Goal: Information Seeking & Learning: Compare options

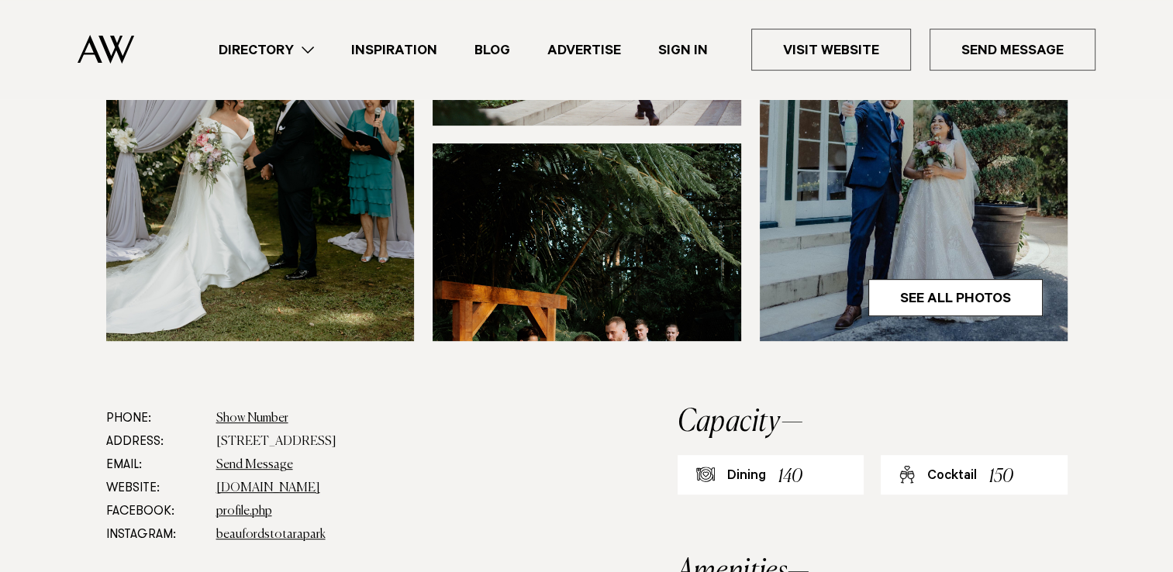
scroll to position [632, 0]
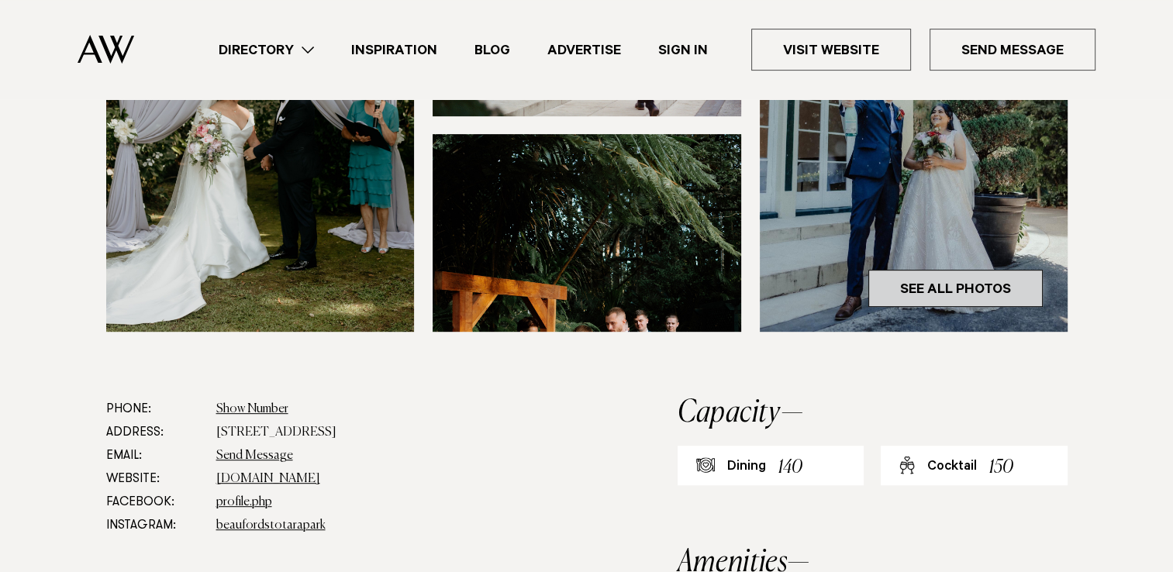
click at [946, 270] on link "See All Photos" at bounding box center [955, 288] width 174 height 37
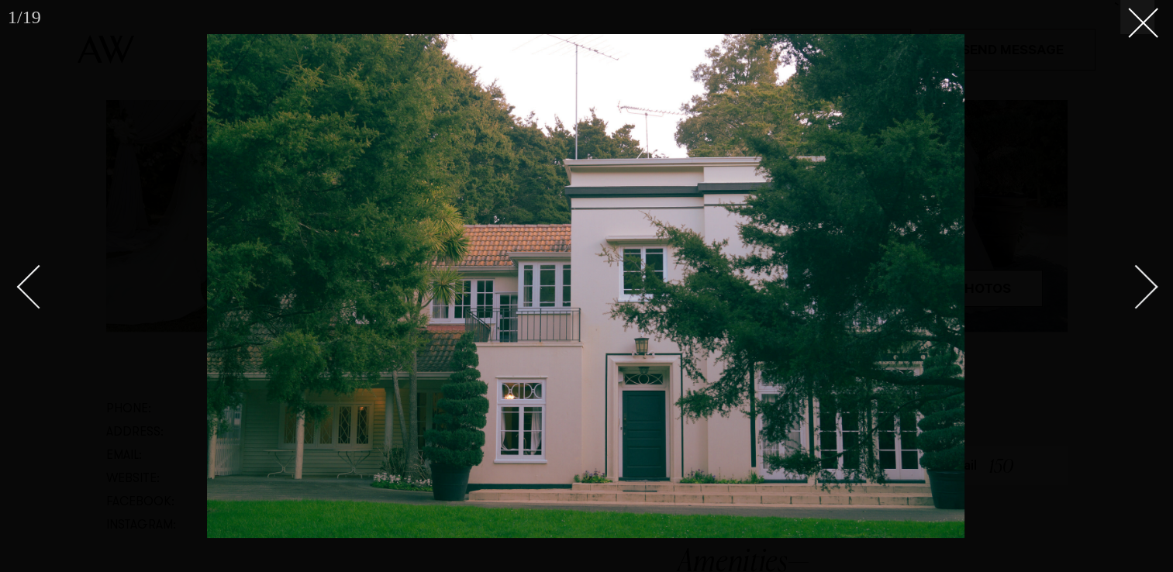
click at [1153, 293] on link at bounding box center [1127, 285] width 54 height 77
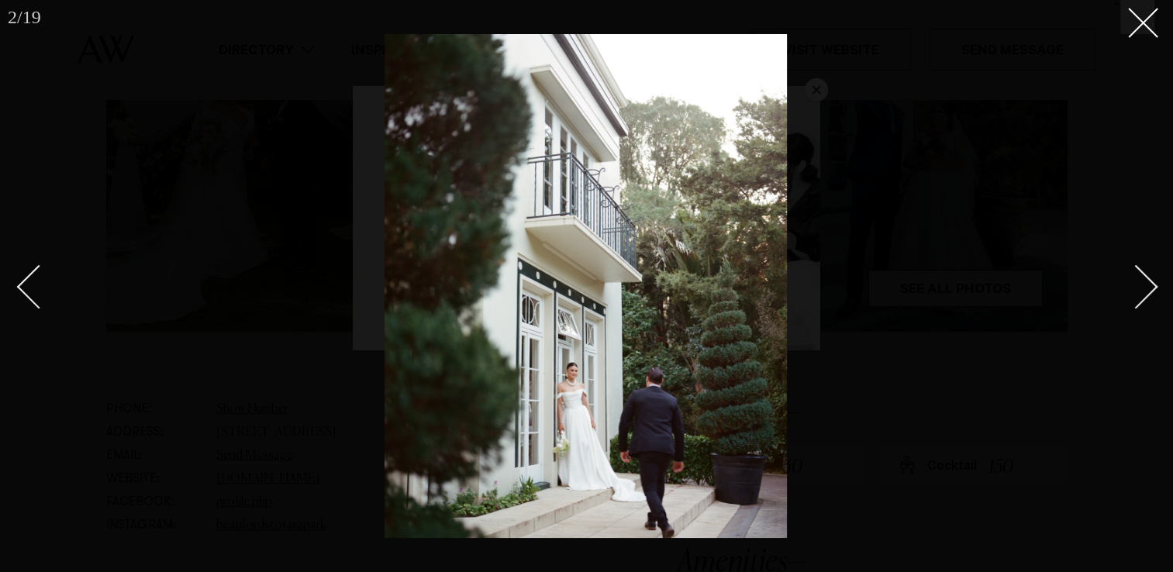
click at [1153, 293] on link at bounding box center [1127, 285] width 54 height 77
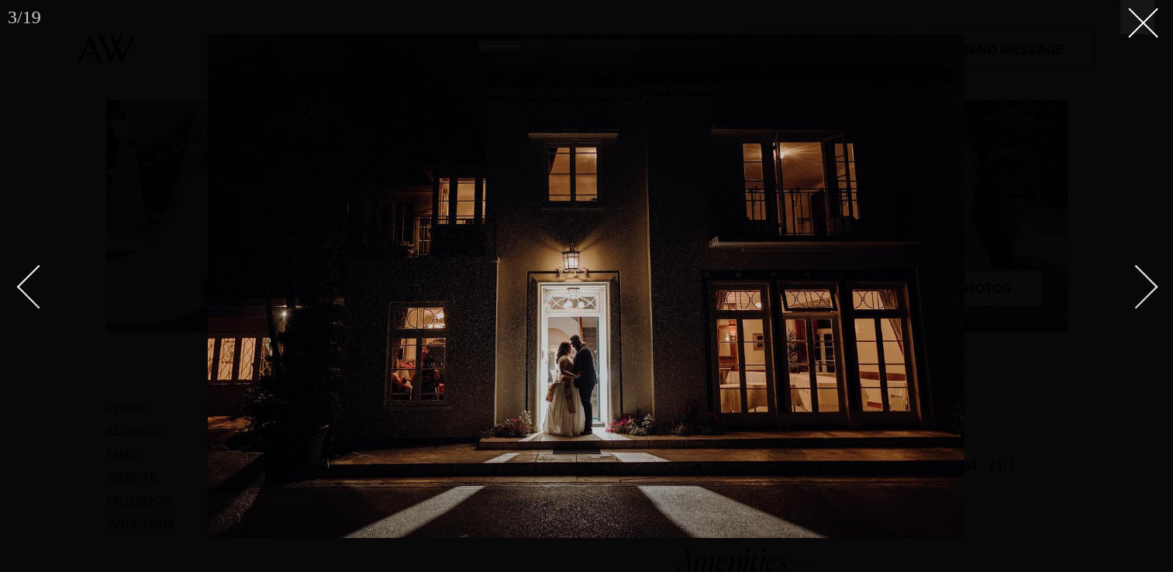
click at [1153, 293] on link at bounding box center [1127, 285] width 54 height 77
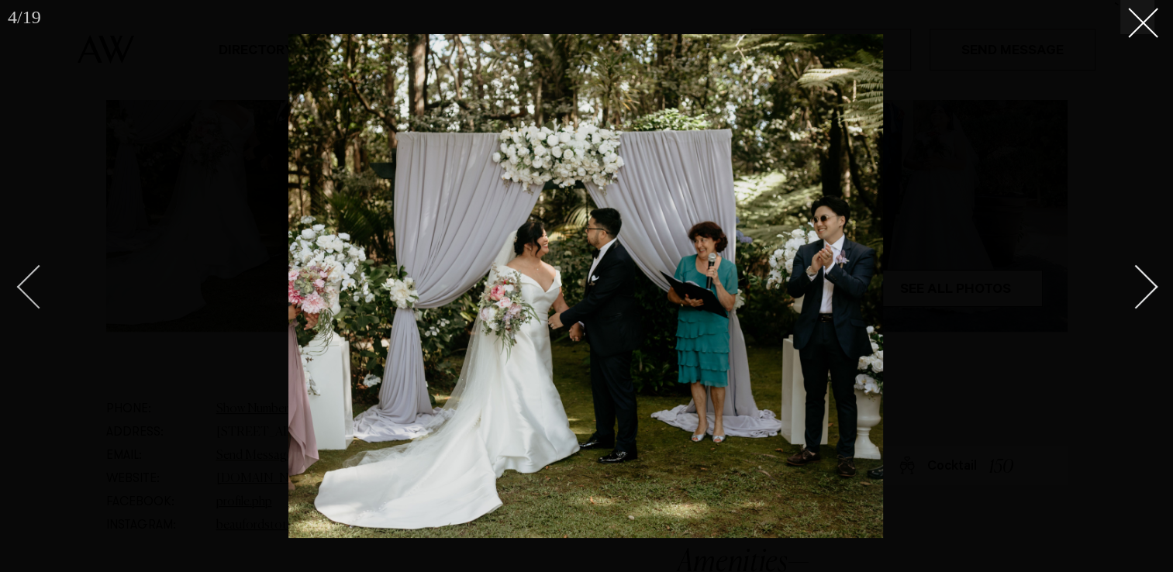
click at [34, 287] on div "Previous slide" at bounding box center [39, 287] width 44 height 44
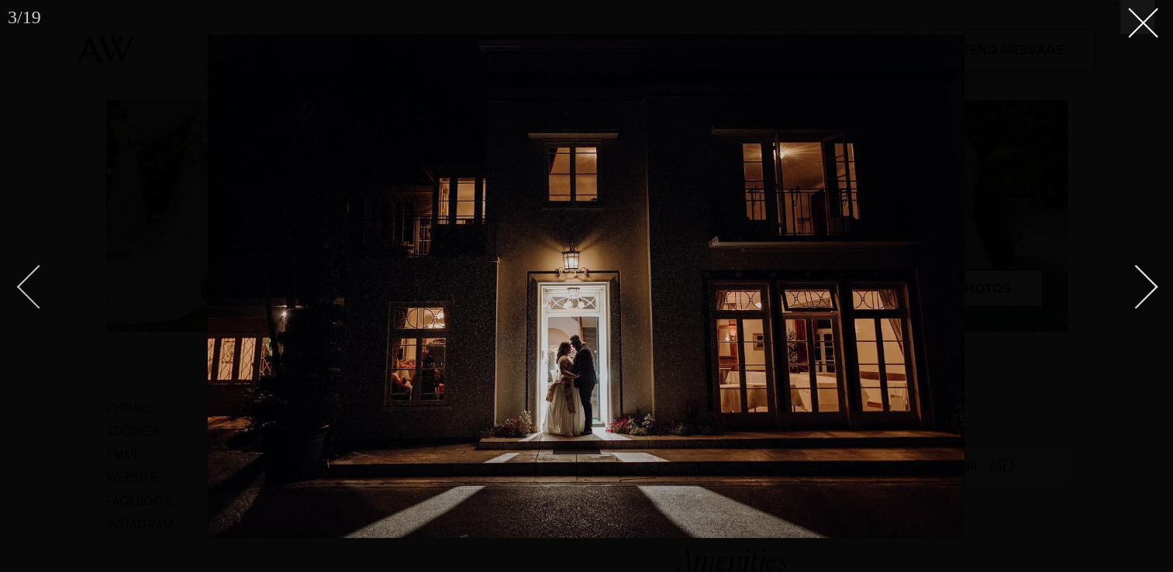
click at [34, 287] on div "Previous slide" at bounding box center [39, 287] width 44 height 44
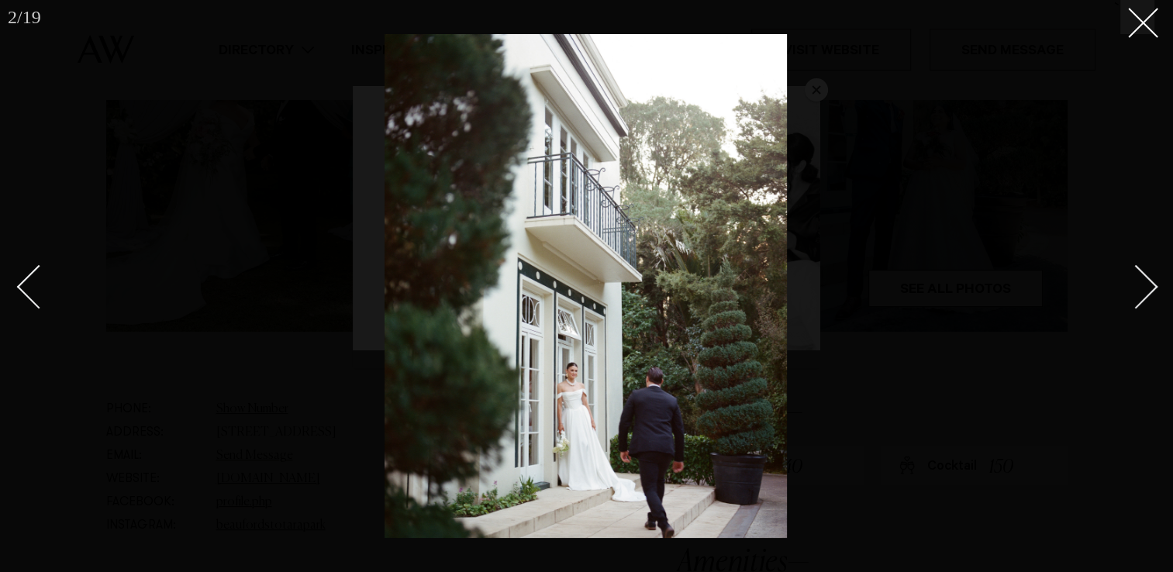
click at [1156, 294] on div at bounding box center [586, 286] width 1173 height 572
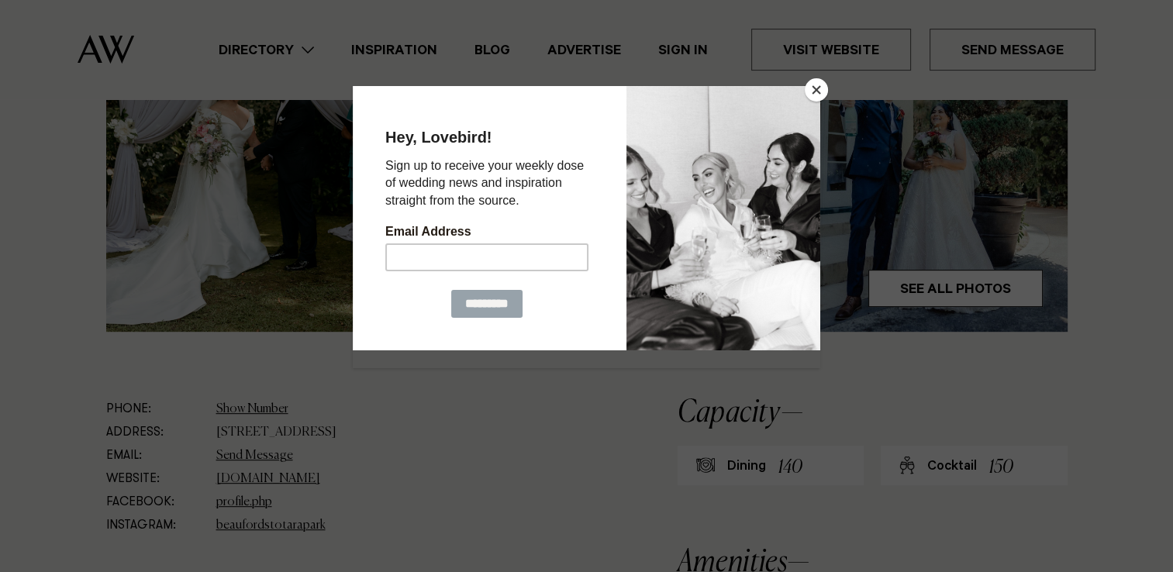
click at [1156, 294] on div at bounding box center [586, 286] width 1173 height 572
click at [818, 91] on button "Close" at bounding box center [815, 89] width 23 height 23
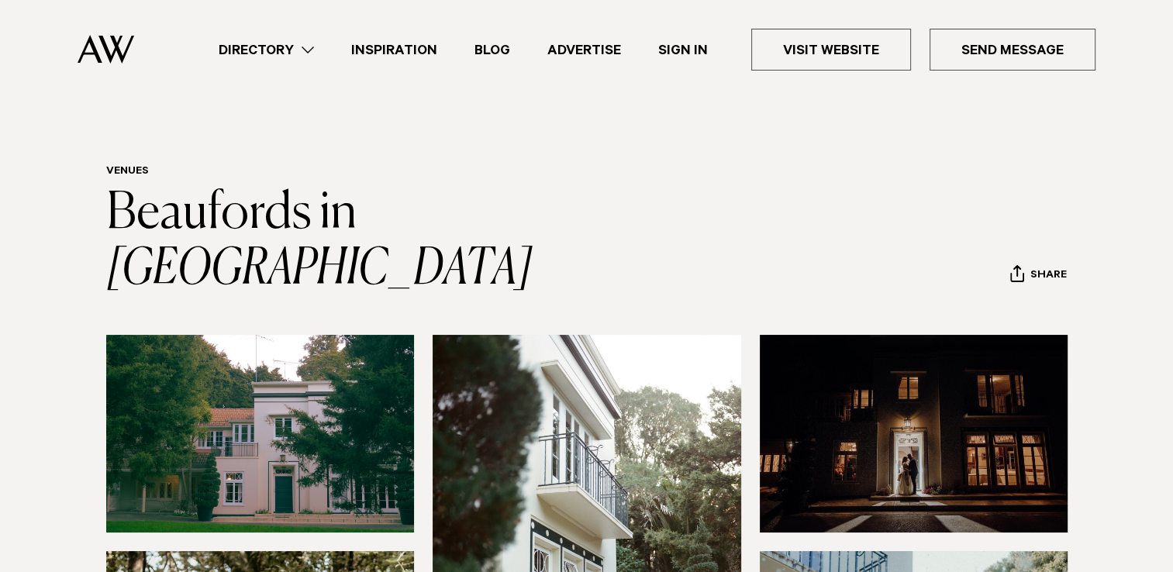
click at [298, 46] on link "Directory" at bounding box center [266, 50] width 133 height 21
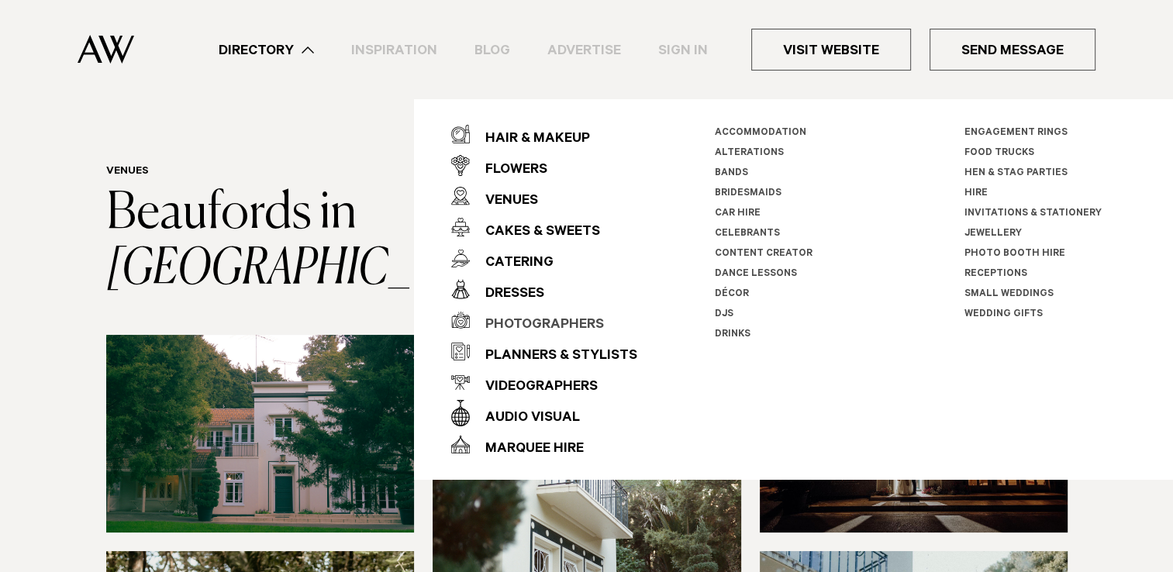
click at [559, 322] on div "Photographers" at bounding box center [537, 325] width 134 height 31
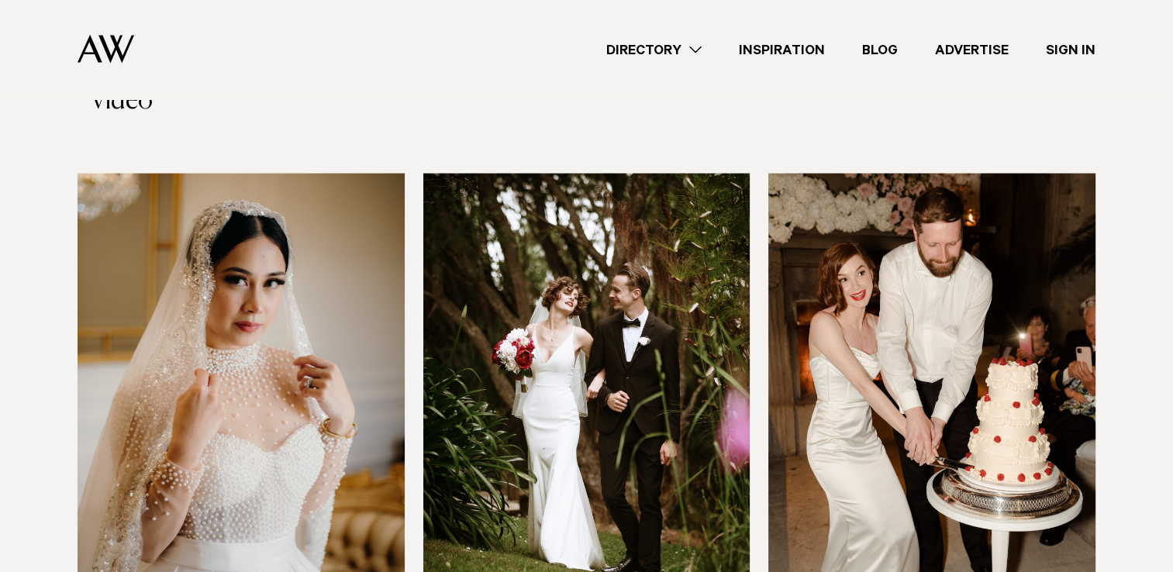
scroll to position [3396, 0]
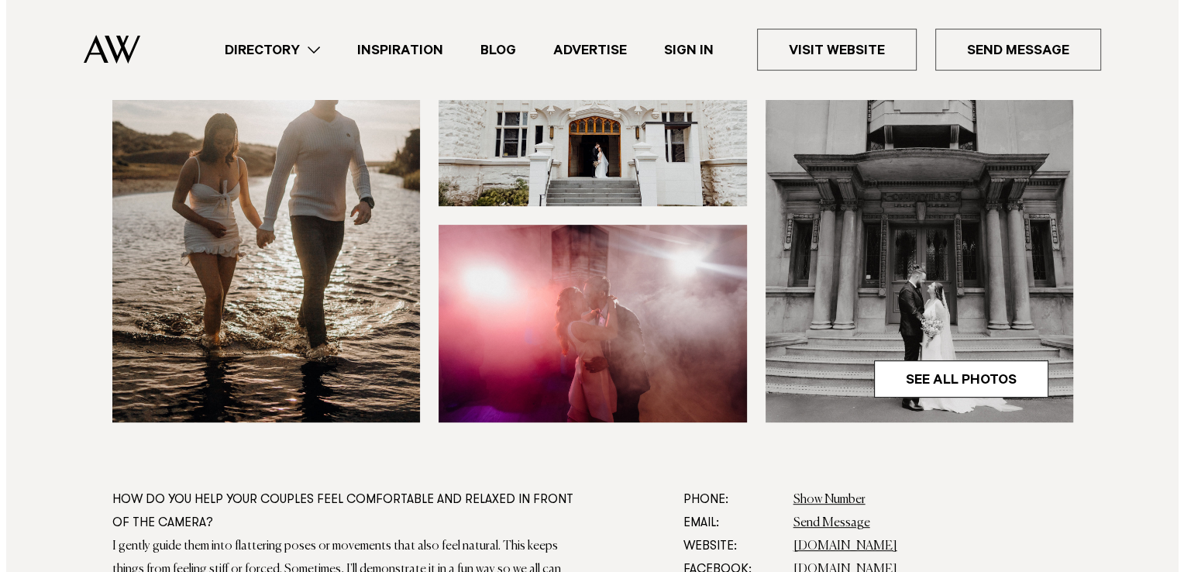
scroll to position [551, 0]
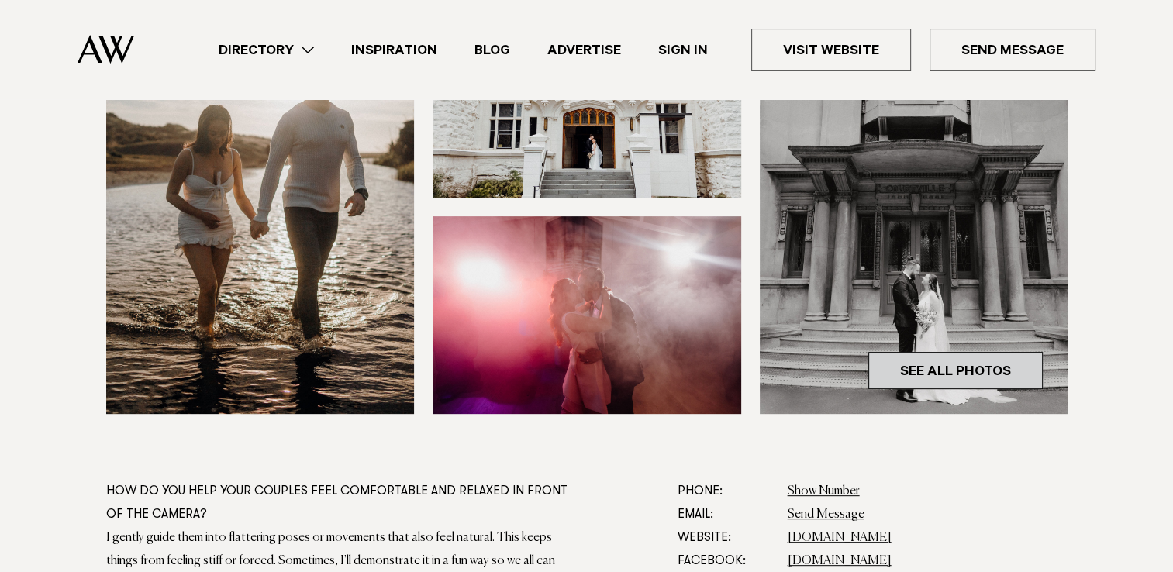
click at [945, 374] on link "See All Photos" at bounding box center [955, 370] width 174 height 37
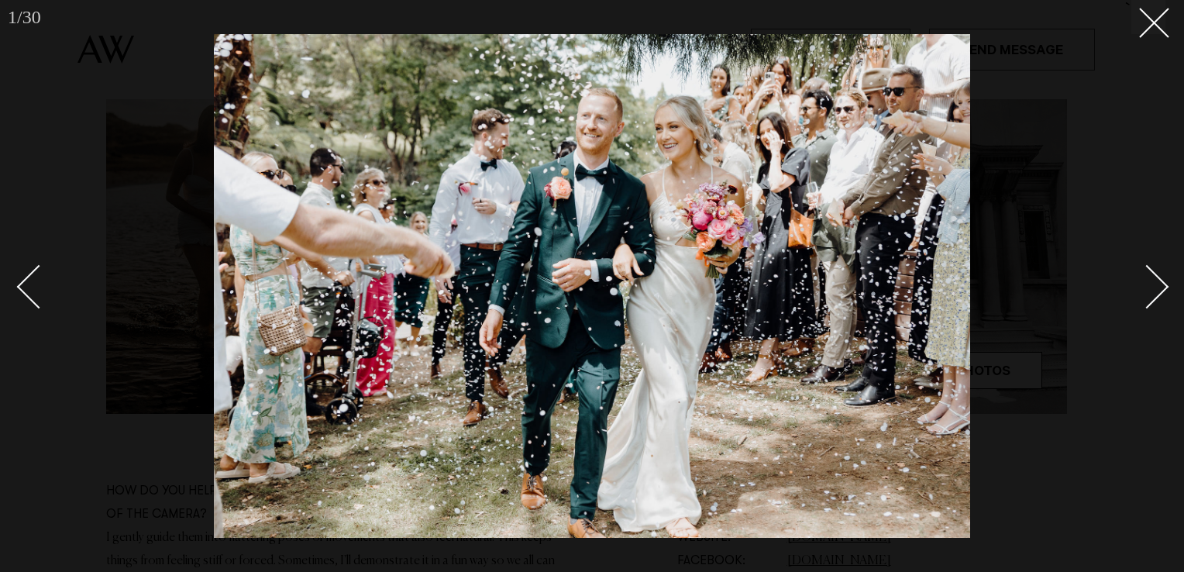
click at [1162, 279] on link at bounding box center [1138, 285] width 54 height 77
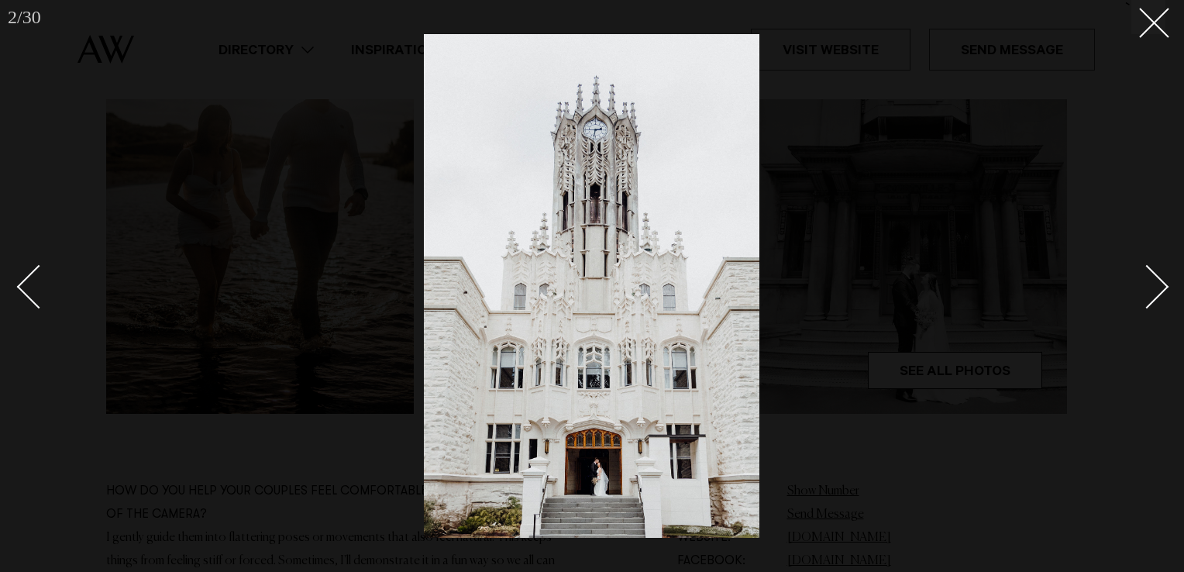
click at [1162, 280] on div "Next slide" at bounding box center [1147, 287] width 44 height 44
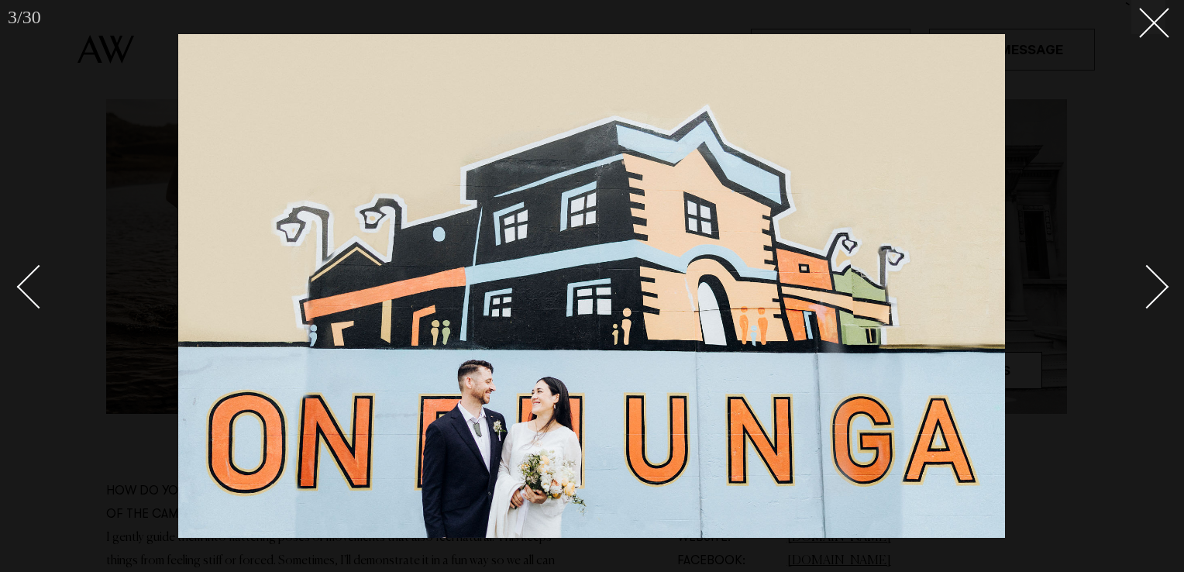
click at [1162, 280] on div "Next slide" at bounding box center [1147, 287] width 44 height 44
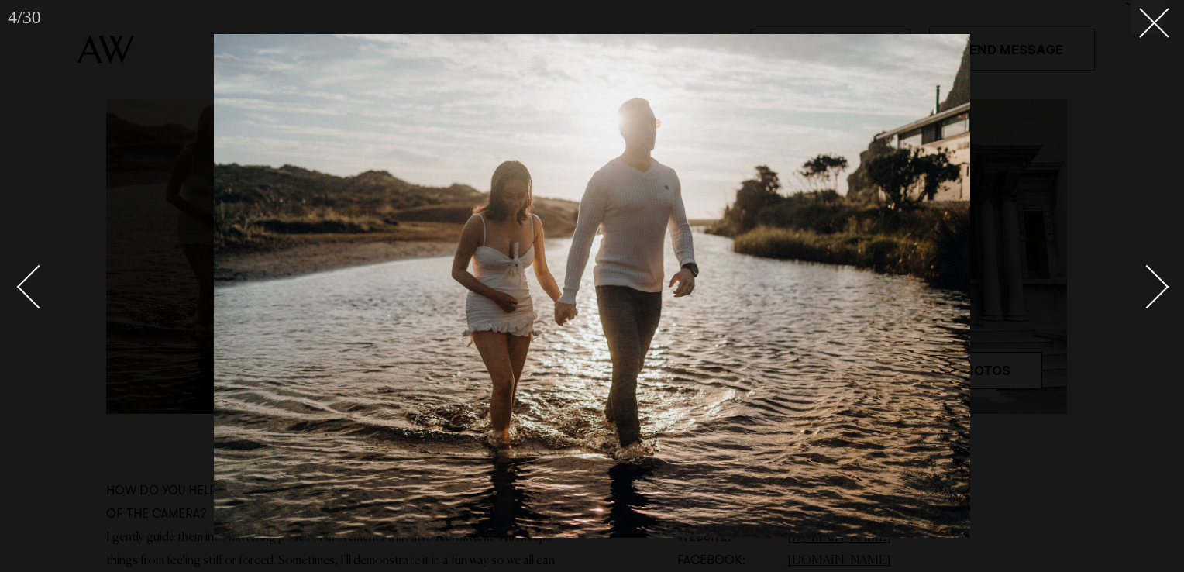
click at [1162, 280] on div "Next slide" at bounding box center [1147, 287] width 44 height 44
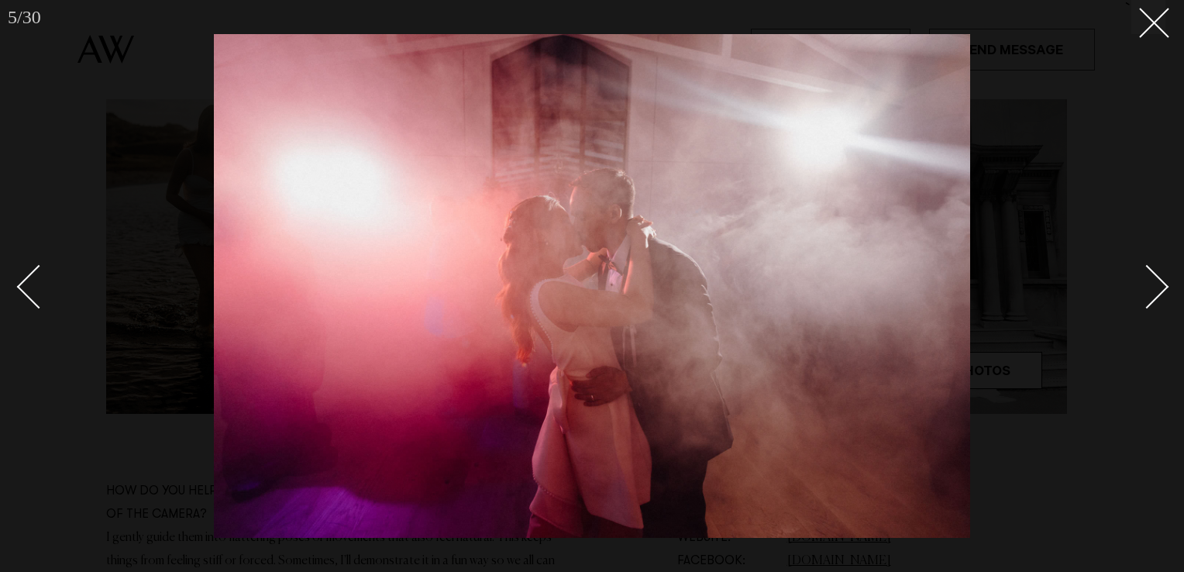
click at [1162, 280] on div "Next slide" at bounding box center [1147, 287] width 44 height 44
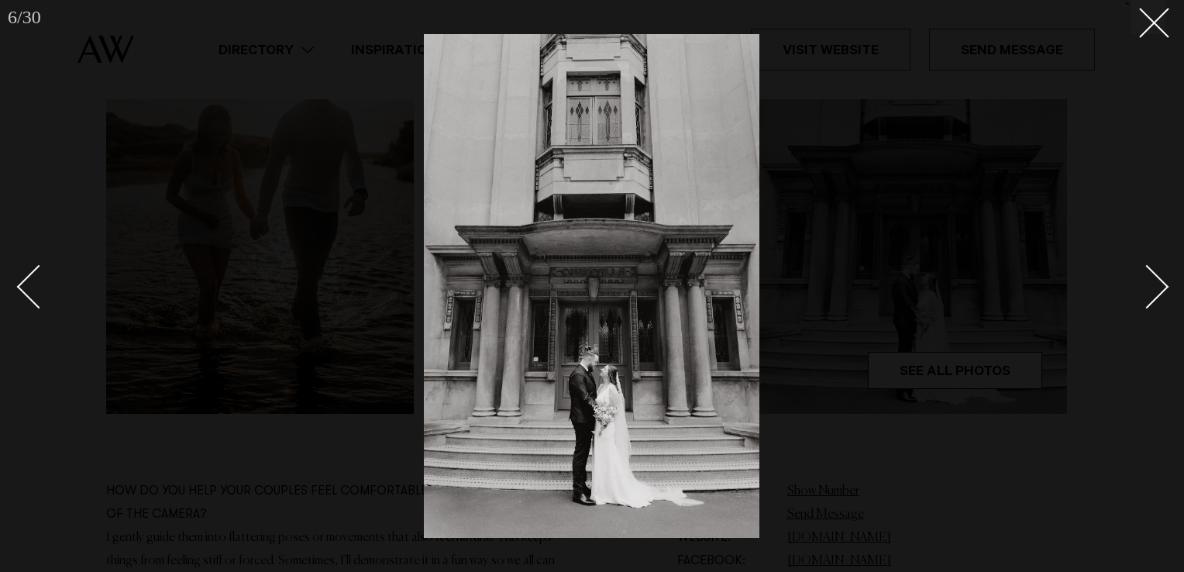
click at [1162, 280] on div "Next slide" at bounding box center [1147, 287] width 44 height 44
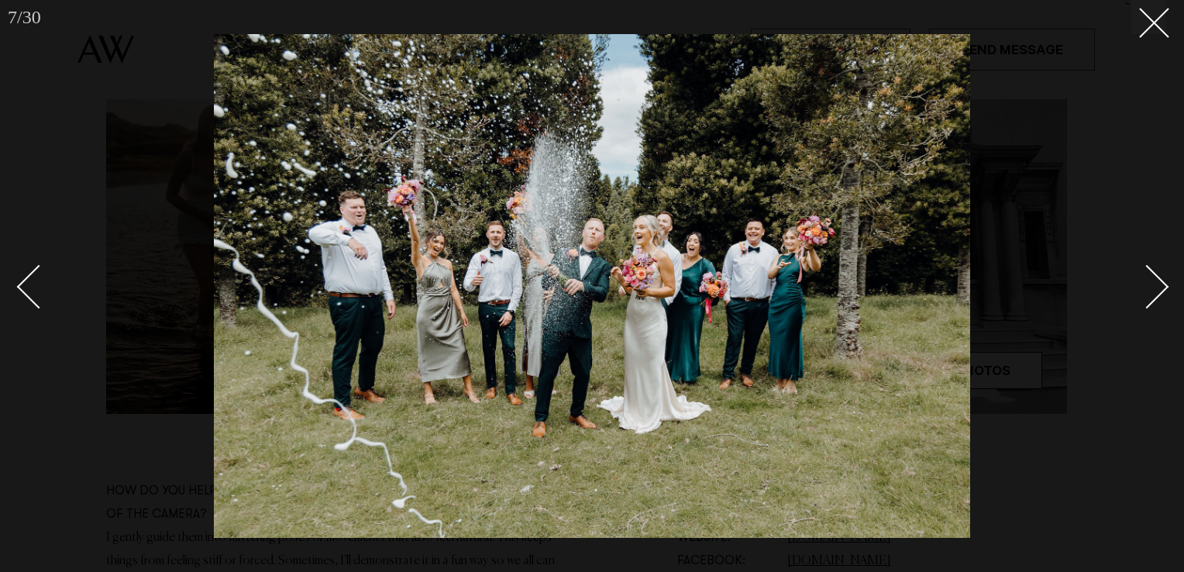
click at [1162, 280] on div "Next slide" at bounding box center [1147, 287] width 44 height 44
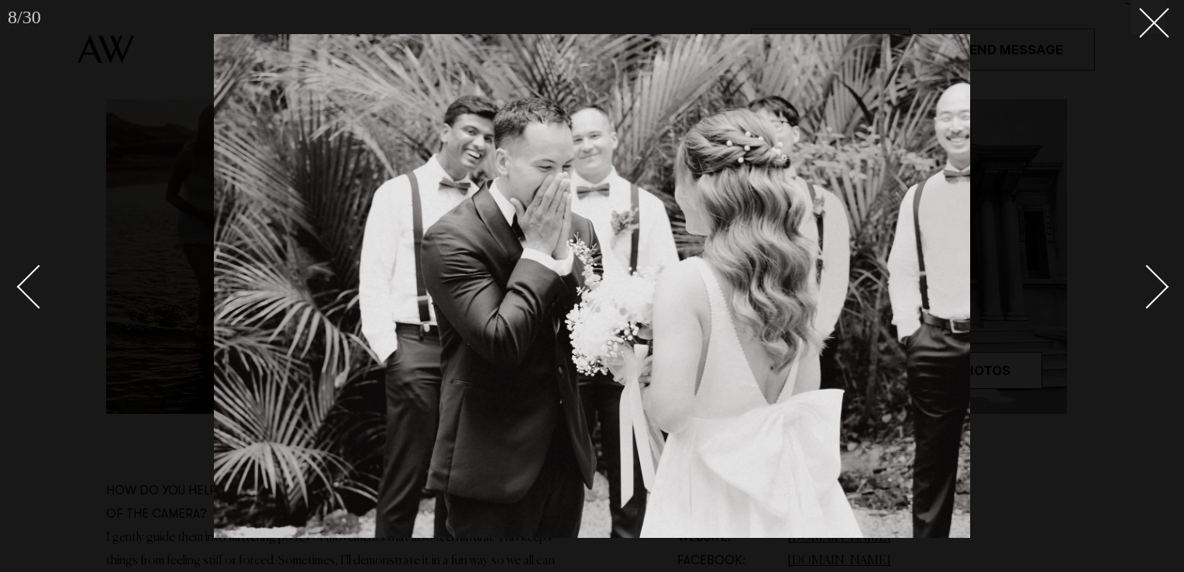
click at [1162, 280] on div "Next slide" at bounding box center [1147, 287] width 44 height 44
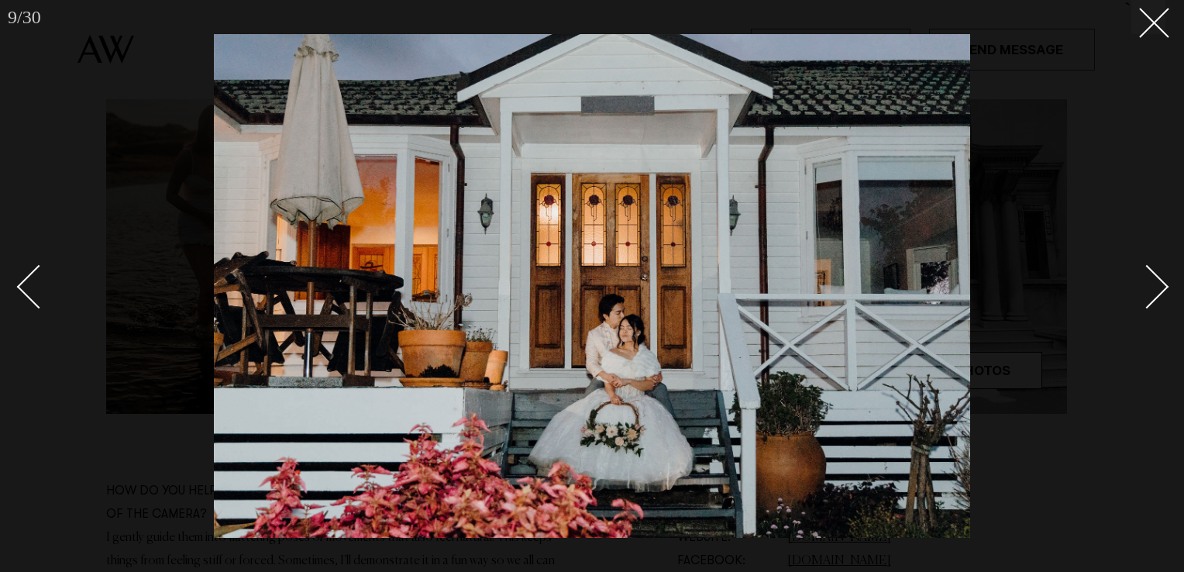
click at [1160, 280] on div "Next slide" at bounding box center [1147, 287] width 44 height 44
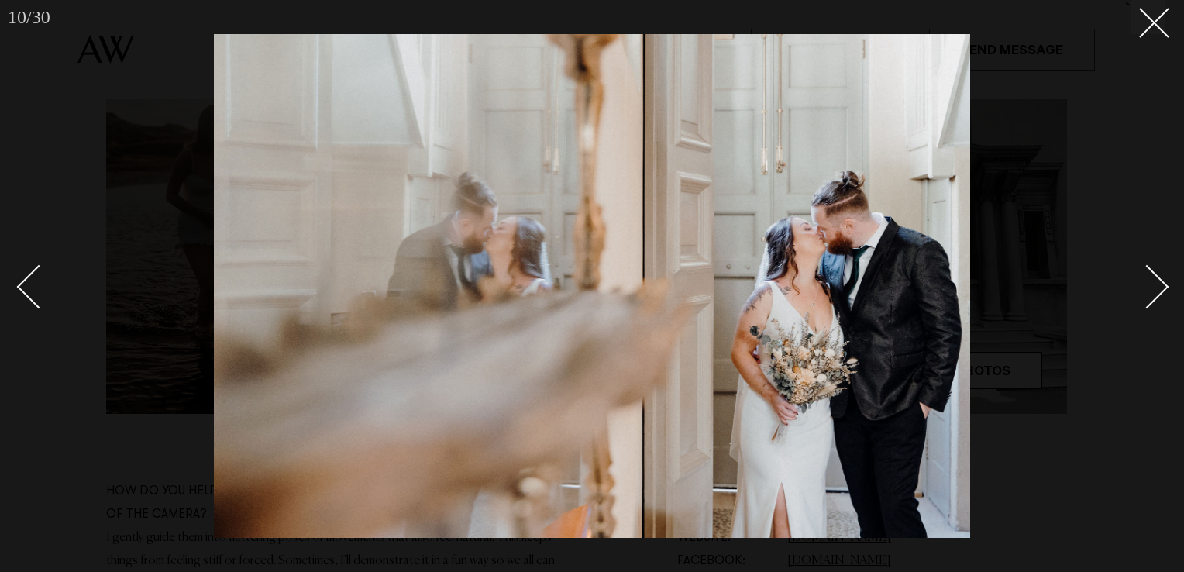
click at [1160, 280] on div "Next slide" at bounding box center [1147, 287] width 44 height 44
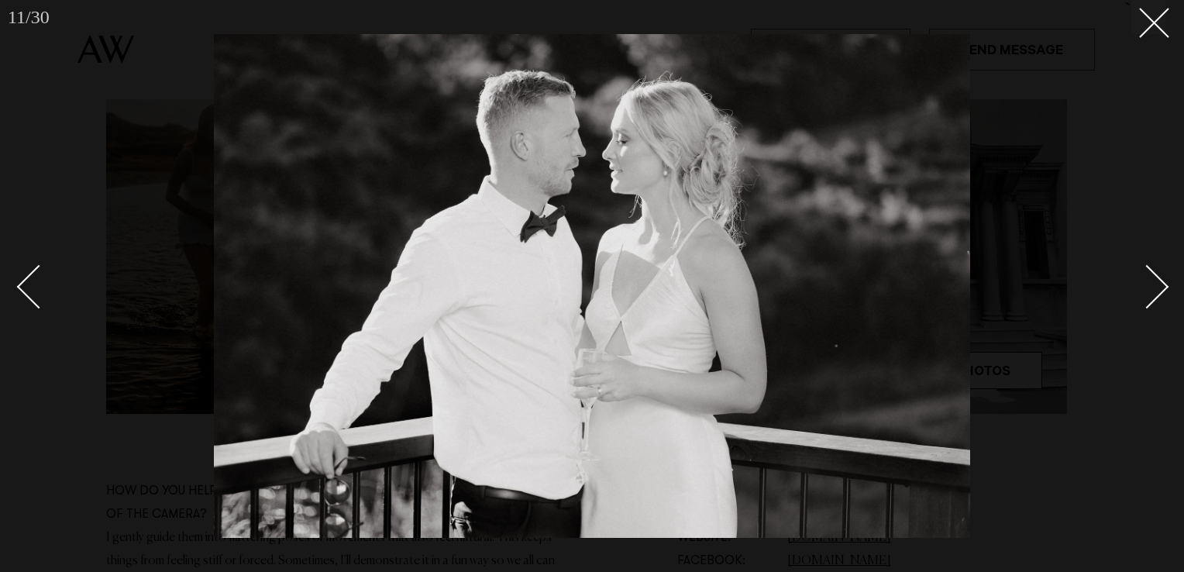
click at [1160, 280] on div "Next slide" at bounding box center [1147, 287] width 44 height 44
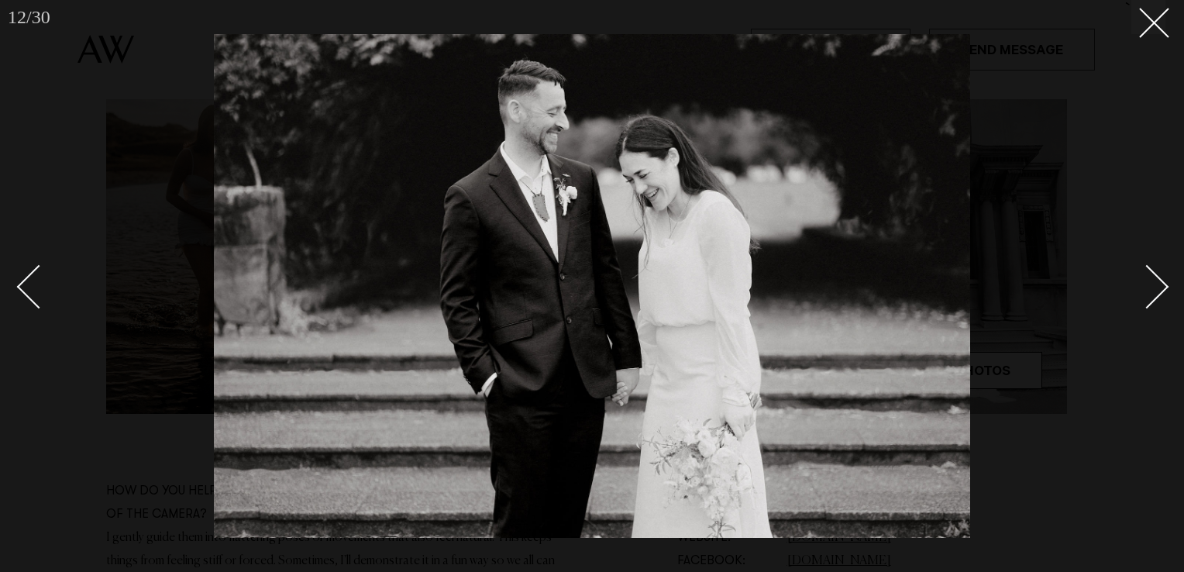
click at [1160, 280] on div "Next slide" at bounding box center [1147, 287] width 44 height 44
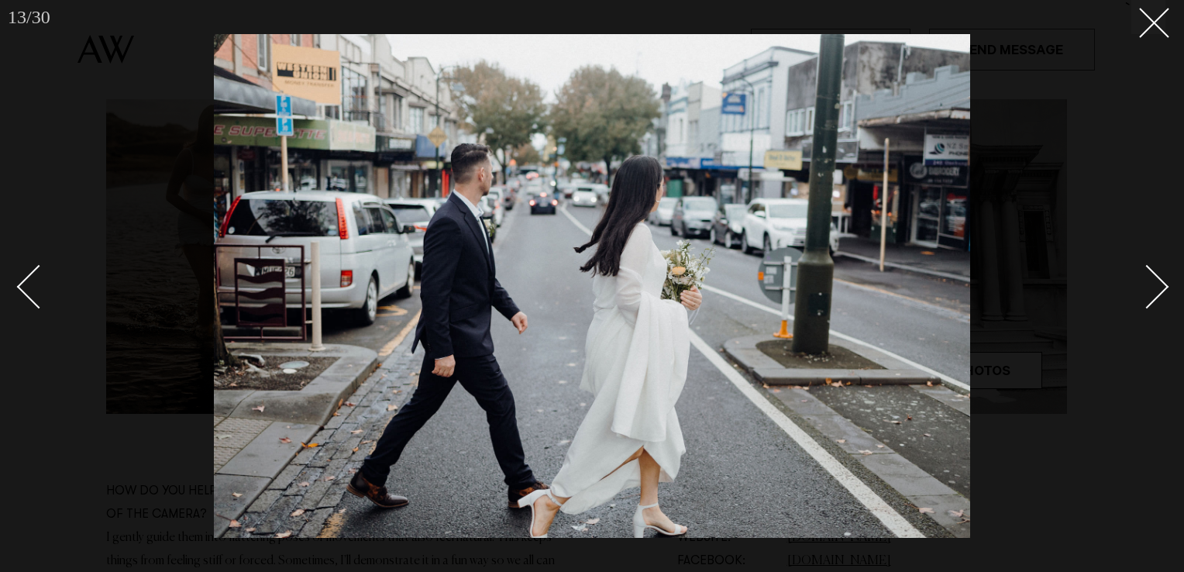
click at [1145, 277] on div "Next slide" at bounding box center [1147, 287] width 44 height 44
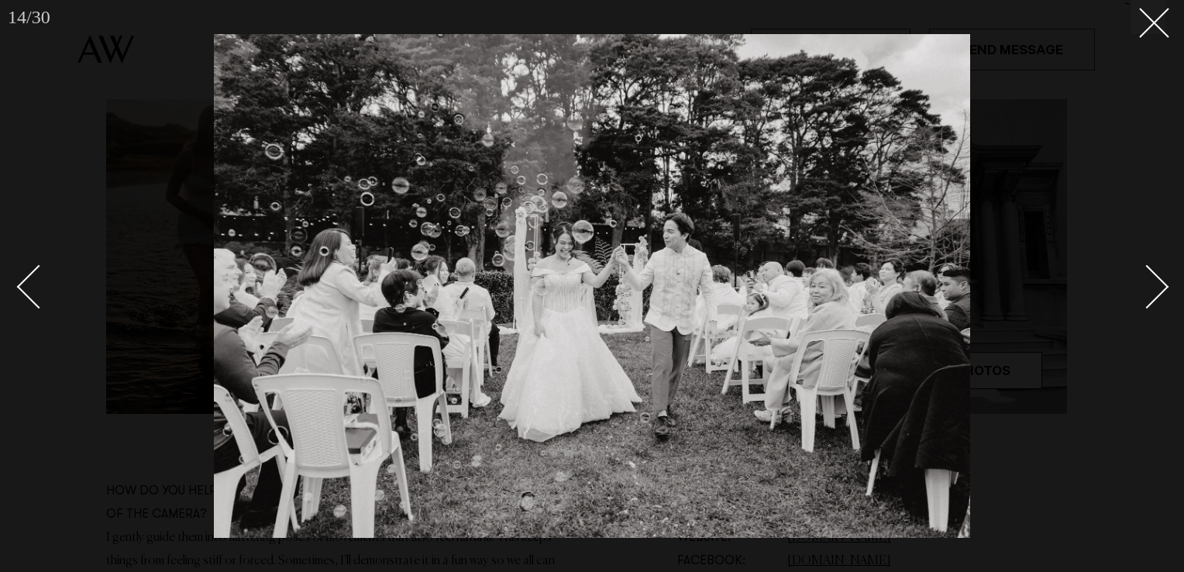
click at [1145, 277] on div "Next slide" at bounding box center [1147, 287] width 44 height 44
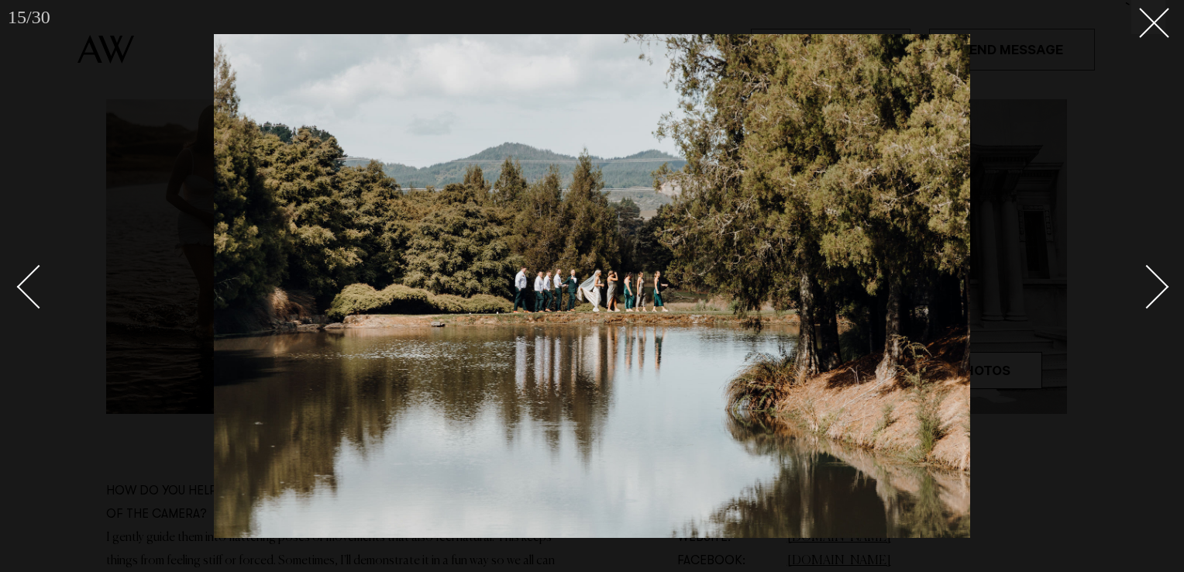
click at [1145, 277] on div "Next slide" at bounding box center [1147, 287] width 44 height 44
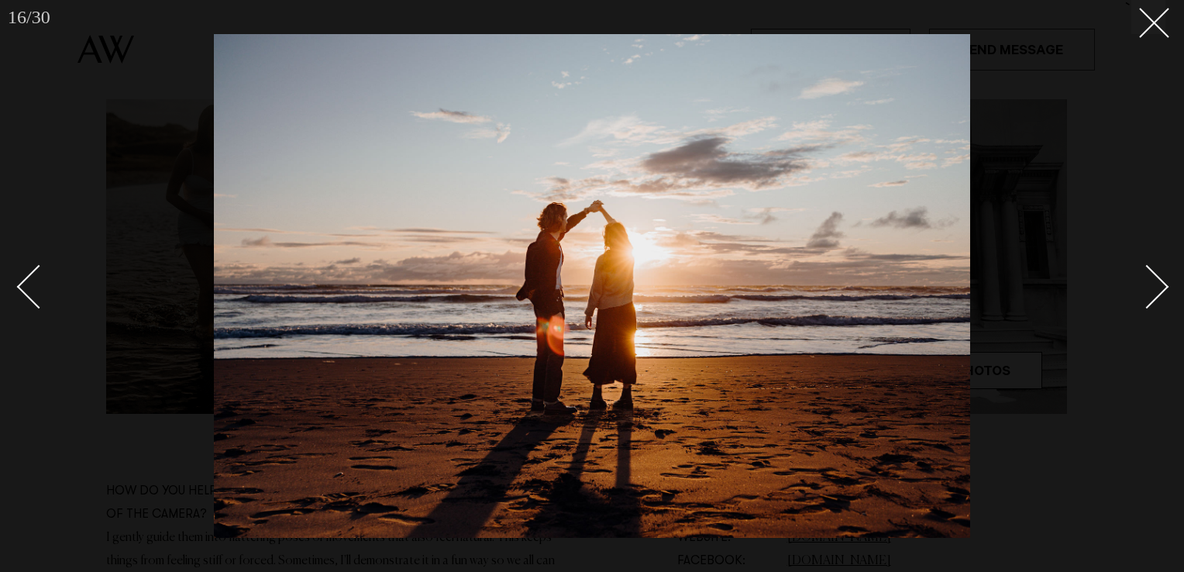
click at [1145, 277] on div "Next slide" at bounding box center [1147, 287] width 44 height 44
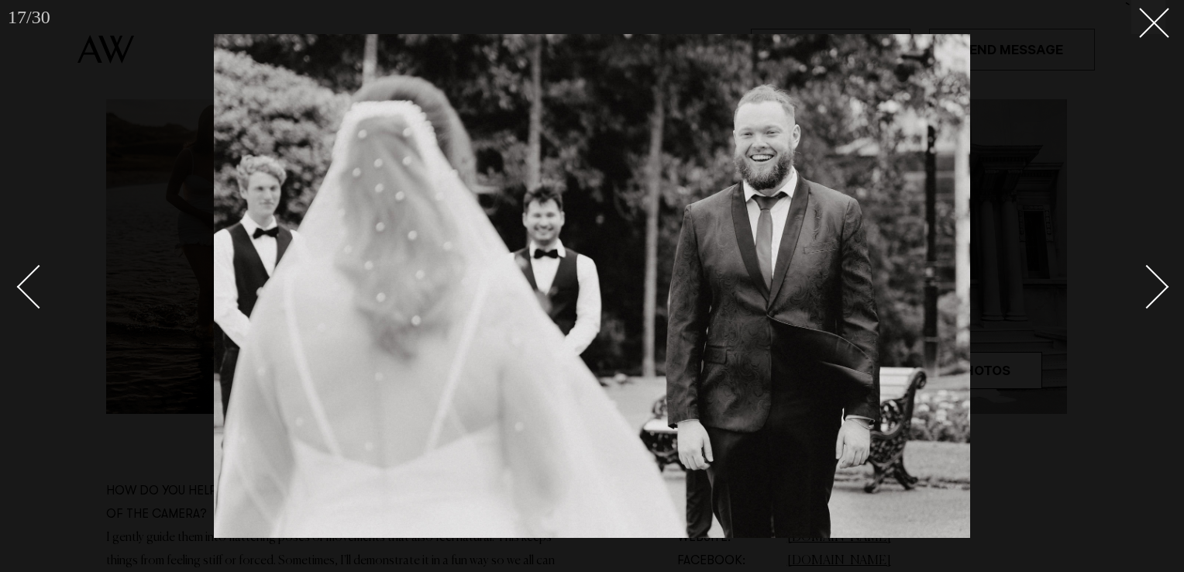
click at [1145, 277] on div "Next slide" at bounding box center [1147, 287] width 44 height 44
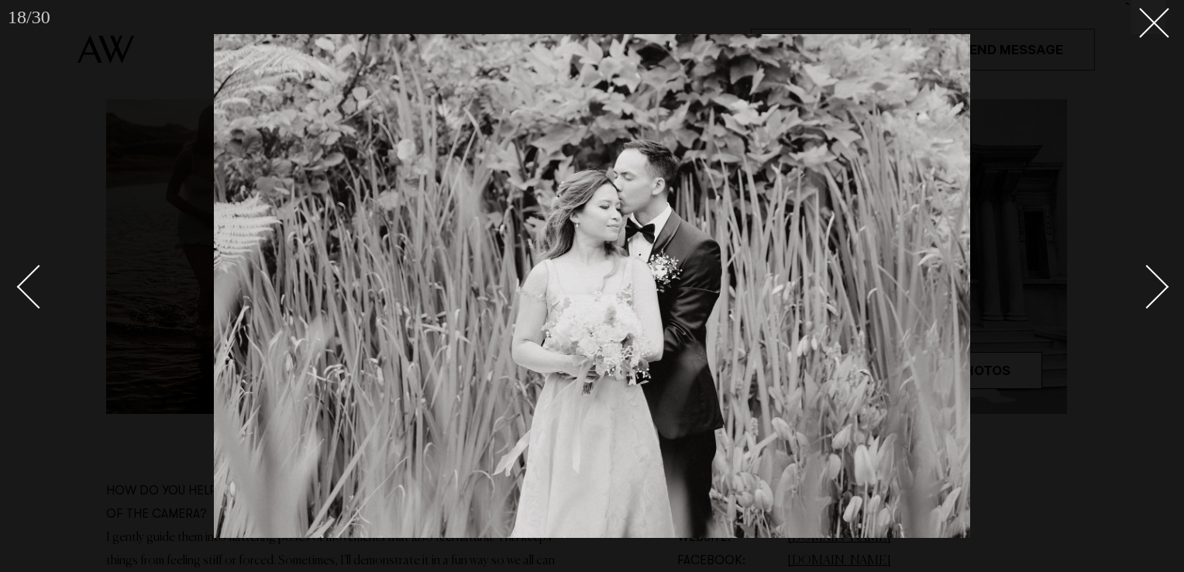
click at [1145, 277] on div "Next slide" at bounding box center [1147, 287] width 44 height 44
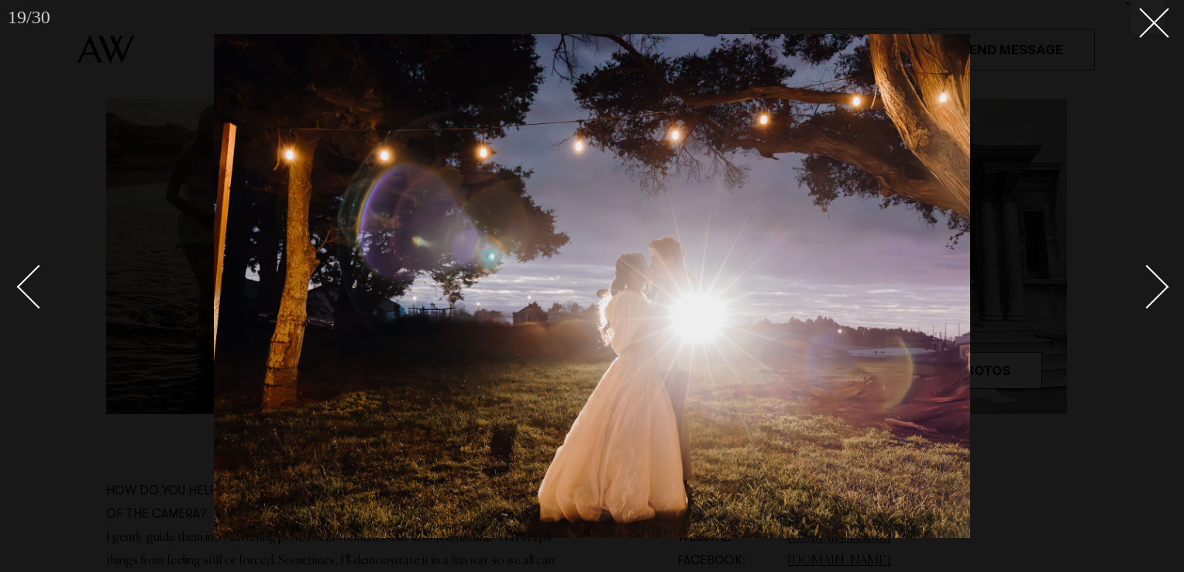
click at [1145, 277] on div "Next slide" at bounding box center [1147, 287] width 44 height 44
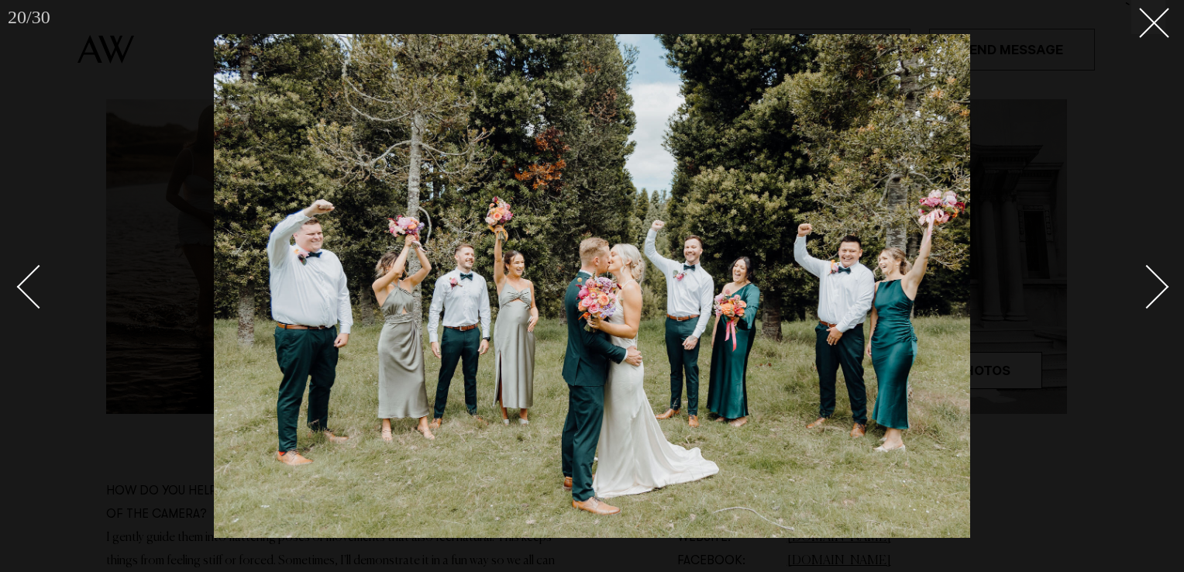
click at [1145, 277] on div "Next slide" at bounding box center [1147, 287] width 44 height 44
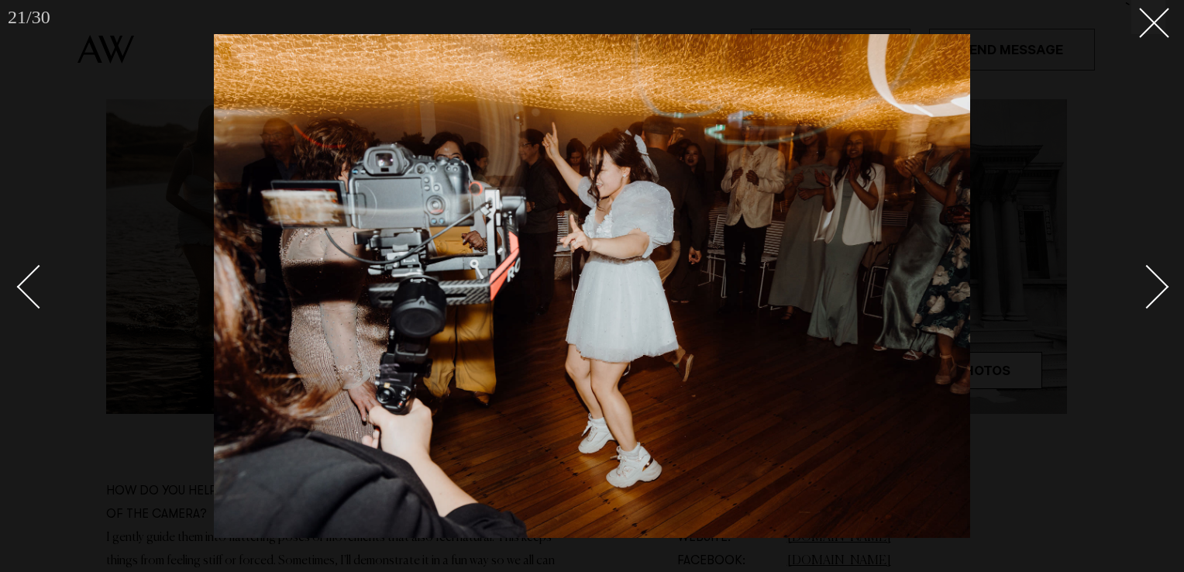
click at [1145, 277] on div "Next slide" at bounding box center [1147, 287] width 44 height 44
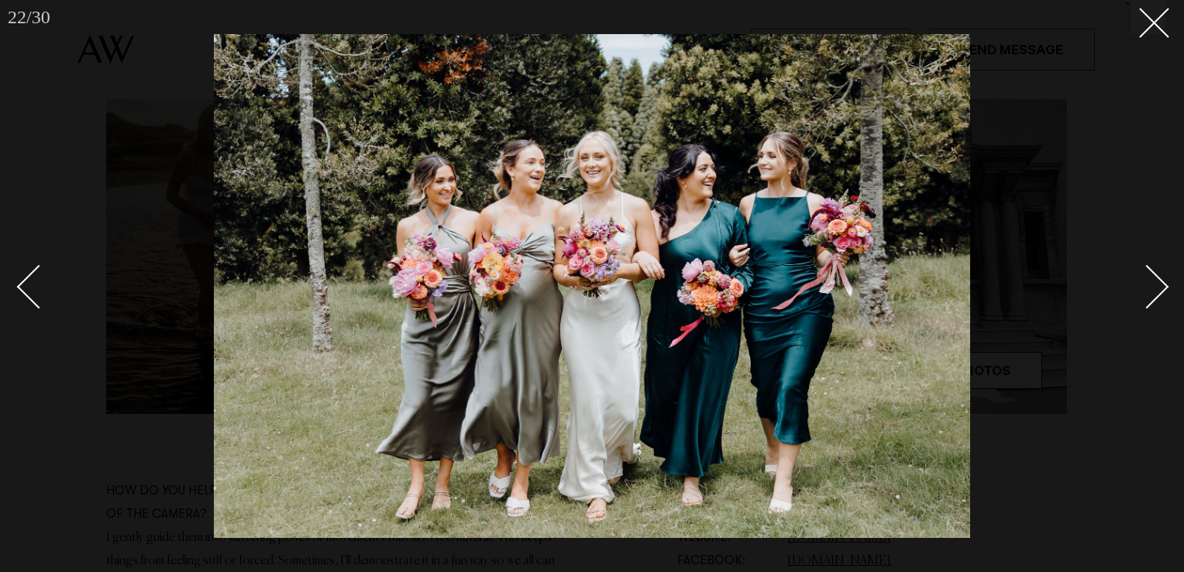
click at [1145, 277] on div "Next slide" at bounding box center [1147, 287] width 44 height 44
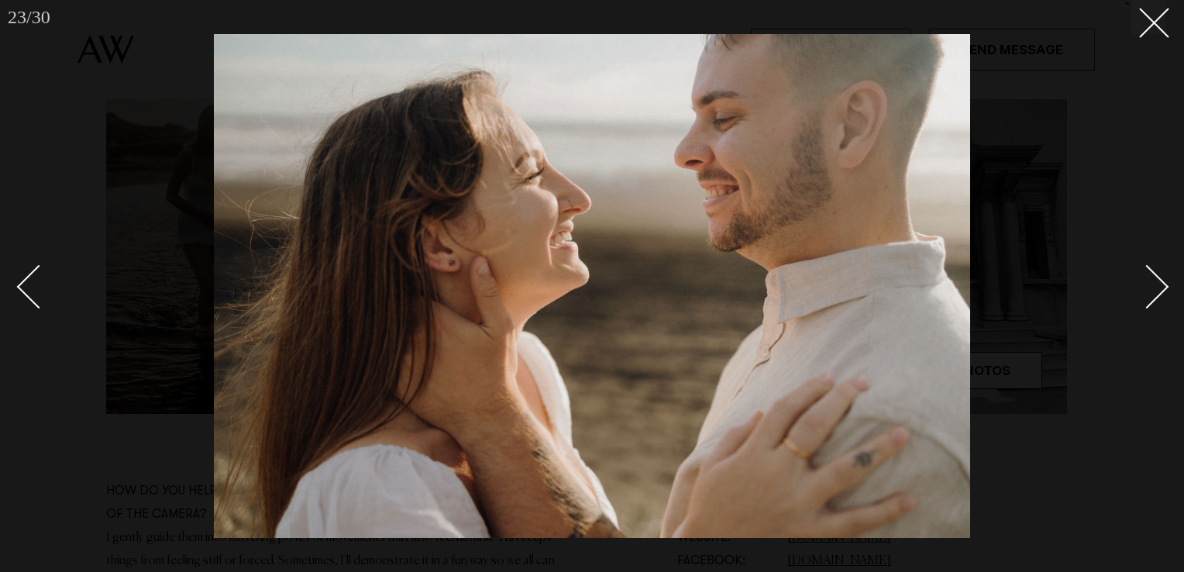
click at [1145, 277] on div "Next slide" at bounding box center [1147, 287] width 44 height 44
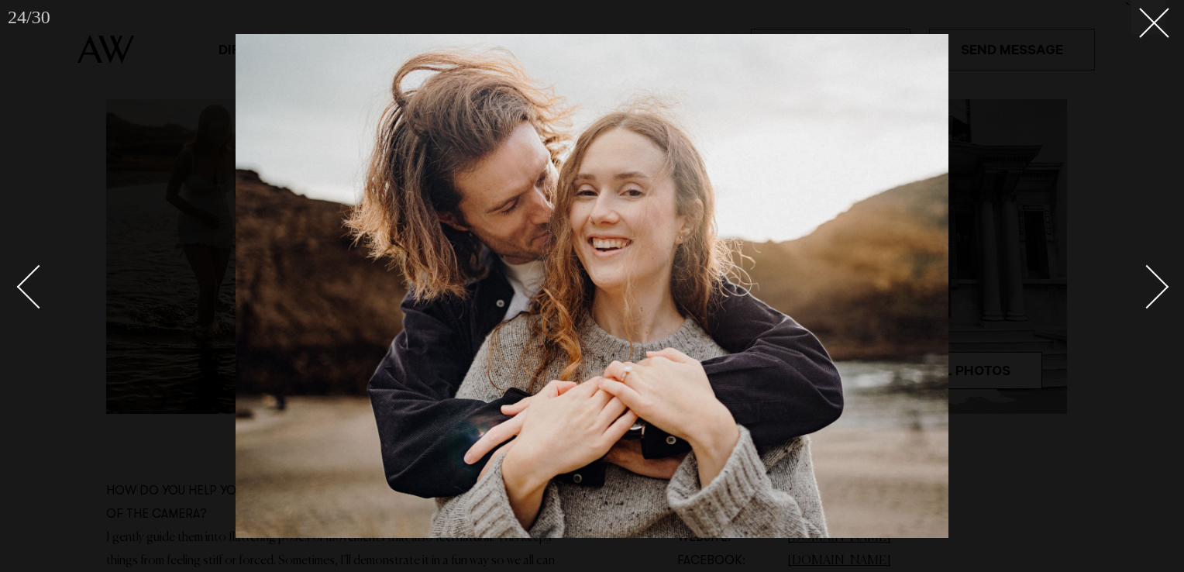
click at [1145, 277] on div "Next slide" at bounding box center [1147, 287] width 44 height 44
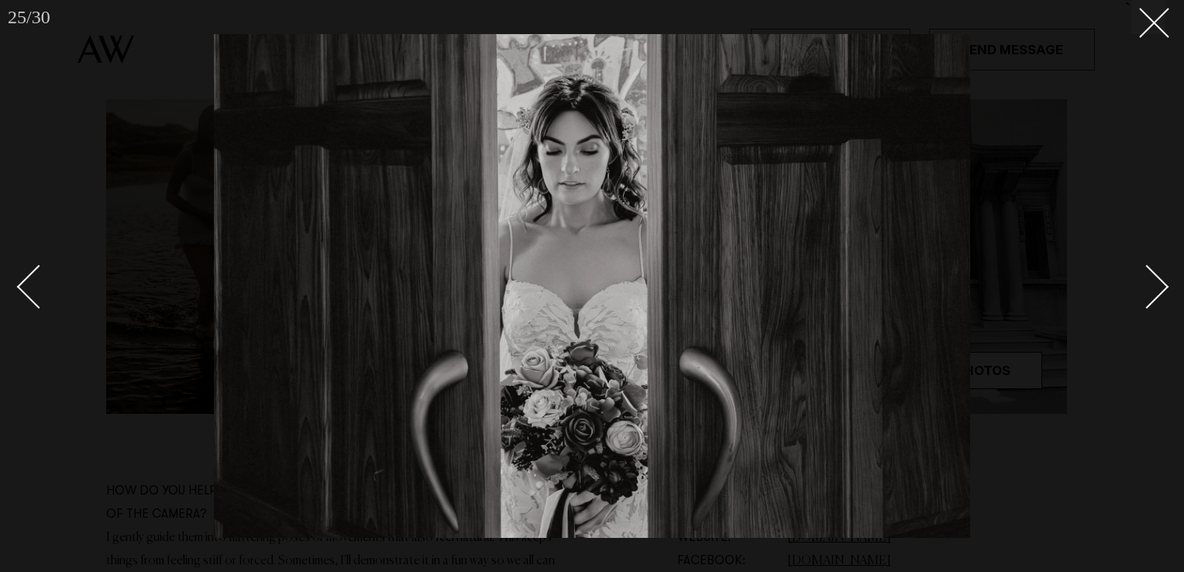
click at [1145, 277] on div "Next slide" at bounding box center [1147, 287] width 44 height 44
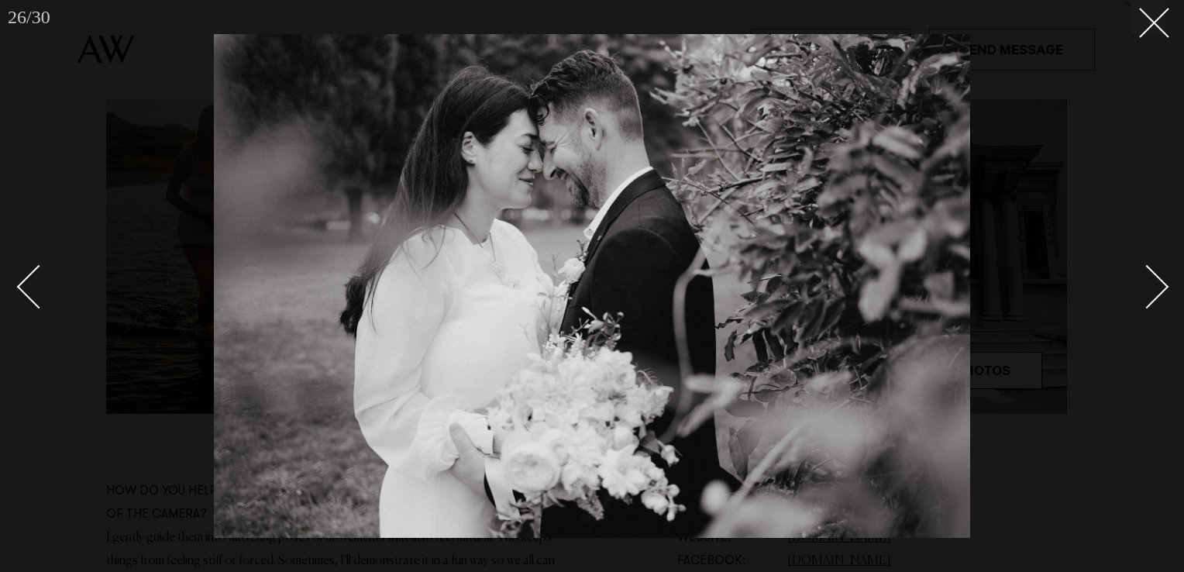
click at [1145, 277] on div "Next slide" at bounding box center [1147, 287] width 44 height 44
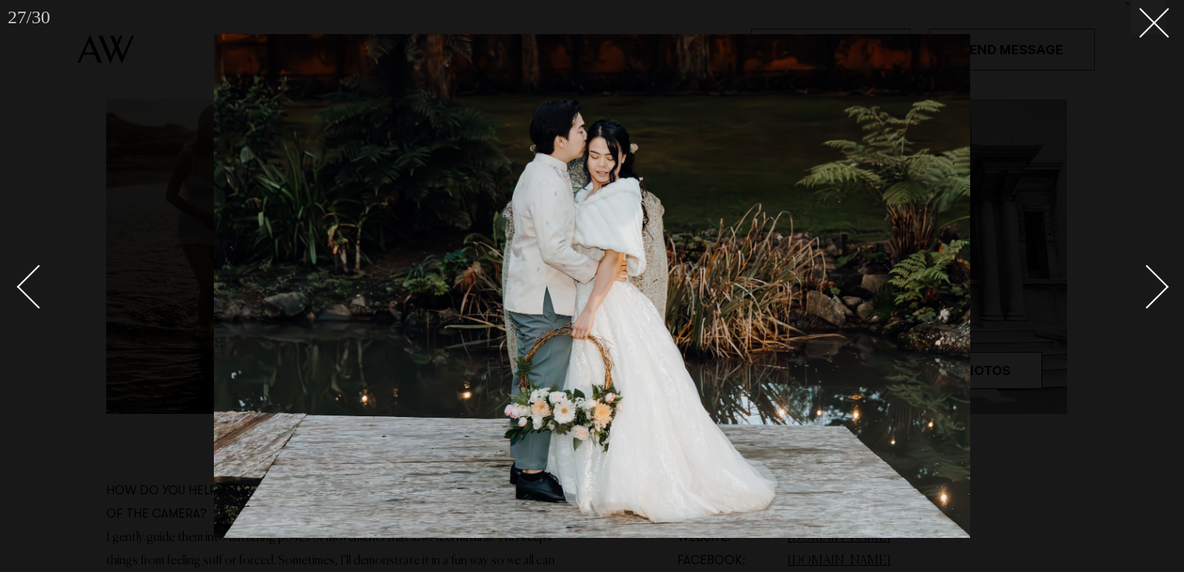
click at [1145, 277] on div "Next slide" at bounding box center [1147, 287] width 44 height 44
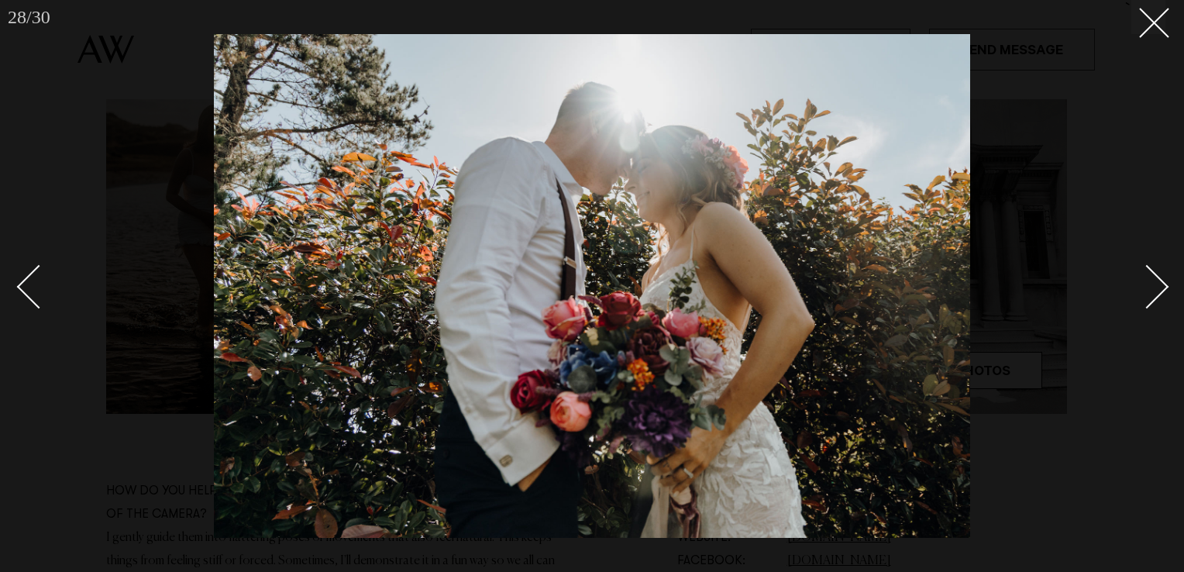
click at [1145, 277] on div "Next slide" at bounding box center [1147, 287] width 44 height 44
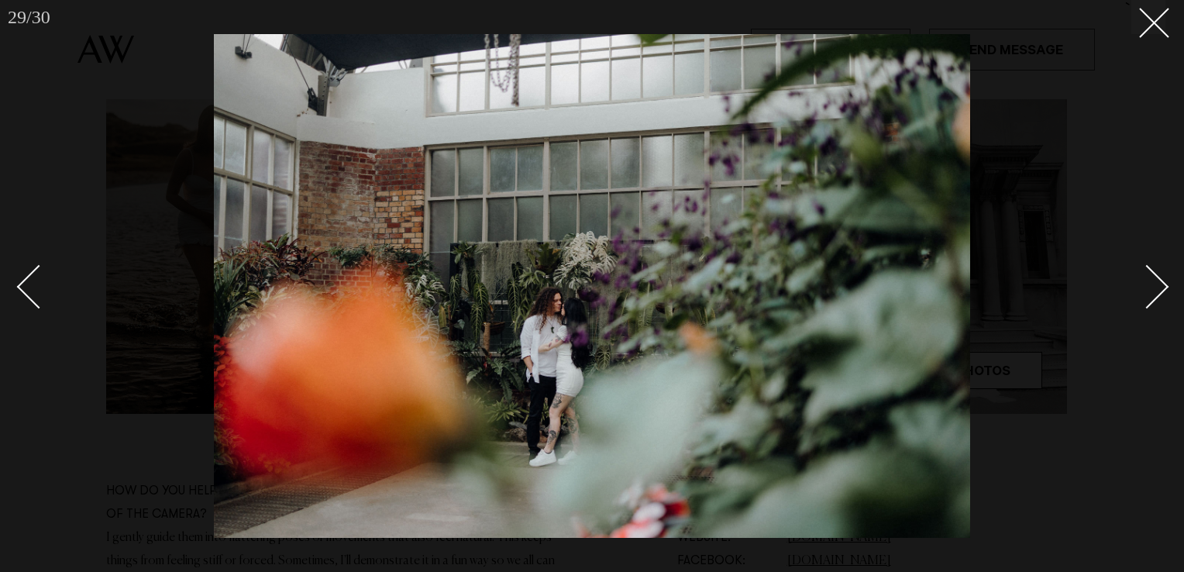
click at [1145, 277] on div "Next slide" at bounding box center [1147, 287] width 44 height 44
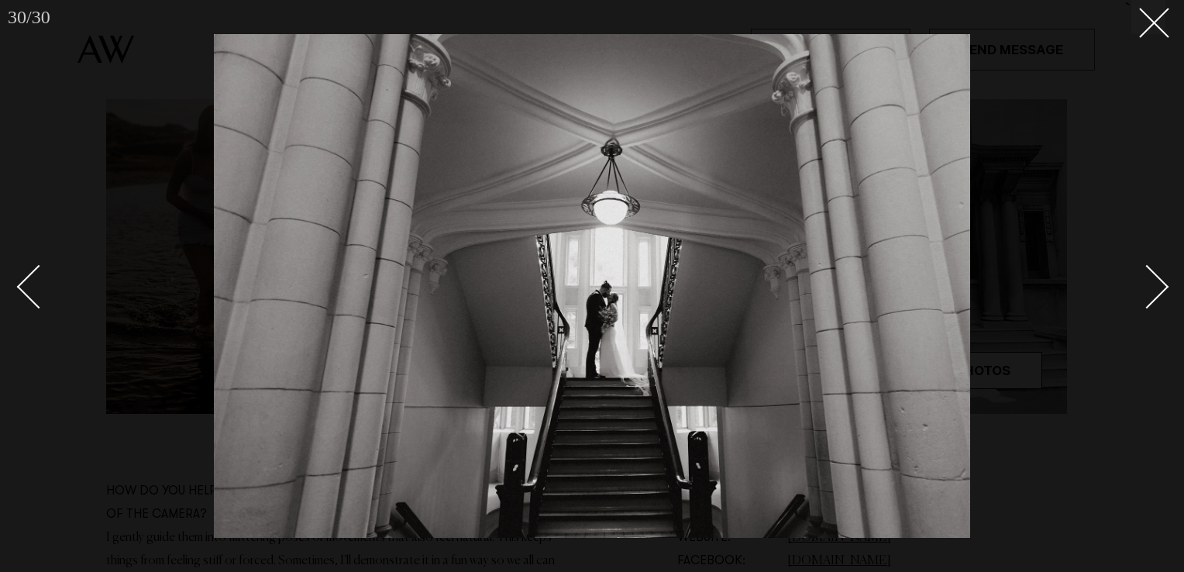
click at [1145, 277] on div "Next slide" at bounding box center [1147, 287] width 44 height 44
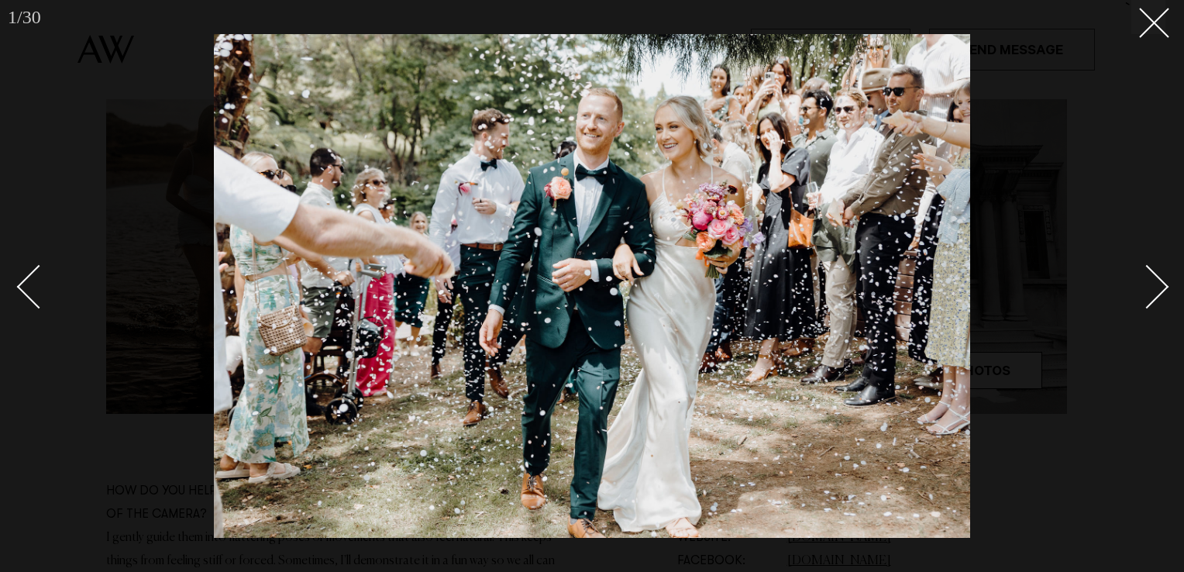
click at [1145, 277] on div "Next slide" at bounding box center [1147, 287] width 44 height 44
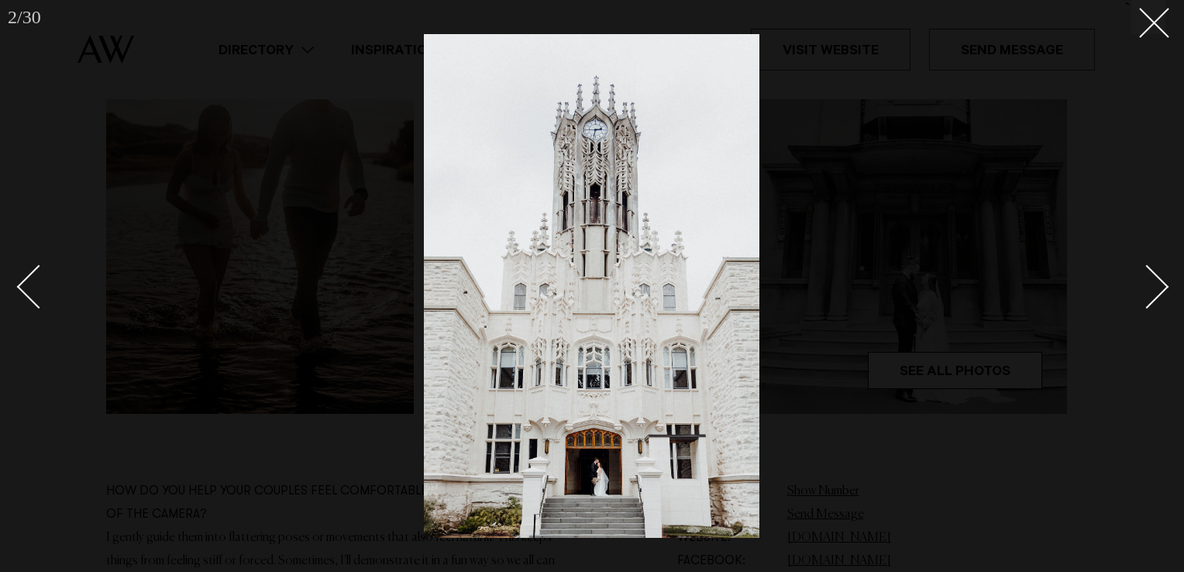
click at [1145, 277] on div "Next slide" at bounding box center [1147, 287] width 44 height 44
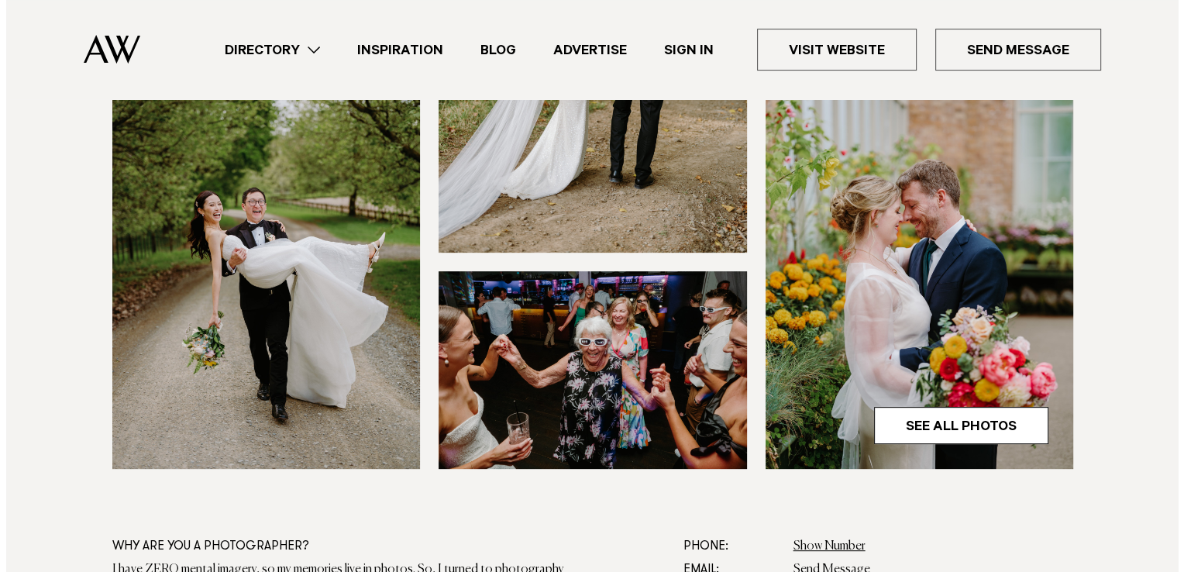
scroll to position [515, 0]
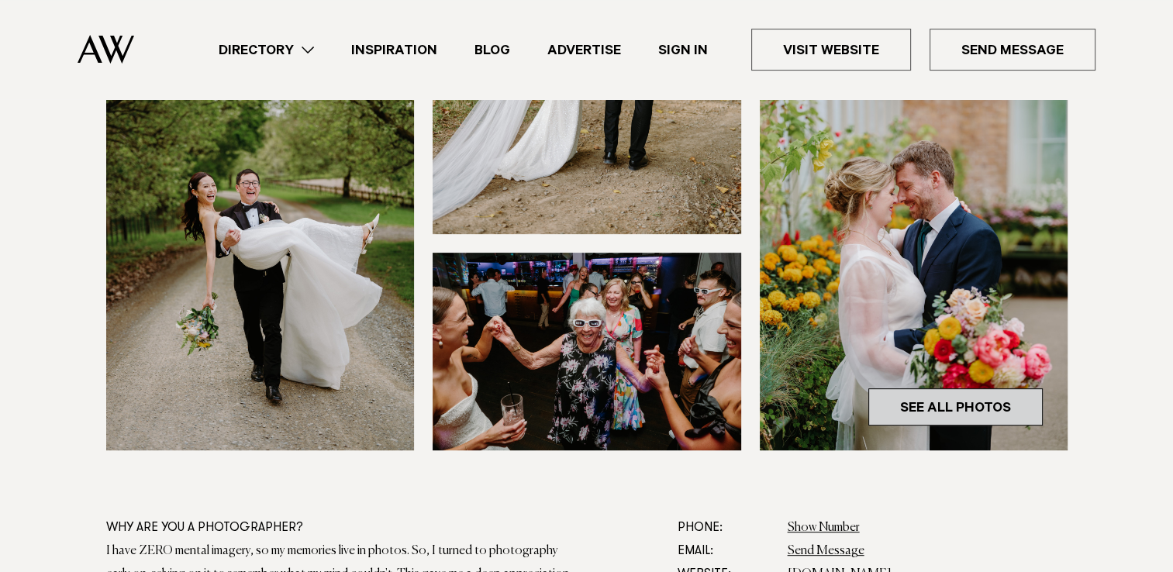
click at [956, 388] on link "See All Photos" at bounding box center [955, 406] width 174 height 37
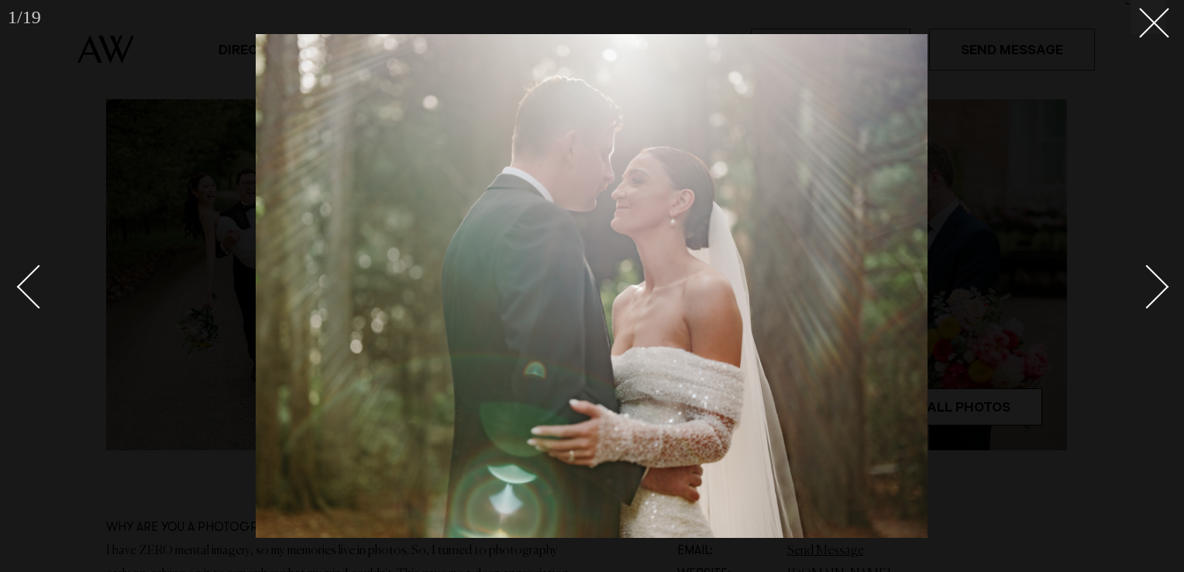
click at [1156, 284] on div "Next slide" at bounding box center [1147, 287] width 44 height 44
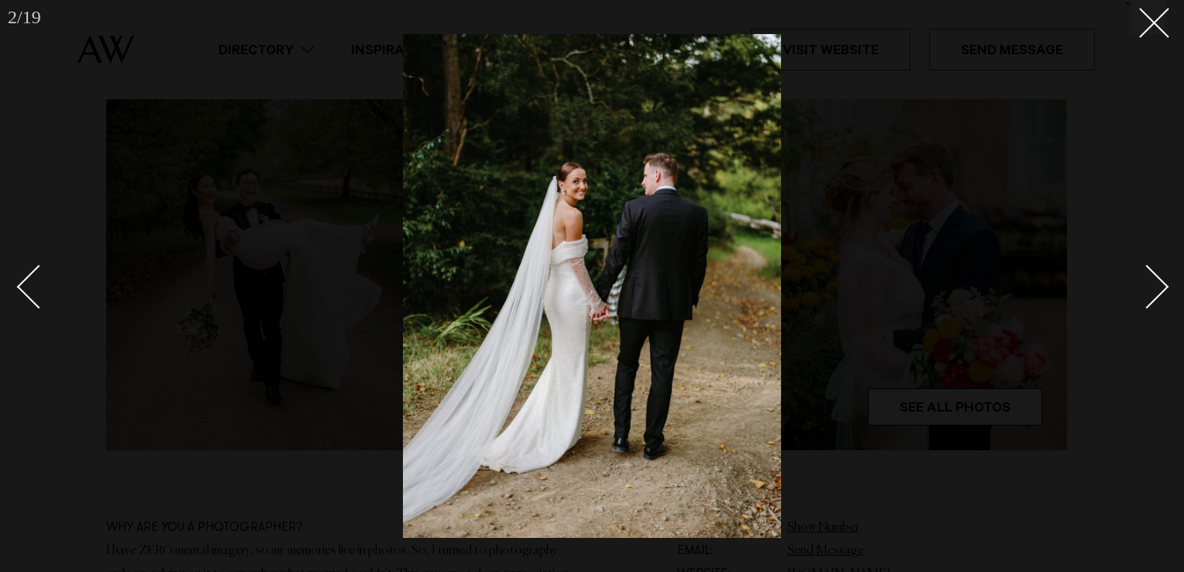
click at [1156, 284] on div "Next slide" at bounding box center [1147, 287] width 44 height 44
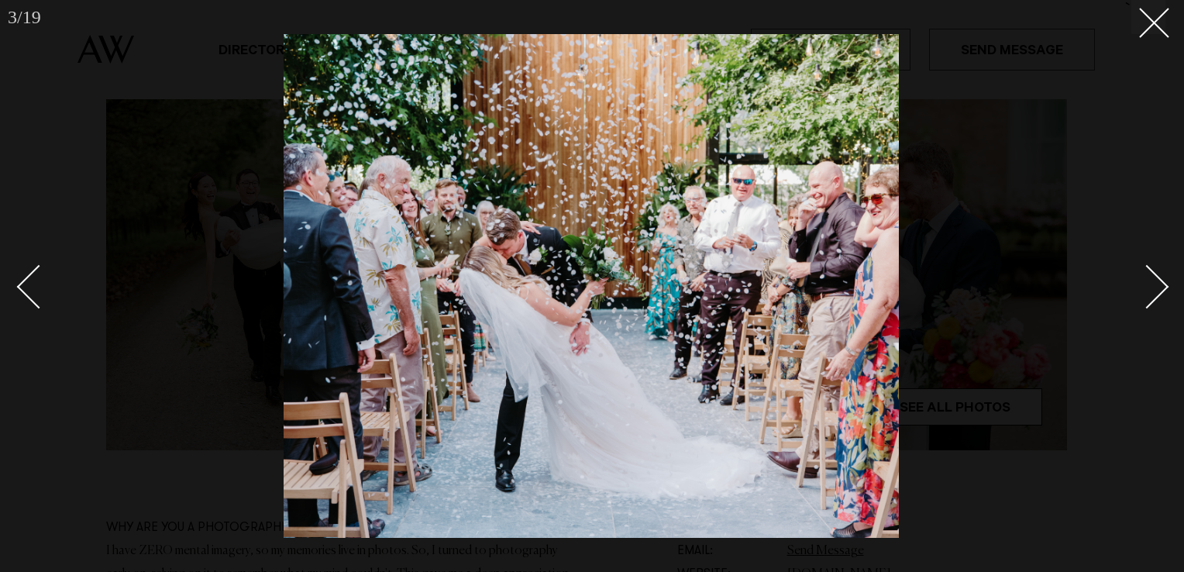
click at [1156, 284] on div "Next slide" at bounding box center [1147, 287] width 44 height 44
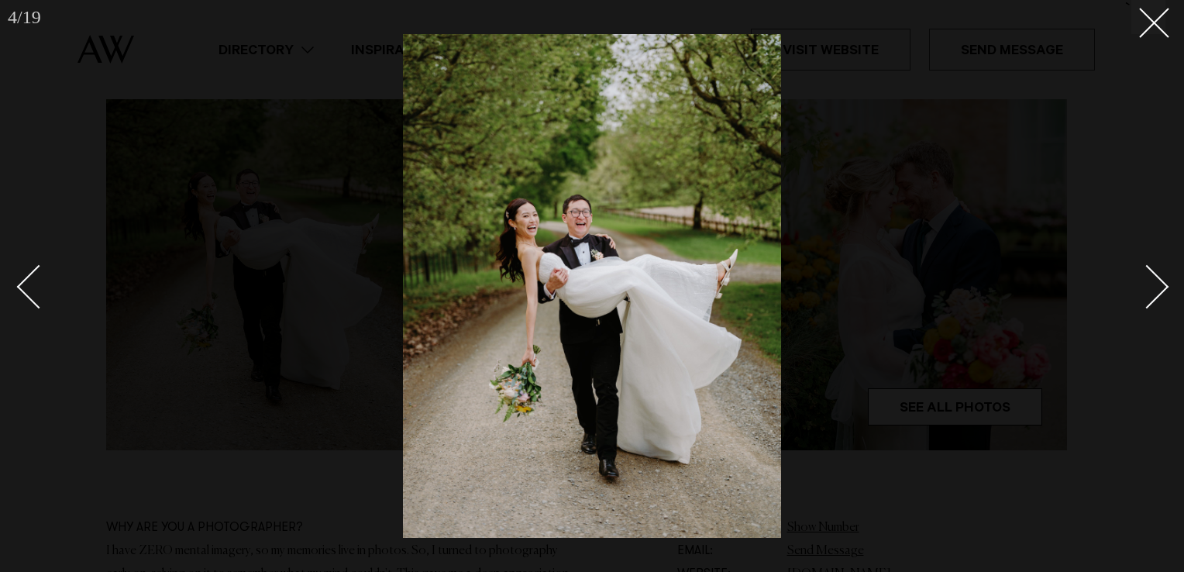
click at [1156, 284] on div "Next slide" at bounding box center [1147, 287] width 44 height 44
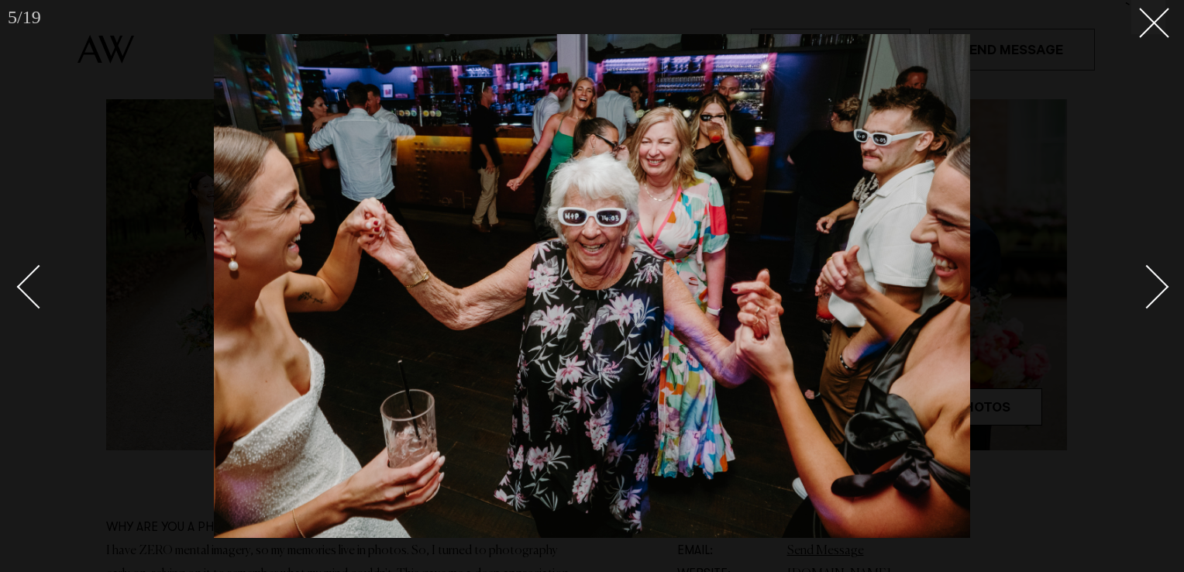
click at [1156, 284] on div "Next slide" at bounding box center [1147, 287] width 44 height 44
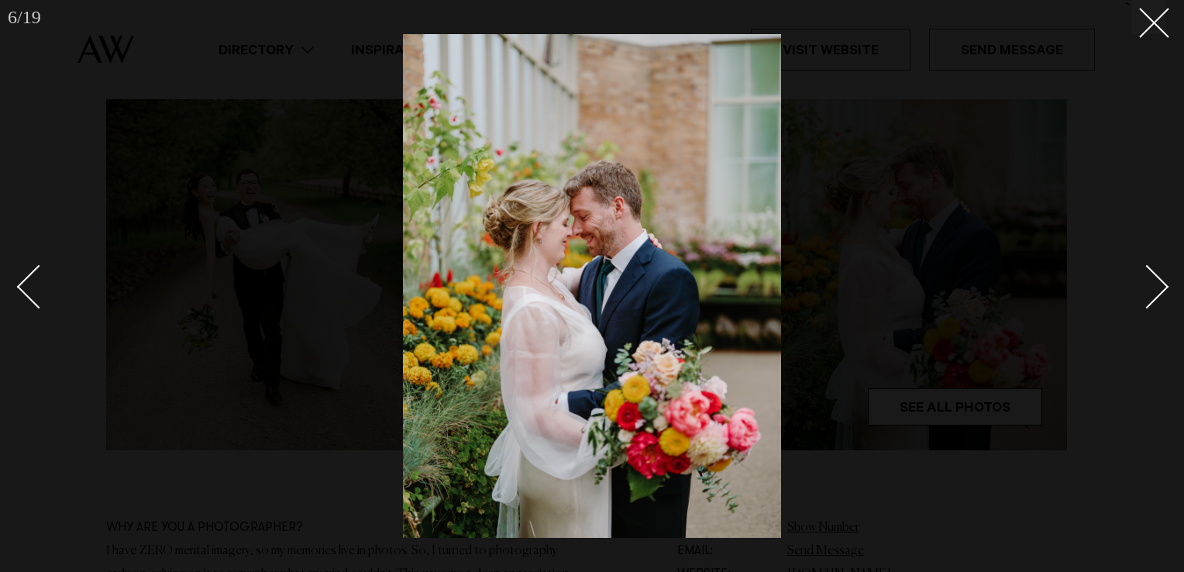
click at [1156, 284] on div "Next slide" at bounding box center [1147, 287] width 44 height 44
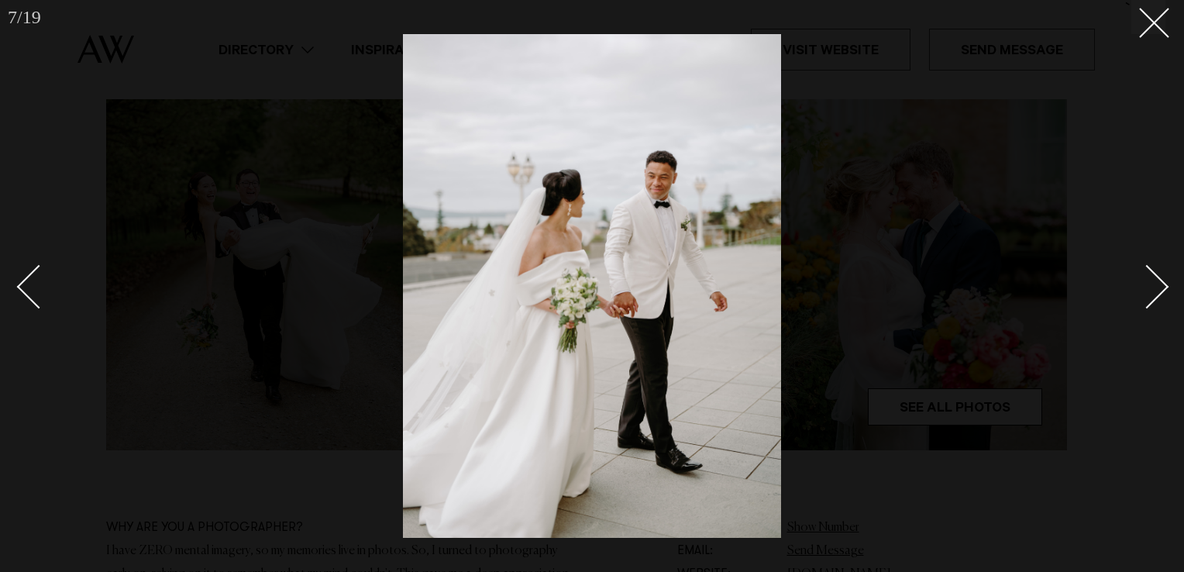
click at [1156, 284] on div "Next slide" at bounding box center [1147, 287] width 44 height 44
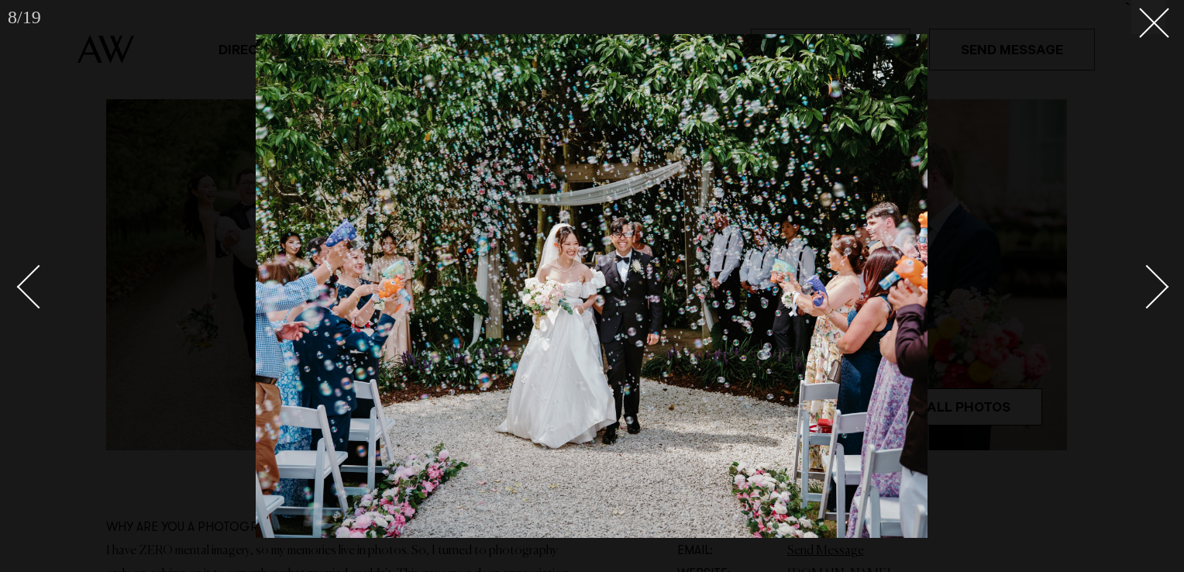
click at [1156, 284] on div "Next slide" at bounding box center [1147, 287] width 44 height 44
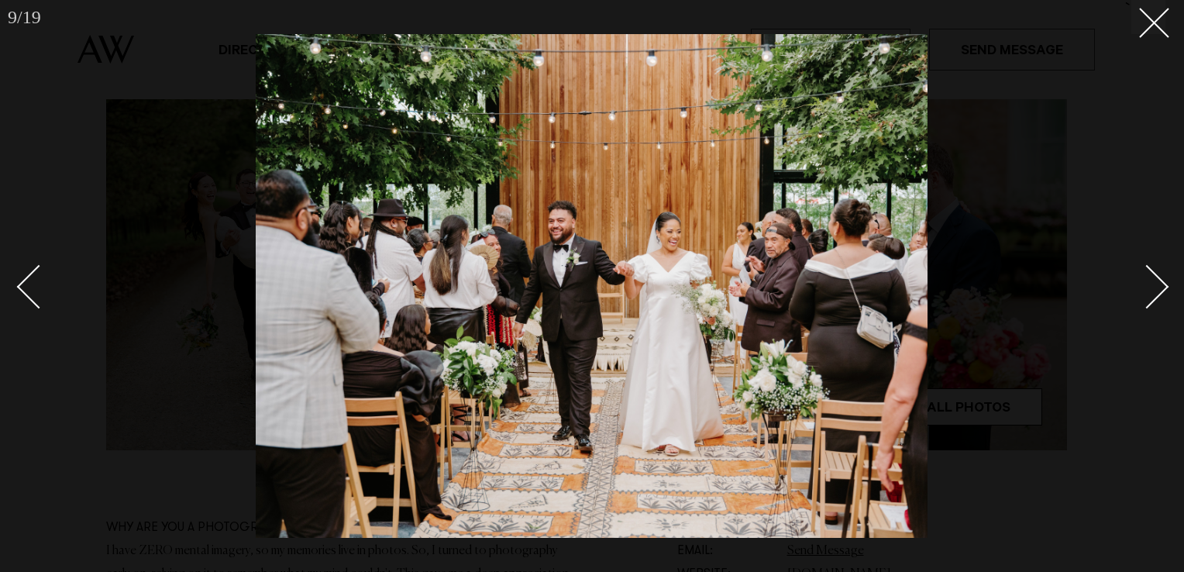
click at [1156, 284] on div "Next slide" at bounding box center [1147, 287] width 44 height 44
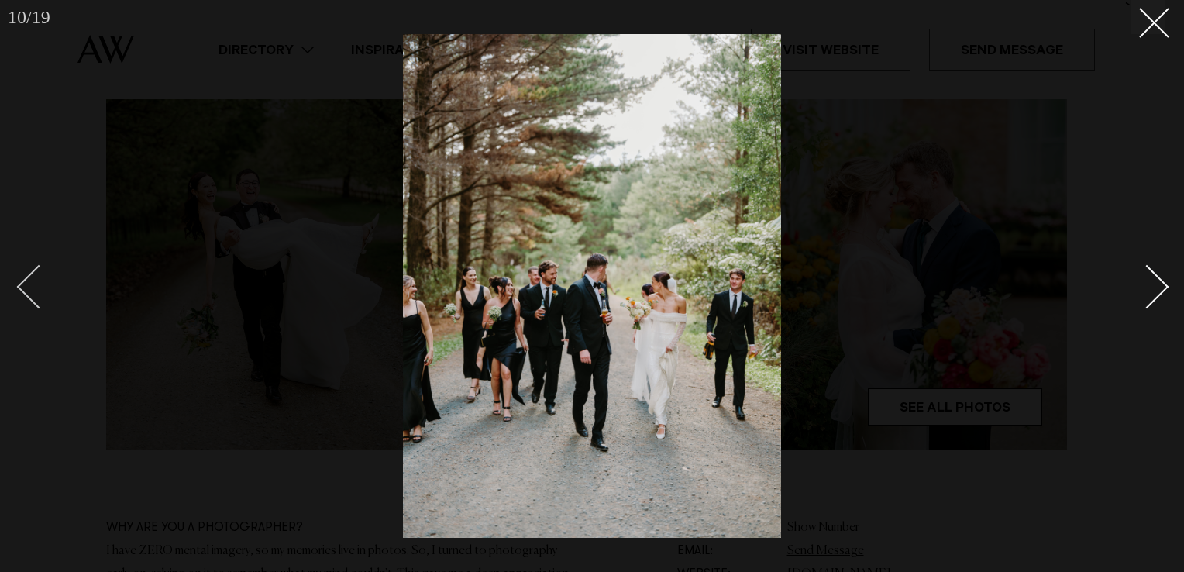
click at [38, 277] on div "Previous slide" at bounding box center [39, 287] width 44 height 44
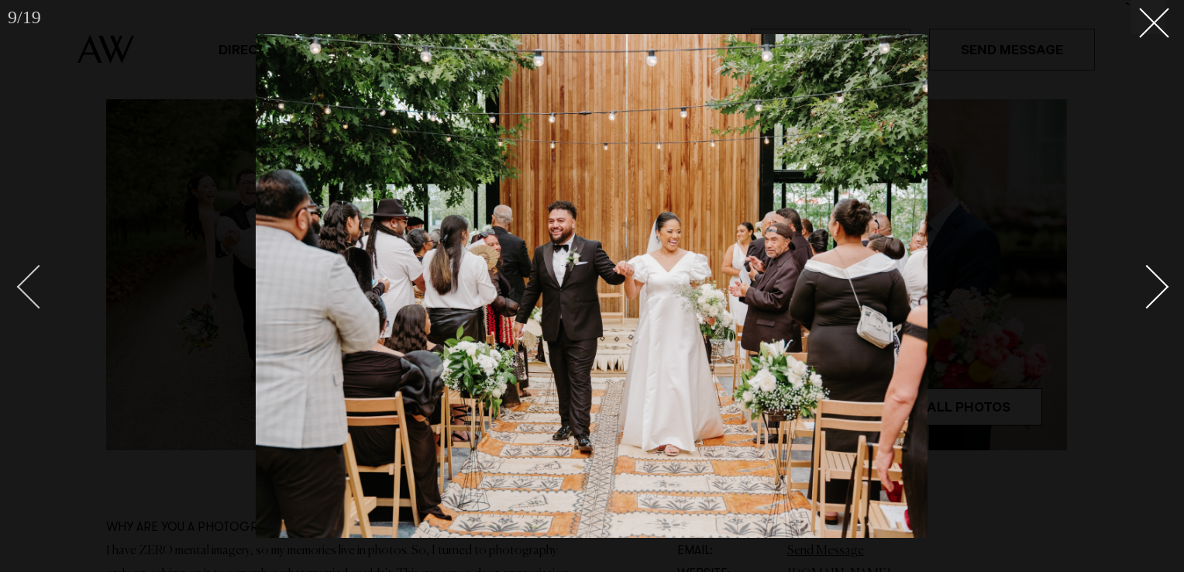
click at [38, 277] on div "Previous slide" at bounding box center [39, 287] width 44 height 44
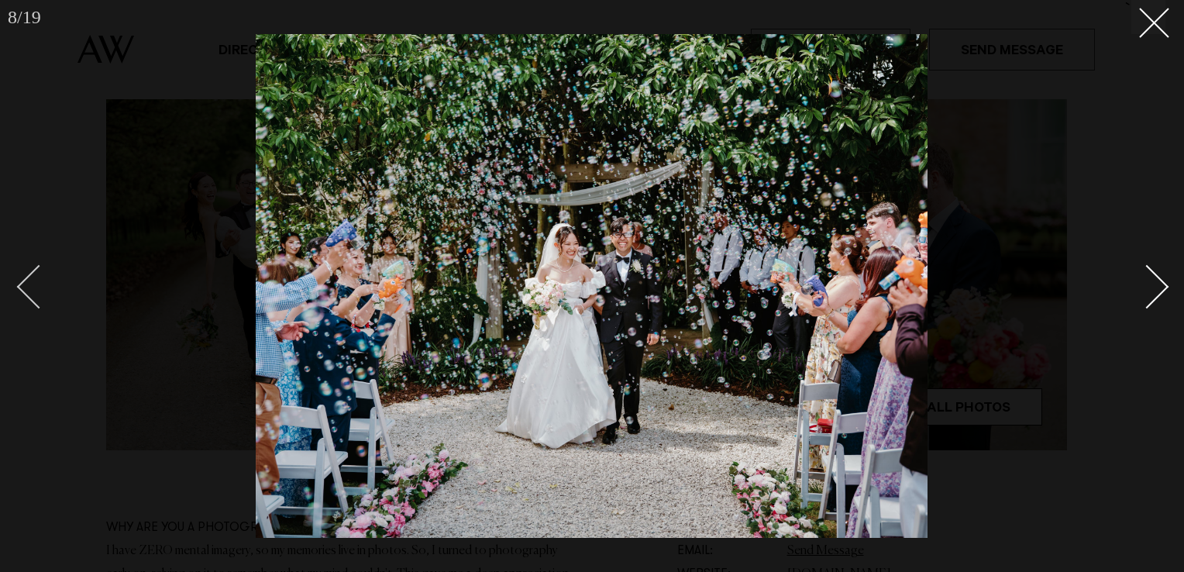
click at [38, 277] on div "Previous slide" at bounding box center [39, 287] width 44 height 44
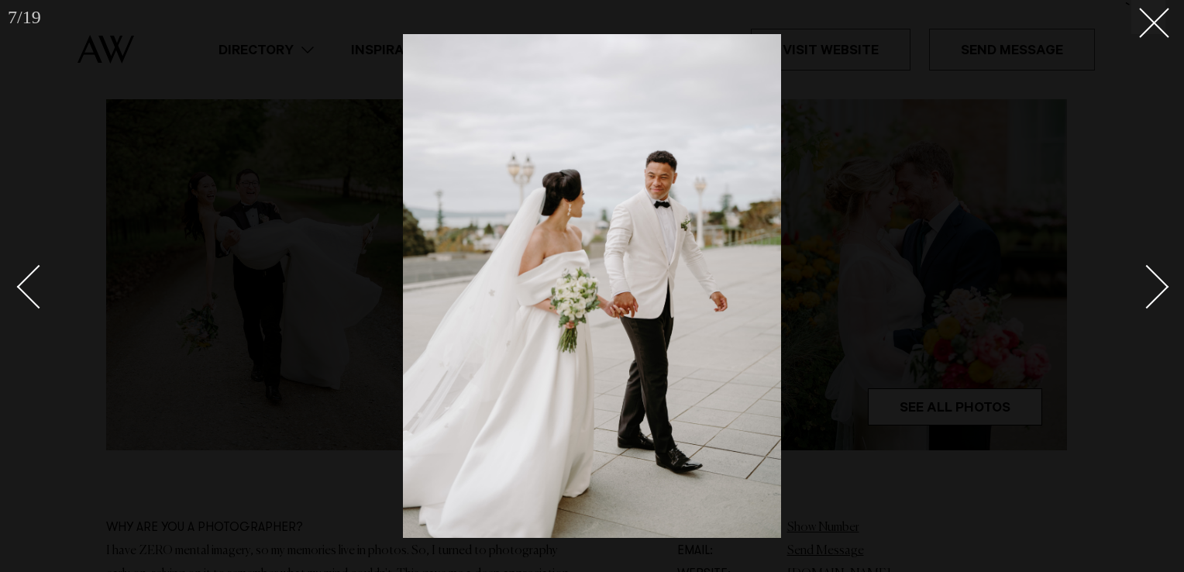
click at [1145, 300] on div "Next slide" at bounding box center [1147, 287] width 44 height 44
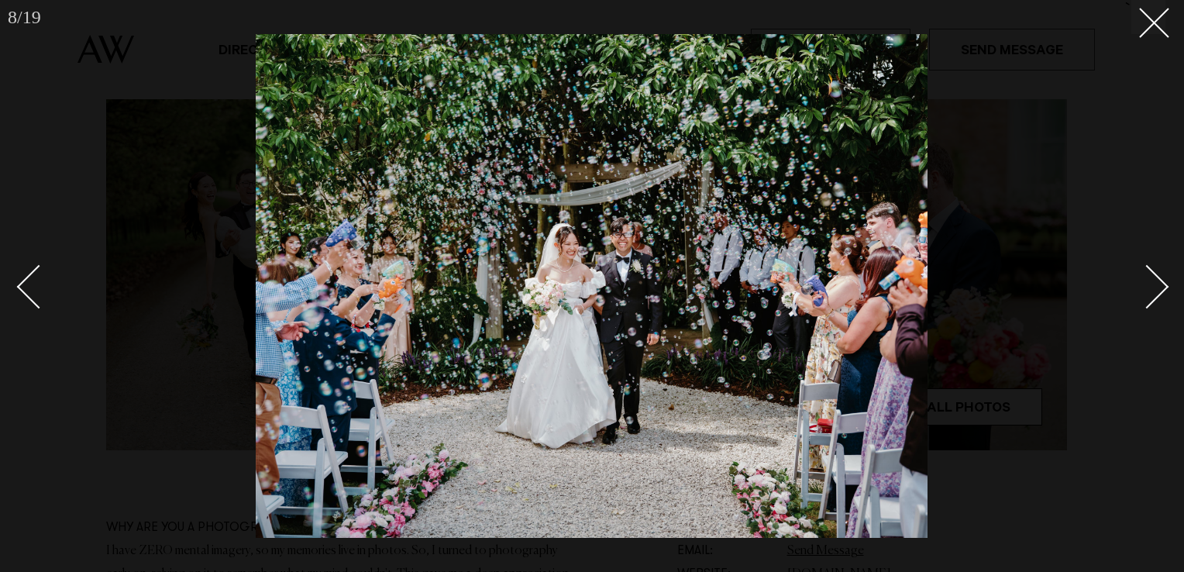
click at [1145, 300] on div "Next slide" at bounding box center [1147, 287] width 44 height 44
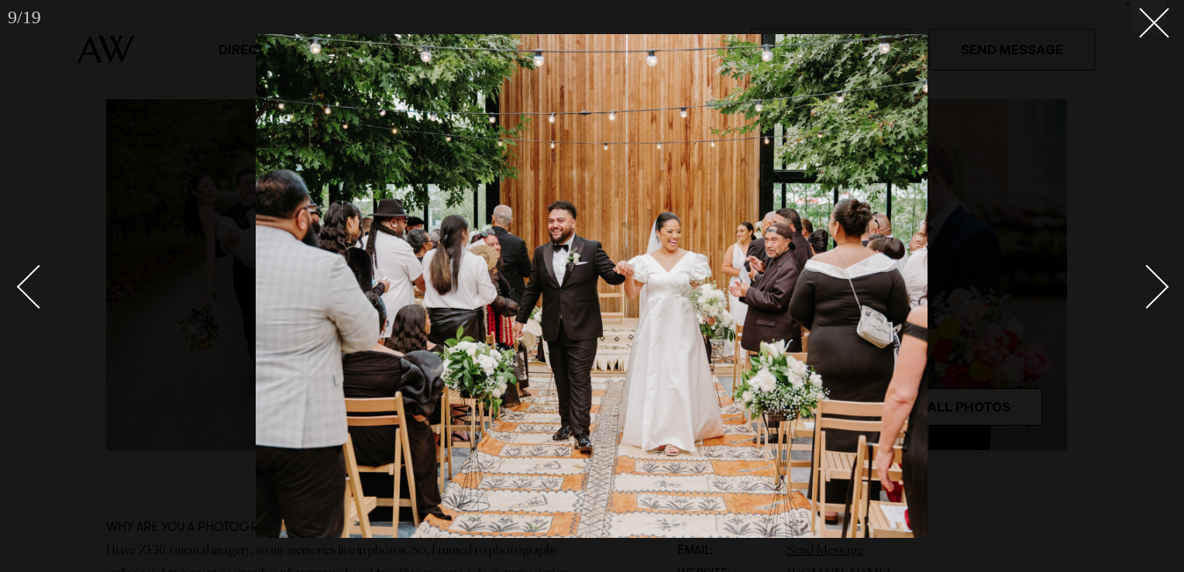
click at [1145, 300] on div "Next slide" at bounding box center [1147, 287] width 44 height 44
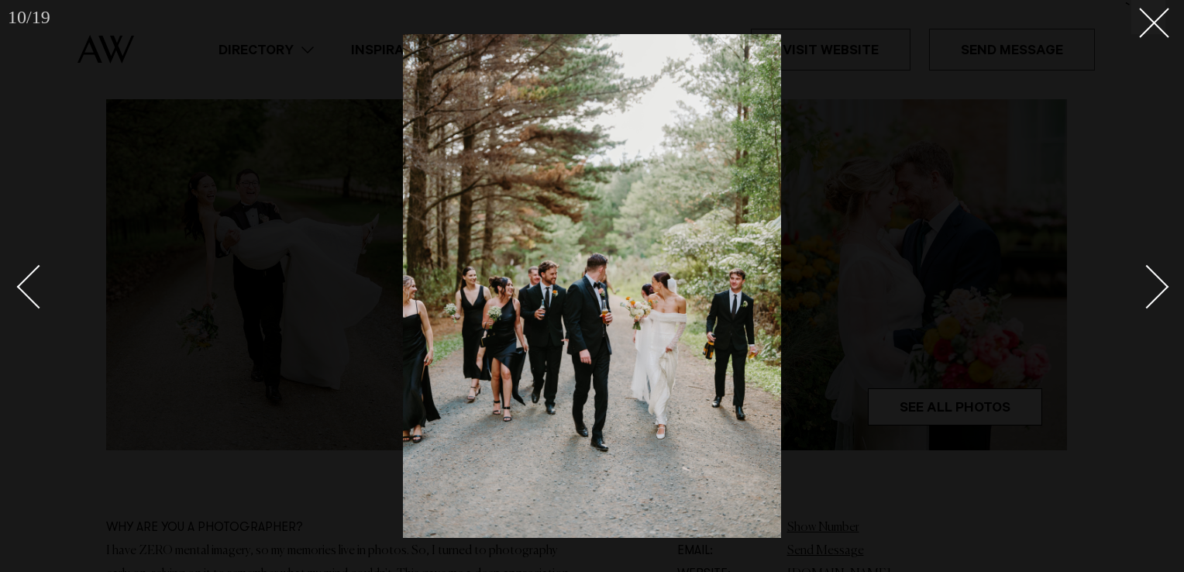
click at [1145, 300] on div "Next slide" at bounding box center [1147, 287] width 44 height 44
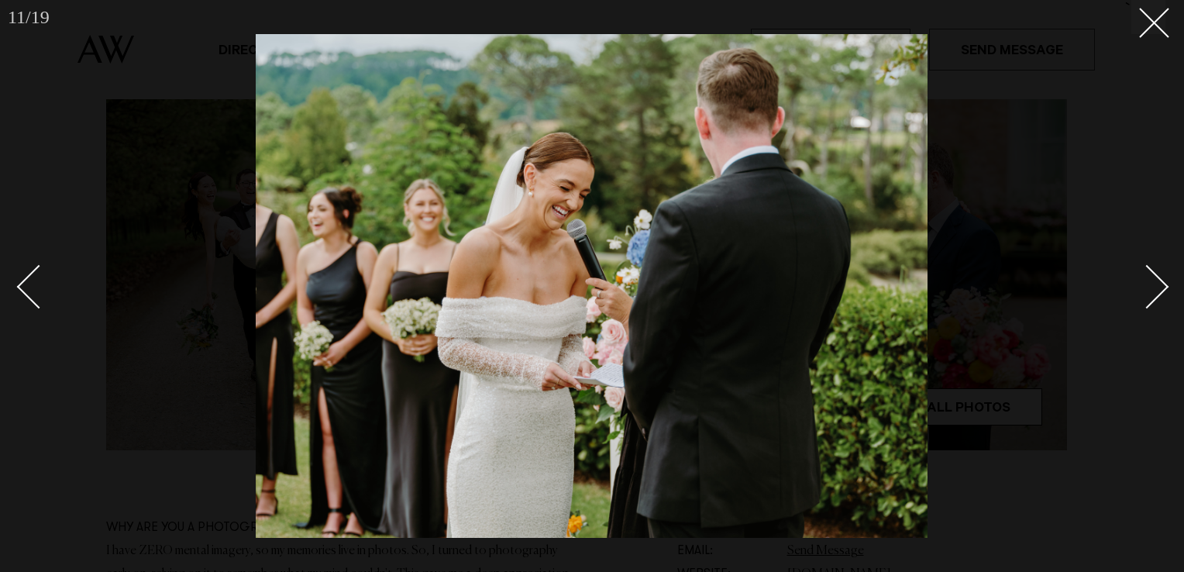
click at [1145, 300] on div "Next slide" at bounding box center [1147, 287] width 44 height 44
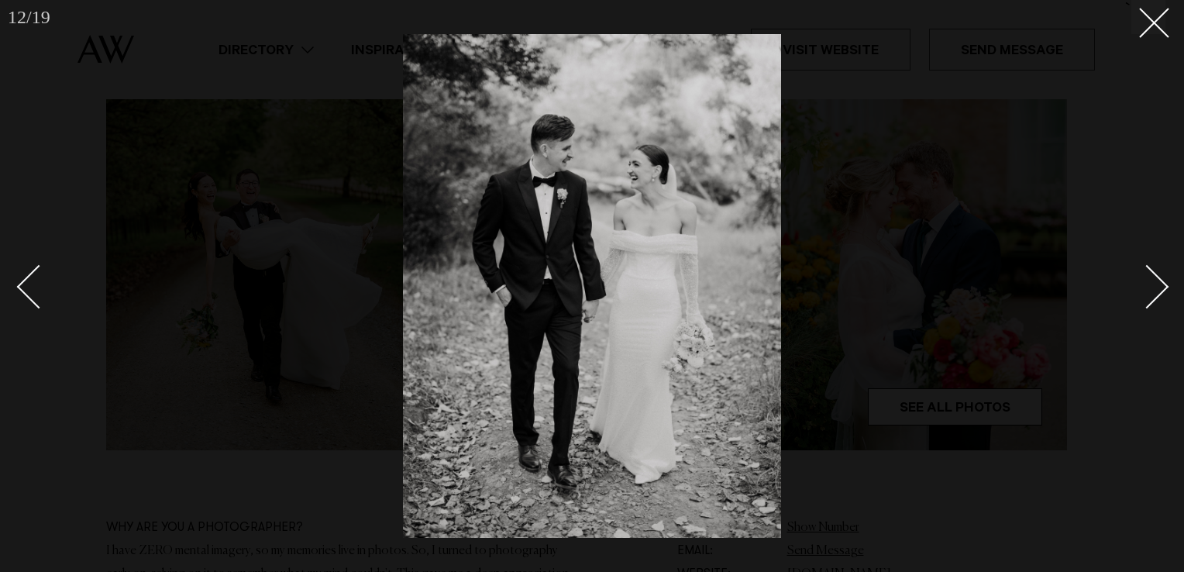
click at [1145, 300] on div "Next slide" at bounding box center [1147, 287] width 44 height 44
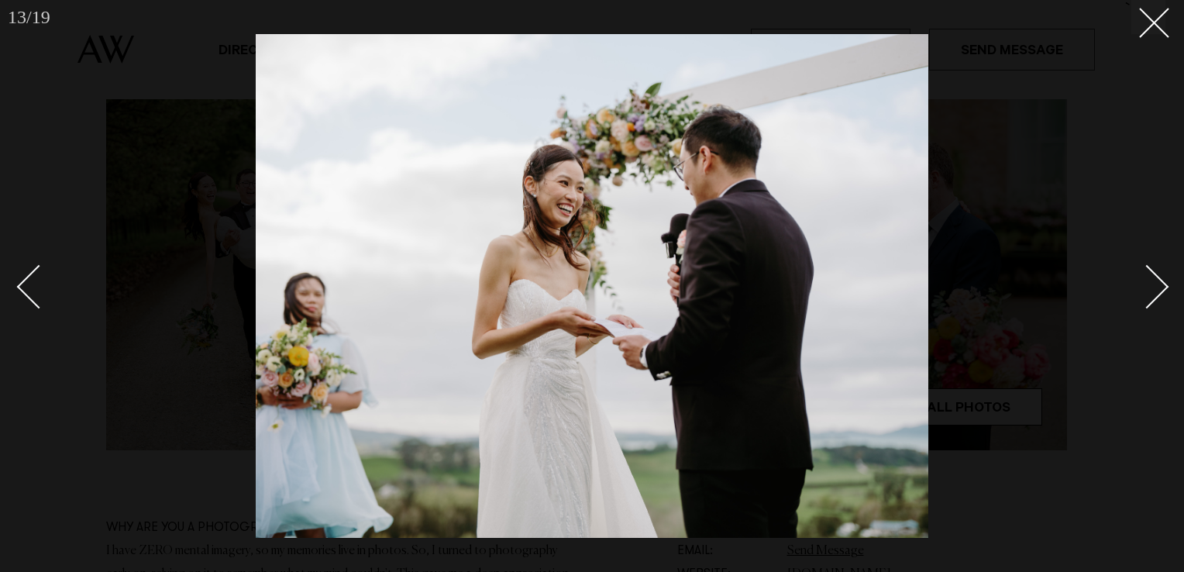
click at [1145, 300] on div "Next slide" at bounding box center [1147, 287] width 44 height 44
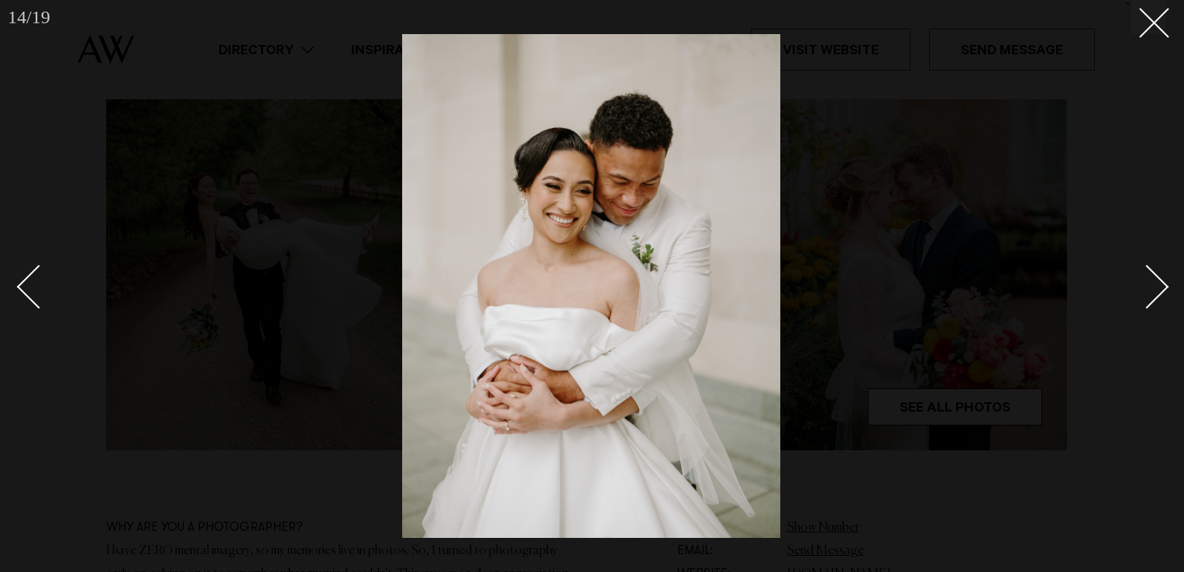
click at [1145, 300] on div "Next slide" at bounding box center [1147, 287] width 44 height 44
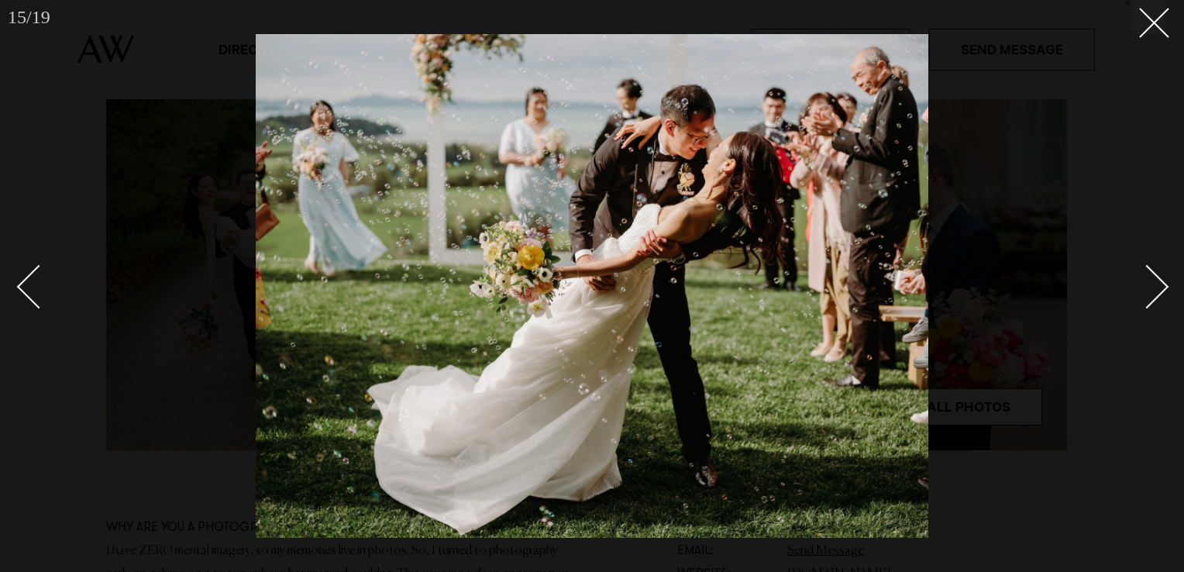
click at [1145, 300] on div "Next slide" at bounding box center [1147, 287] width 44 height 44
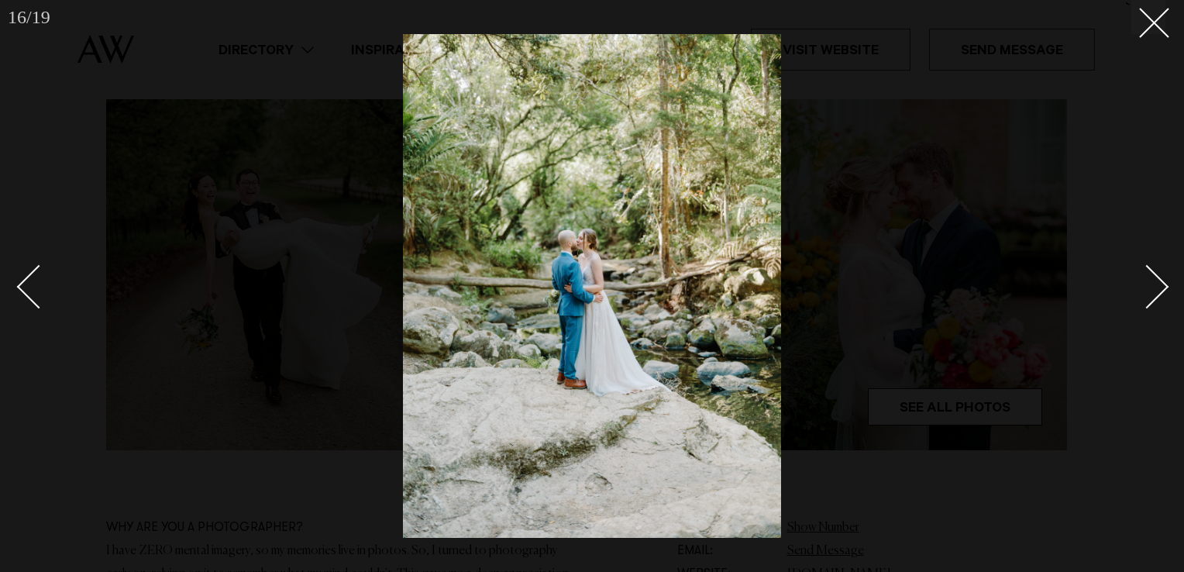
click at [1149, 298] on div "Next slide" at bounding box center [1147, 287] width 44 height 44
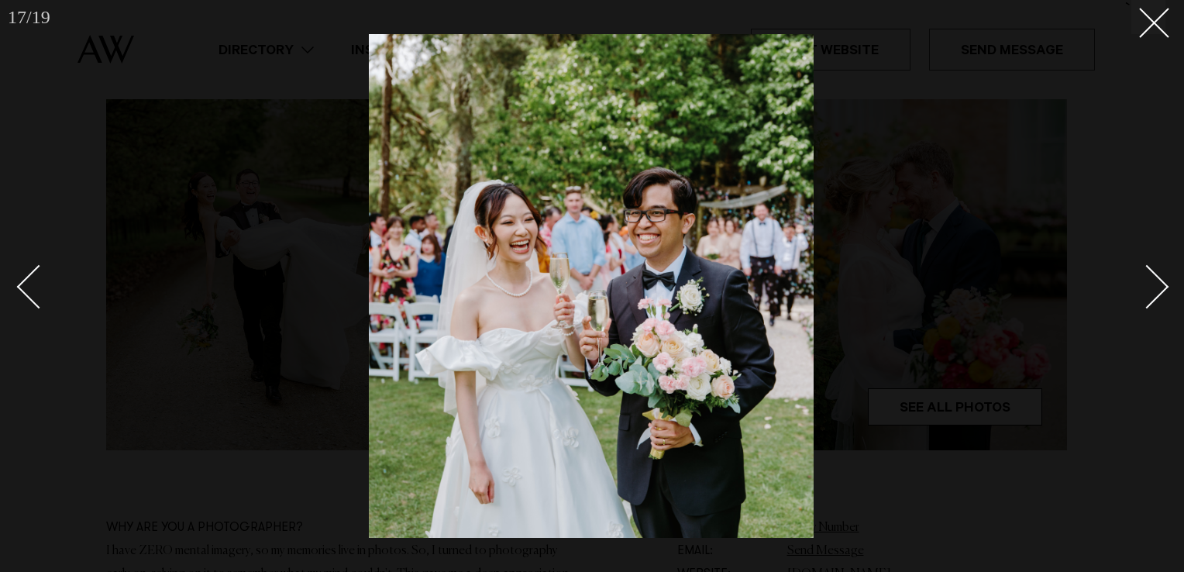
click at [1149, 298] on div "Next slide" at bounding box center [1147, 287] width 44 height 44
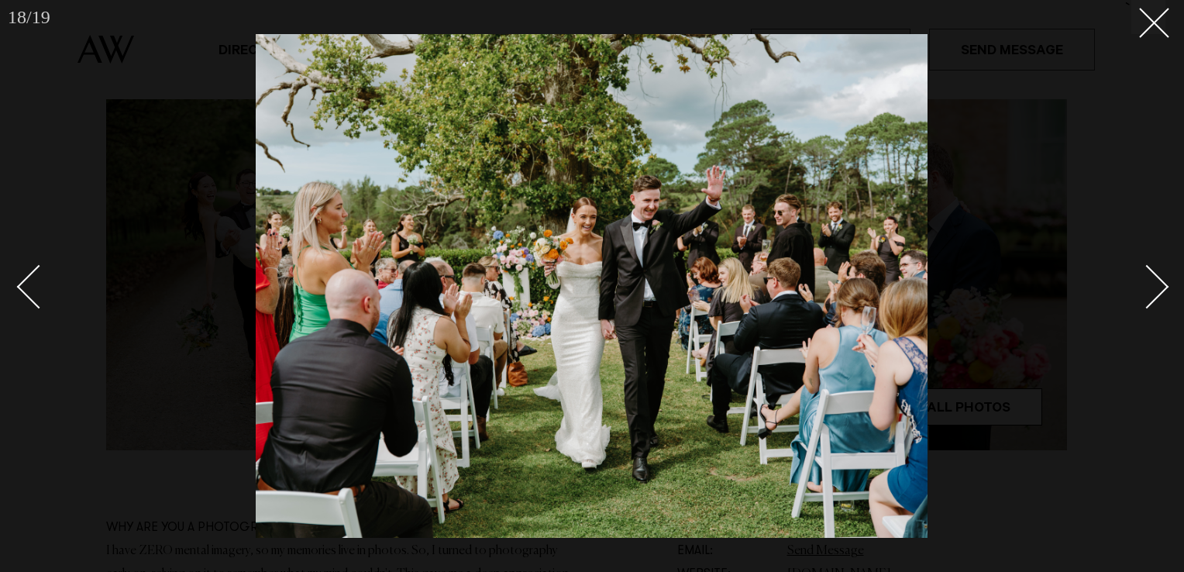
click at [1149, 298] on div "Next slide" at bounding box center [1147, 287] width 44 height 44
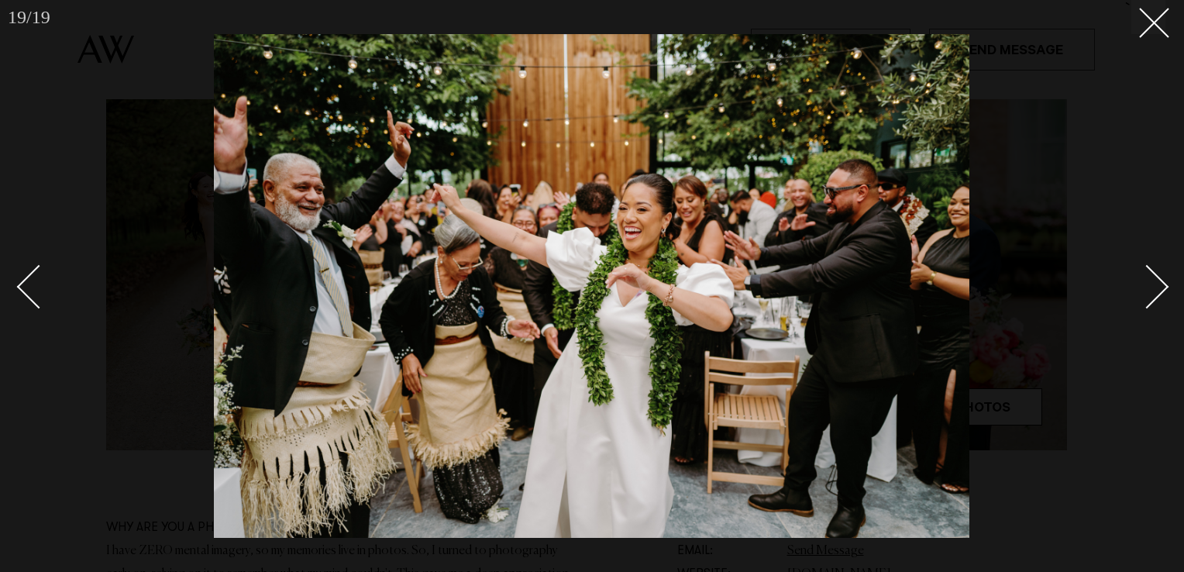
click at [1149, 298] on div "Next slide" at bounding box center [1147, 287] width 44 height 44
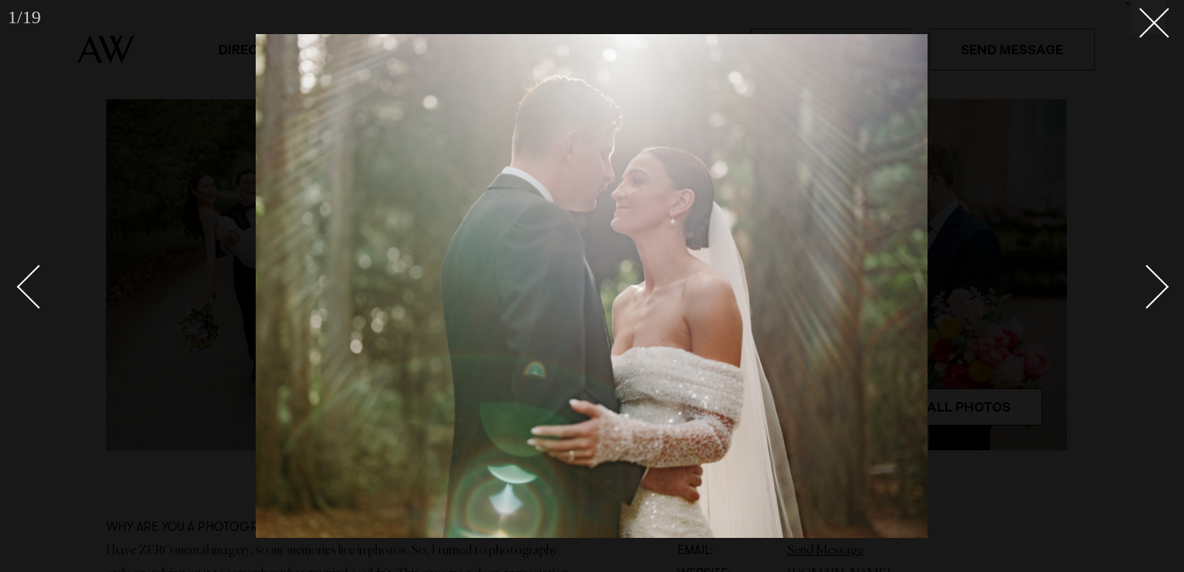
click at [1149, 298] on div "Next slide" at bounding box center [1147, 287] width 44 height 44
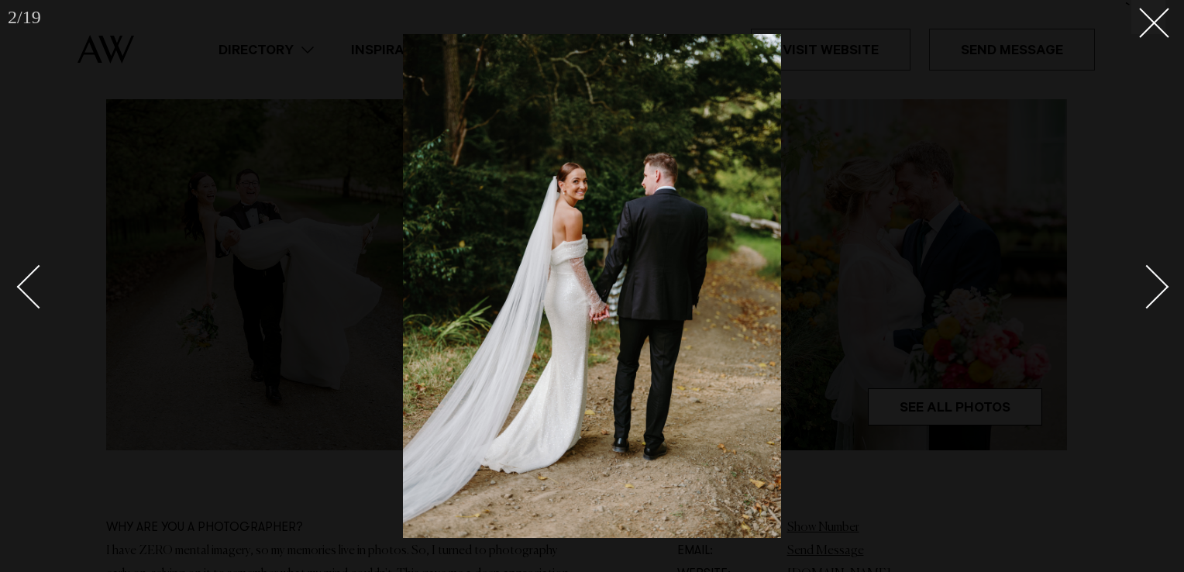
click at [1149, 298] on div "Next slide" at bounding box center [1147, 287] width 44 height 44
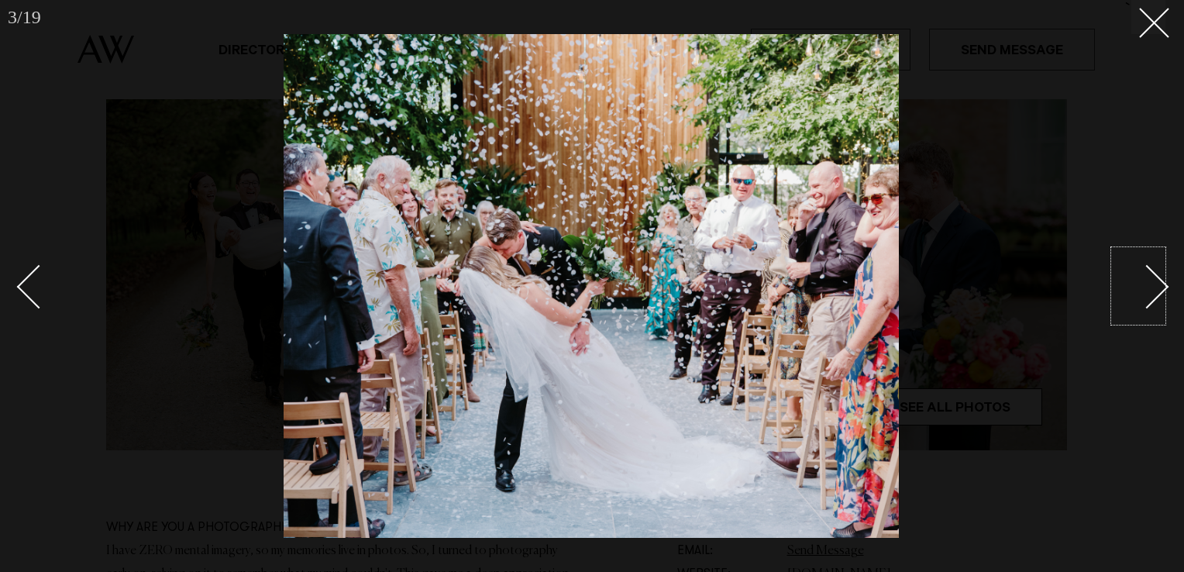
click at [1135, 274] on link at bounding box center [1138, 285] width 54 height 77
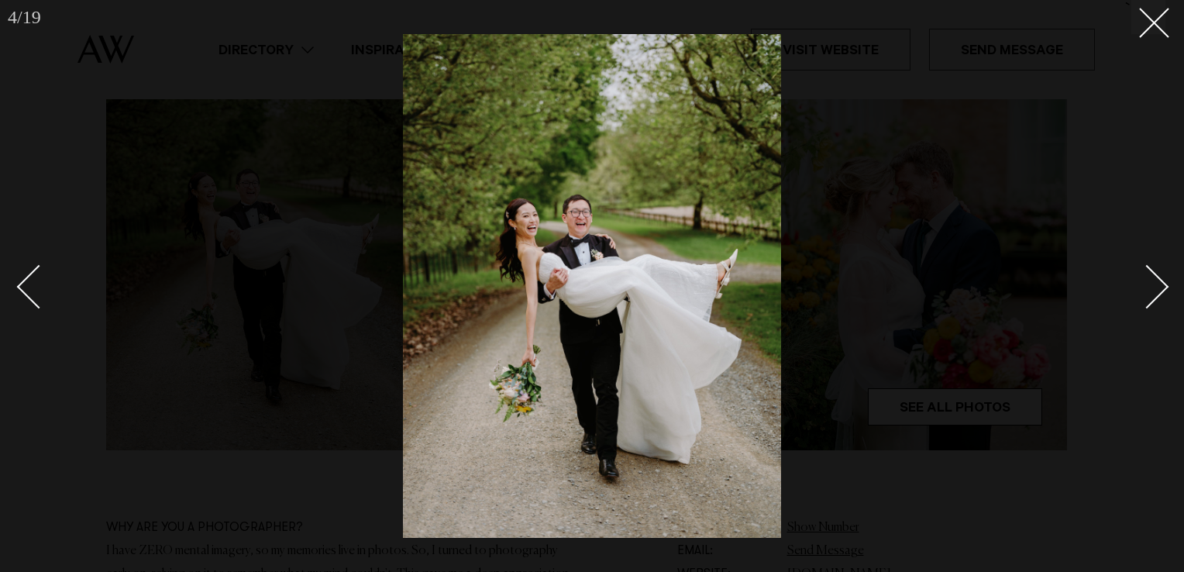
click at [1144, 278] on div "Next slide" at bounding box center [1147, 287] width 44 height 44
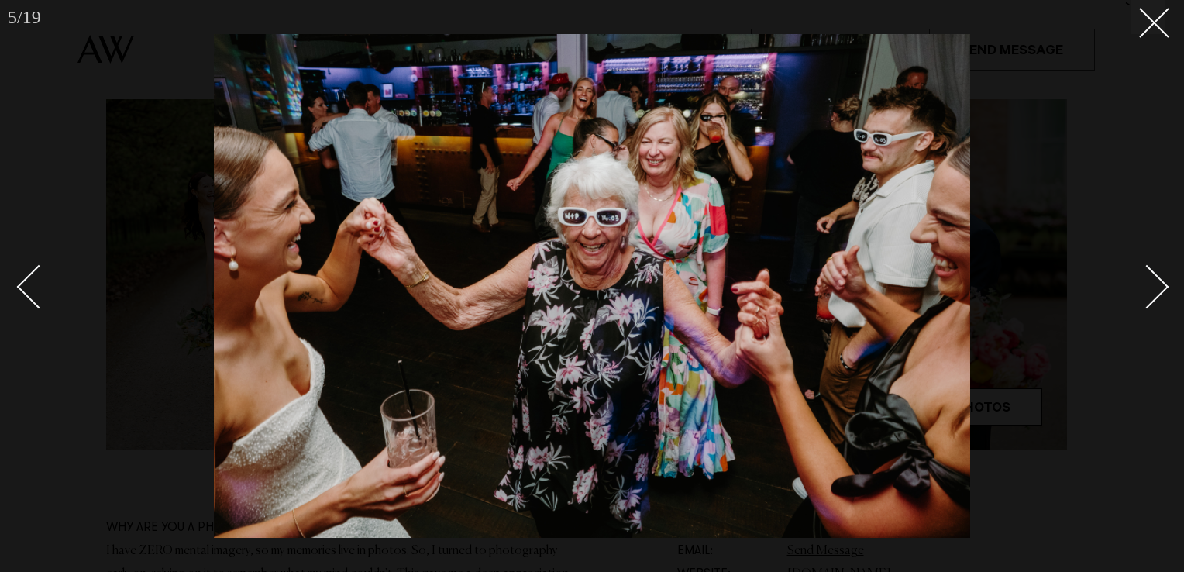
click at [1144, 278] on div "Next slide" at bounding box center [1147, 287] width 44 height 44
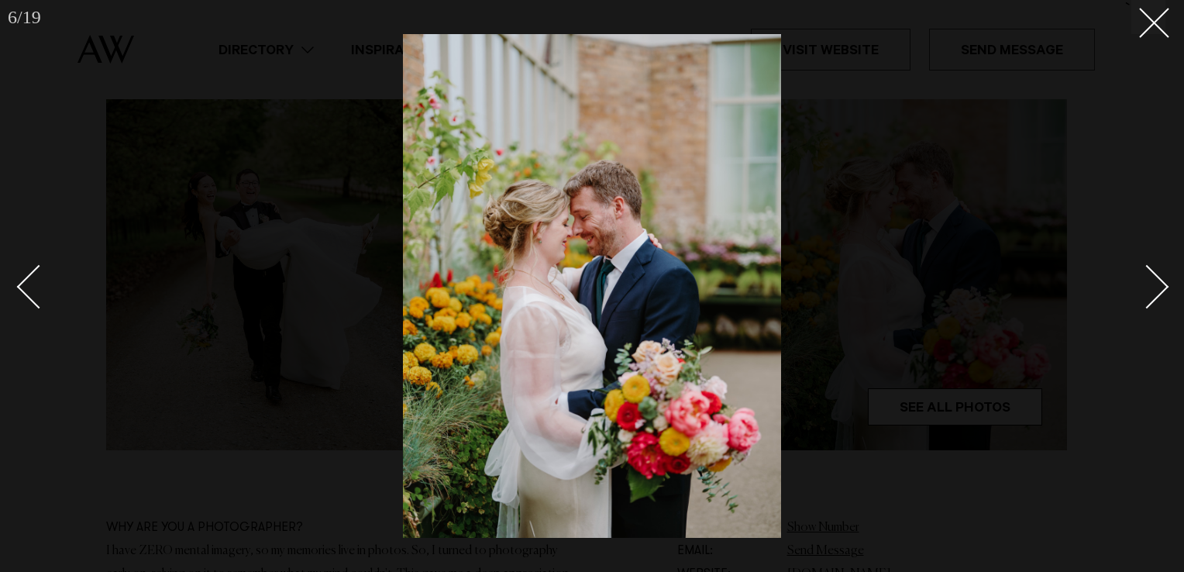
click at [1144, 278] on div "Next slide" at bounding box center [1147, 287] width 44 height 44
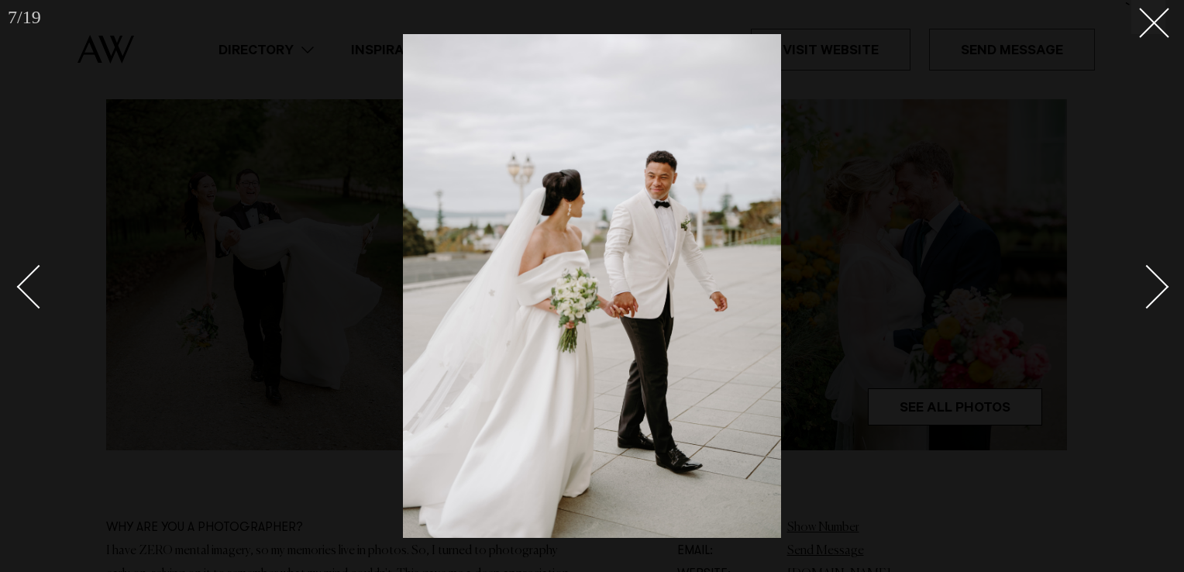
click at [1144, 278] on div "Next slide" at bounding box center [1147, 287] width 44 height 44
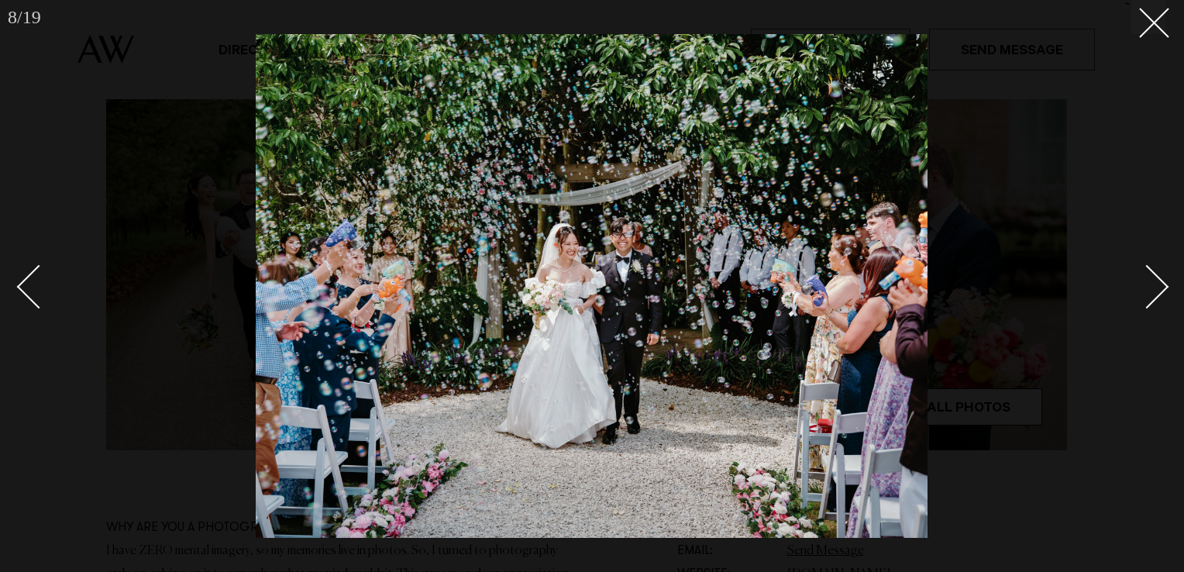
click at [1144, 278] on div "Next slide" at bounding box center [1147, 287] width 44 height 44
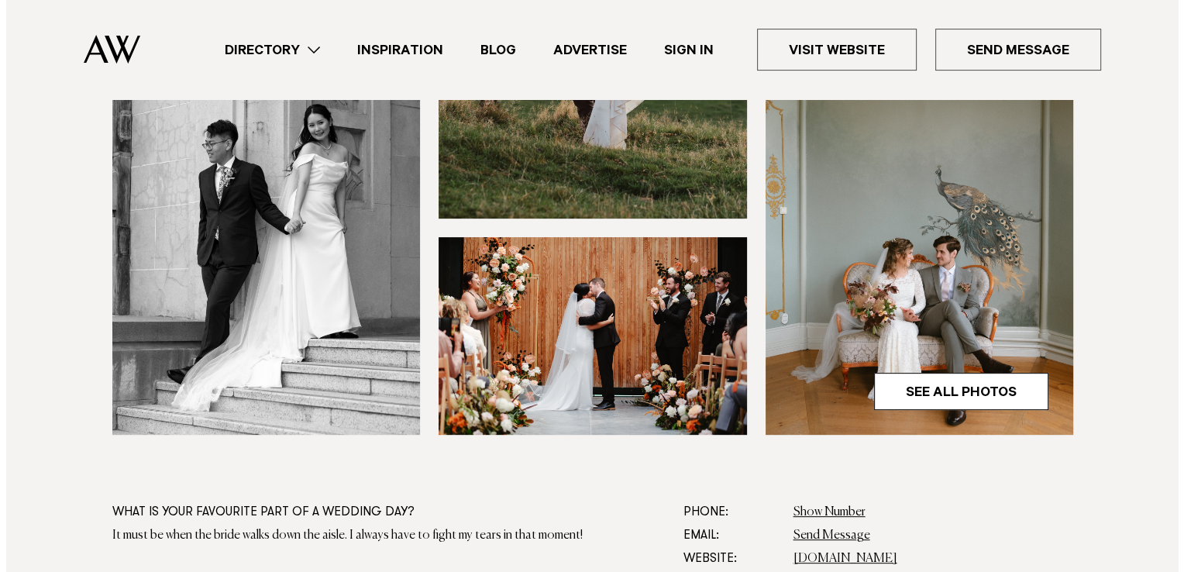
scroll to position [567, 0]
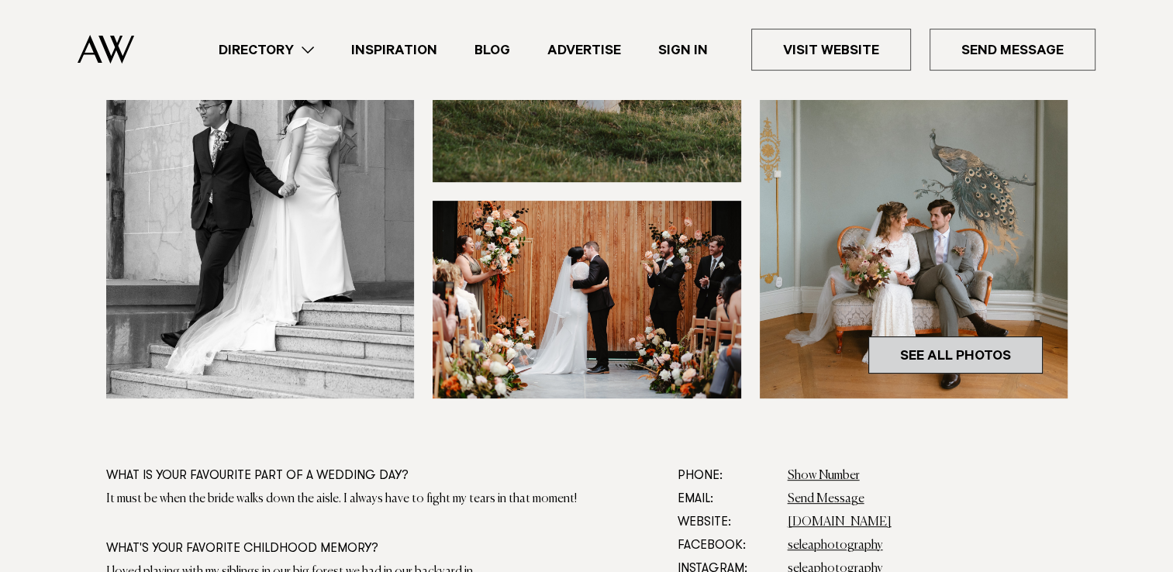
click at [975, 363] on link "See All Photos" at bounding box center [955, 354] width 174 height 37
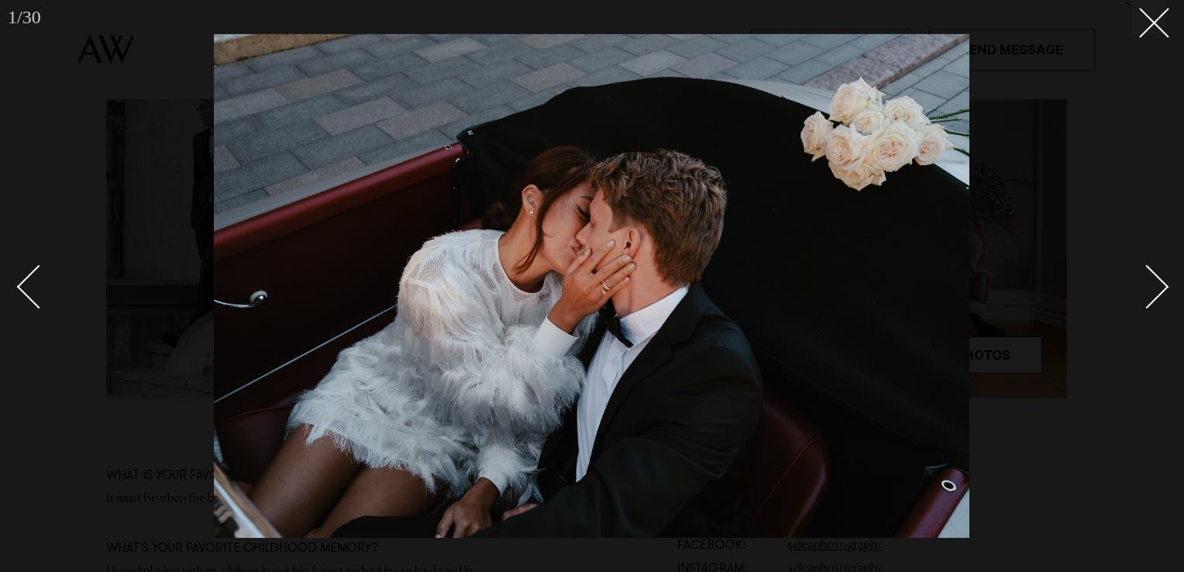
click at [1145, 271] on div "Next slide" at bounding box center [1147, 287] width 44 height 44
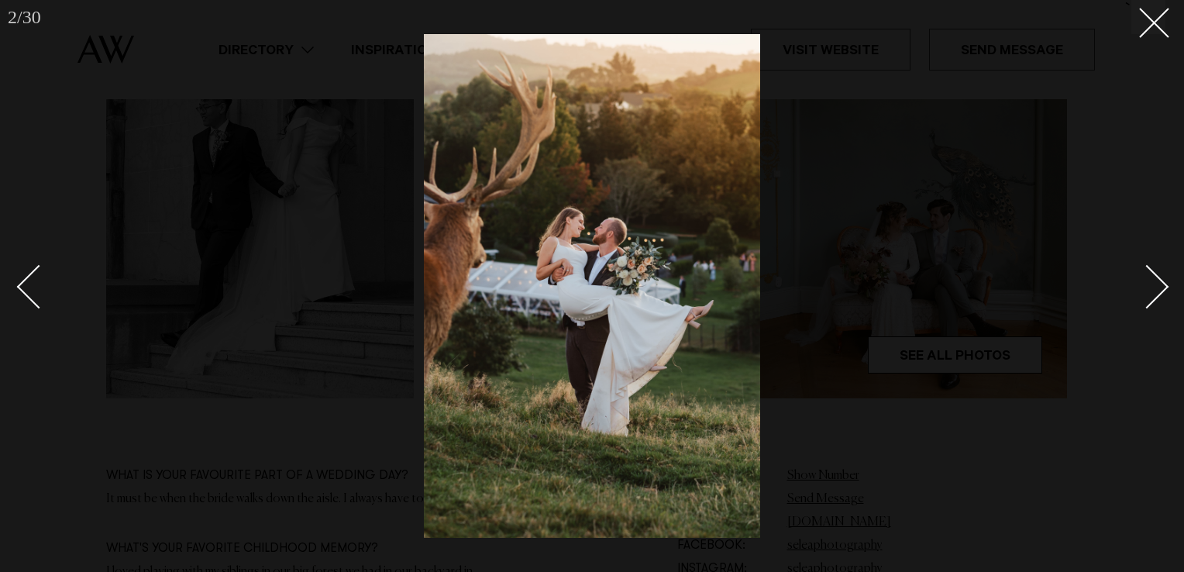
click at [1145, 271] on div "Next slide" at bounding box center [1147, 287] width 44 height 44
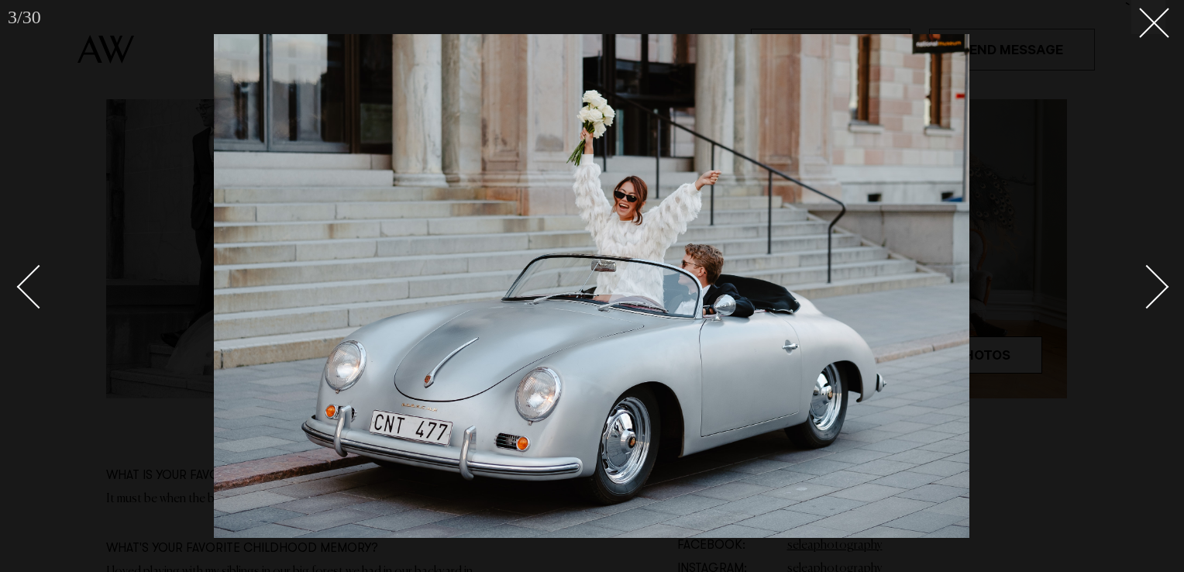
click at [1145, 271] on div "Next slide" at bounding box center [1147, 287] width 44 height 44
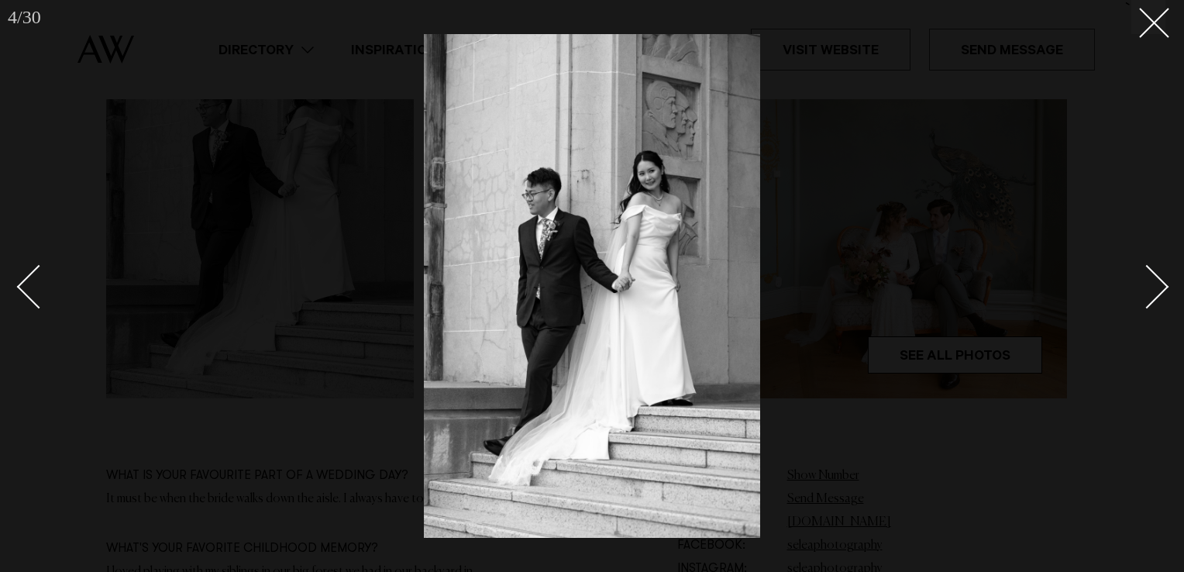
click at [1145, 271] on div "Next slide" at bounding box center [1147, 287] width 44 height 44
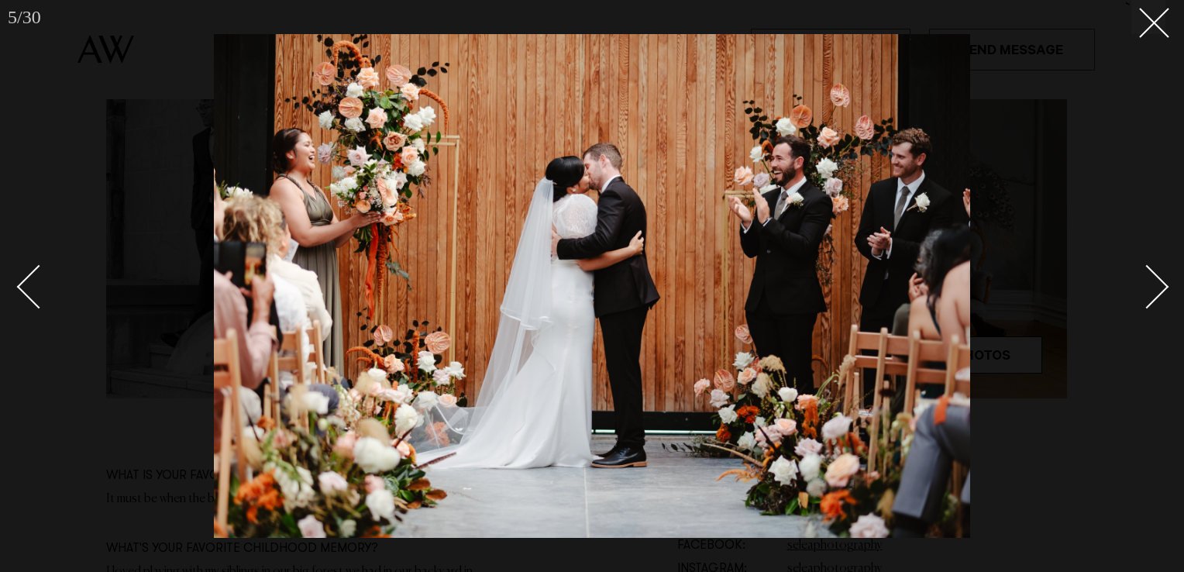
click at [1145, 271] on div "Next slide" at bounding box center [1147, 287] width 44 height 44
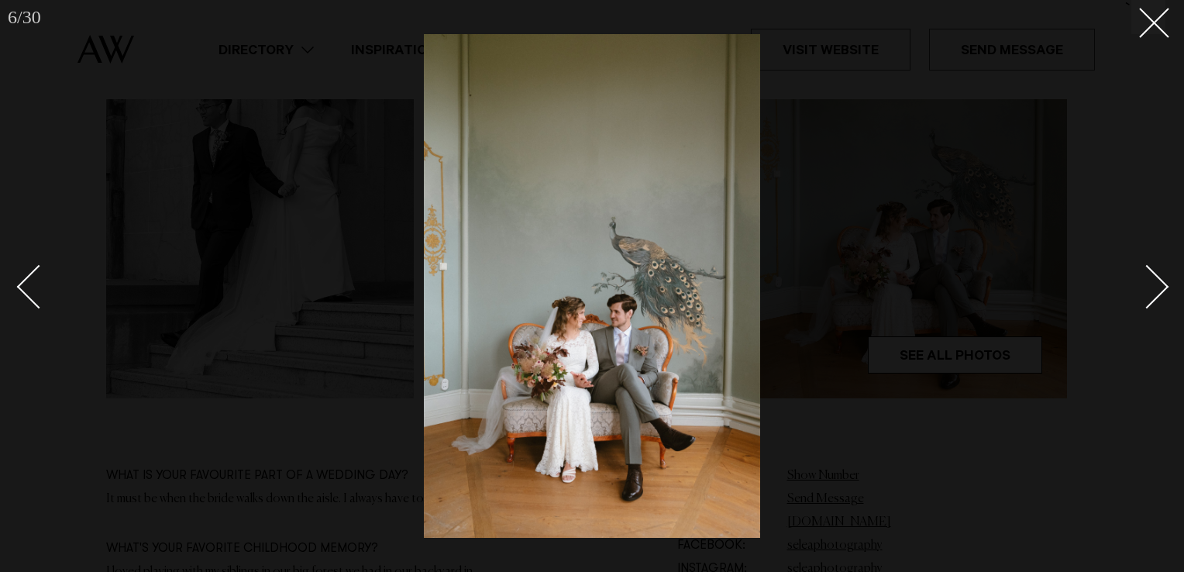
click at [1145, 271] on div "Next slide" at bounding box center [1147, 287] width 44 height 44
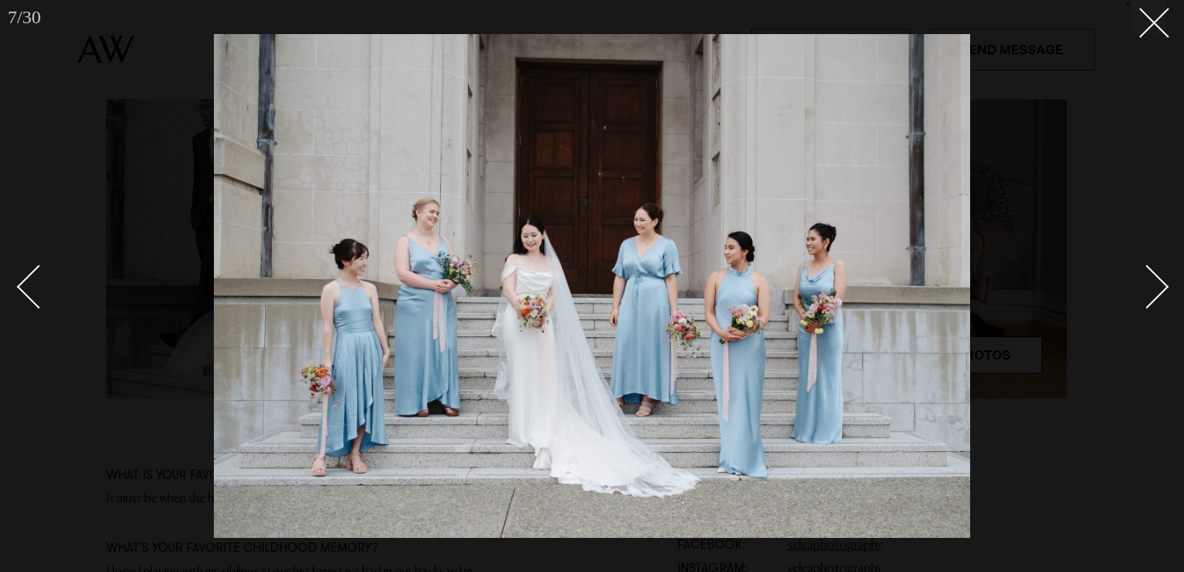
click at [1145, 271] on div "Next slide" at bounding box center [1147, 287] width 44 height 44
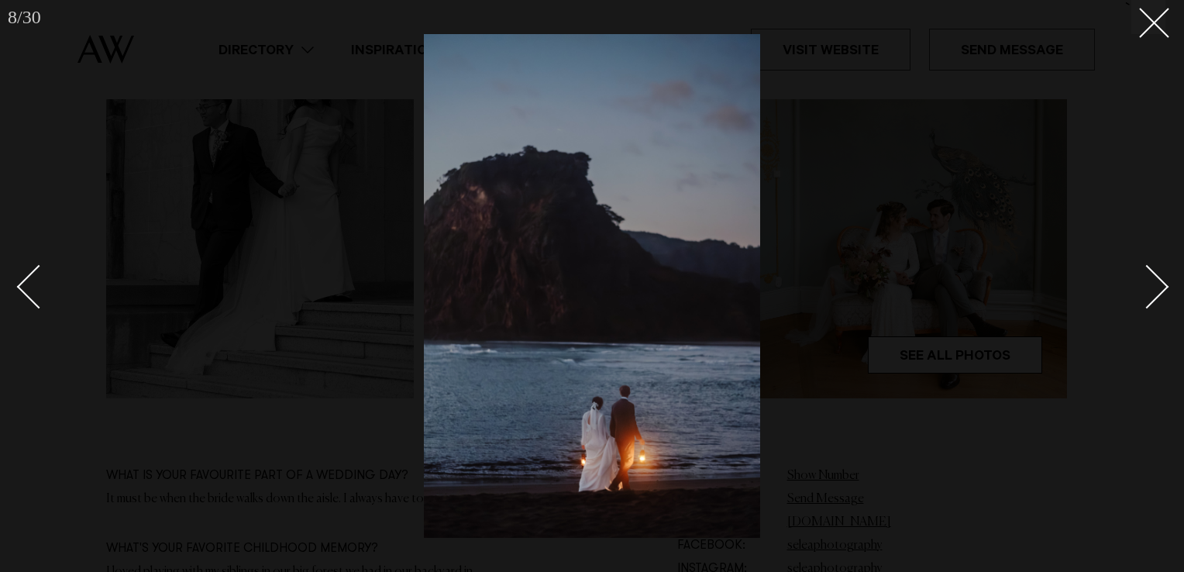
click at [1145, 271] on div "Next slide" at bounding box center [1147, 287] width 44 height 44
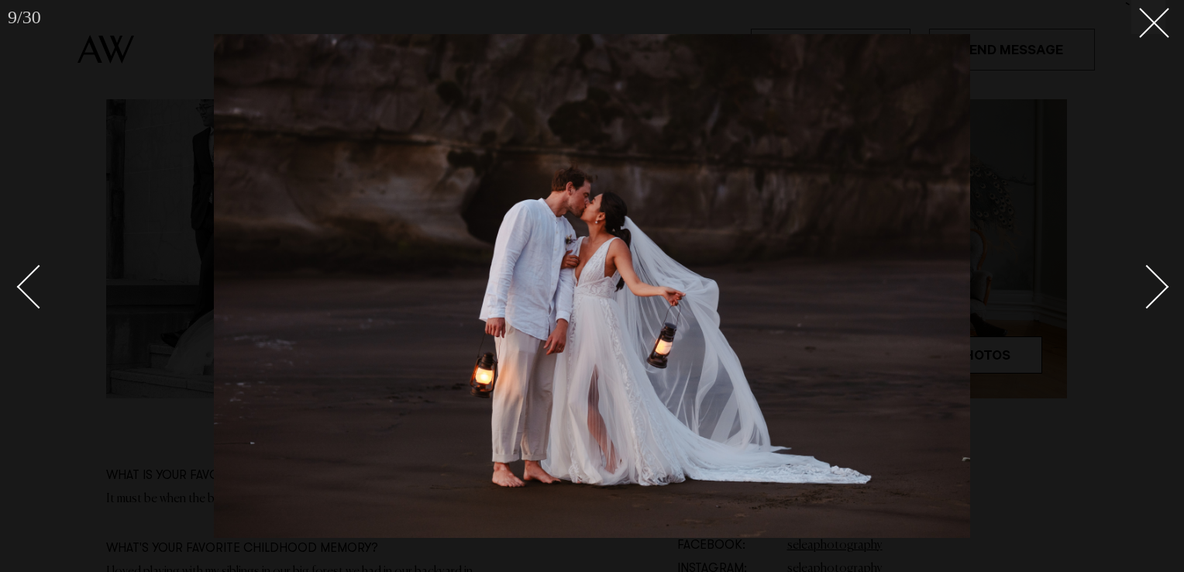
click at [1145, 271] on div "Next slide" at bounding box center [1147, 287] width 44 height 44
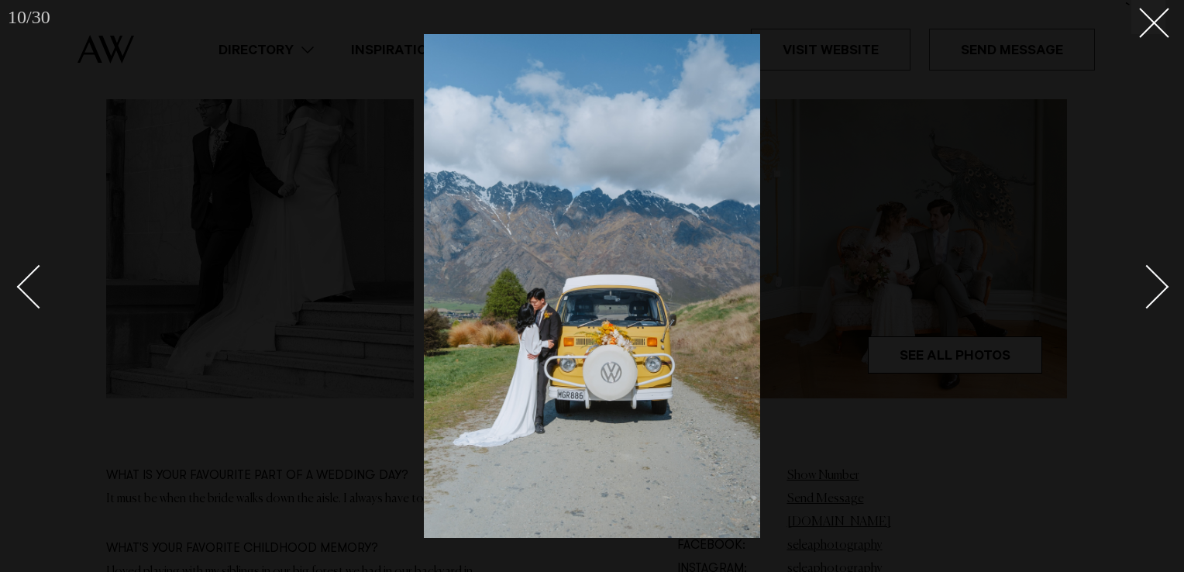
click at [1145, 271] on div "Next slide" at bounding box center [1147, 287] width 44 height 44
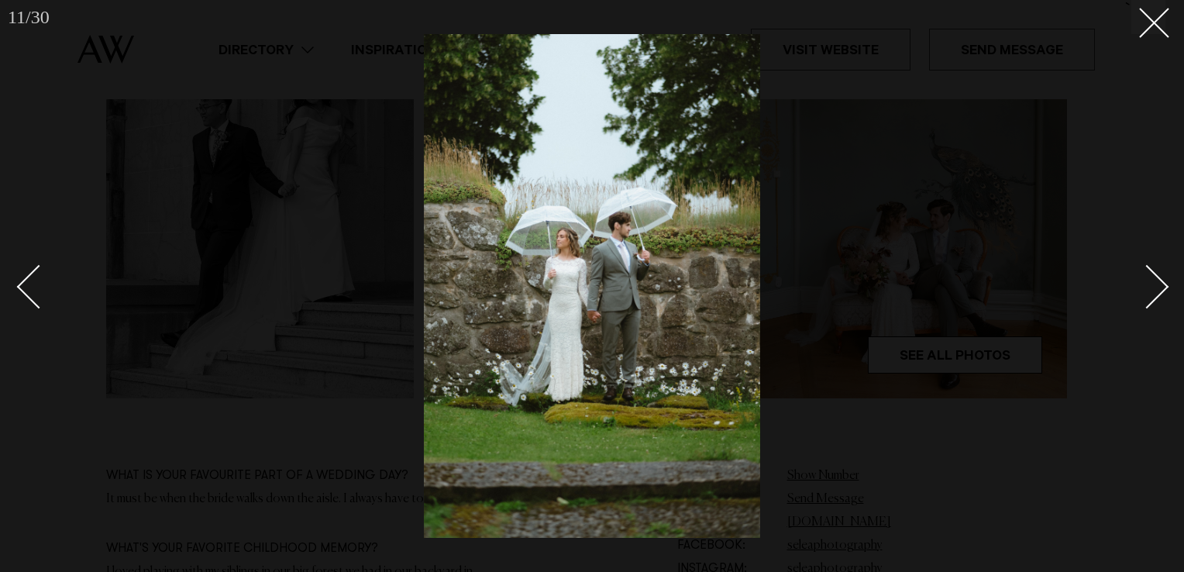
click at [1145, 271] on div "Next slide" at bounding box center [1147, 287] width 44 height 44
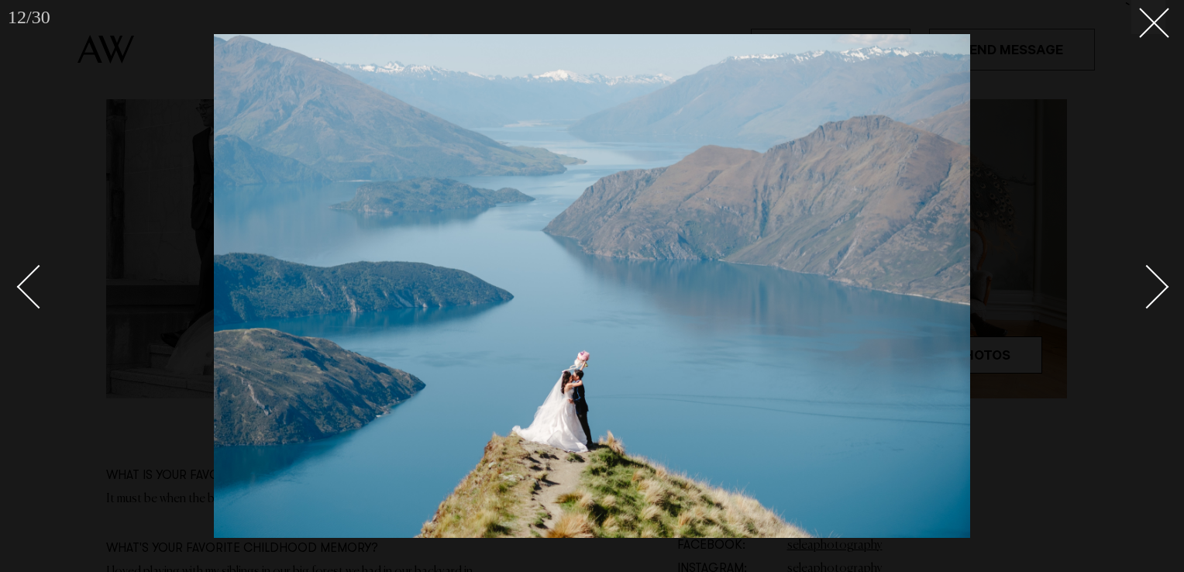
click at [1145, 271] on div "Next slide" at bounding box center [1147, 287] width 44 height 44
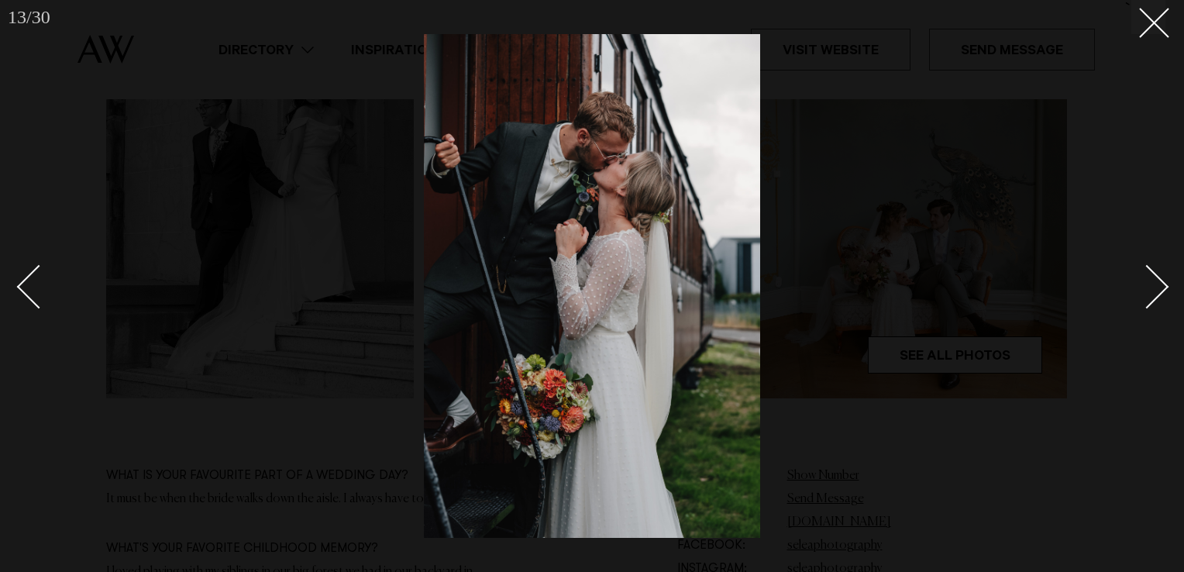
click at [1145, 271] on div "Next slide" at bounding box center [1147, 287] width 44 height 44
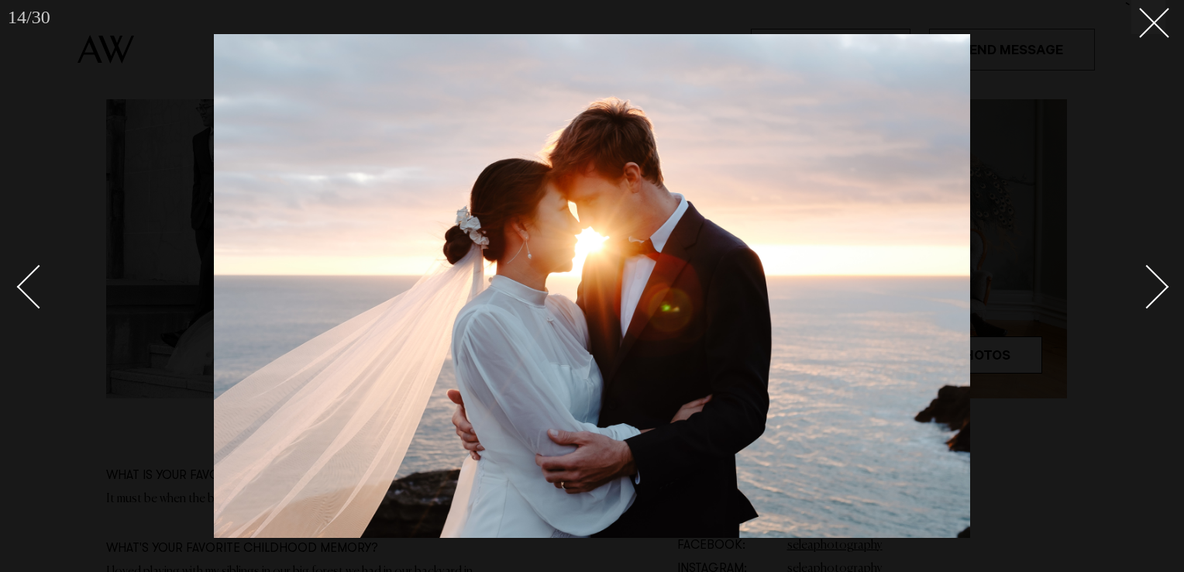
click at [1145, 271] on div "Next slide" at bounding box center [1147, 287] width 44 height 44
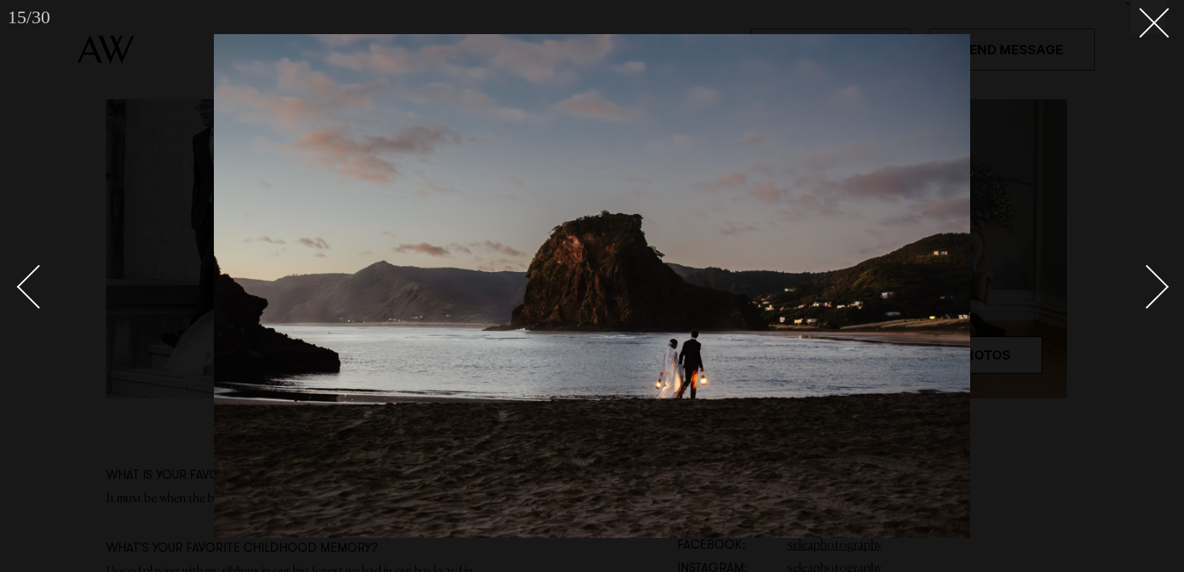
click at [1145, 271] on div "Next slide" at bounding box center [1147, 287] width 44 height 44
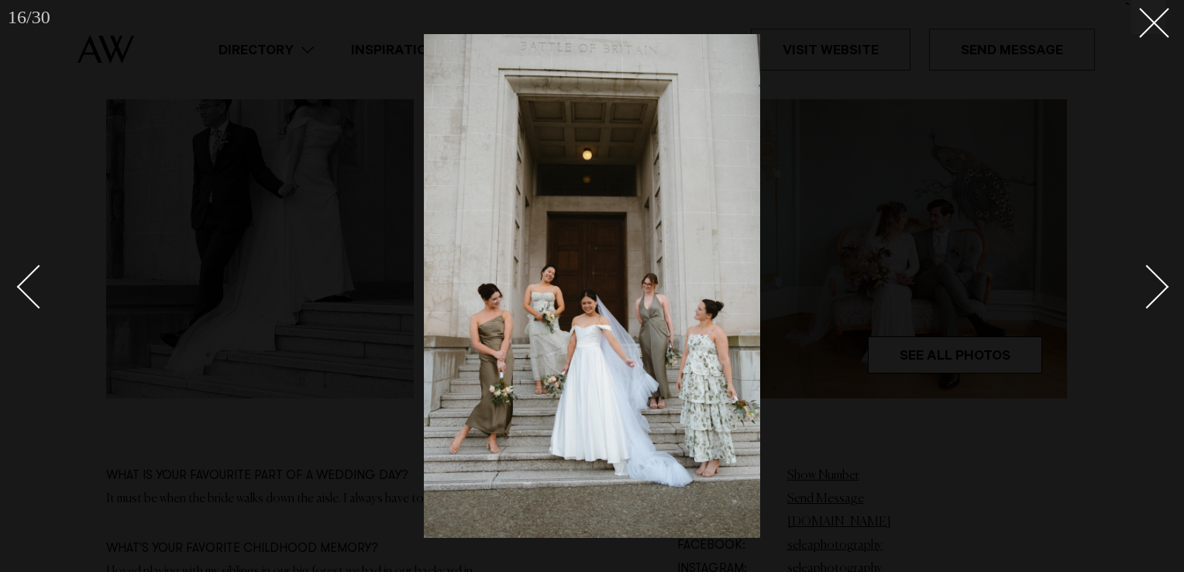
click at [1145, 271] on div "Next slide" at bounding box center [1147, 287] width 44 height 44
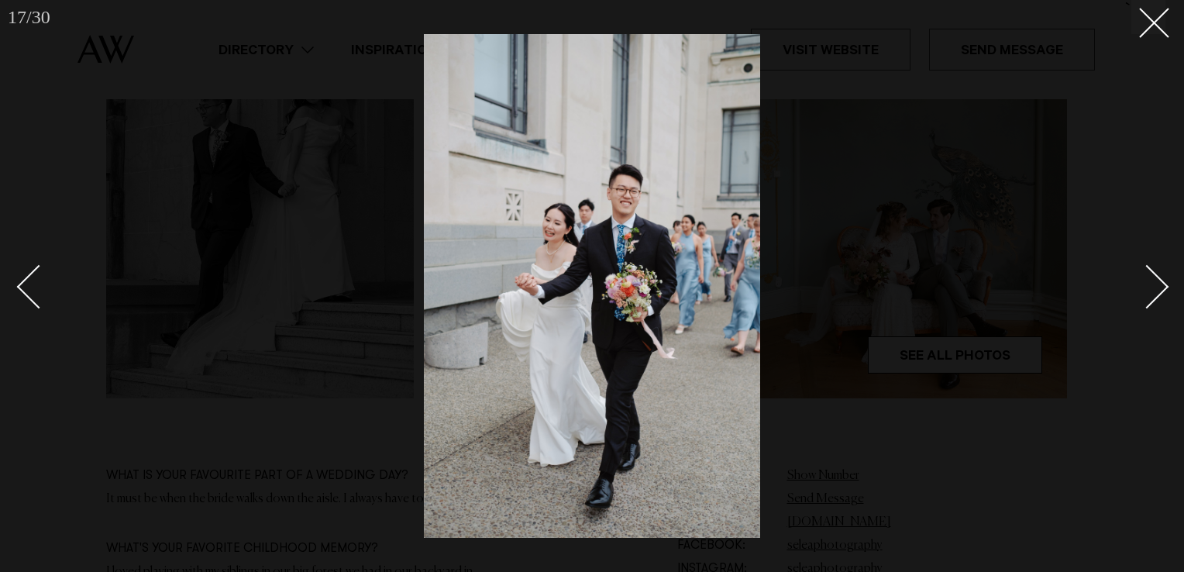
click at [1145, 271] on div "Next slide" at bounding box center [1147, 287] width 44 height 44
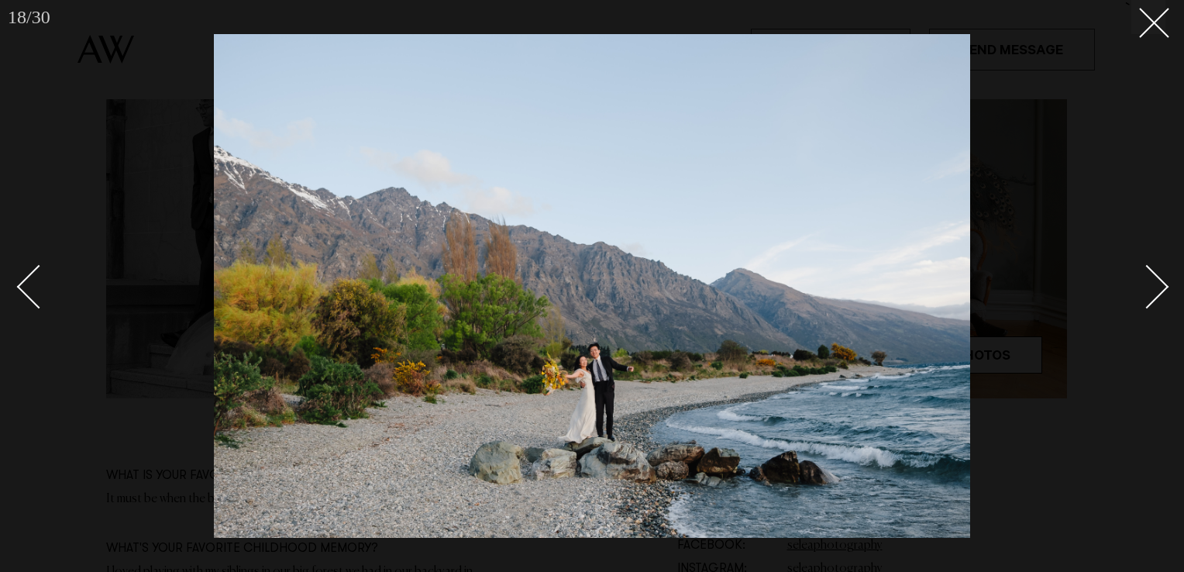
click at [1145, 271] on div "Next slide" at bounding box center [1147, 287] width 44 height 44
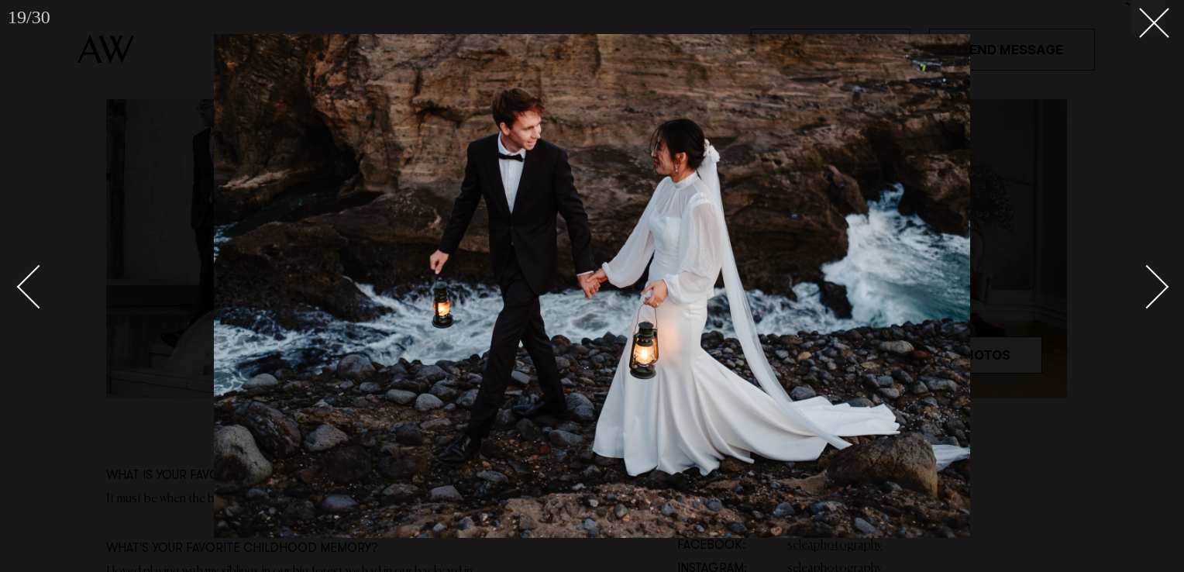
click at [1147, 271] on div "Next slide" at bounding box center [1147, 287] width 44 height 44
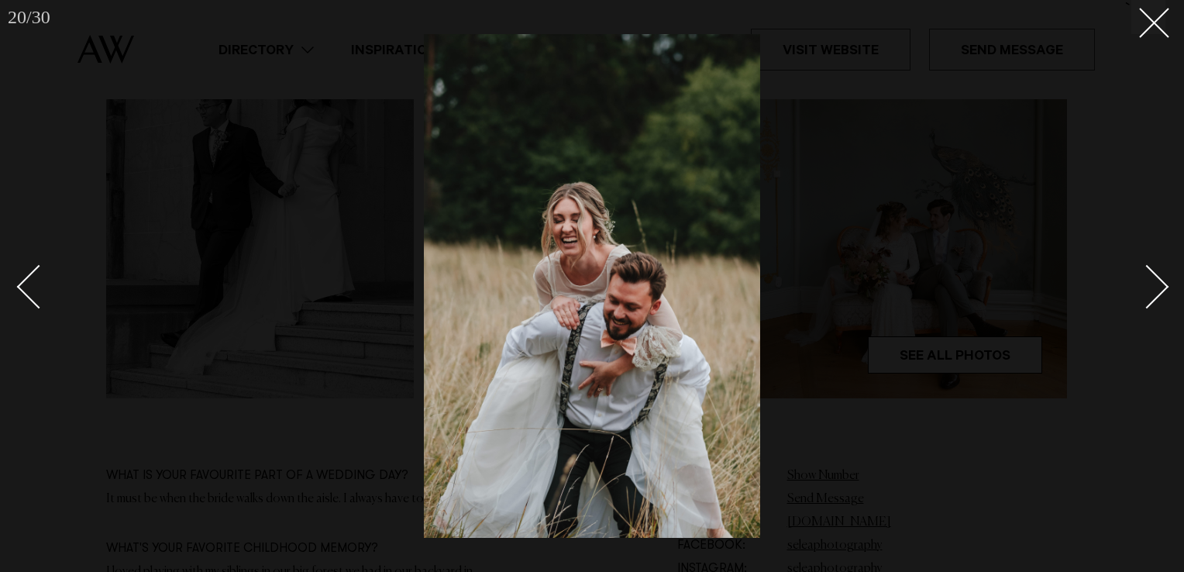
click at [1149, 271] on div "Next slide" at bounding box center [1147, 287] width 44 height 44
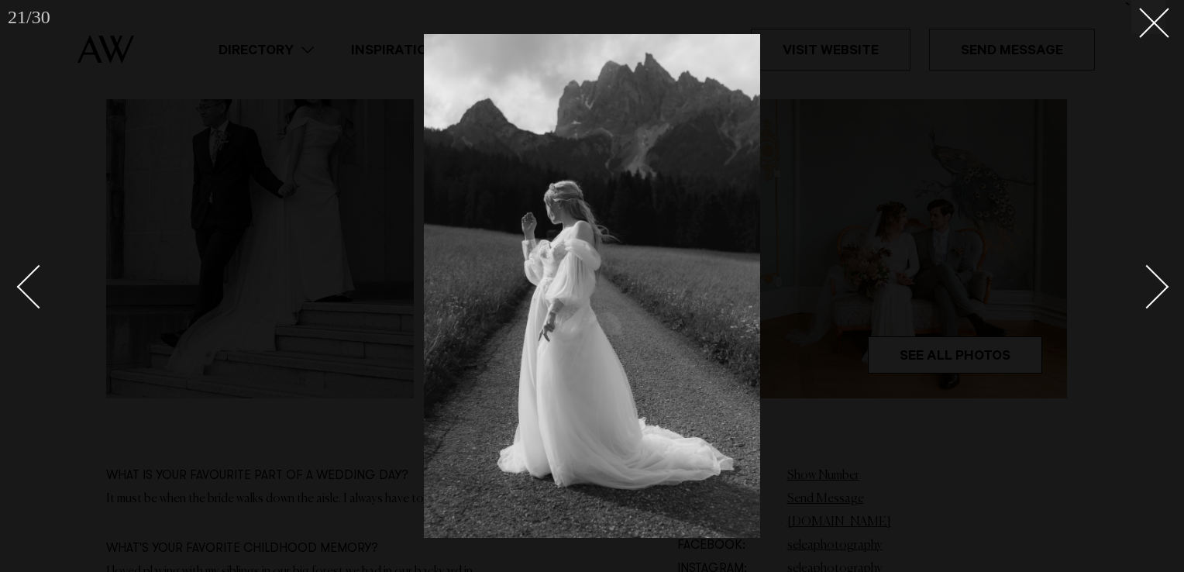
click at [1153, 274] on div "Next slide" at bounding box center [1147, 287] width 44 height 44
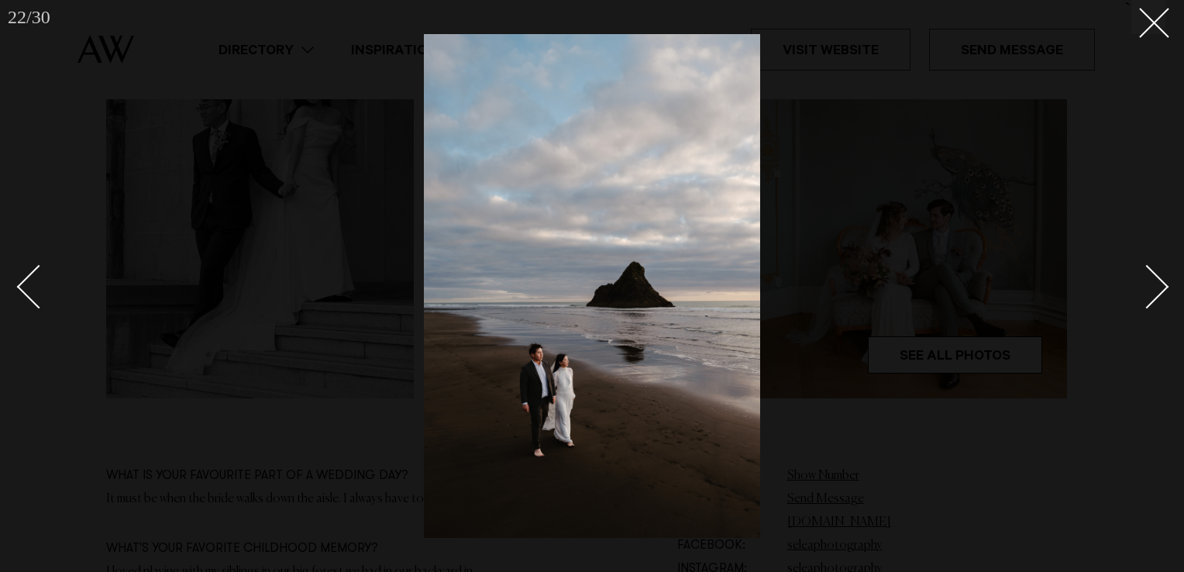
click at [1153, 274] on div "Next slide" at bounding box center [1147, 287] width 44 height 44
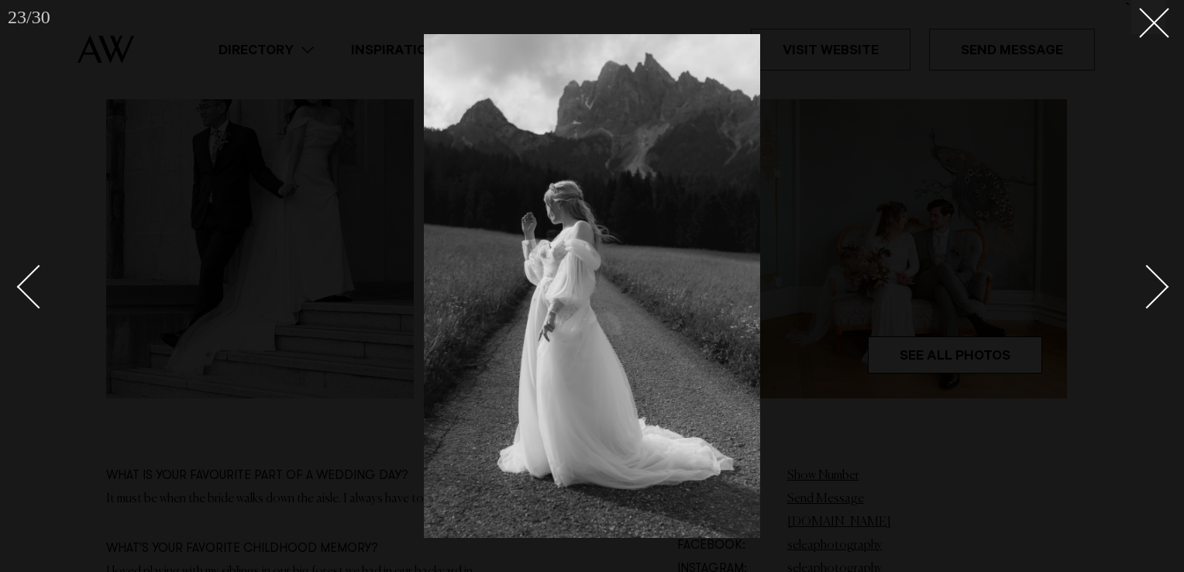
click at [1153, 274] on div "Next slide" at bounding box center [1147, 287] width 44 height 44
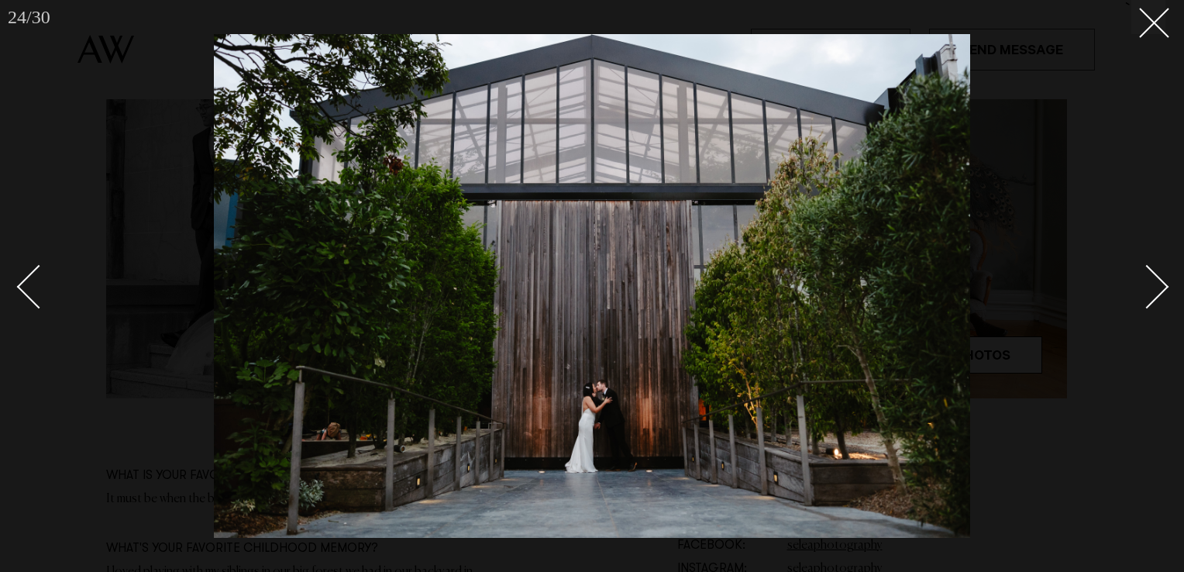
click at [1153, 274] on div "Next slide" at bounding box center [1147, 287] width 44 height 44
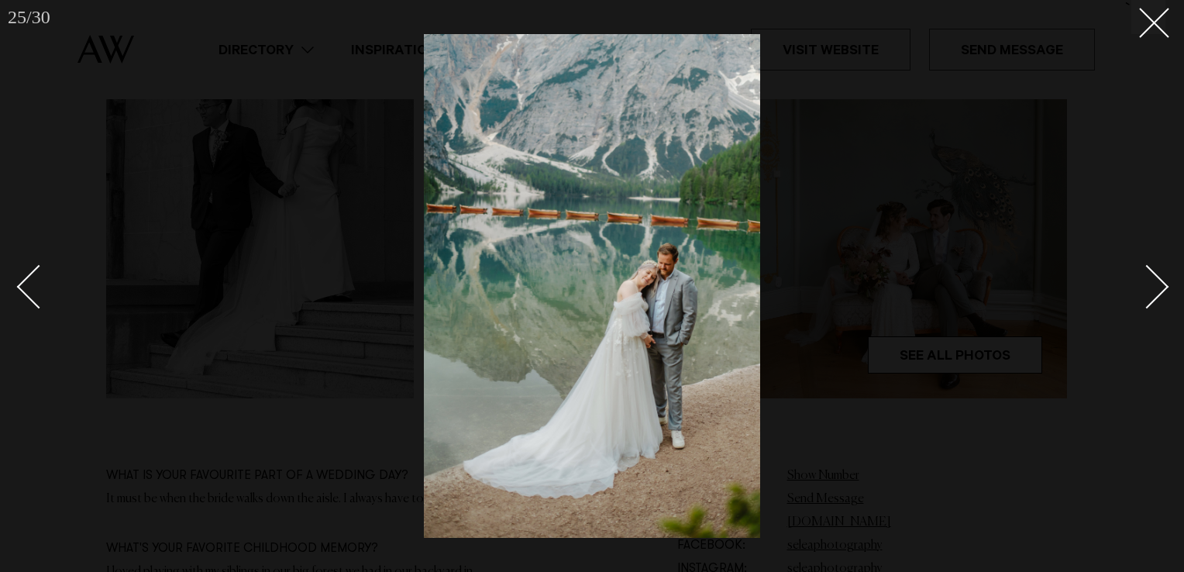
click at [1153, 274] on div "Next slide" at bounding box center [1147, 287] width 44 height 44
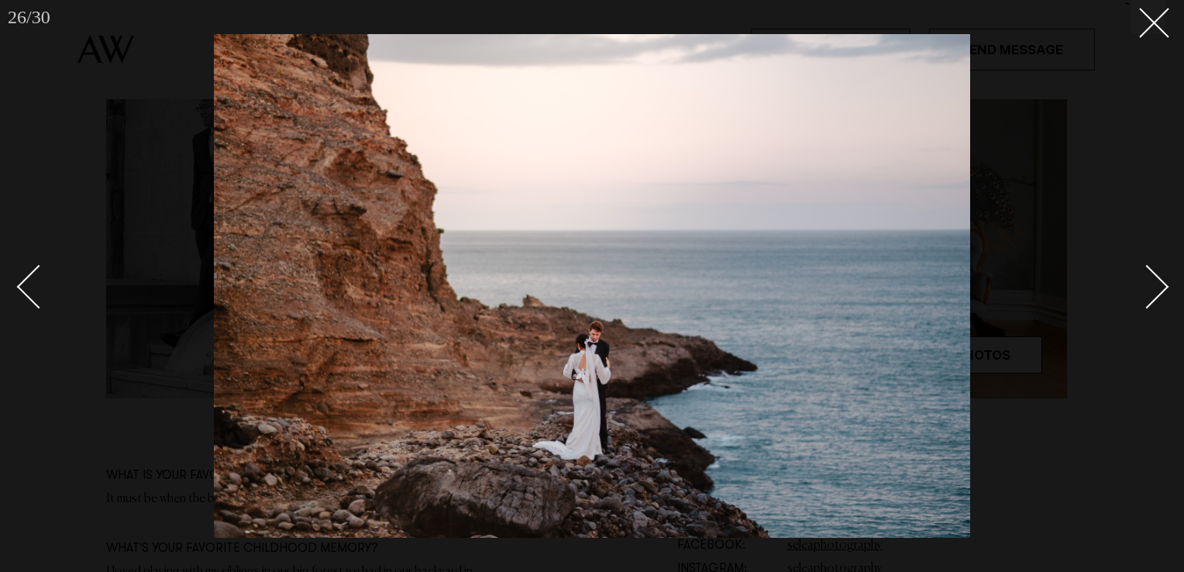
click at [1154, 274] on div "Next slide" at bounding box center [1147, 287] width 44 height 44
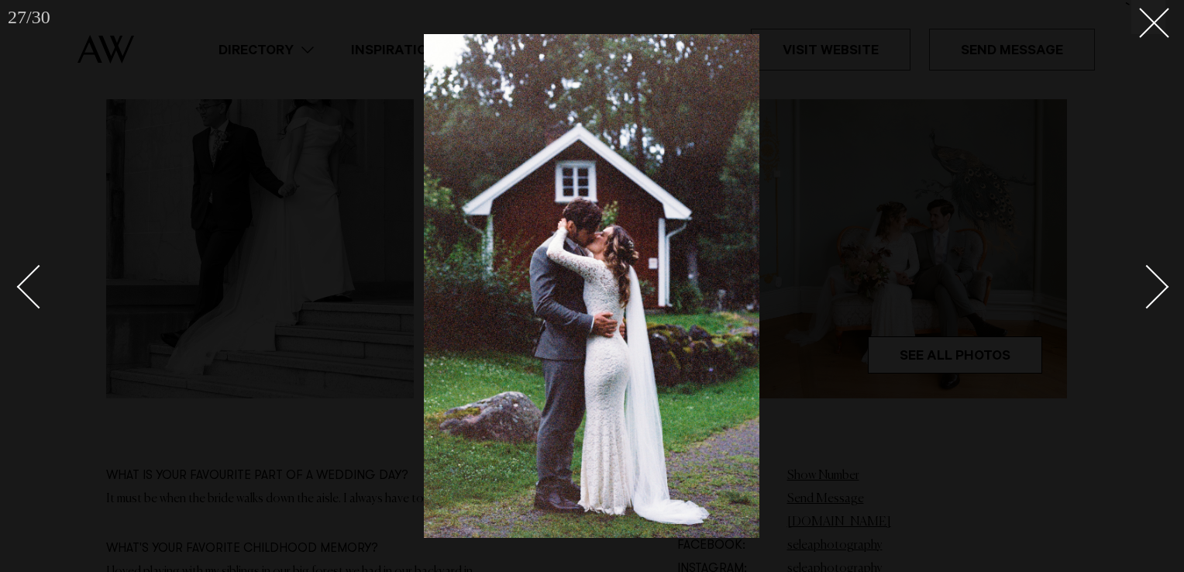
click at [1154, 274] on div "Next slide" at bounding box center [1147, 287] width 44 height 44
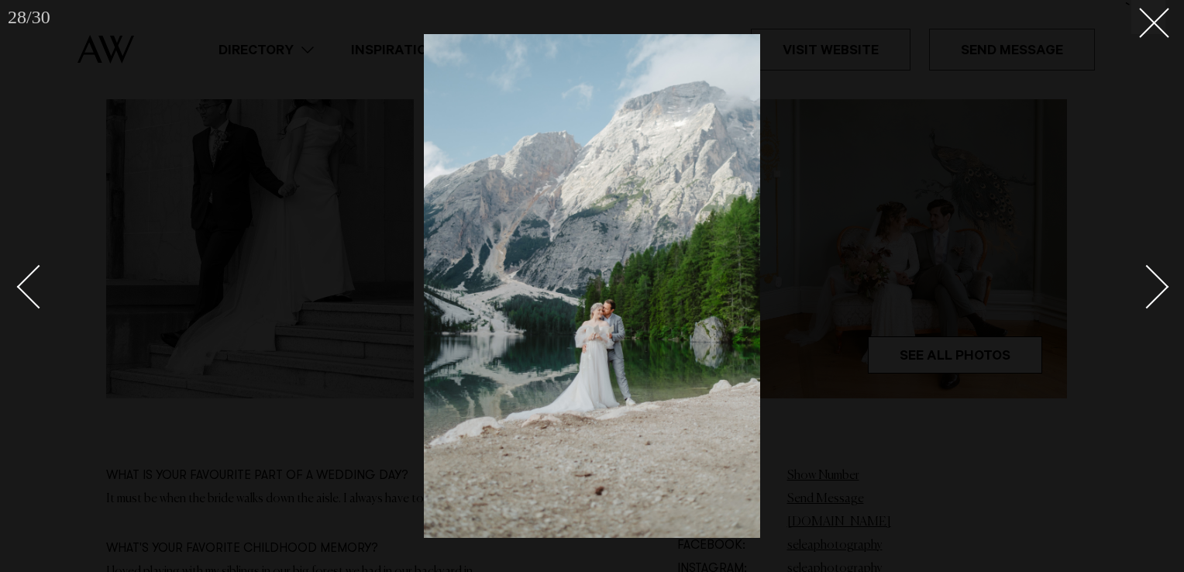
click at [1155, 274] on div "Next slide" at bounding box center [1147, 287] width 44 height 44
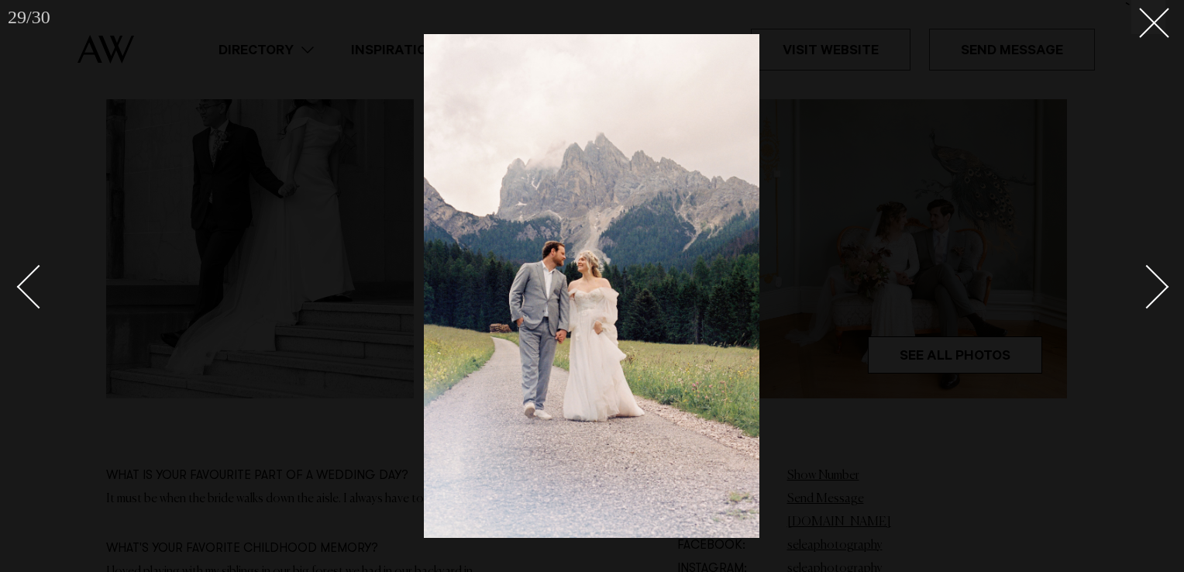
click at [1155, 274] on div "Next slide" at bounding box center [1147, 287] width 44 height 44
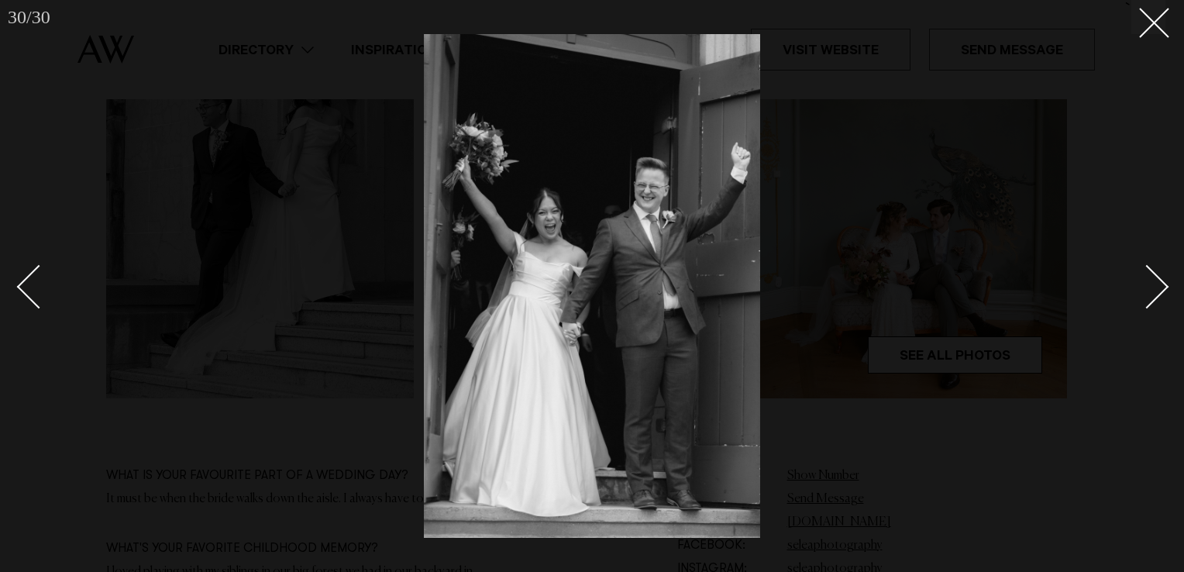
click at [1155, 274] on div "Next slide" at bounding box center [1147, 287] width 44 height 44
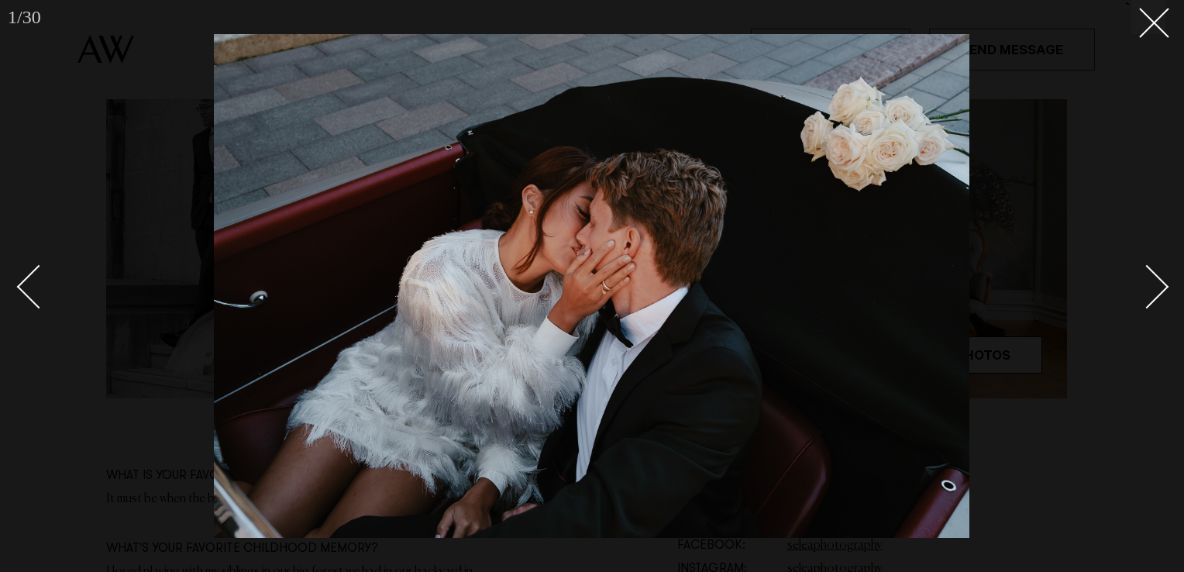
click at [1155, 274] on div "Next slide" at bounding box center [1147, 287] width 44 height 44
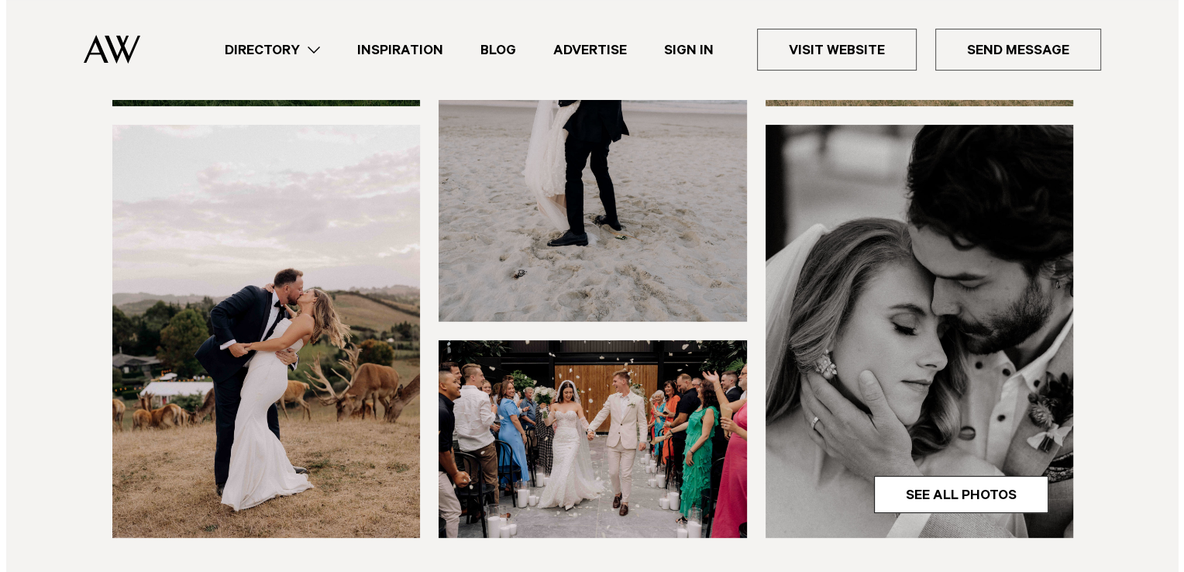
scroll to position [499, 0]
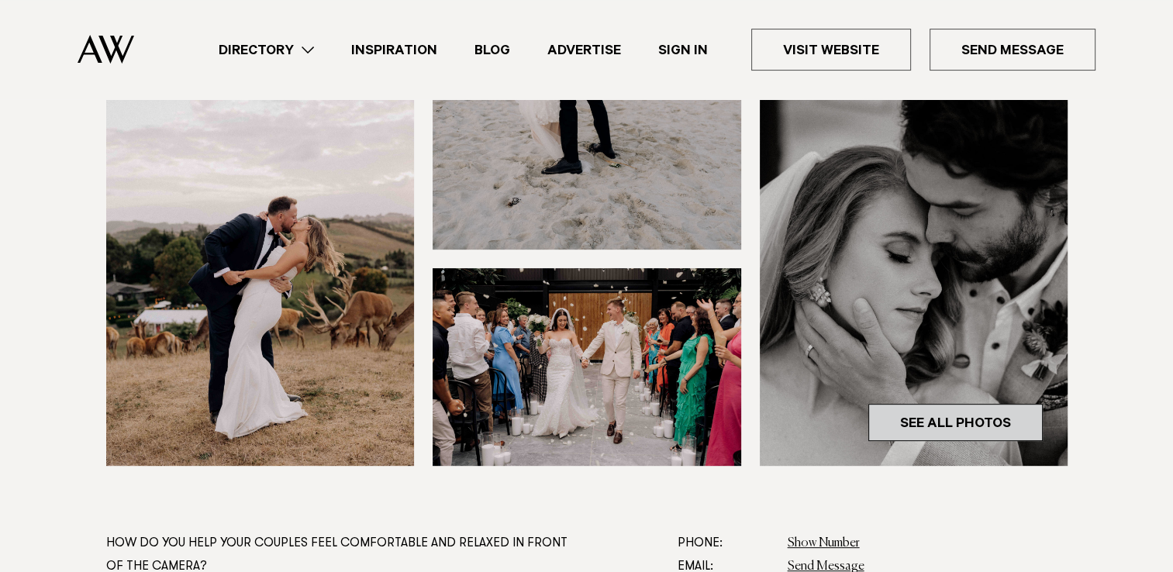
click at [915, 415] on link "See All Photos" at bounding box center [955, 422] width 174 height 37
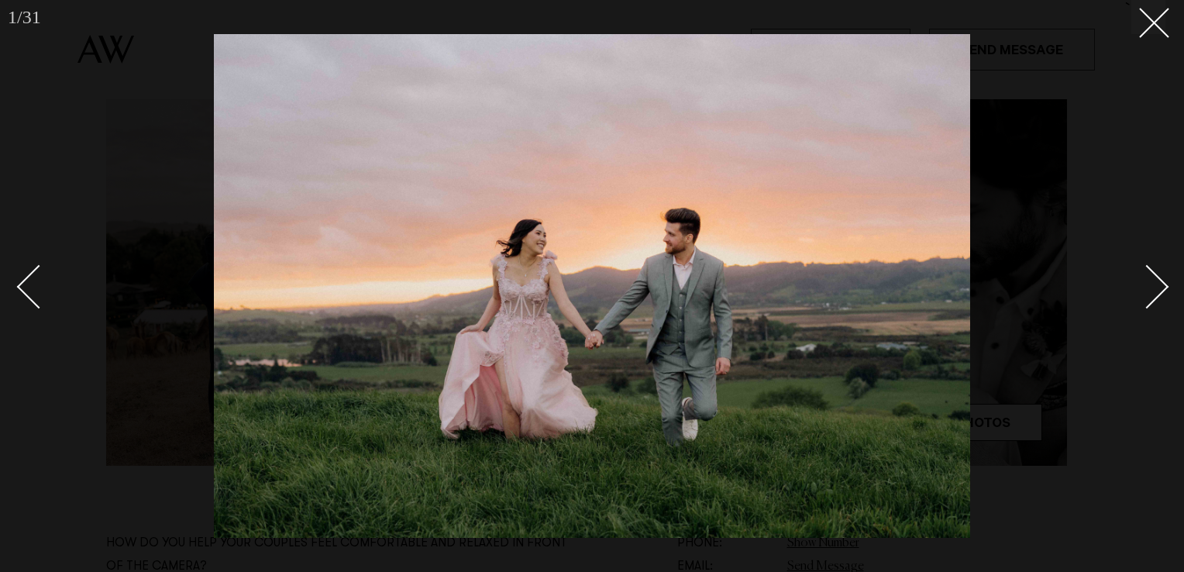
click at [1146, 284] on div "Next slide" at bounding box center [1147, 287] width 44 height 44
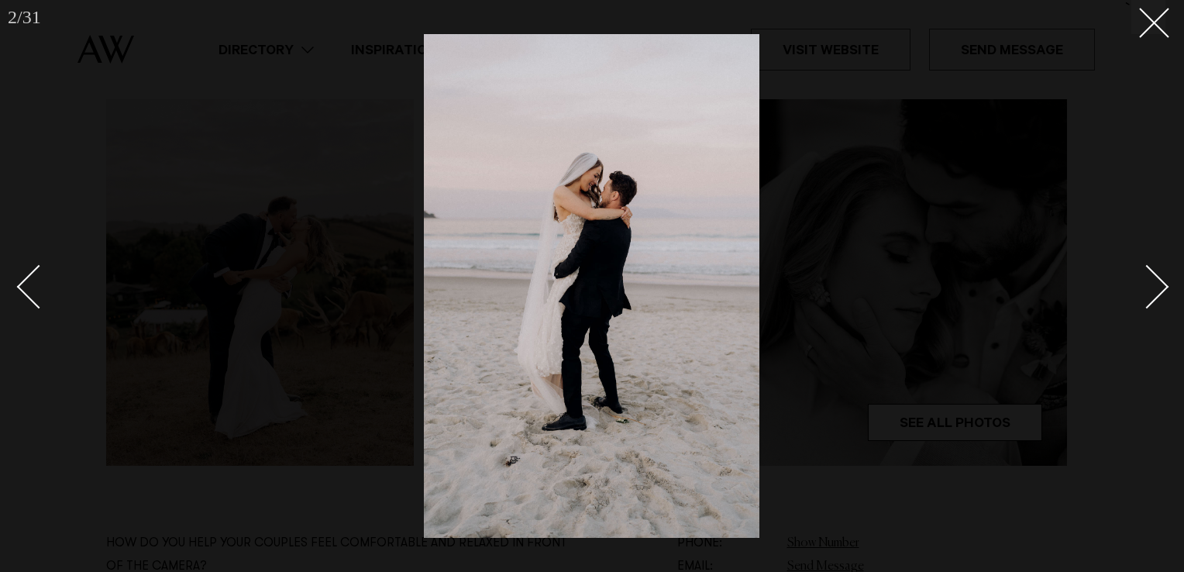
click at [1146, 284] on div "Next slide" at bounding box center [1147, 287] width 44 height 44
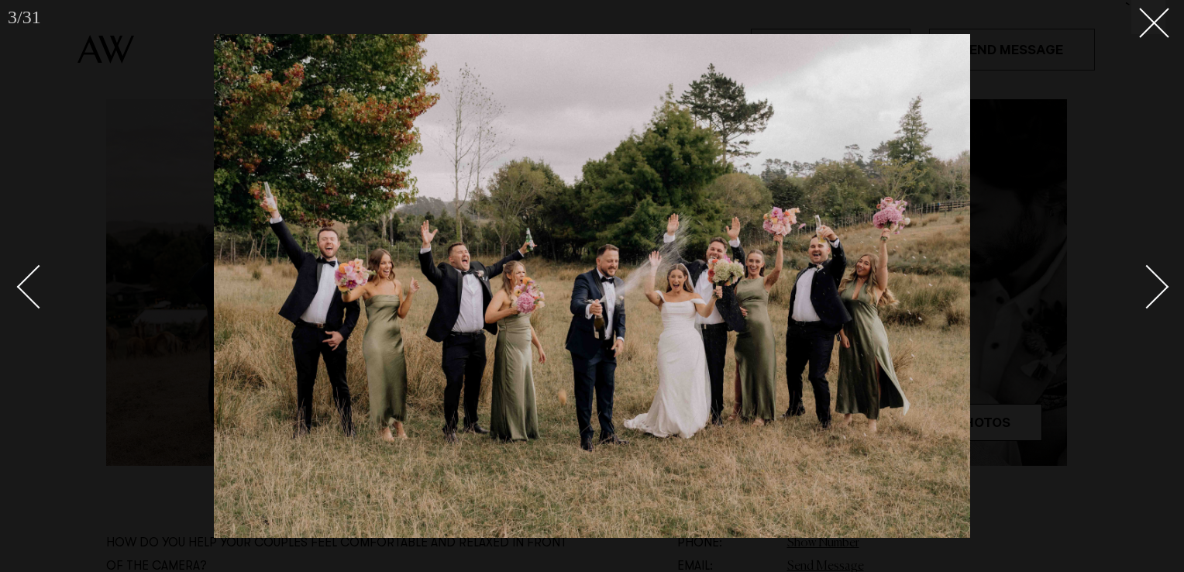
click at [1146, 284] on div "Next slide" at bounding box center [1147, 287] width 44 height 44
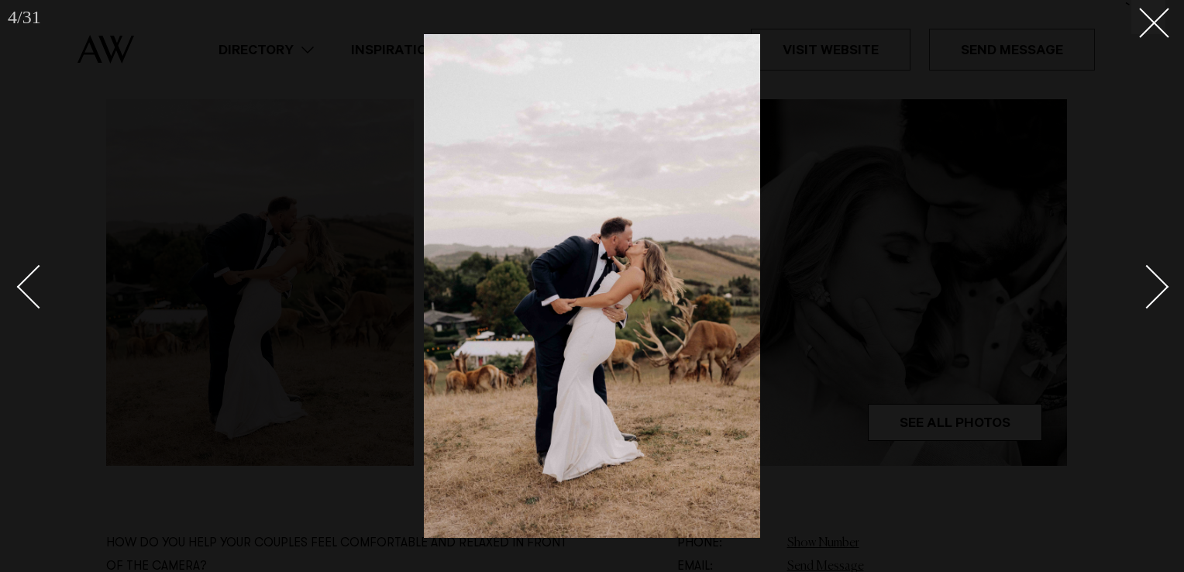
click at [1146, 284] on div "Next slide" at bounding box center [1147, 287] width 44 height 44
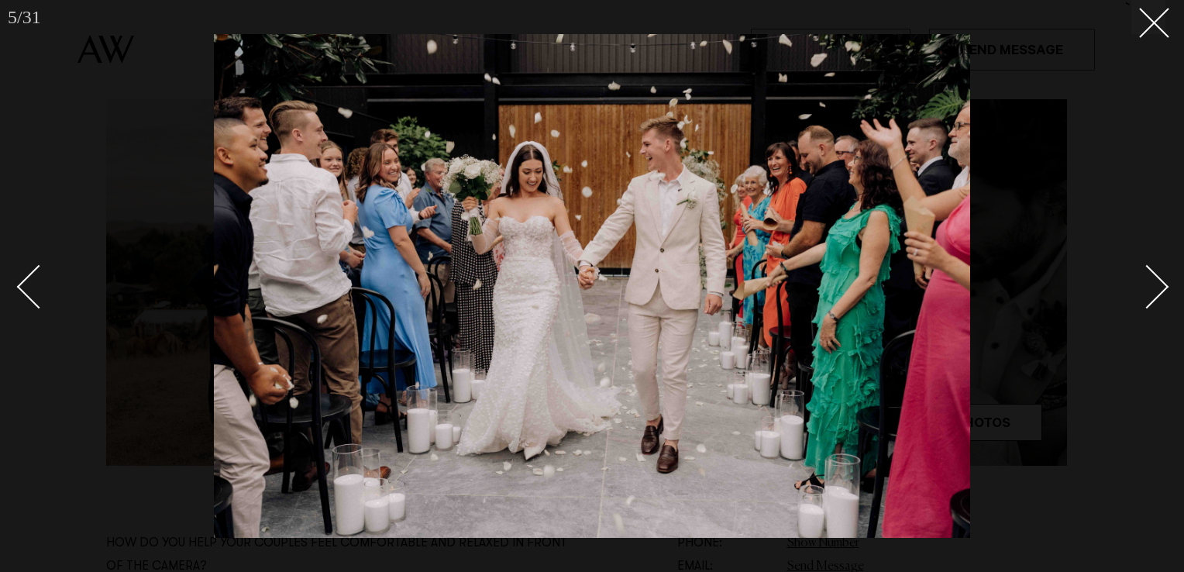
click at [1146, 284] on div "Next slide" at bounding box center [1147, 287] width 44 height 44
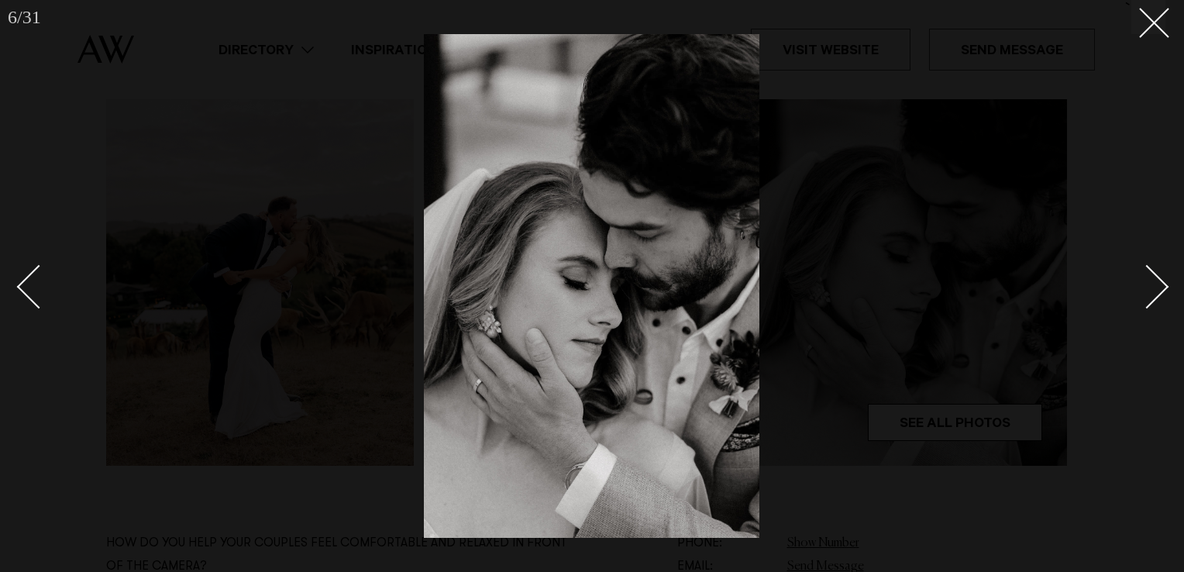
click at [1146, 284] on div "Next slide" at bounding box center [1147, 287] width 44 height 44
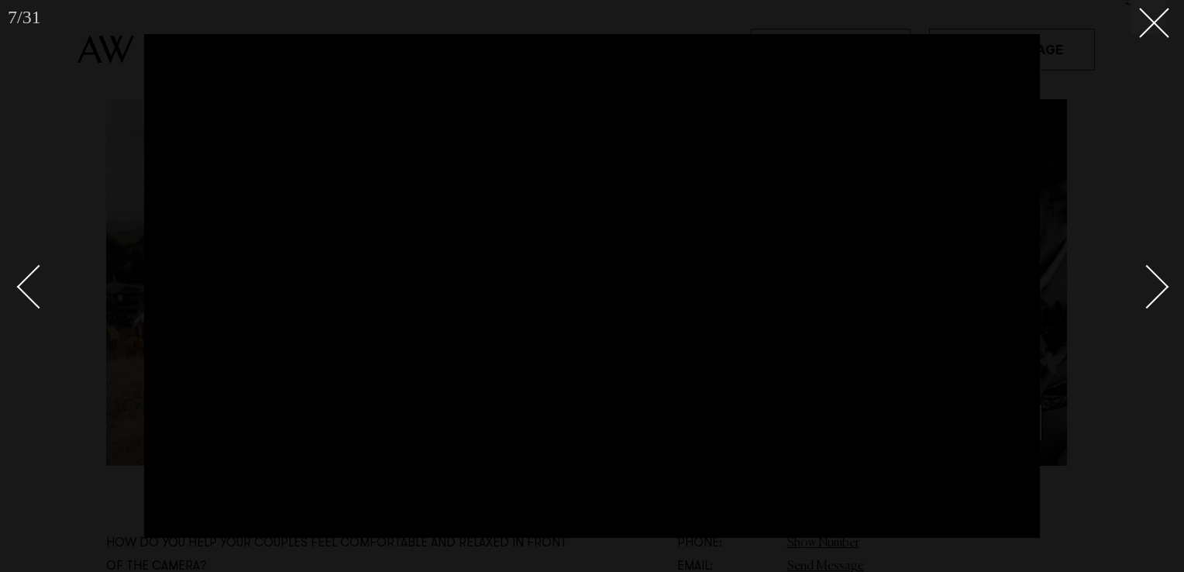
drag, startPoint x: 1155, startPoint y: 290, endPoint x: 1146, endPoint y: 271, distance: 20.5
click at [1146, 271] on div "Next slide" at bounding box center [1147, 287] width 44 height 44
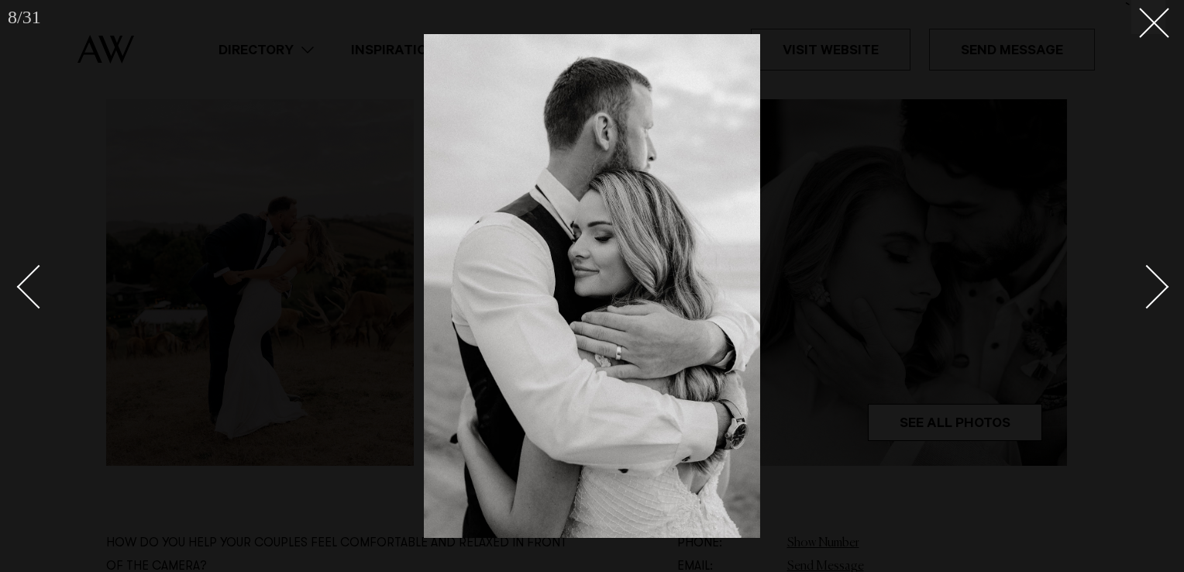
click at [1146, 271] on div "Next slide" at bounding box center [1147, 287] width 44 height 44
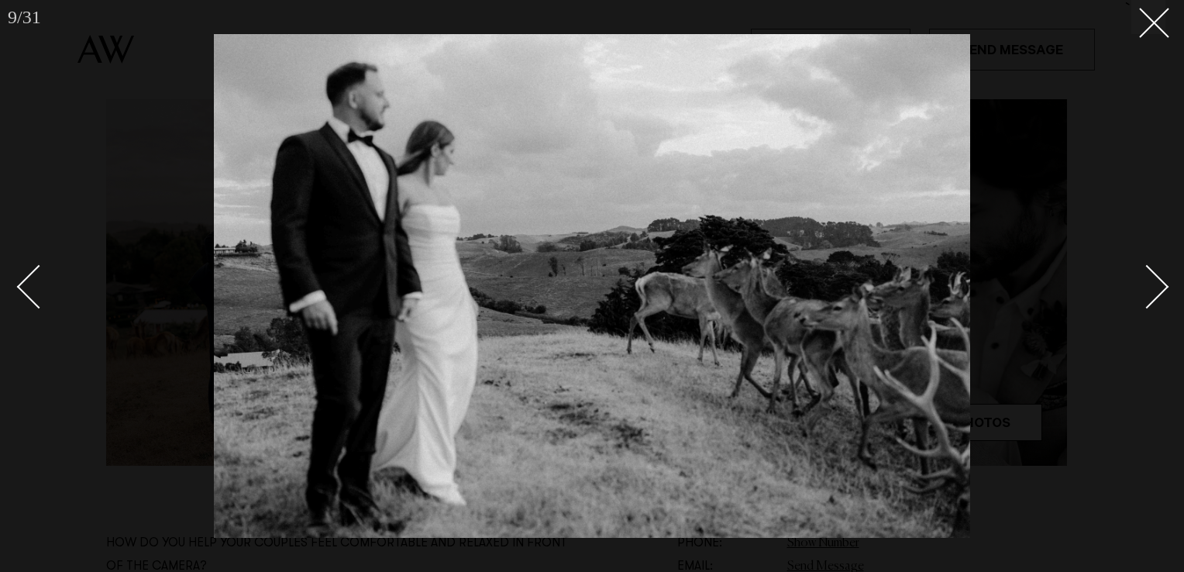
click at [1146, 271] on div "Next slide" at bounding box center [1147, 287] width 44 height 44
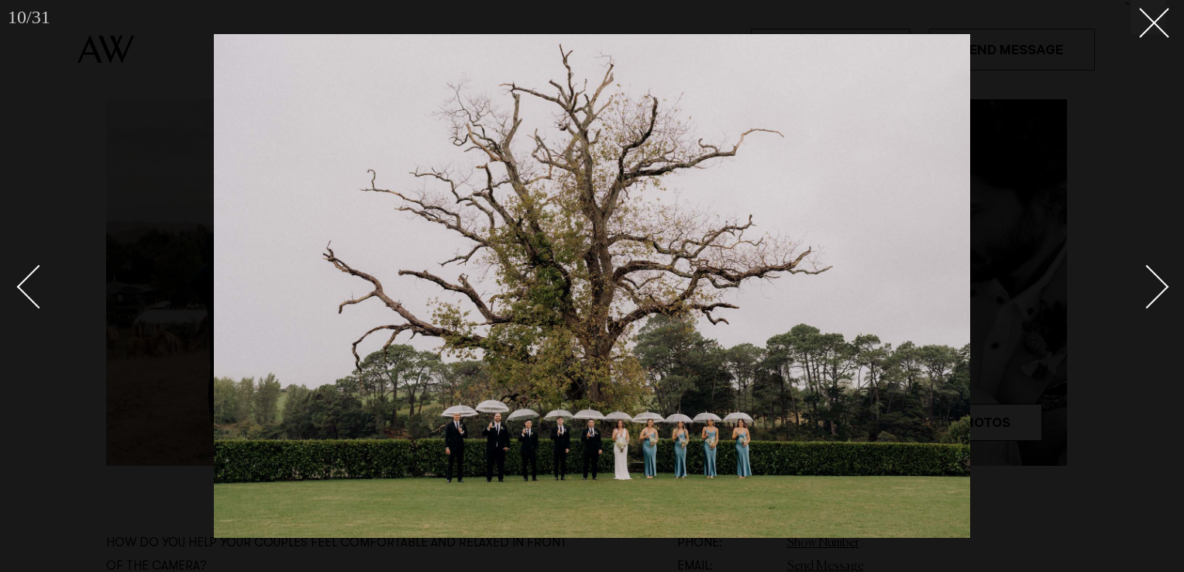
click at [1146, 271] on div "Next slide" at bounding box center [1147, 287] width 44 height 44
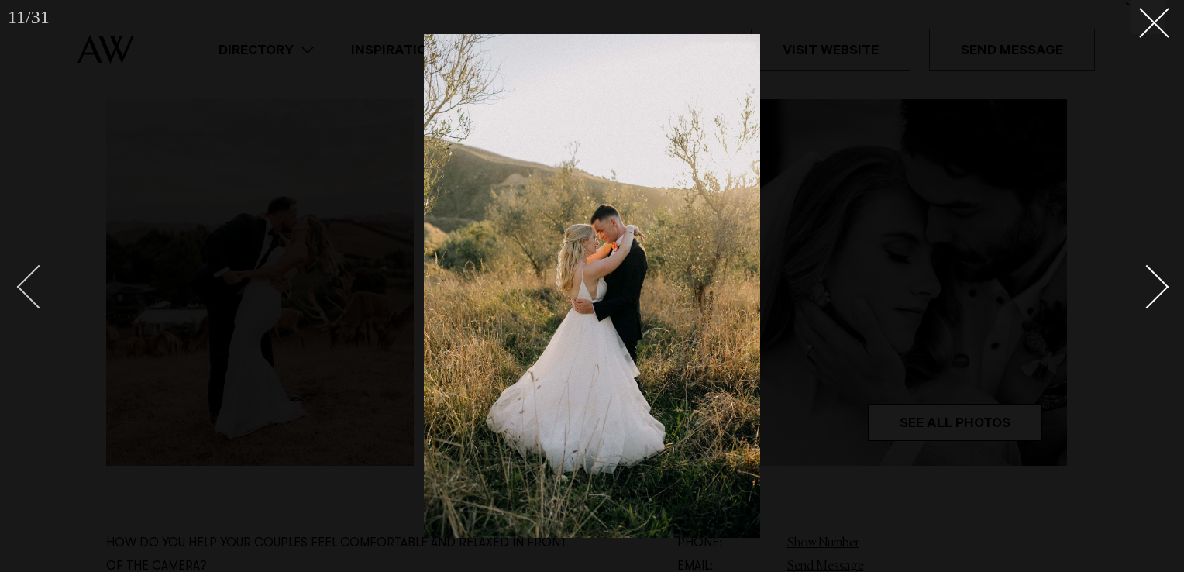
click at [36, 282] on div "Previous slide" at bounding box center [39, 287] width 44 height 44
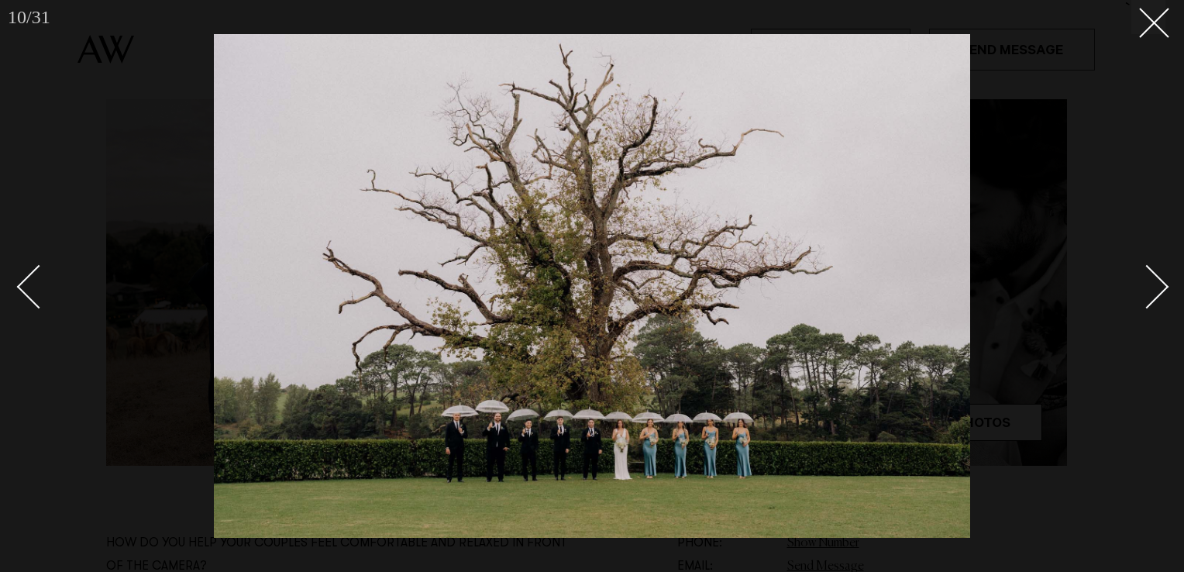
click at [1149, 304] on div "Next slide" at bounding box center [1147, 287] width 44 height 44
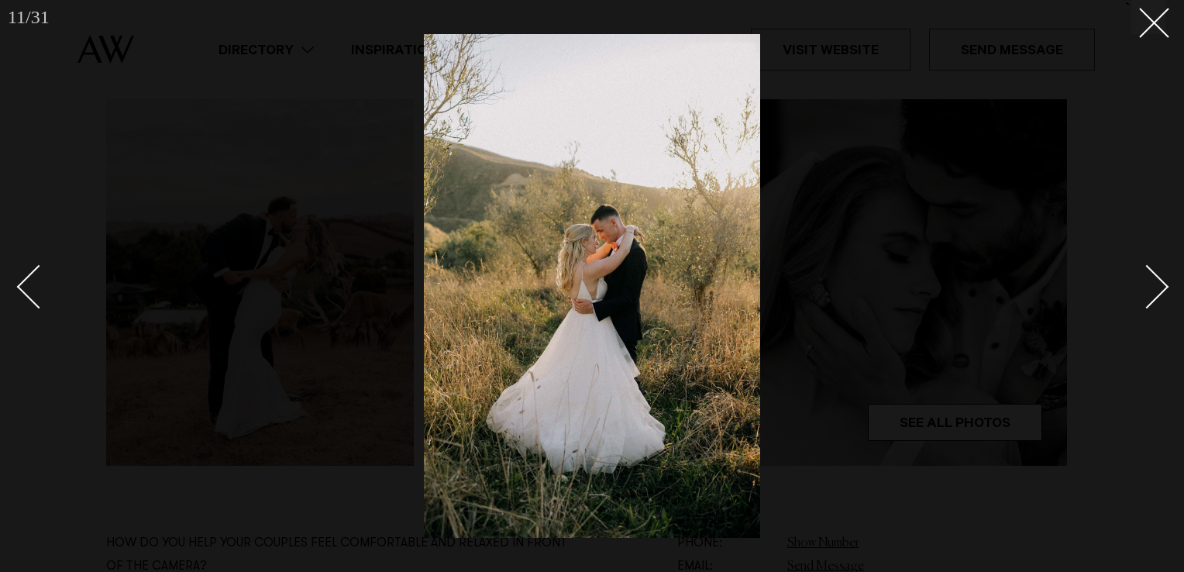
click at [1149, 304] on div "Next slide" at bounding box center [1147, 287] width 44 height 44
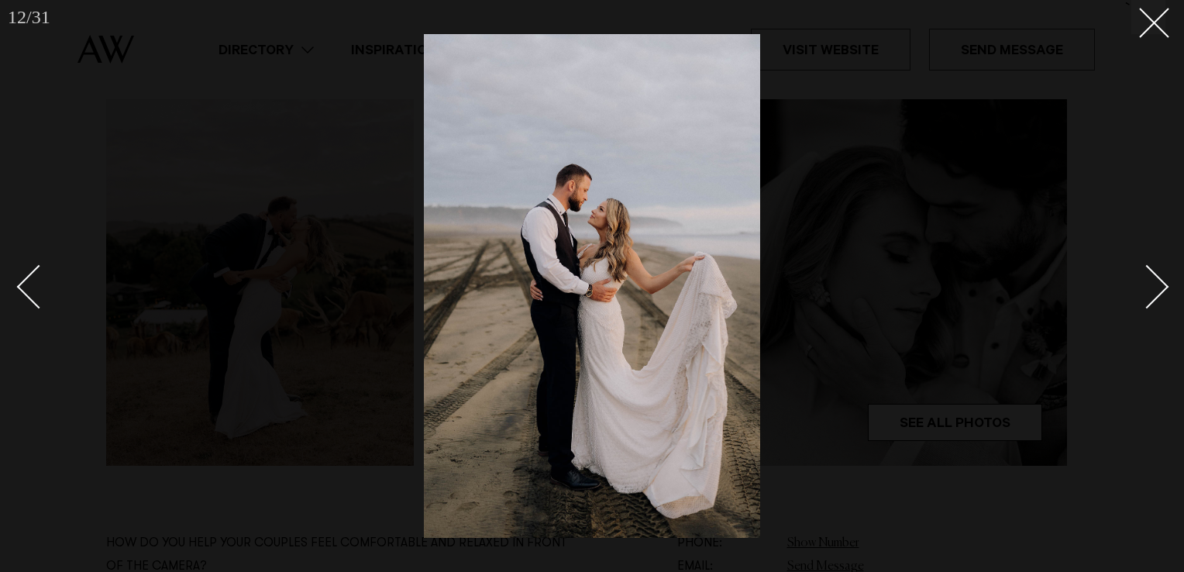
click at [1149, 304] on div "Next slide" at bounding box center [1147, 287] width 44 height 44
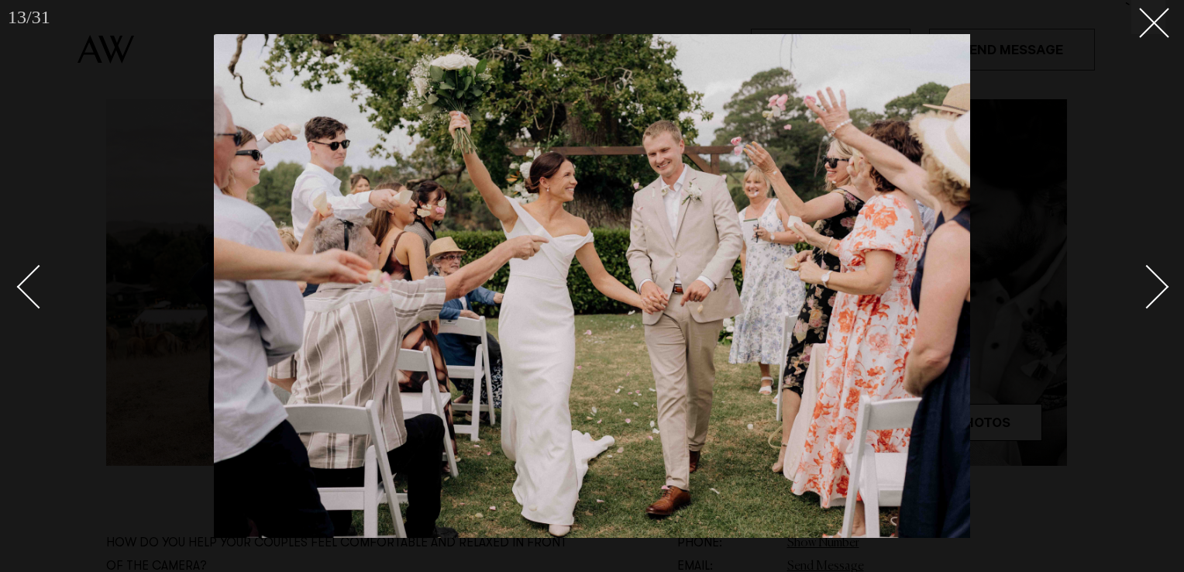
click at [1149, 304] on div "Next slide" at bounding box center [1147, 287] width 44 height 44
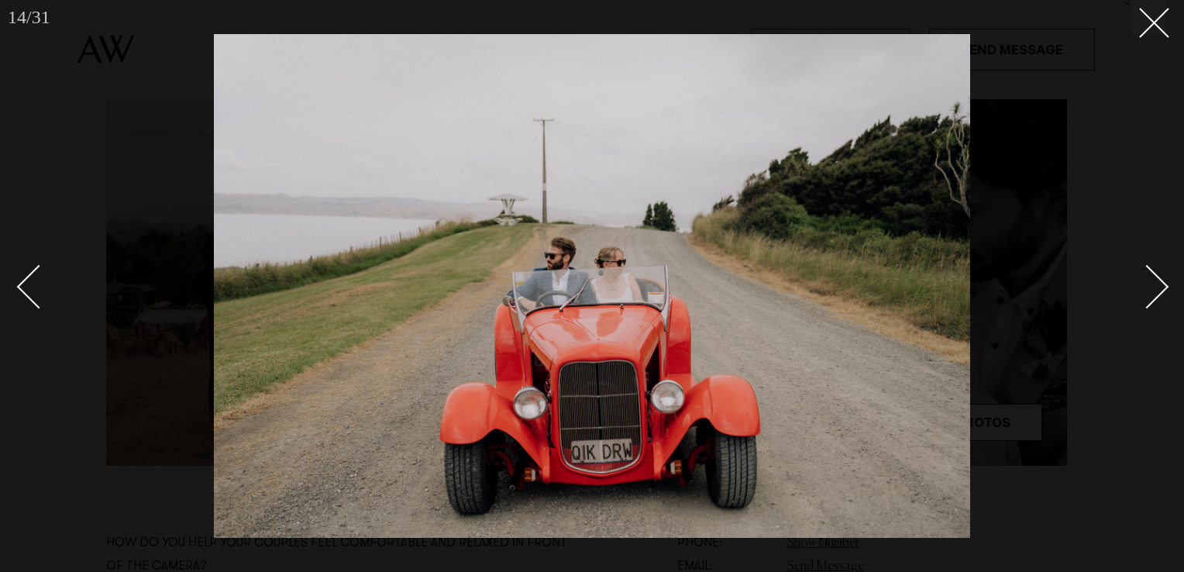
click at [1149, 304] on div "Next slide" at bounding box center [1147, 287] width 44 height 44
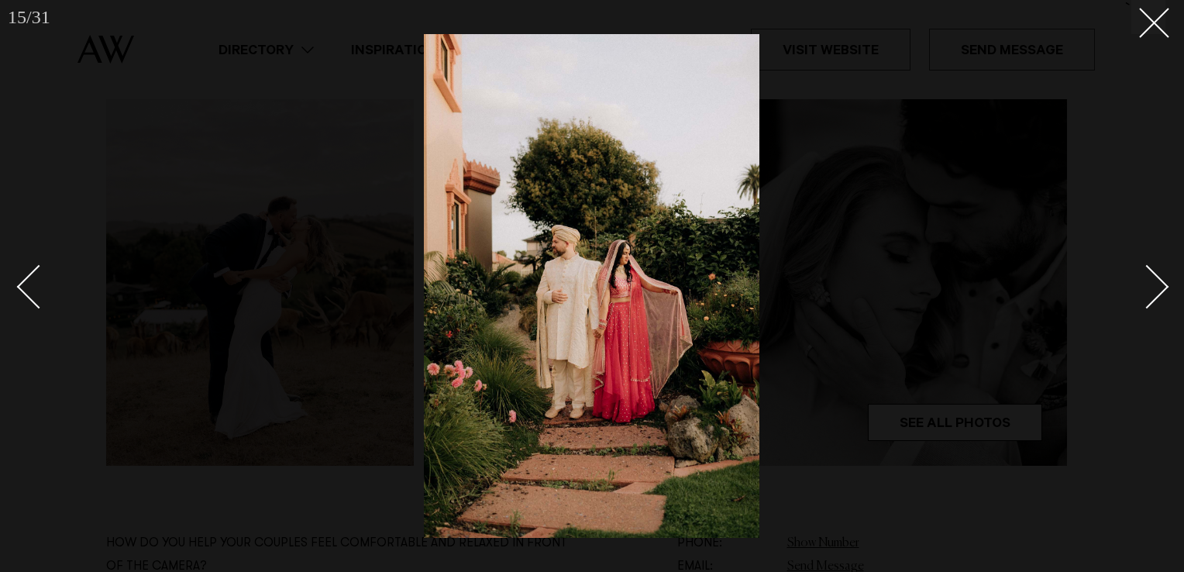
click at [1149, 304] on div "Next slide" at bounding box center [1147, 287] width 44 height 44
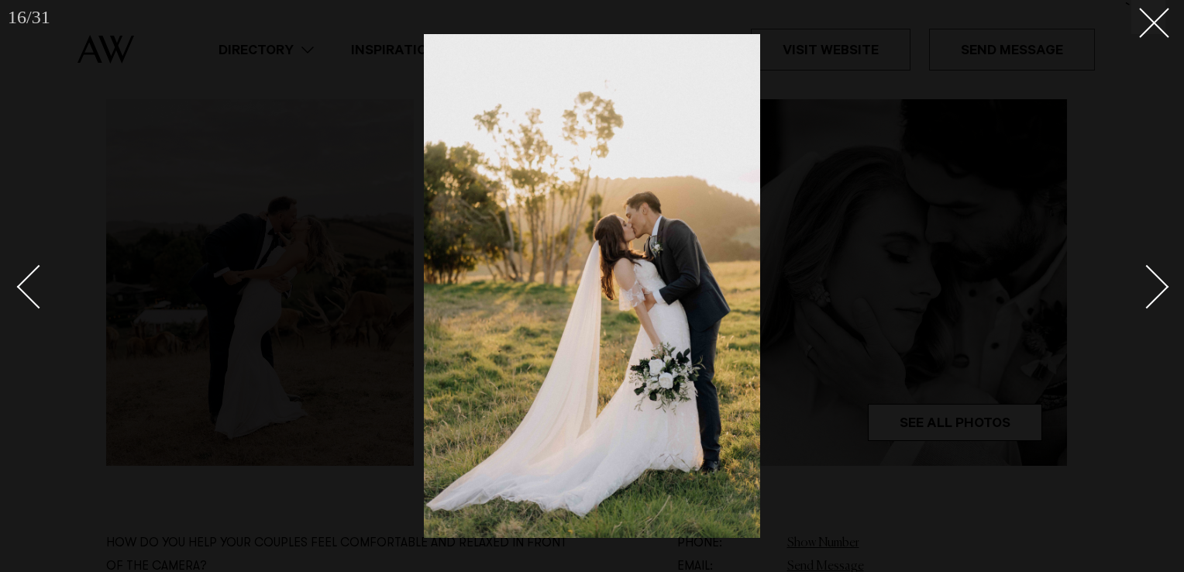
click at [1149, 304] on div "Next slide" at bounding box center [1147, 287] width 44 height 44
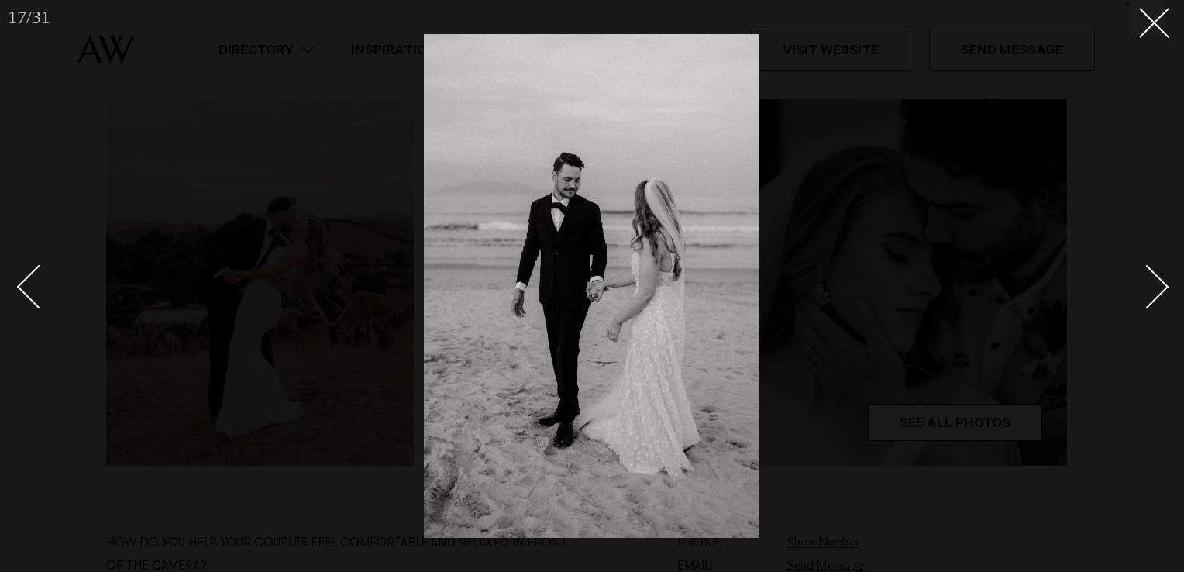
click at [1147, 304] on div "Next slide" at bounding box center [1147, 287] width 44 height 44
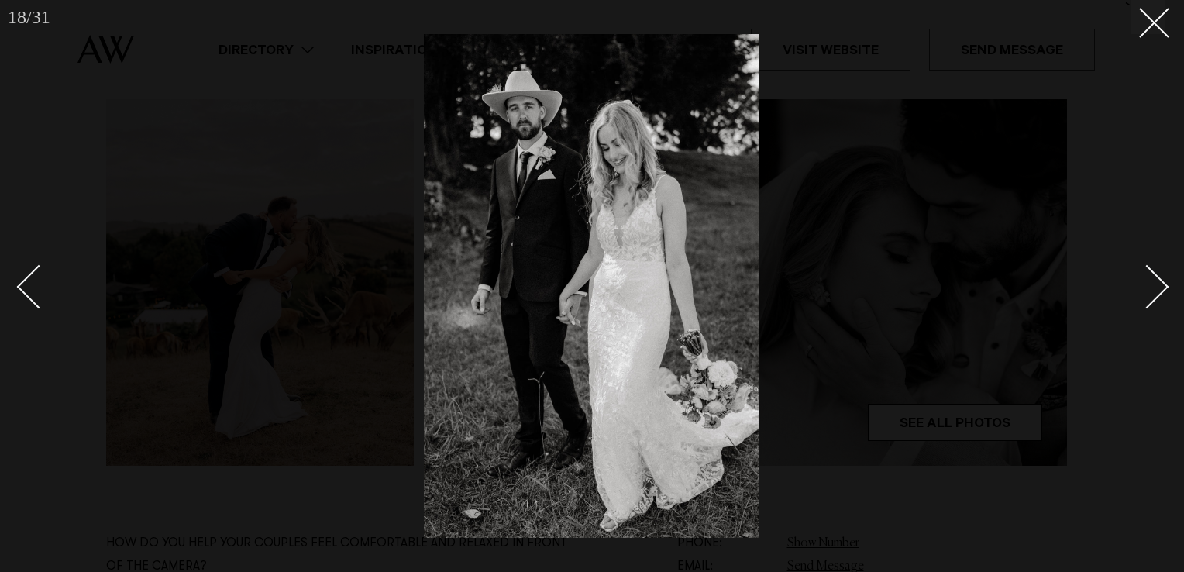
click at [1147, 304] on div "Next slide" at bounding box center [1147, 287] width 44 height 44
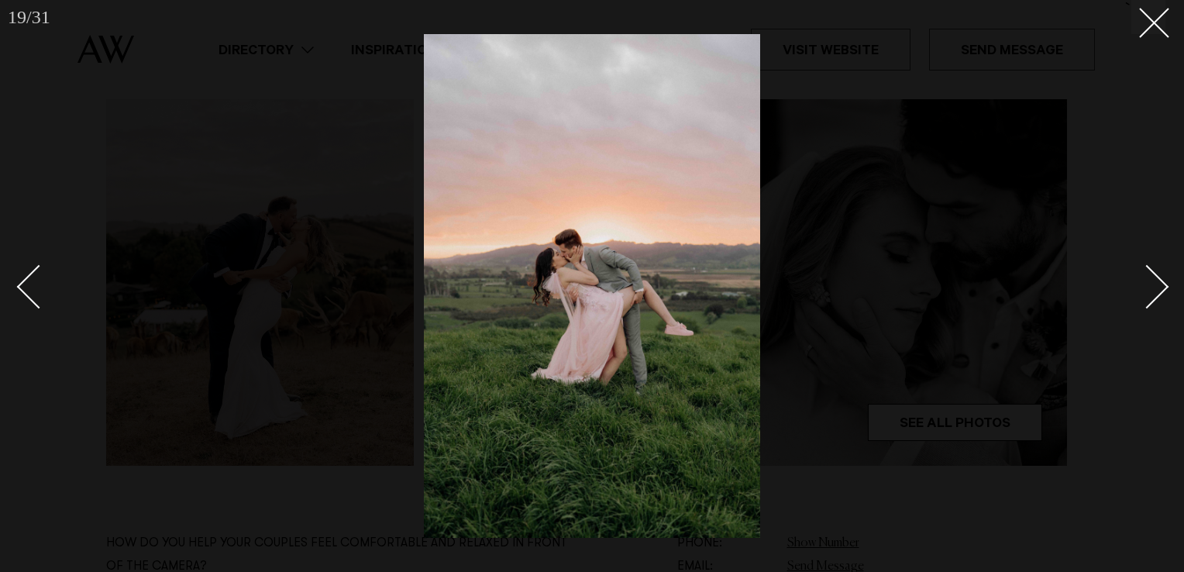
click at [1144, 302] on div "Next slide" at bounding box center [1147, 287] width 44 height 44
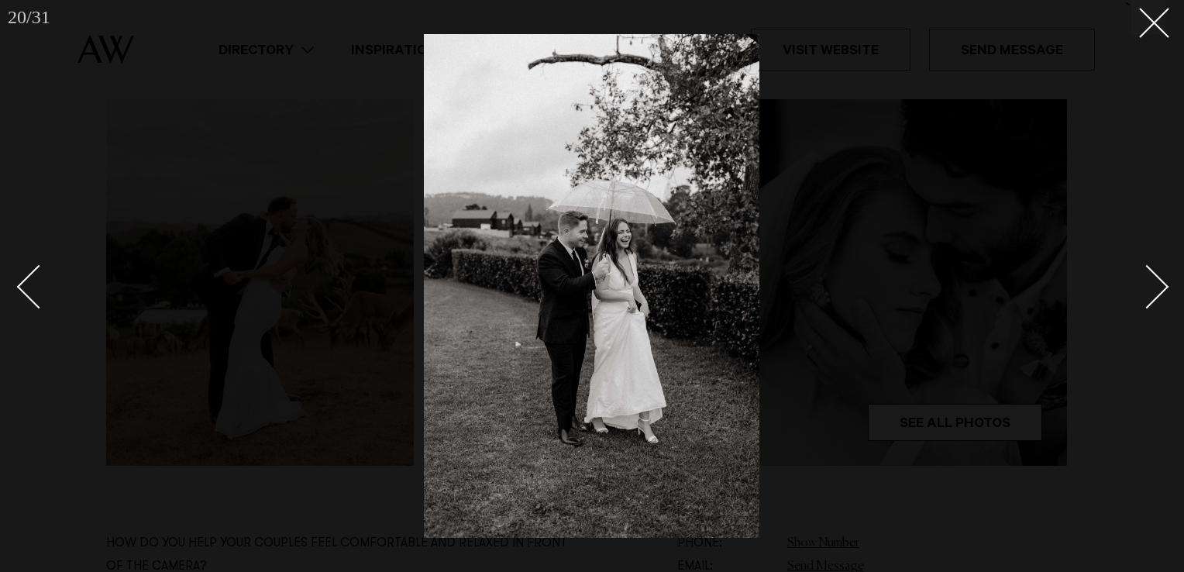
click at [1149, 304] on div "Next slide" at bounding box center [1147, 287] width 44 height 44
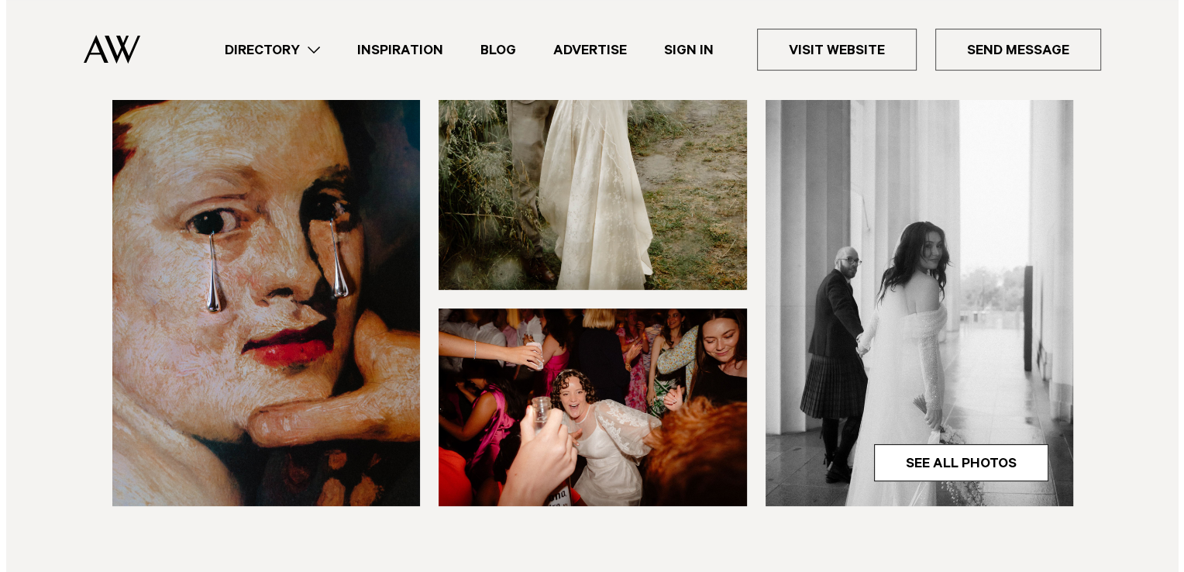
scroll to position [465, 0]
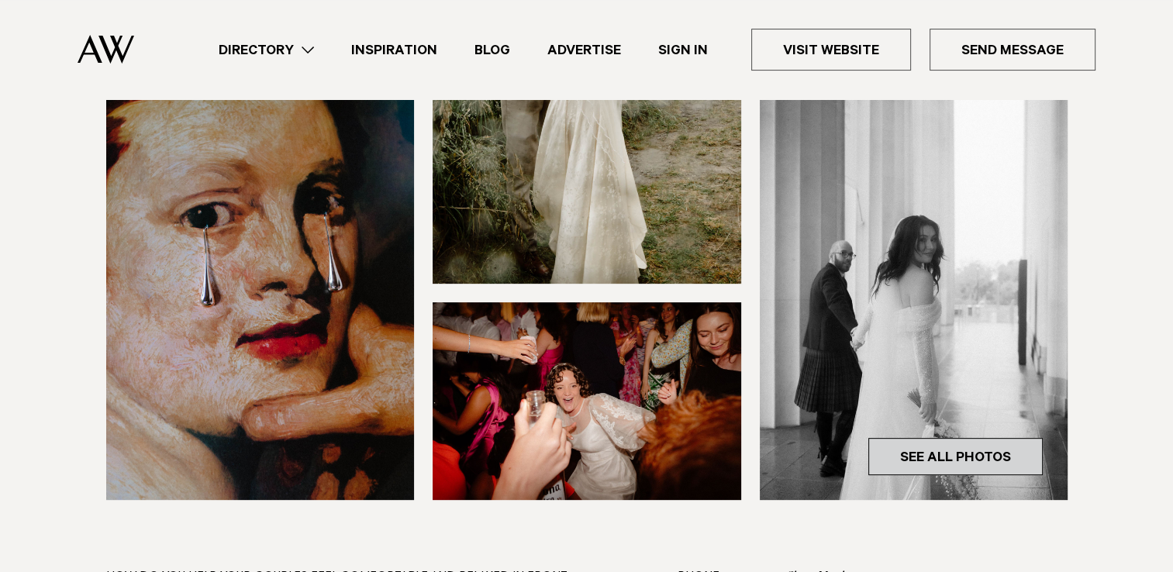
click at [941, 451] on link "See All Photos" at bounding box center [955, 456] width 174 height 37
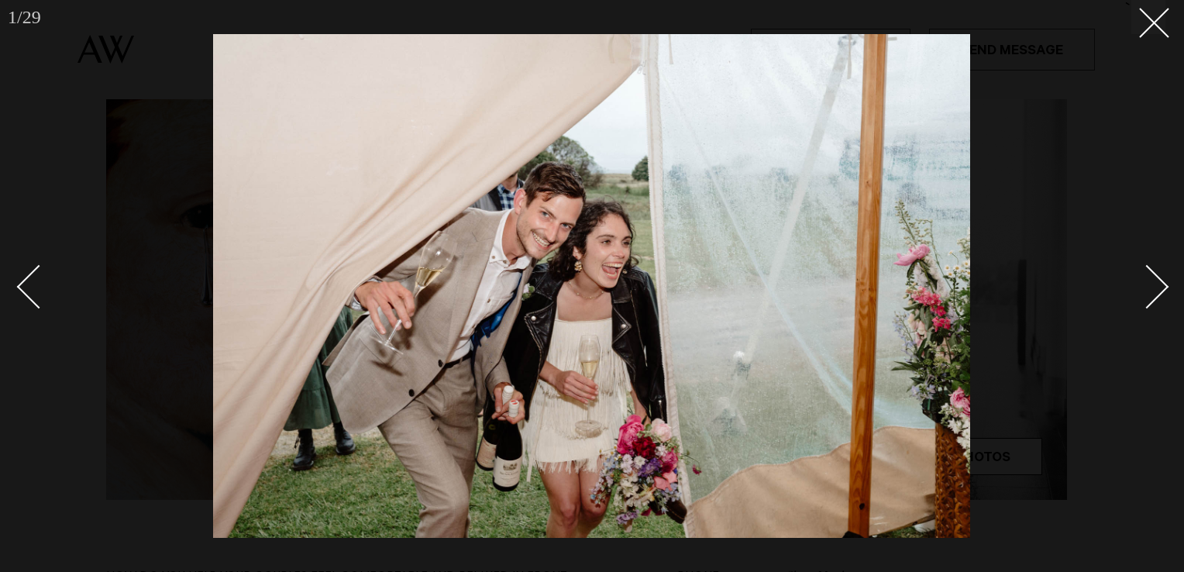
click at [1162, 293] on link at bounding box center [1138, 285] width 54 height 77
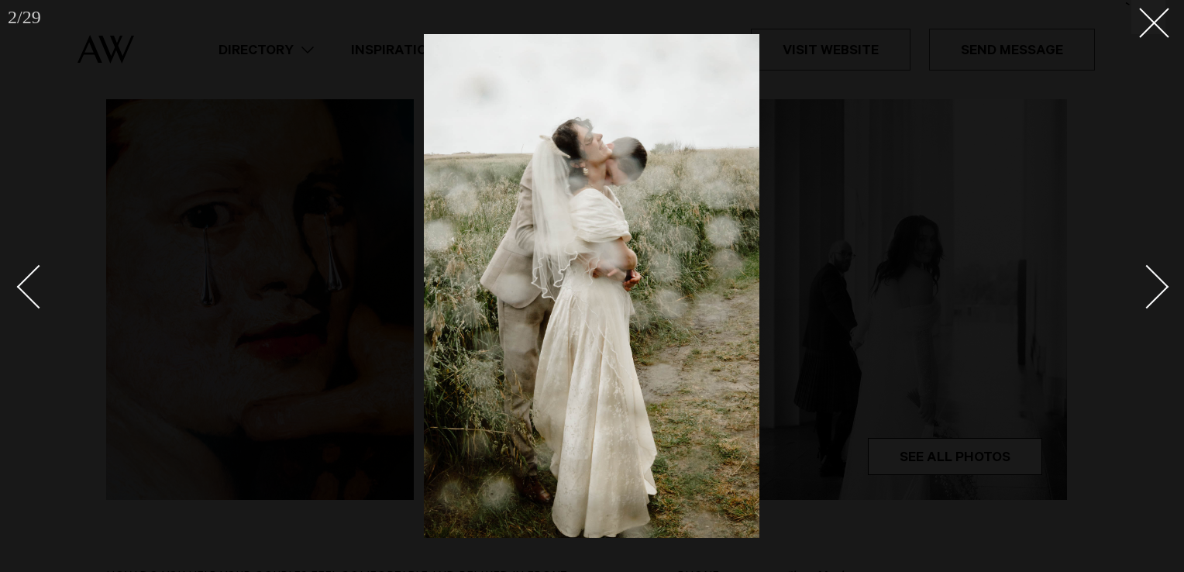
click at [1162, 293] on link at bounding box center [1138, 285] width 54 height 77
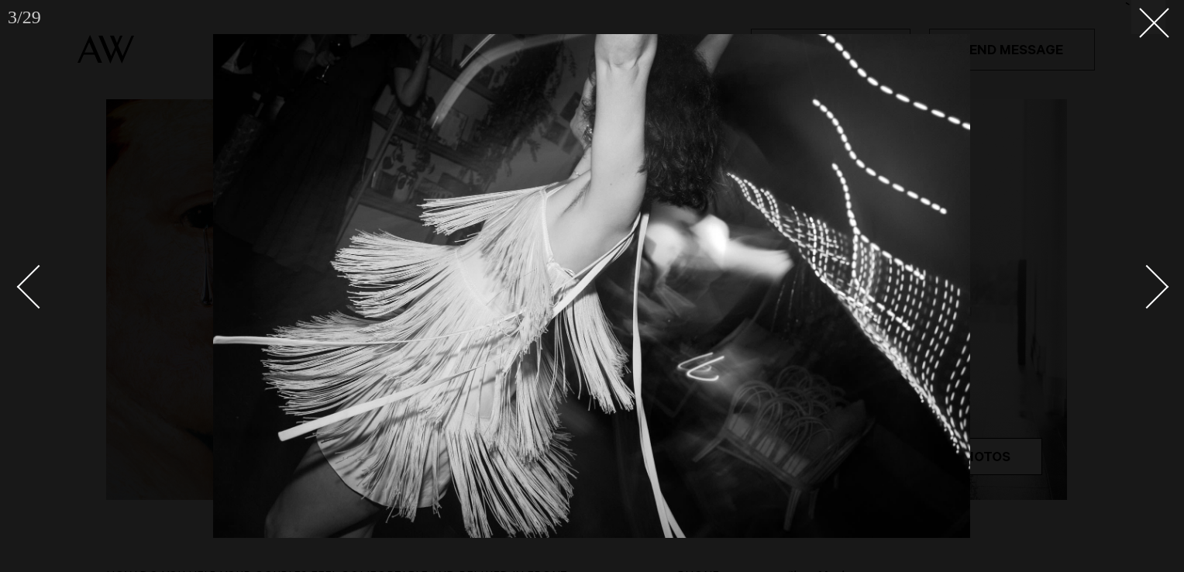
click at [1162, 293] on link at bounding box center [1138, 285] width 54 height 77
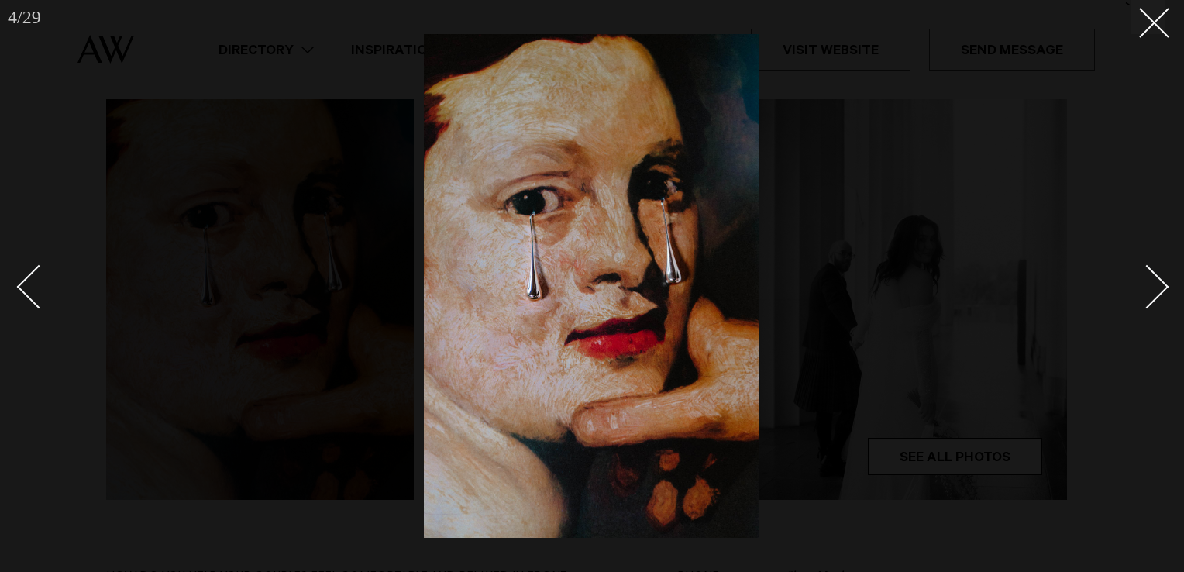
click at [1162, 293] on link at bounding box center [1138, 285] width 54 height 77
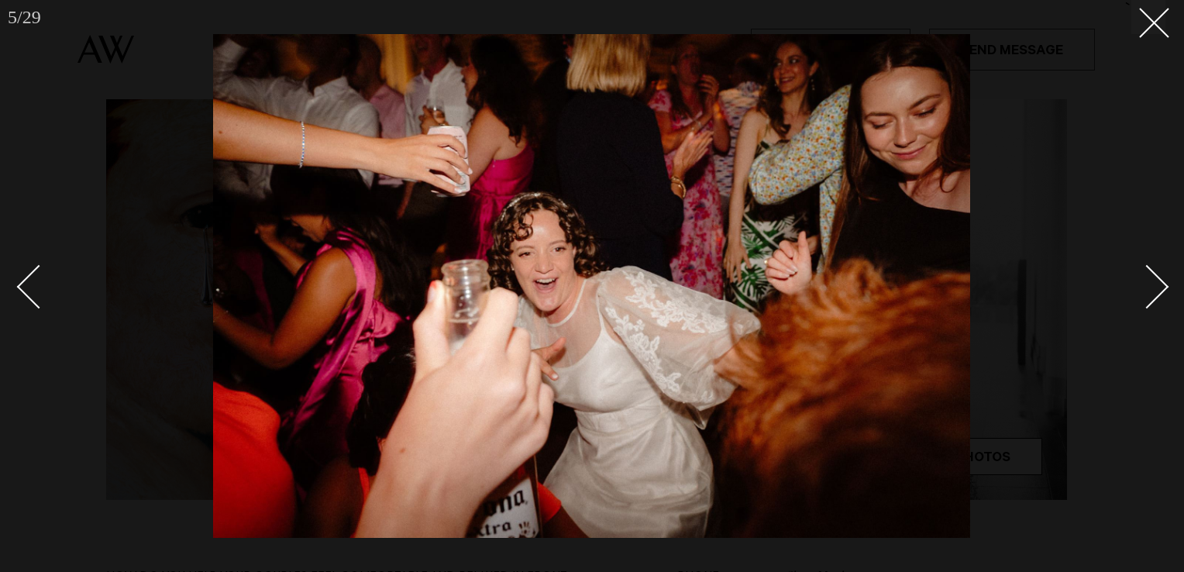
click at [1162, 293] on link at bounding box center [1138, 285] width 54 height 77
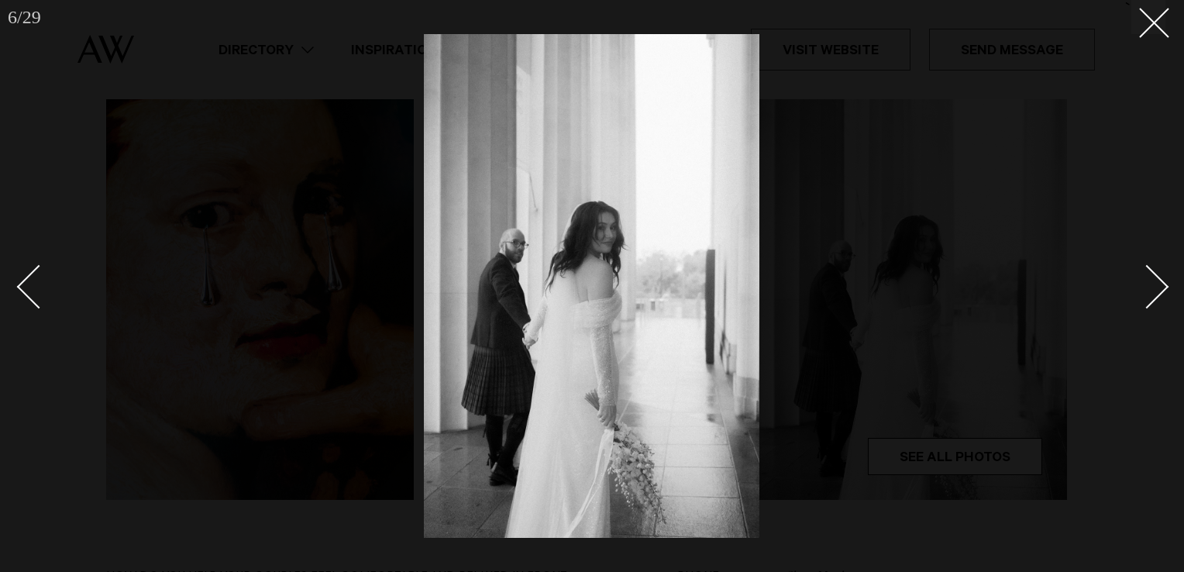
click at [1162, 293] on link at bounding box center [1138, 285] width 54 height 77
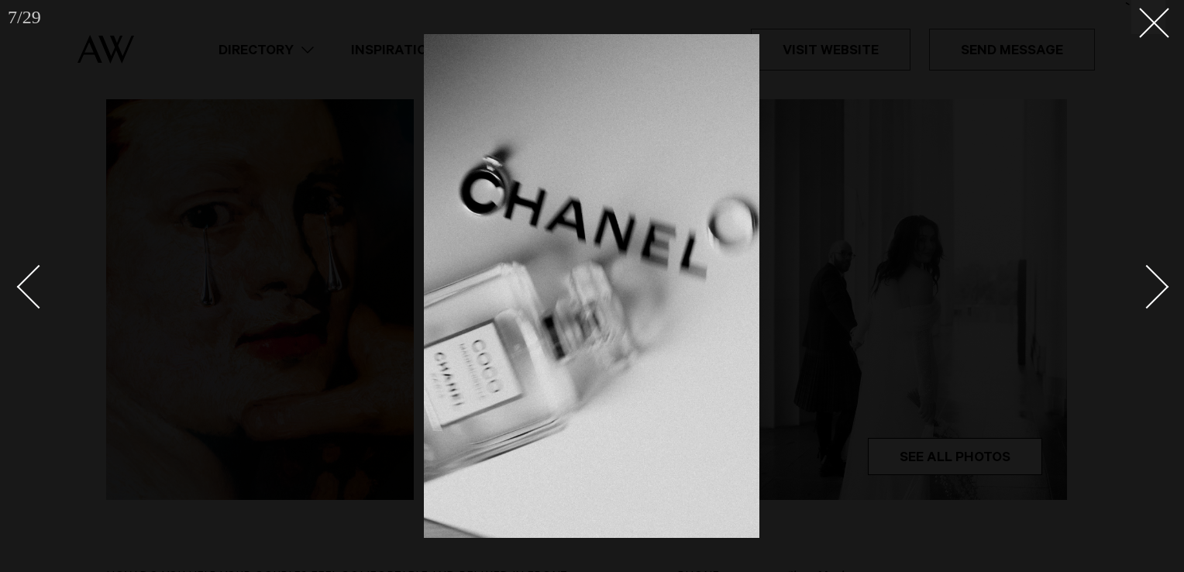
click at [1162, 293] on link at bounding box center [1138, 285] width 54 height 77
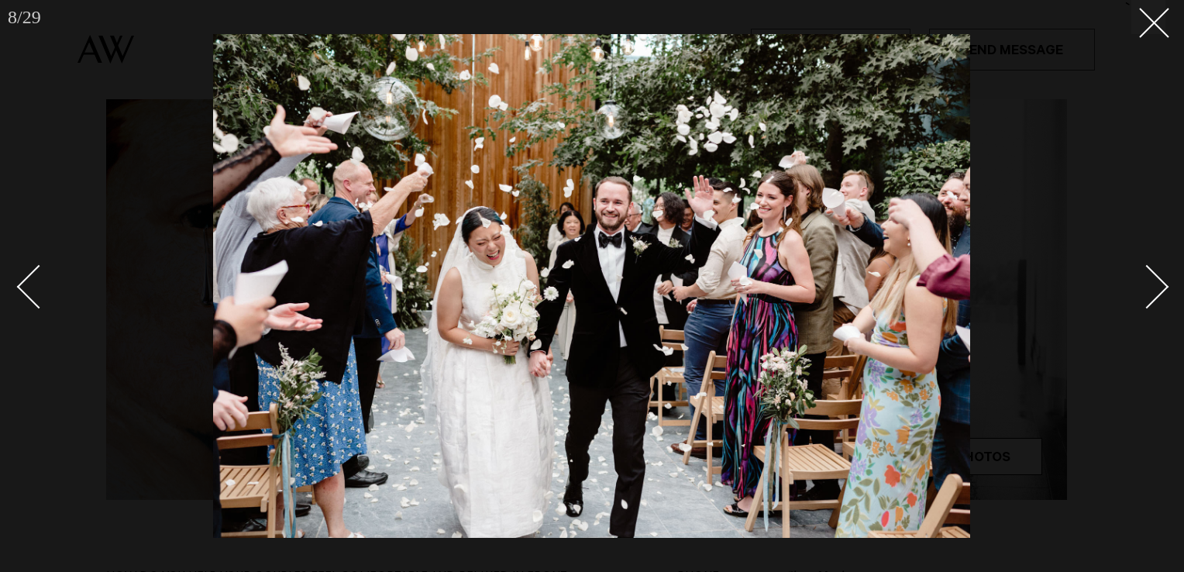
click at [1162, 293] on link at bounding box center [1138, 285] width 54 height 77
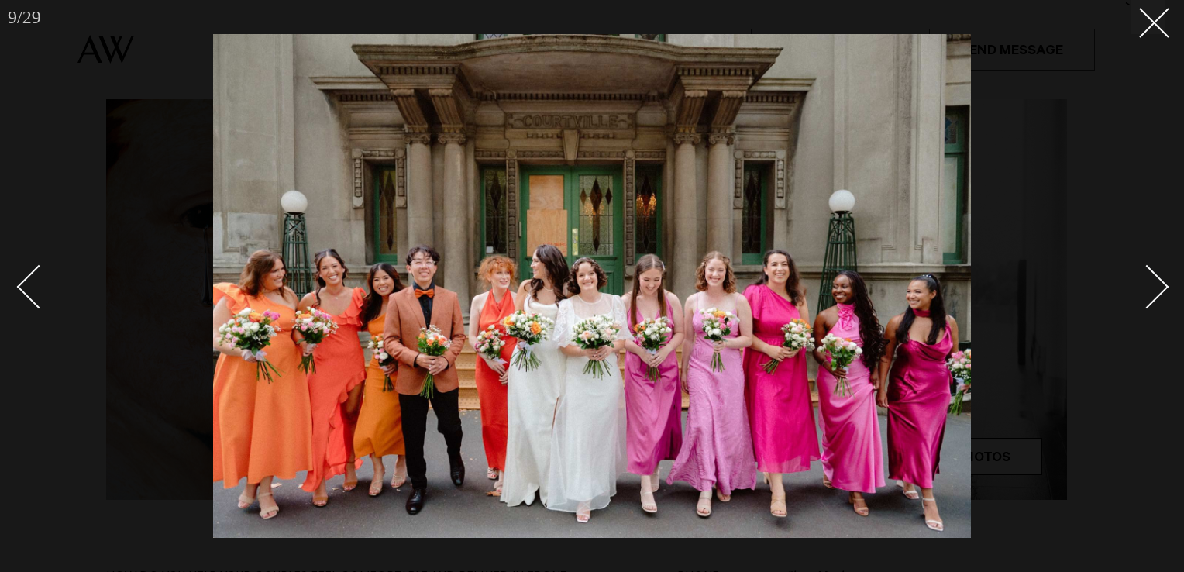
click at [1162, 293] on link at bounding box center [1138, 285] width 54 height 77
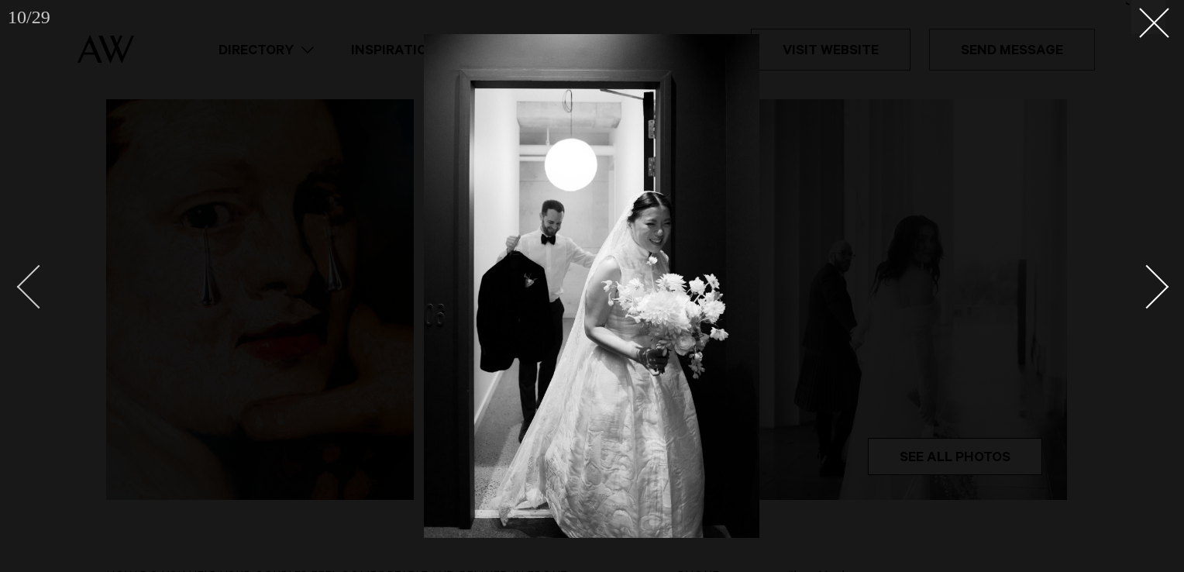
click at [42, 294] on div "Previous slide" at bounding box center [39, 287] width 44 height 44
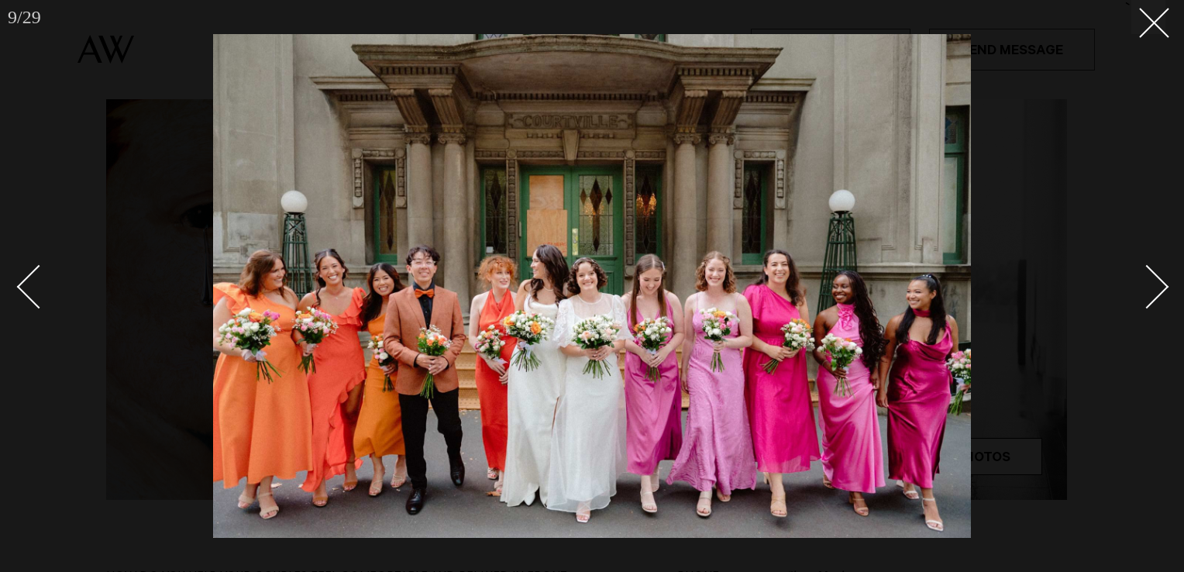
click at [1160, 290] on div "Next slide" at bounding box center [1147, 287] width 44 height 44
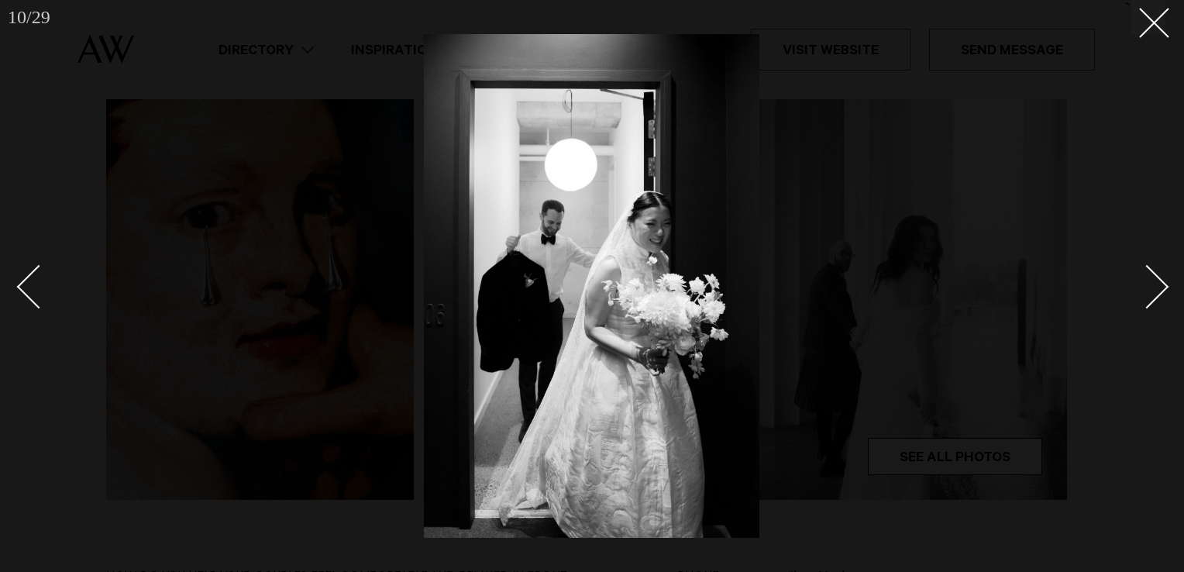
click at [1160, 290] on div "Next slide" at bounding box center [1147, 287] width 44 height 44
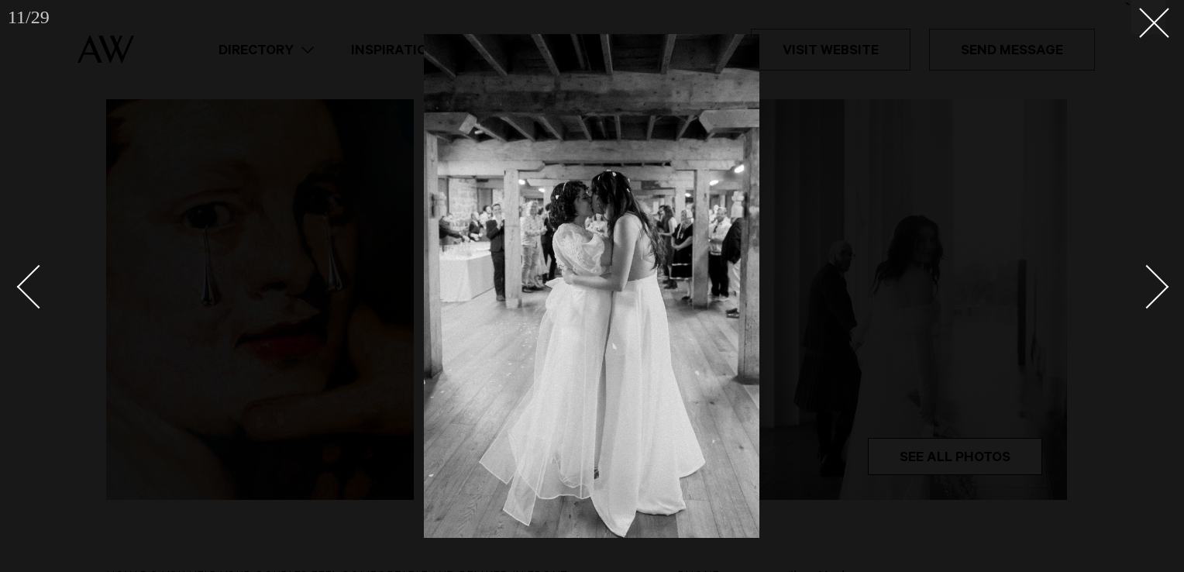
click at [1160, 290] on div "Next slide" at bounding box center [1147, 287] width 44 height 44
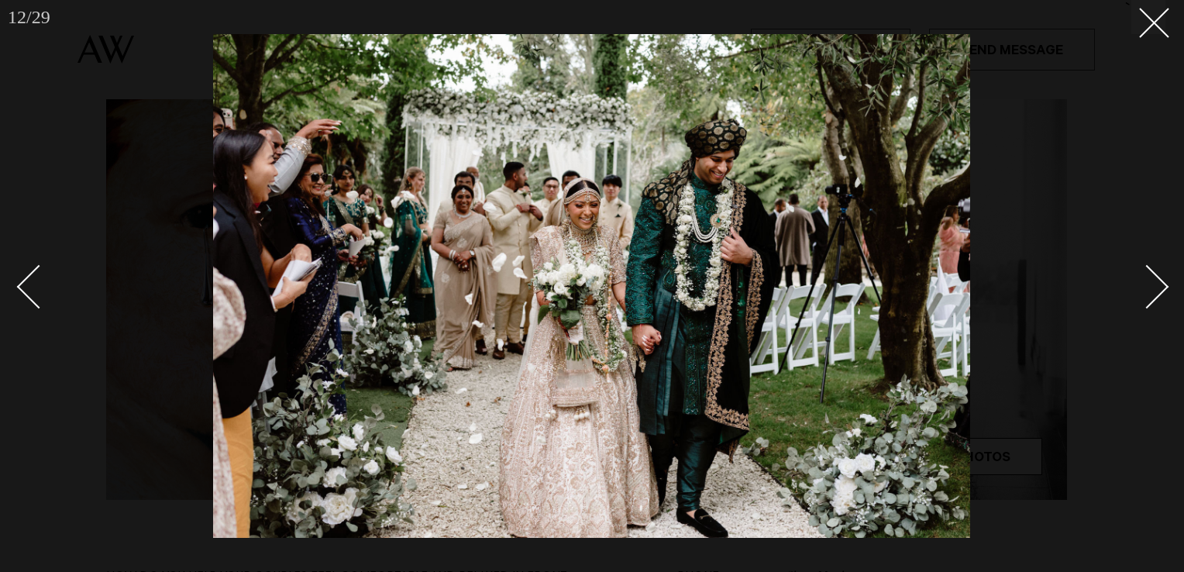
click at [1160, 290] on div "Next slide" at bounding box center [1147, 287] width 44 height 44
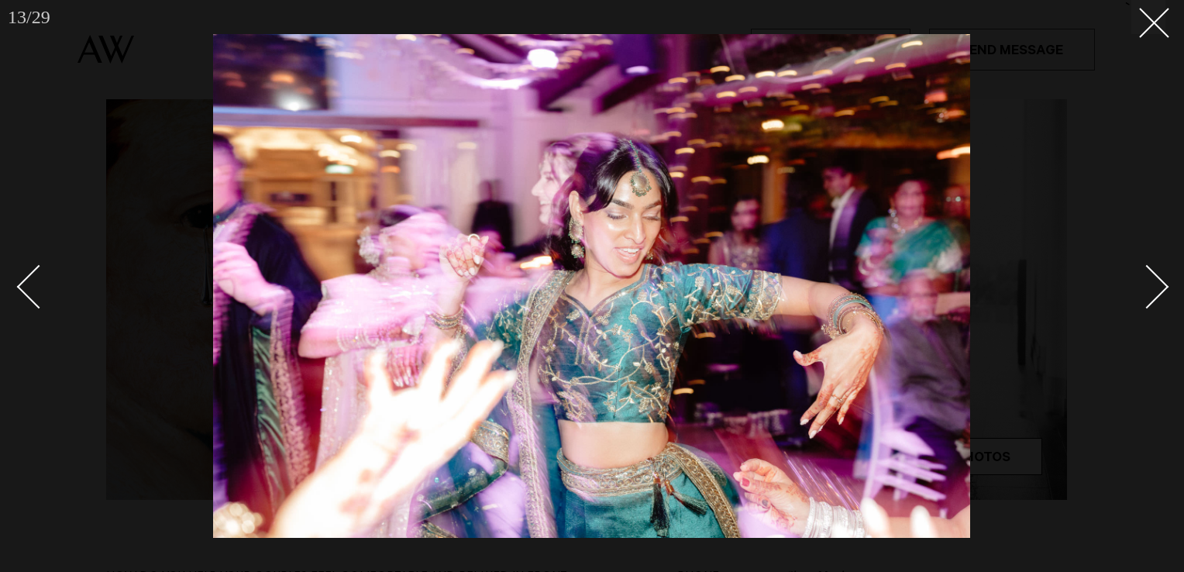
click at [1160, 290] on div "Next slide" at bounding box center [1147, 287] width 44 height 44
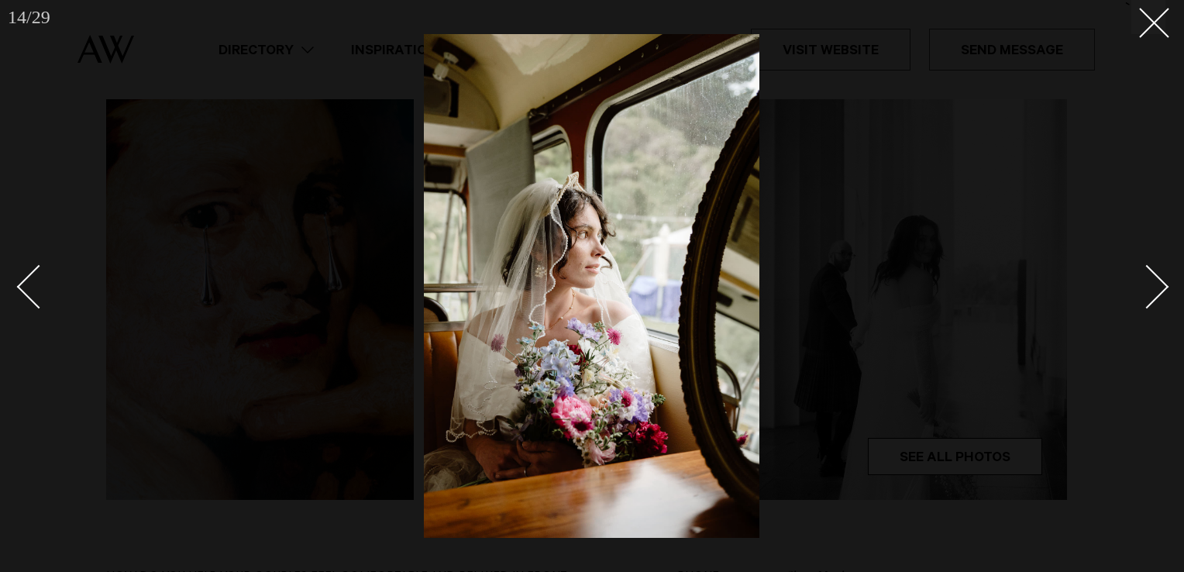
click at [1160, 290] on div "Next slide" at bounding box center [1147, 287] width 44 height 44
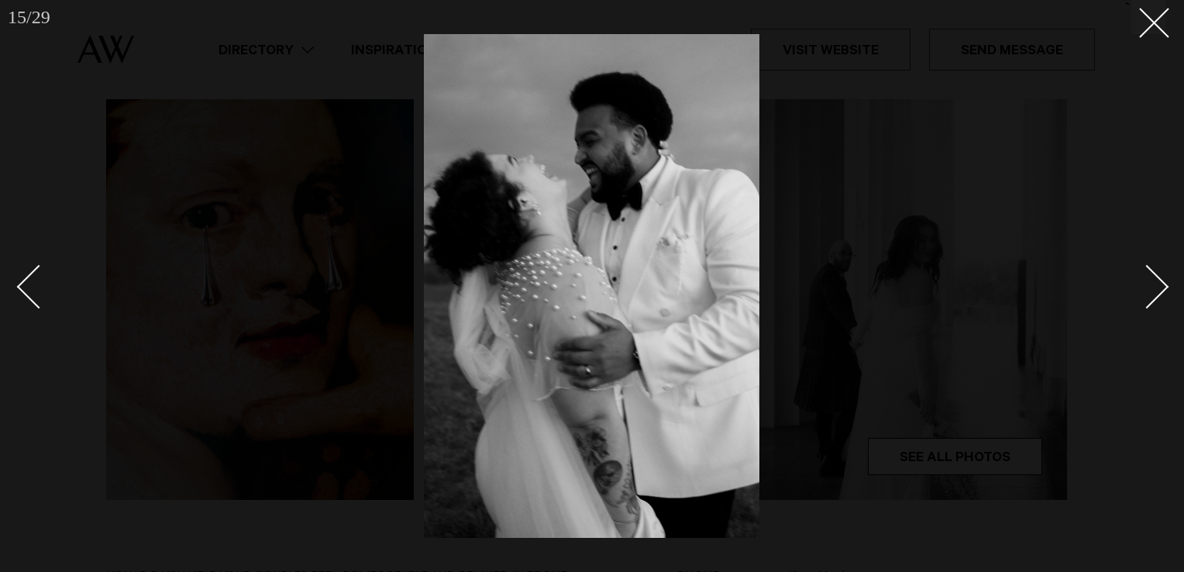
click at [1160, 290] on div "Next slide" at bounding box center [1147, 287] width 44 height 44
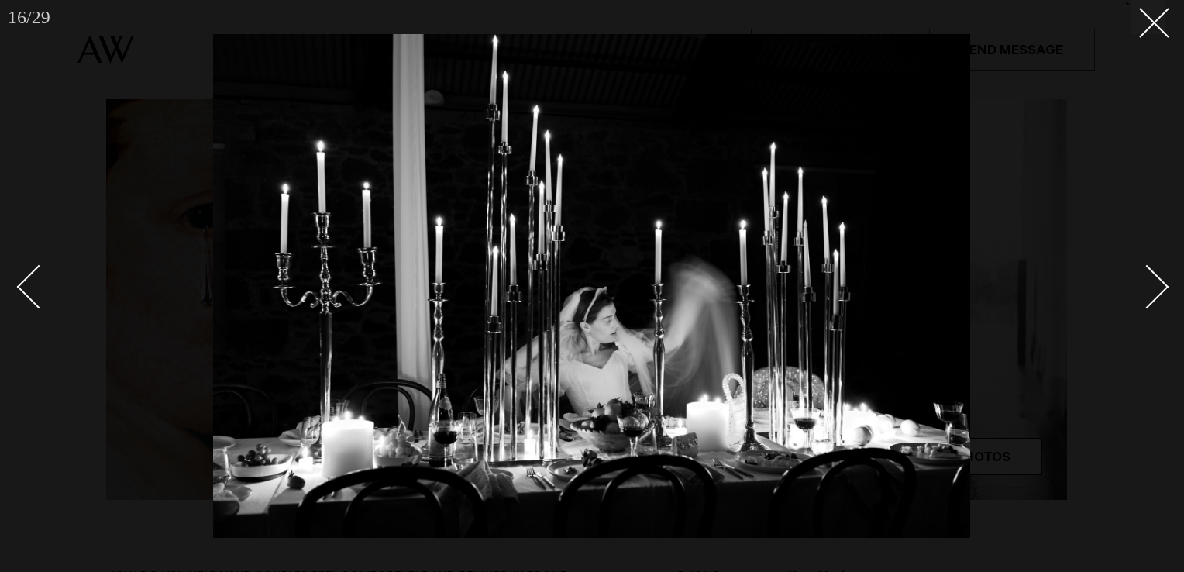
click at [1160, 290] on div "Next slide" at bounding box center [1147, 287] width 44 height 44
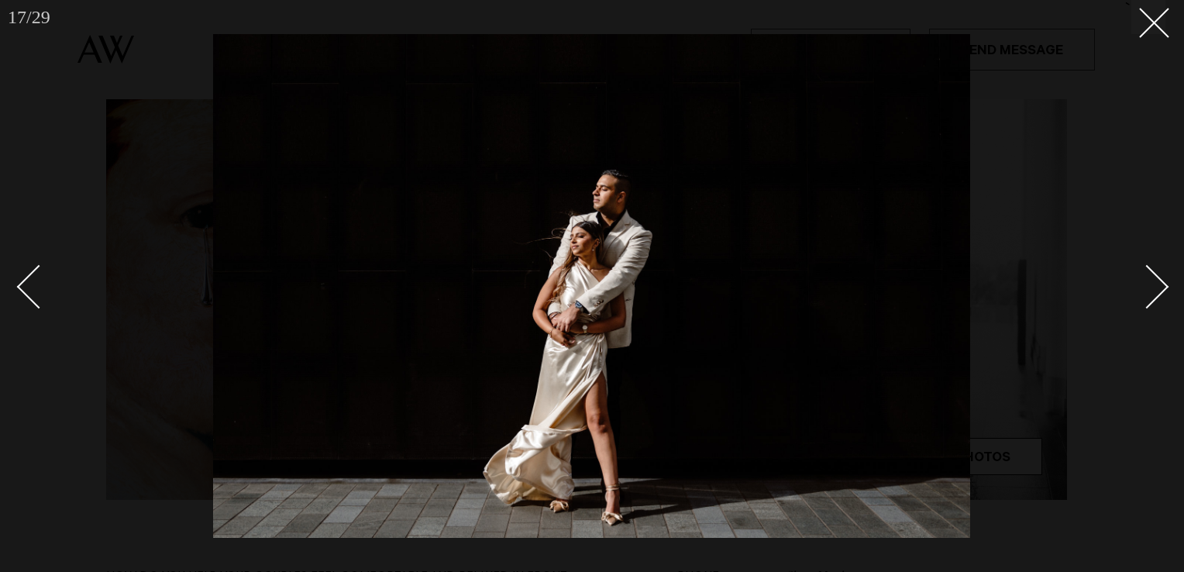
click at [1160, 290] on div "Next slide" at bounding box center [1147, 287] width 44 height 44
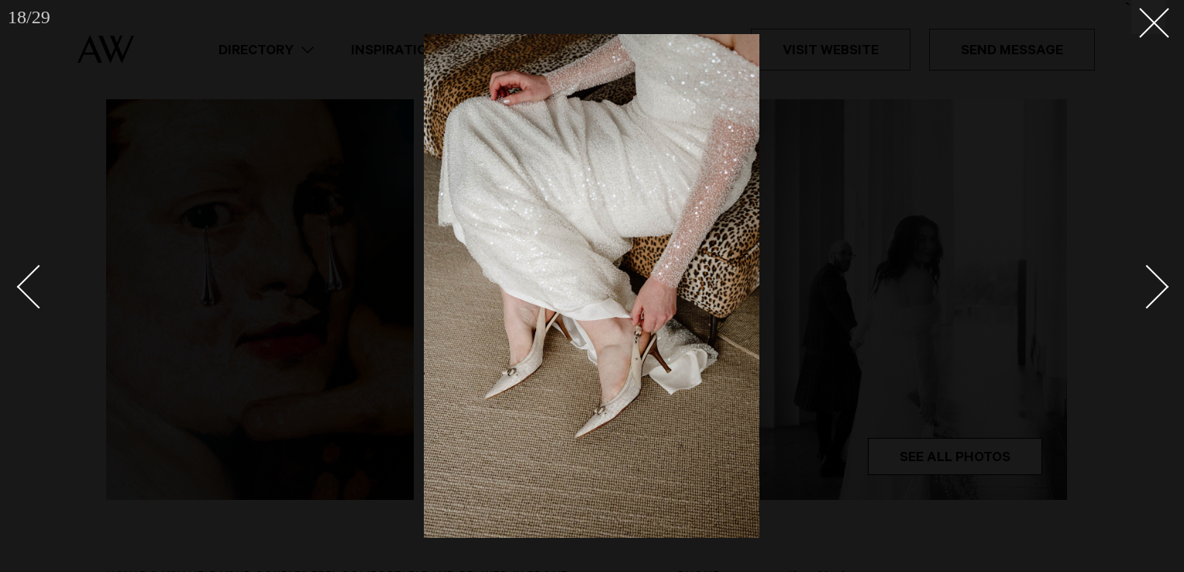
click at [1160, 290] on div "Next slide" at bounding box center [1147, 287] width 44 height 44
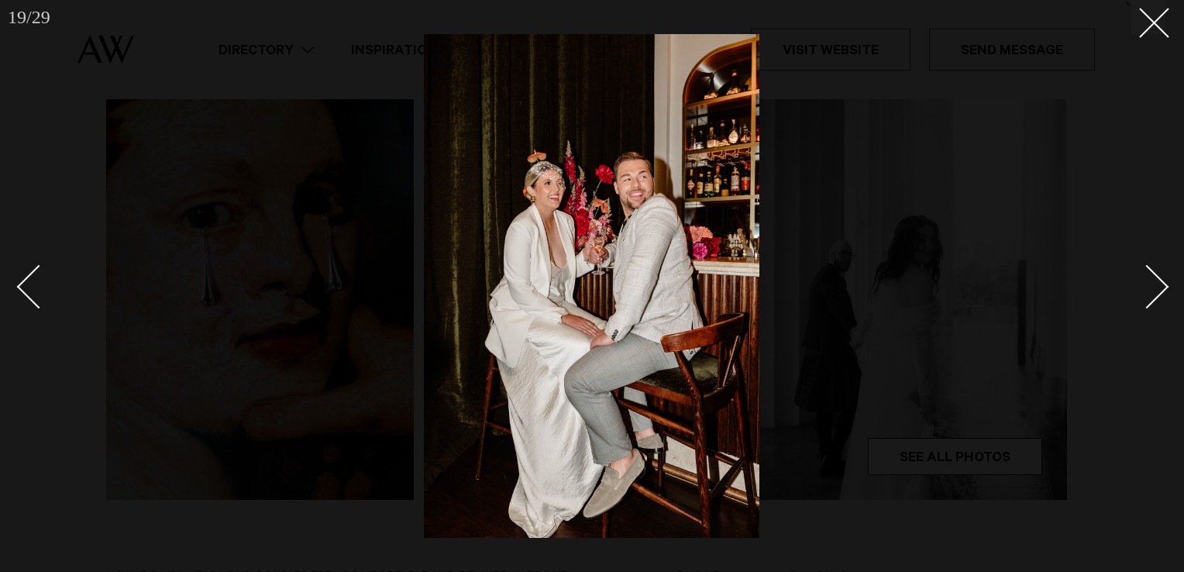
click at [1160, 290] on div "Next slide" at bounding box center [1147, 287] width 44 height 44
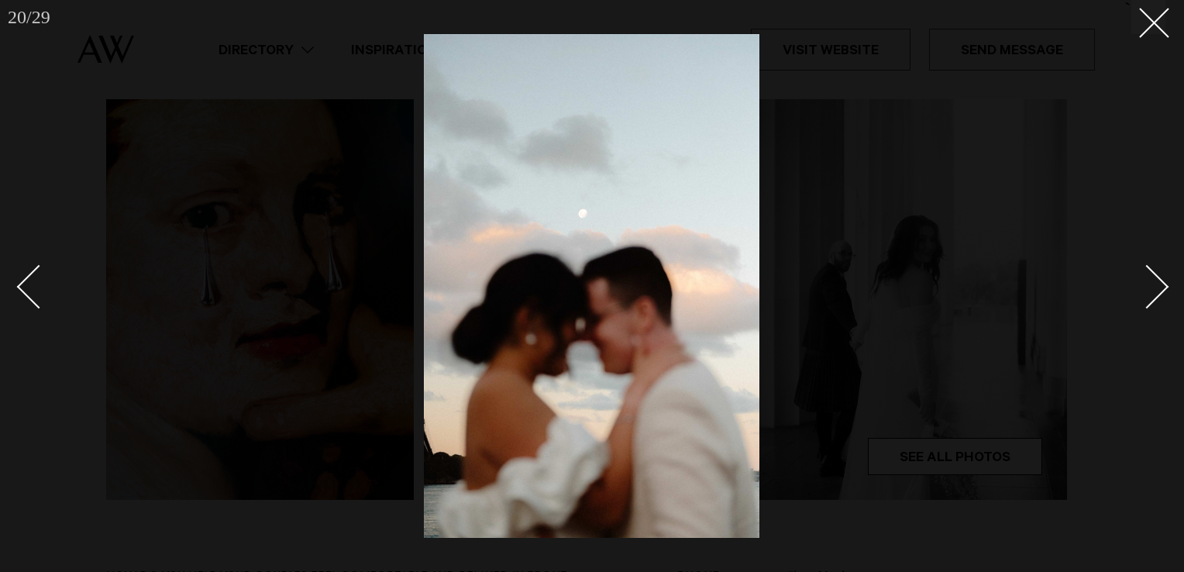
click at [1160, 290] on div "Next slide" at bounding box center [1147, 287] width 44 height 44
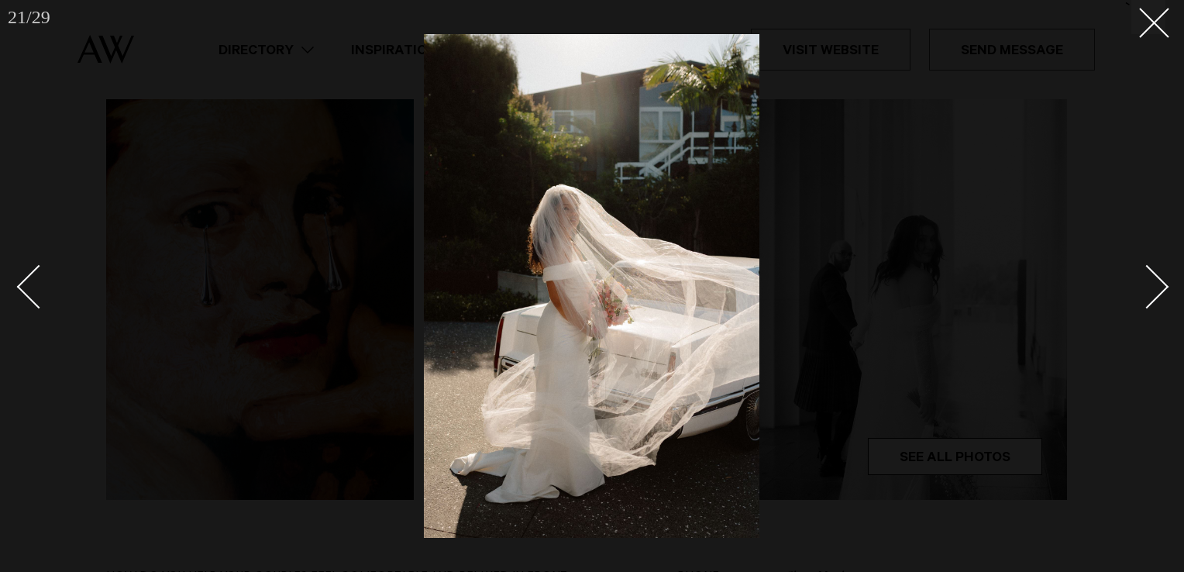
click at [1160, 290] on div "Next slide" at bounding box center [1147, 287] width 44 height 44
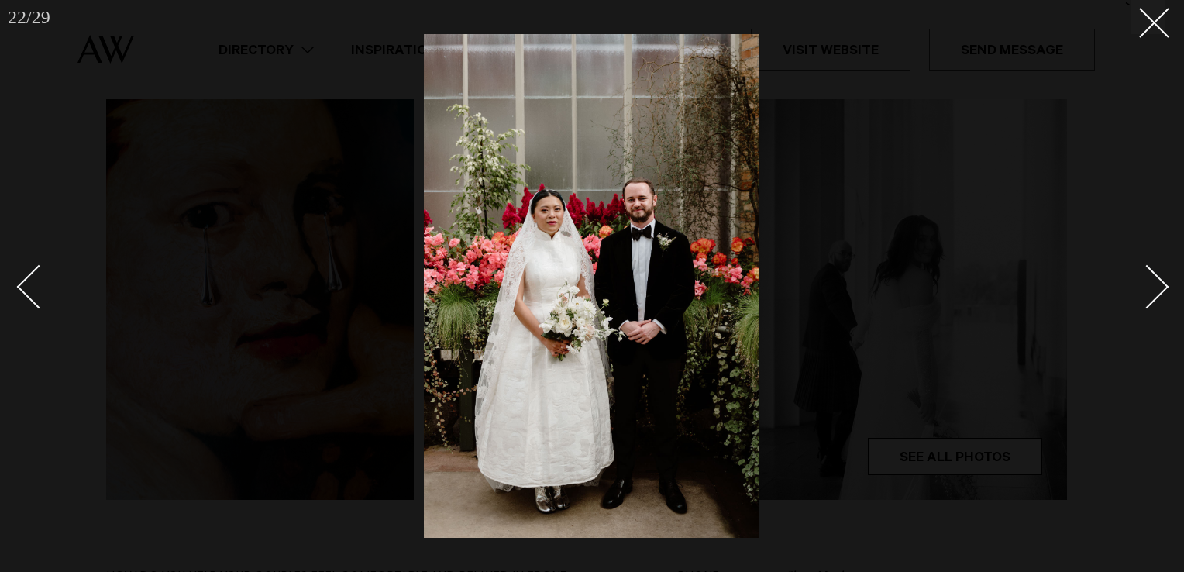
click at [1160, 290] on div "Next slide" at bounding box center [1147, 287] width 44 height 44
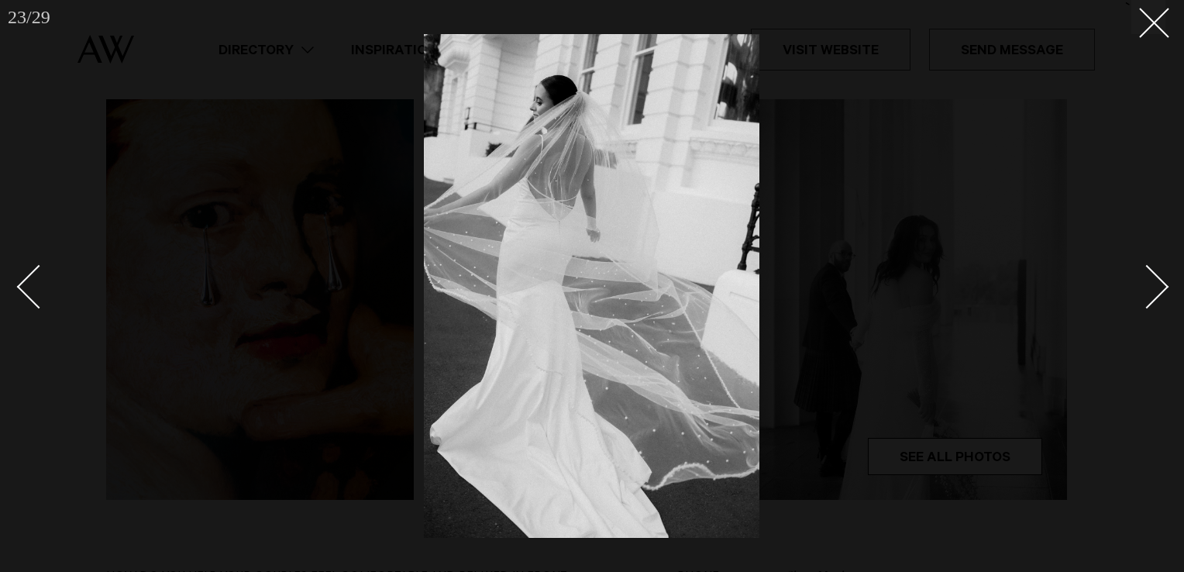
click at [1160, 290] on div "Next slide" at bounding box center [1147, 287] width 44 height 44
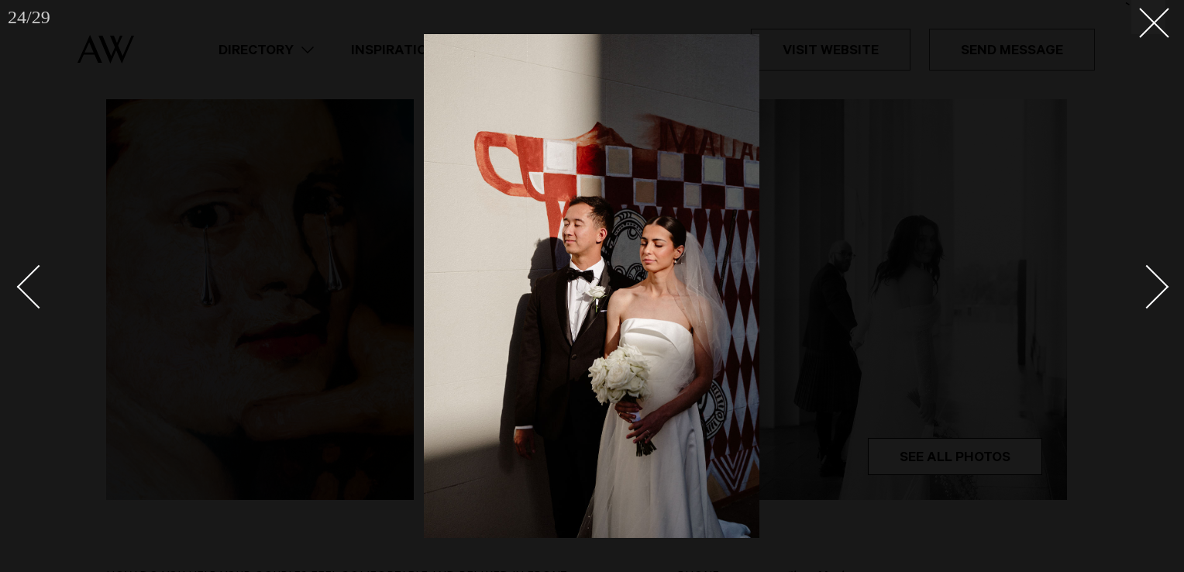
click at [1160, 290] on div "Next slide" at bounding box center [1147, 287] width 44 height 44
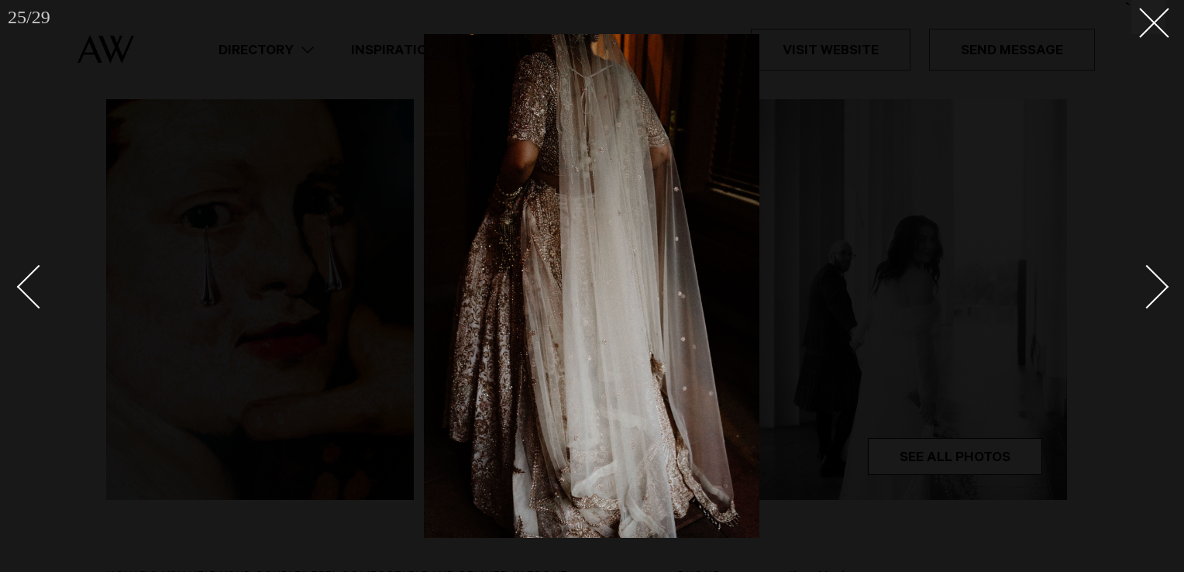
click at [1160, 290] on div "Next slide" at bounding box center [1147, 287] width 44 height 44
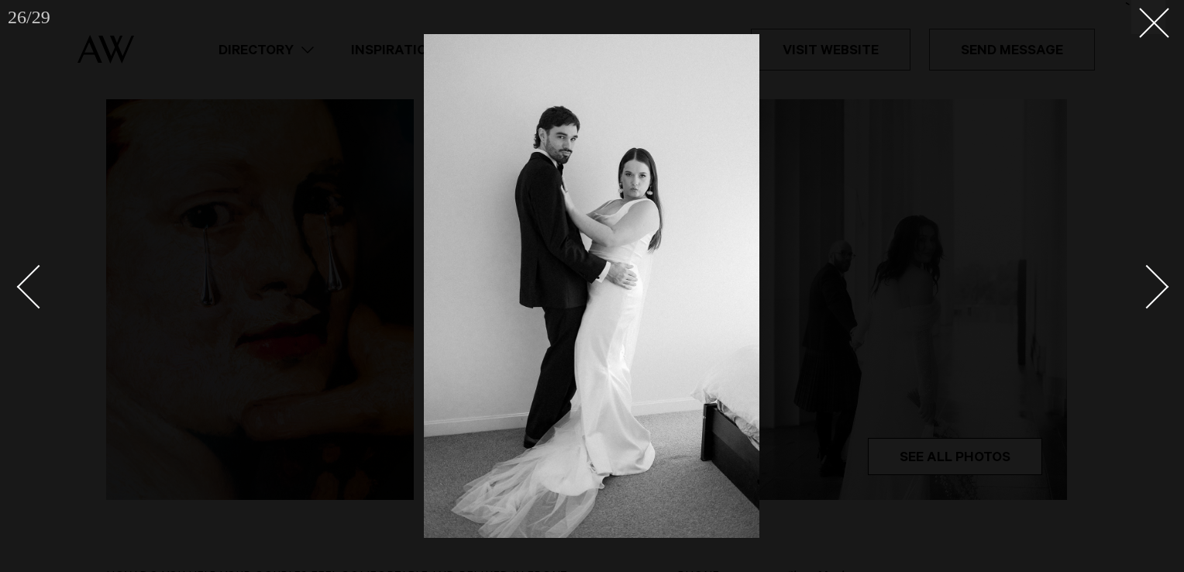
click at [1160, 290] on div "Next slide" at bounding box center [1147, 287] width 44 height 44
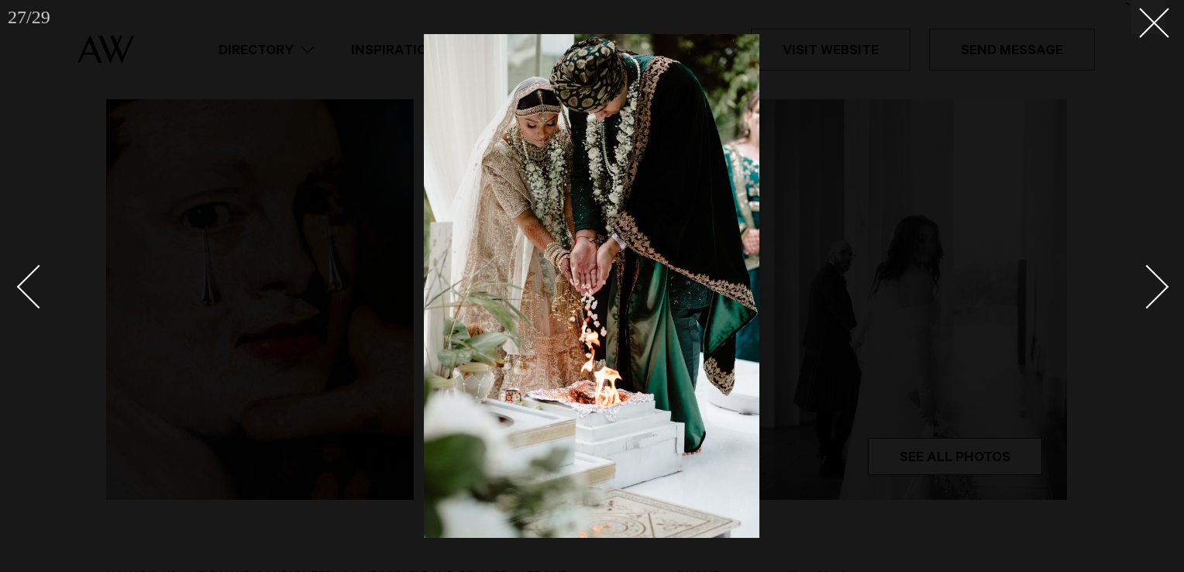
click at [1160, 290] on div "Next slide" at bounding box center [1147, 287] width 44 height 44
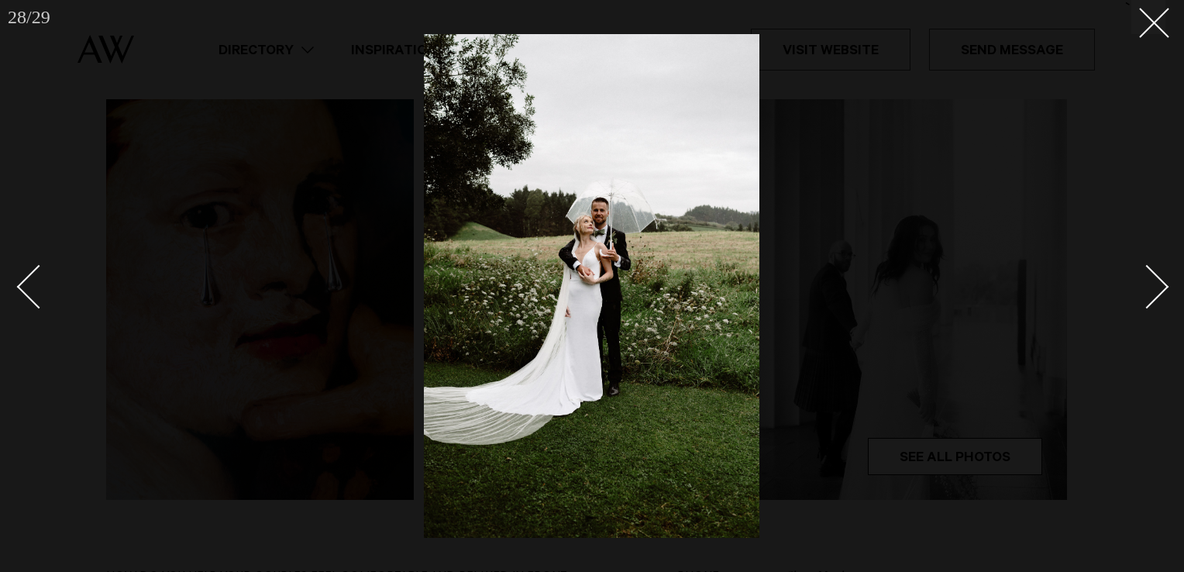
click at [1160, 290] on div "Next slide" at bounding box center [1147, 287] width 44 height 44
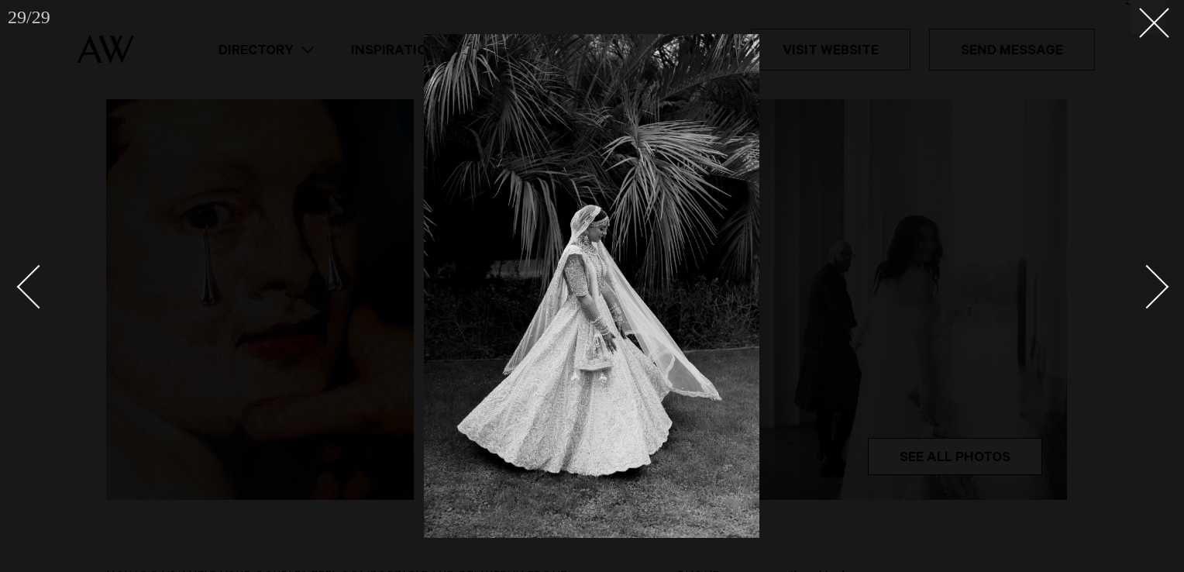
click at [1160, 290] on div "Next slide" at bounding box center [1147, 287] width 44 height 44
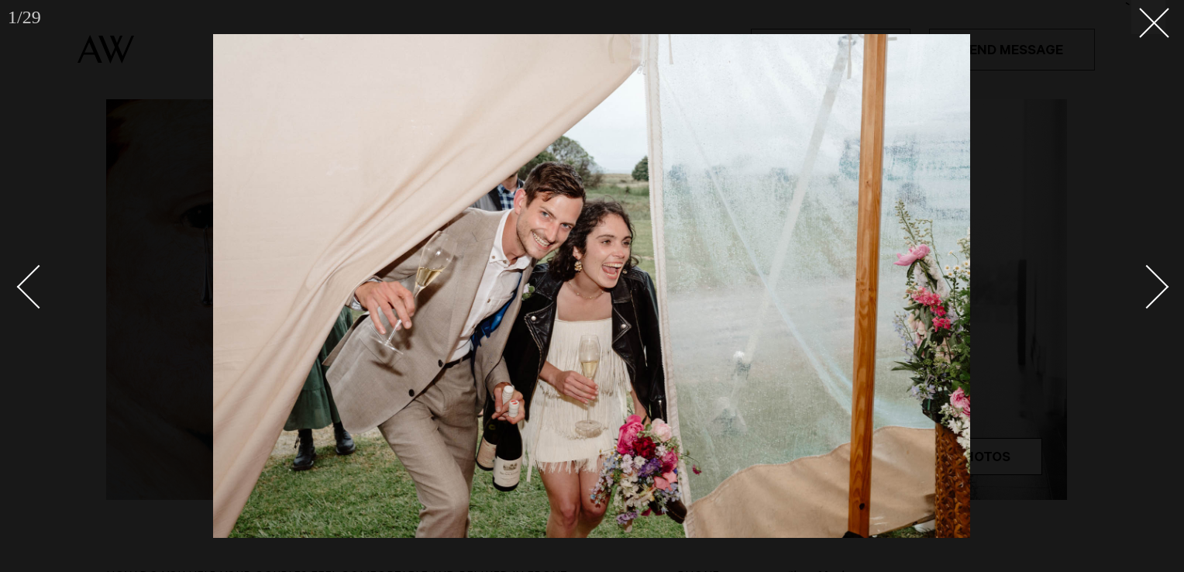
click at [1160, 290] on div "Next slide" at bounding box center [1147, 287] width 44 height 44
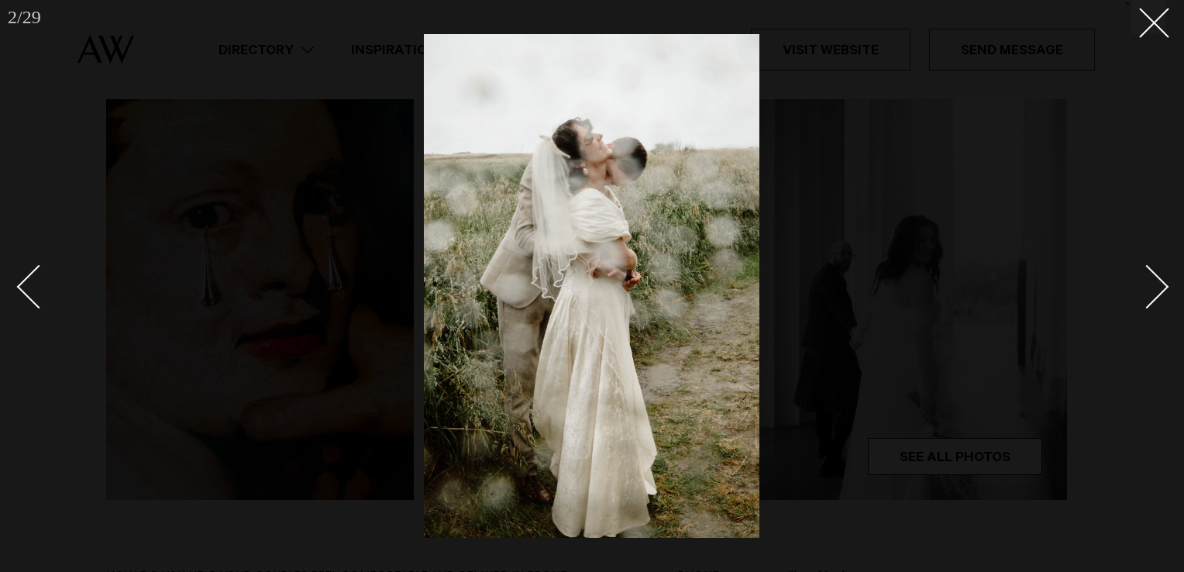
click at [1160, 290] on div "Next slide" at bounding box center [1147, 287] width 44 height 44
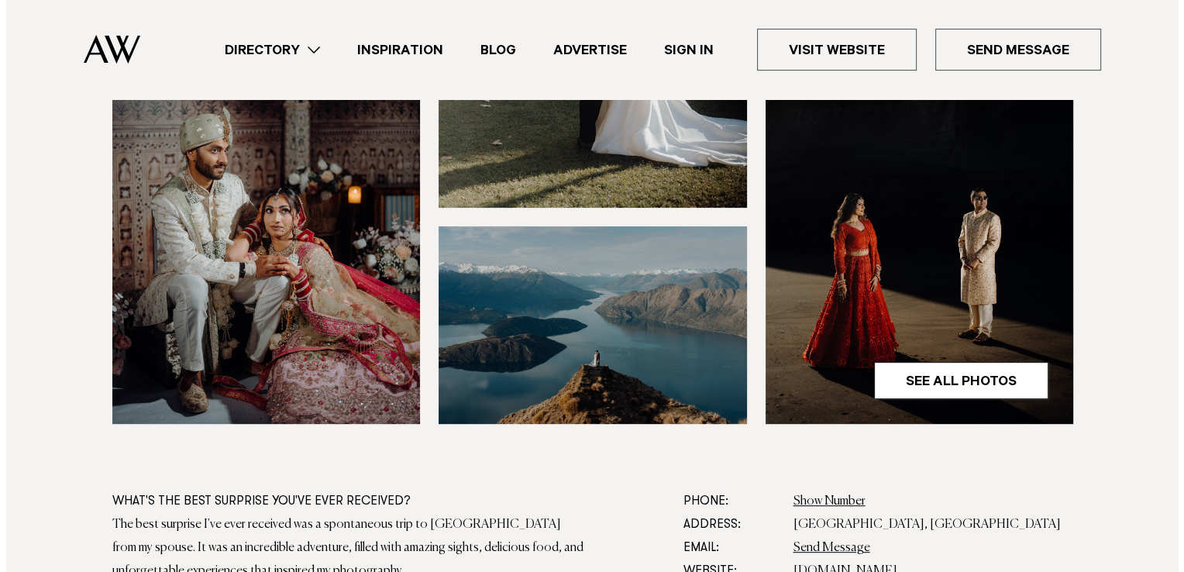
scroll to position [542, 0]
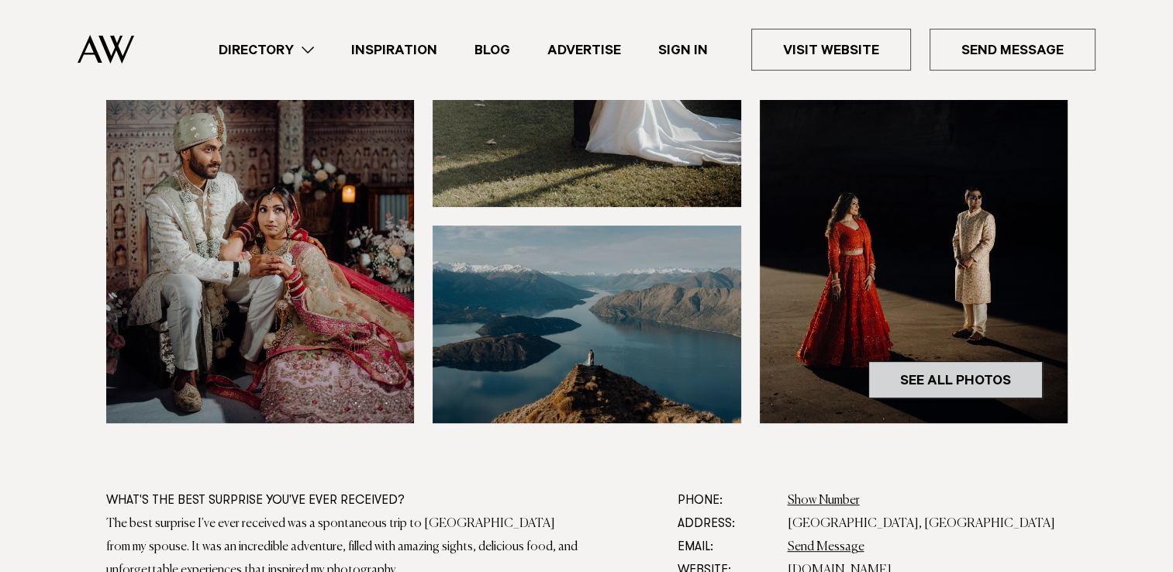
click at [1004, 391] on link "See All Photos" at bounding box center [955, 379] width 174 height 37
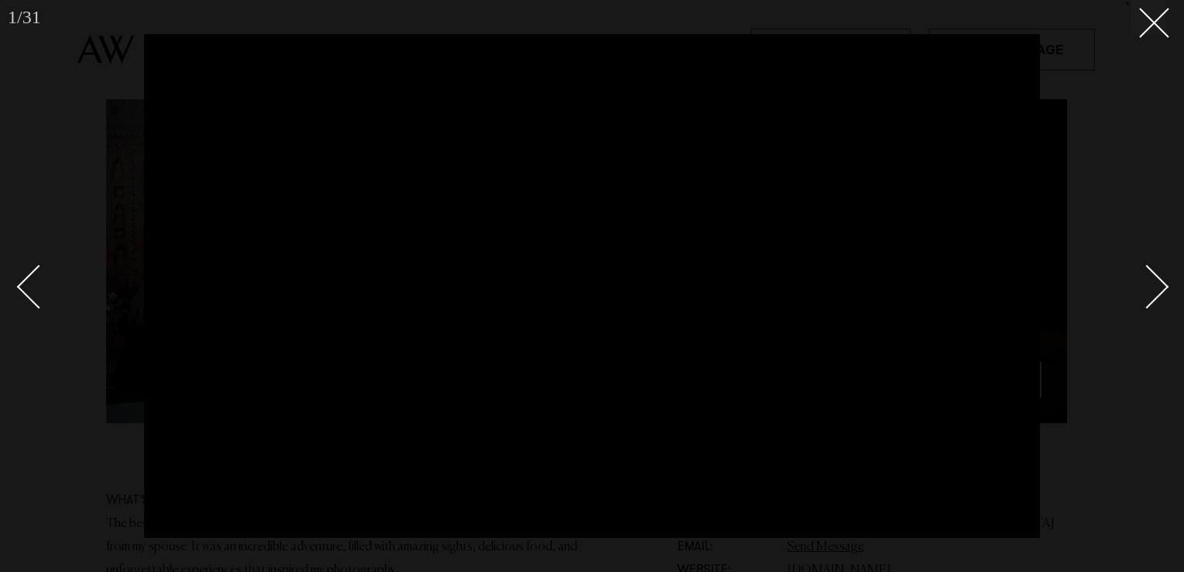
click at [1149, 304] on div "Next slide" at bounding box center [1147, 287] width 44 height 44
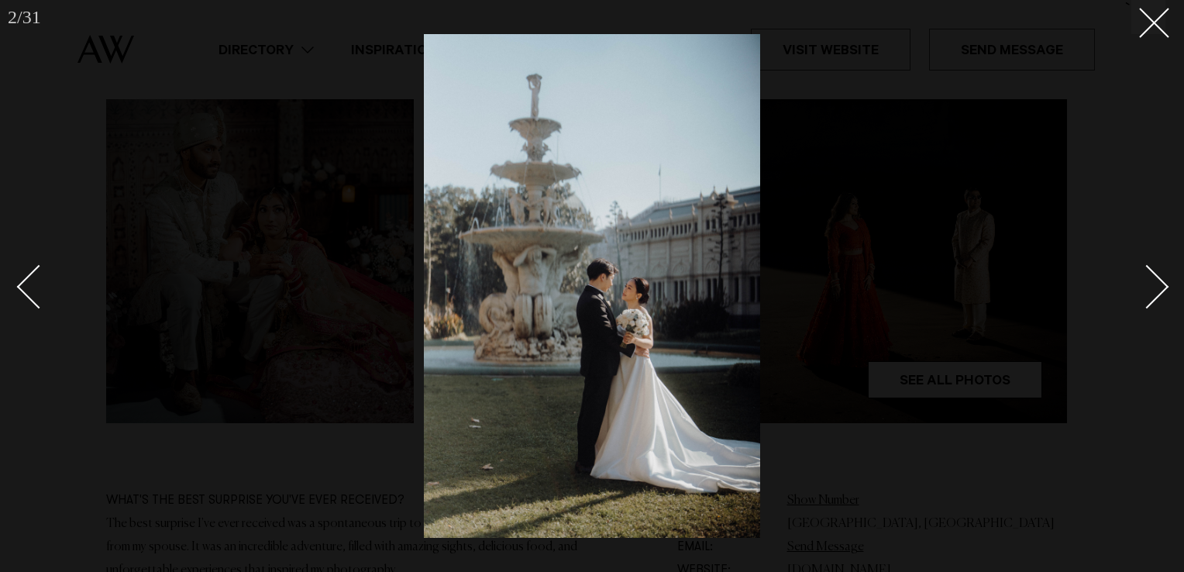
click at [1149, 304] on div "Next slide" at bounding box center [1147, 287] width 44 height 44
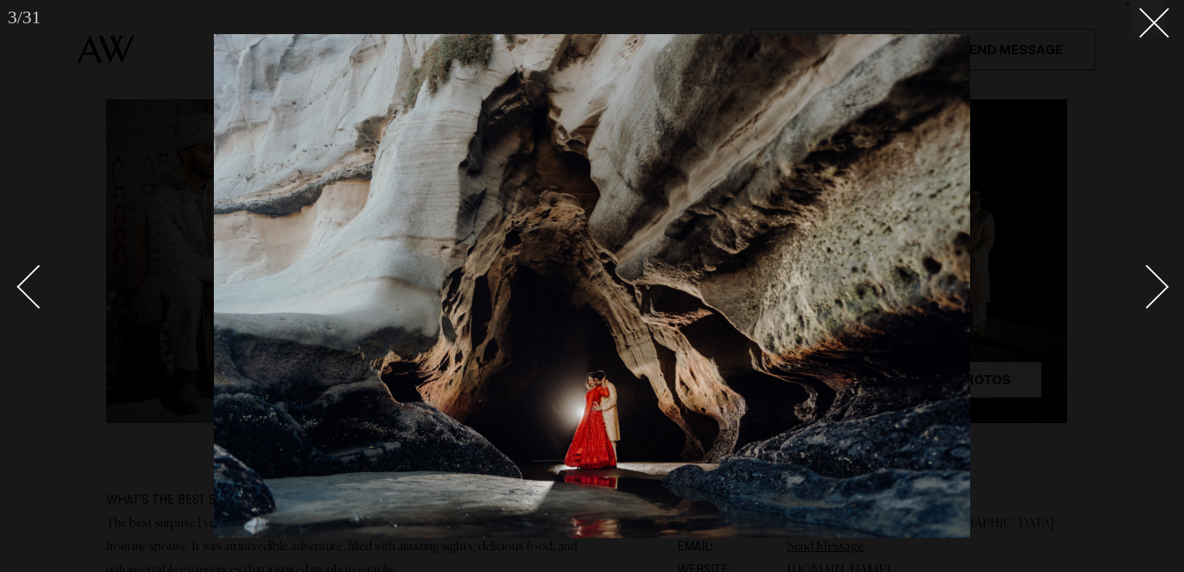
click at [1149, 304] on div "Next slide" at bounding box center [1147, 287] width 44 height 44
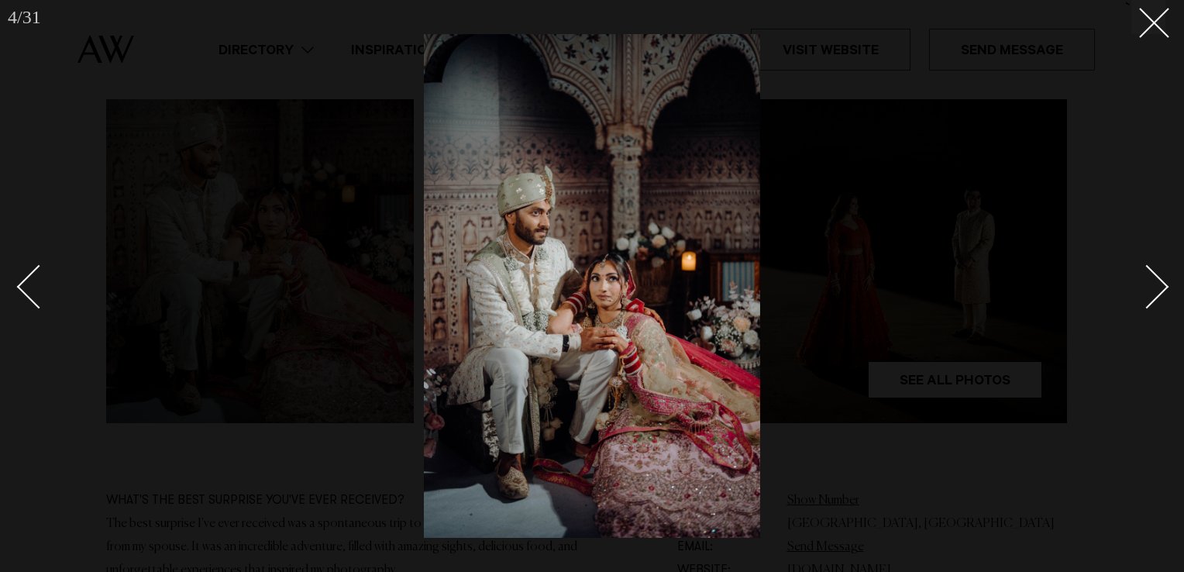
click at [1149, 304] on div "Next slide" at bounding box center [1147, 287] width 44 height 44
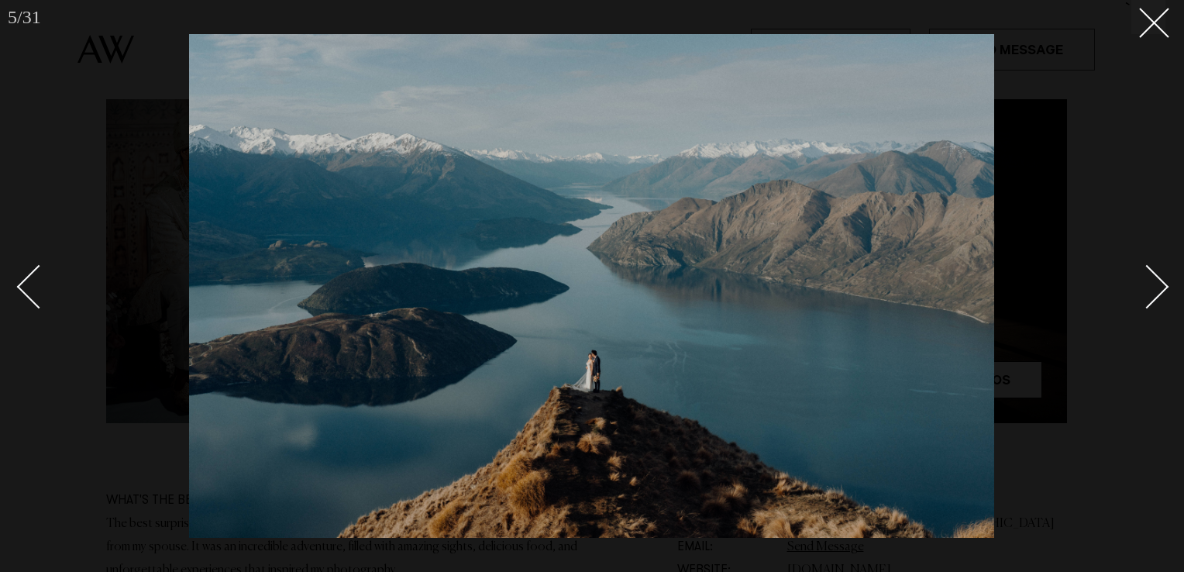
click at [1149, 304] on div "Next slide" at bounding box center [1147, 287] width 44 height 44
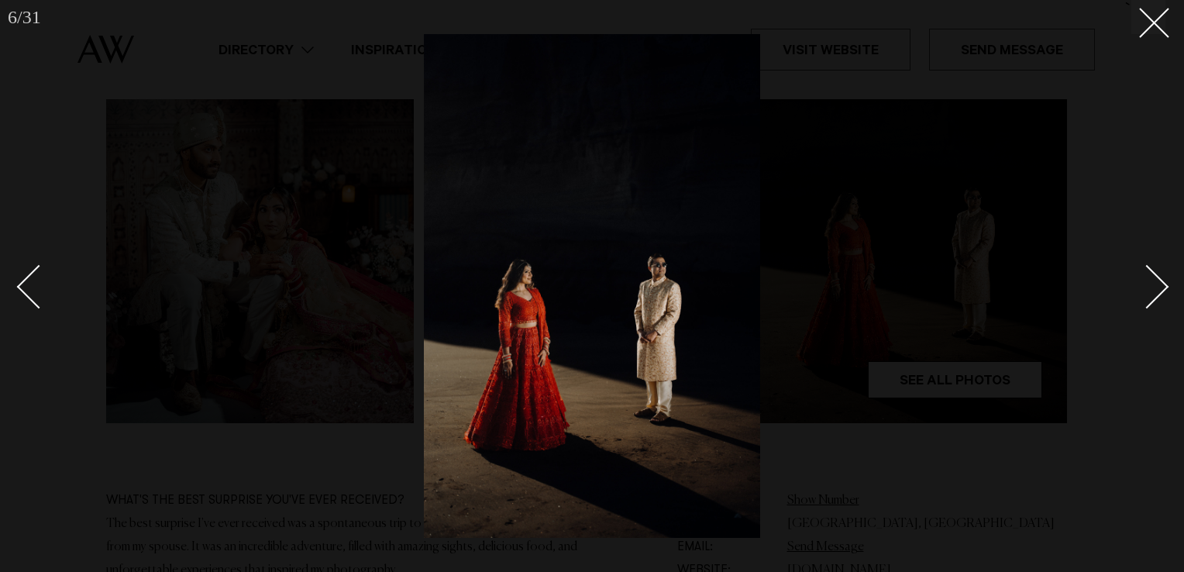
click at [1149, 304] on div "Next slide" at bounding box center [1147, 287] width 44 height 44
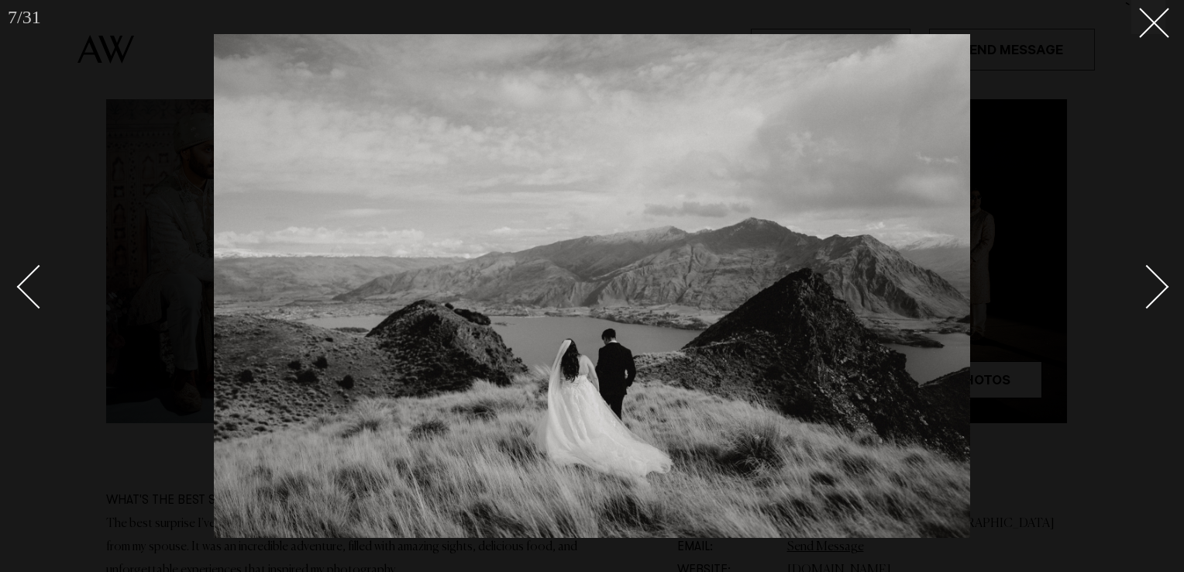
click at [1149, 304] on div "Next slide" at bounding box center [1147, 287] width 44 height 44
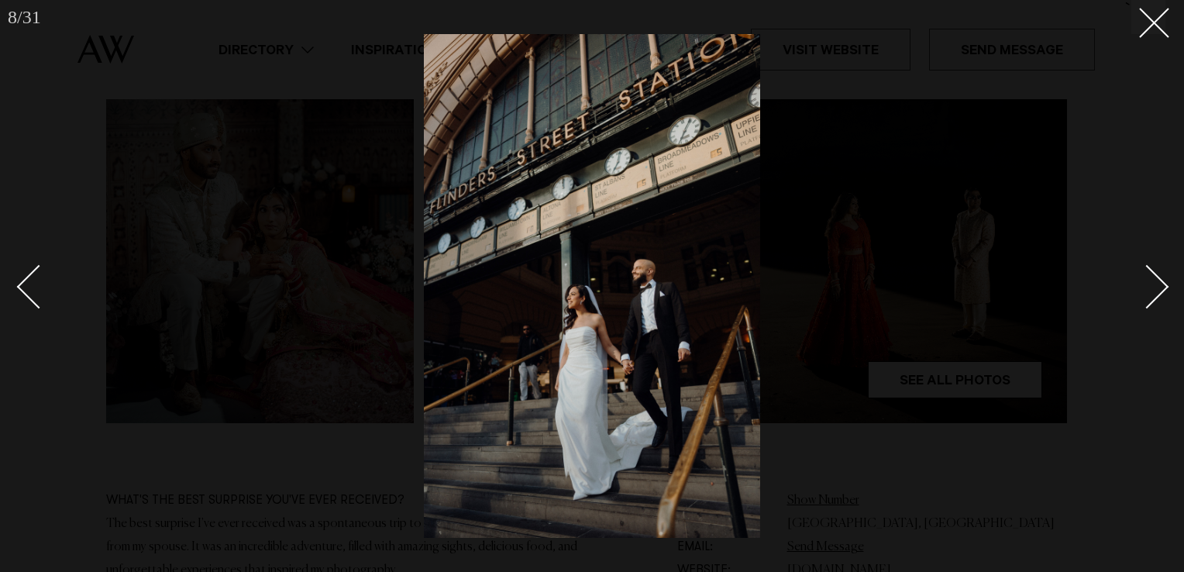
click at [1149, 304] on div "Next slide" at bounding box center [1147, 287] width 44 height 44
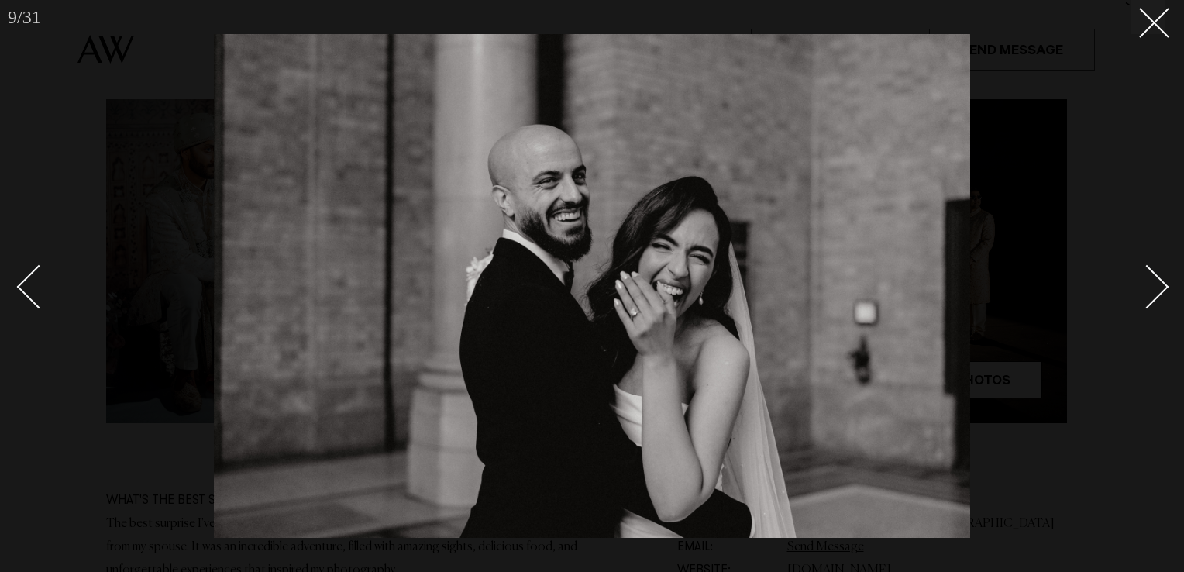
click at [1149, 304] on div "Next slide" at bounding box center [1147, 287] width 44 height 44
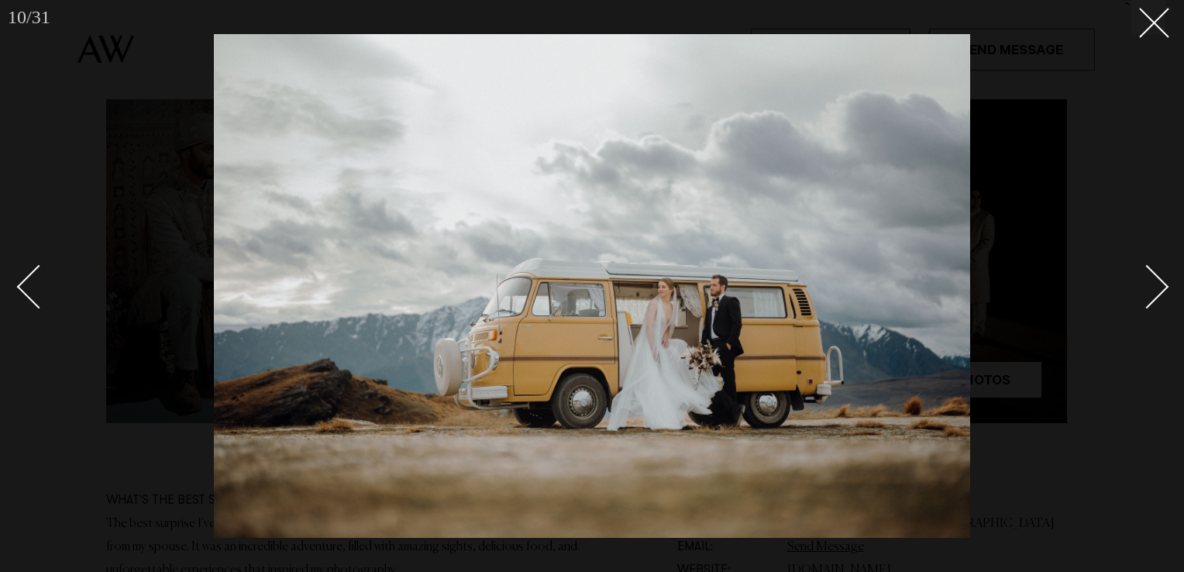
click at [1149, 304] on div "Next slide" at bounding box center [1147, 287] width 44 height 44
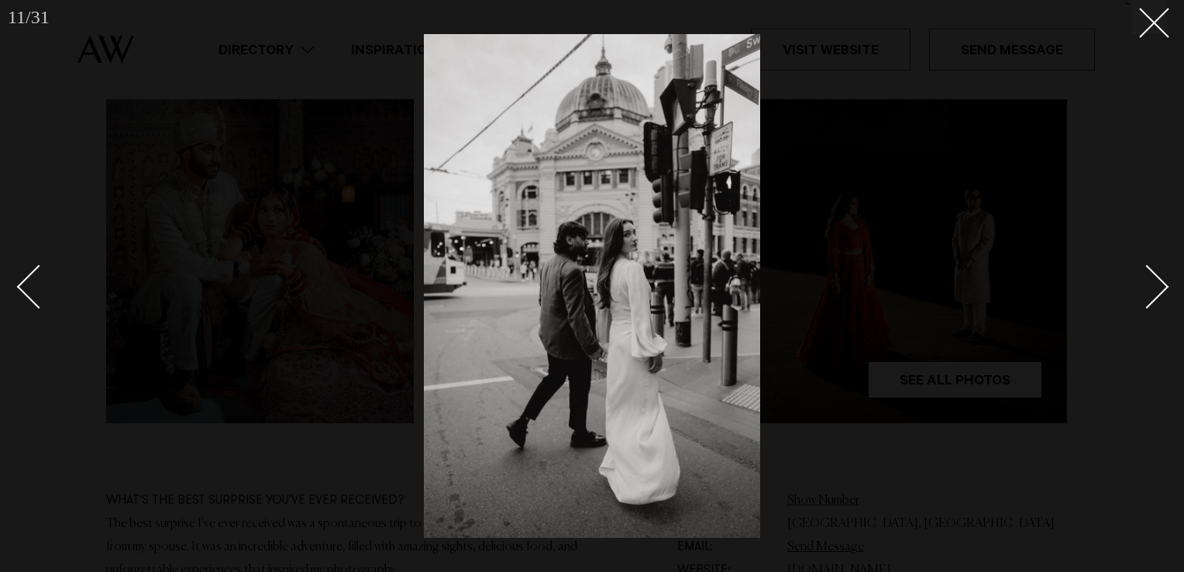
click at [1149, 304] on div "Next slide" at bounding box center [1147, 287] width 44 height 44
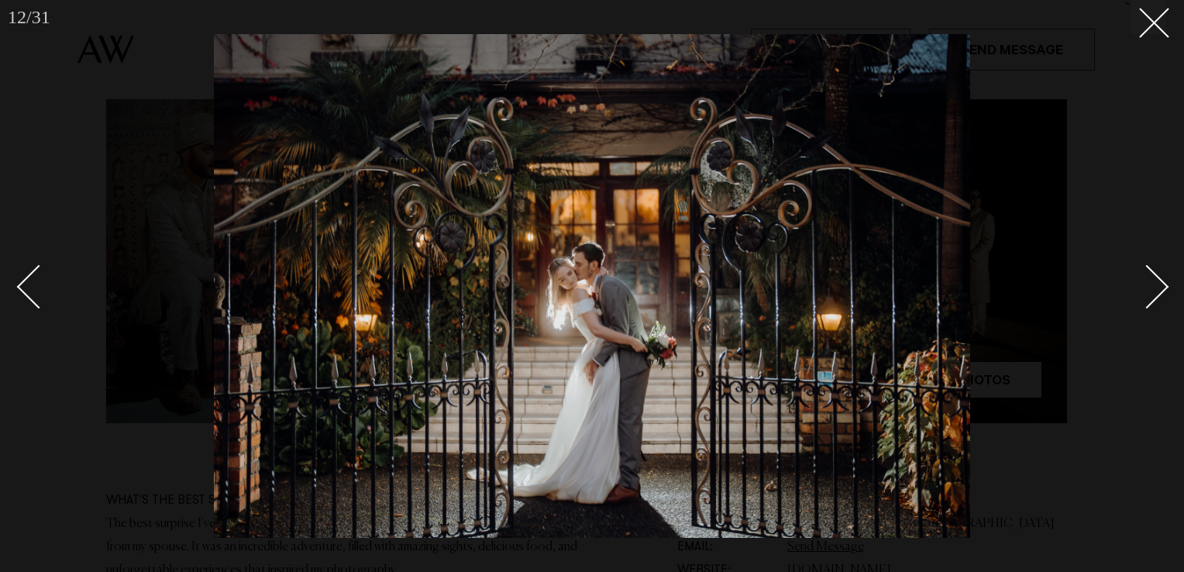
click at [1149, 304] on div "Next slide" at bounding box center [1147, 287] width 44 height 44
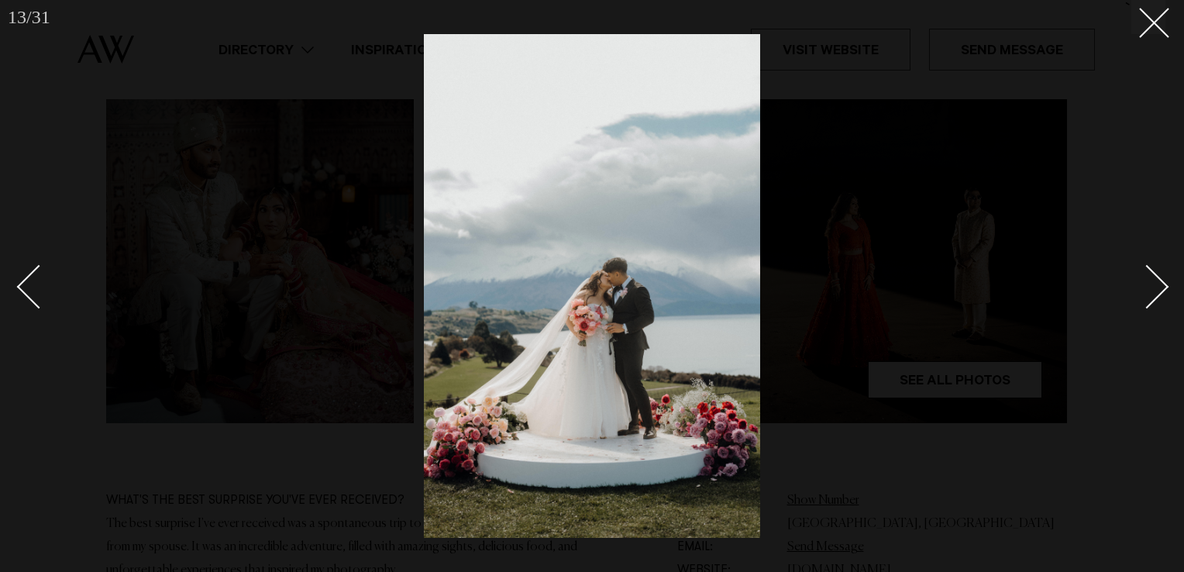
click at [1149, 304] on div "Next slide" at bounding box center [1147, 287] width 44 height 44
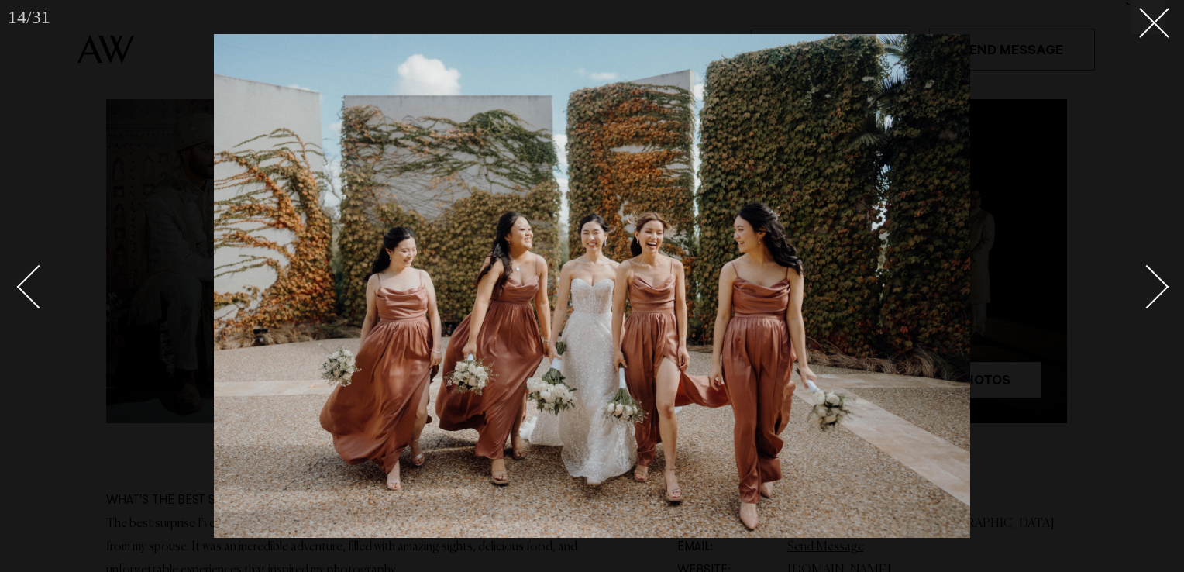
click at [1149, 304] on div "Next slide" at bounding box center [1147, 287] width 44 height 44
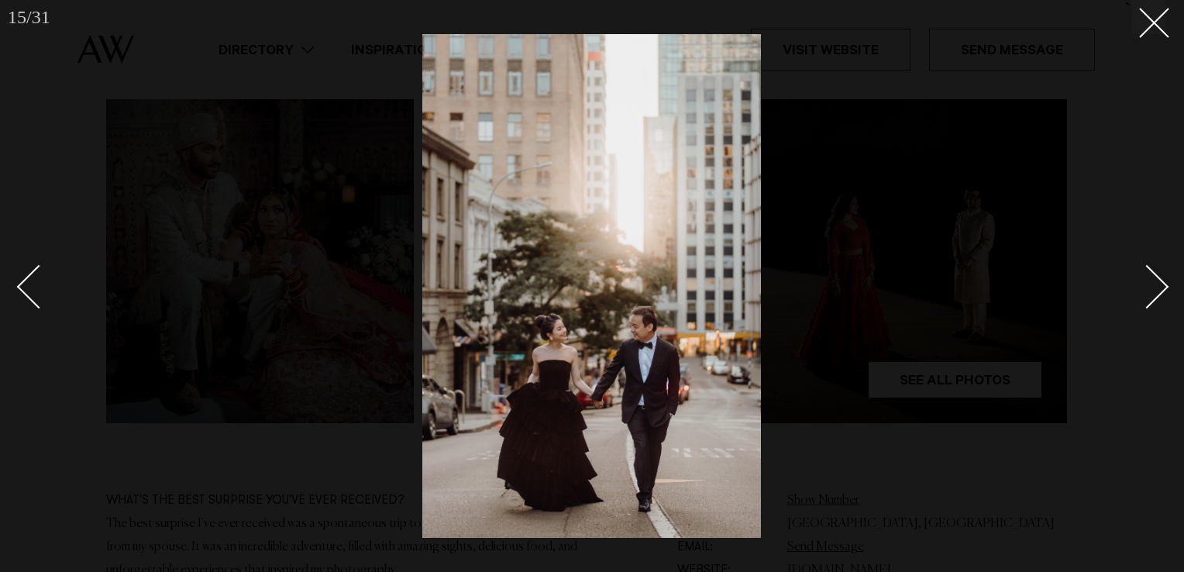
click at [1149, 304] on div "Next slide" at bounding box center [1147, 287] width 44 height 44
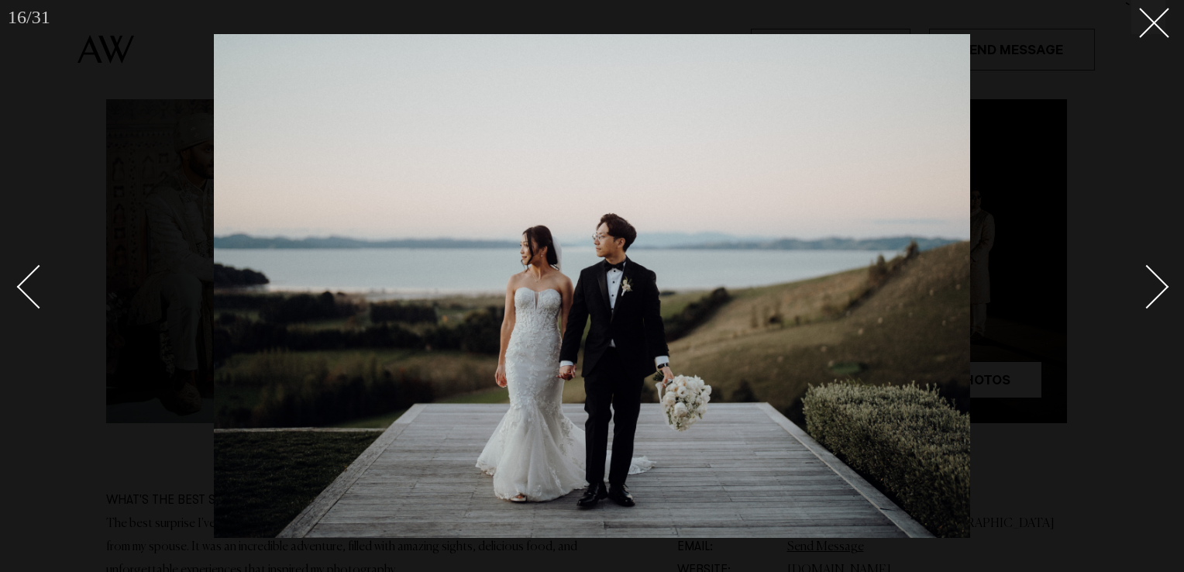
click at [1149, 304] on div "Next slide" at bounding box center [1147, 287] width 44 height 44
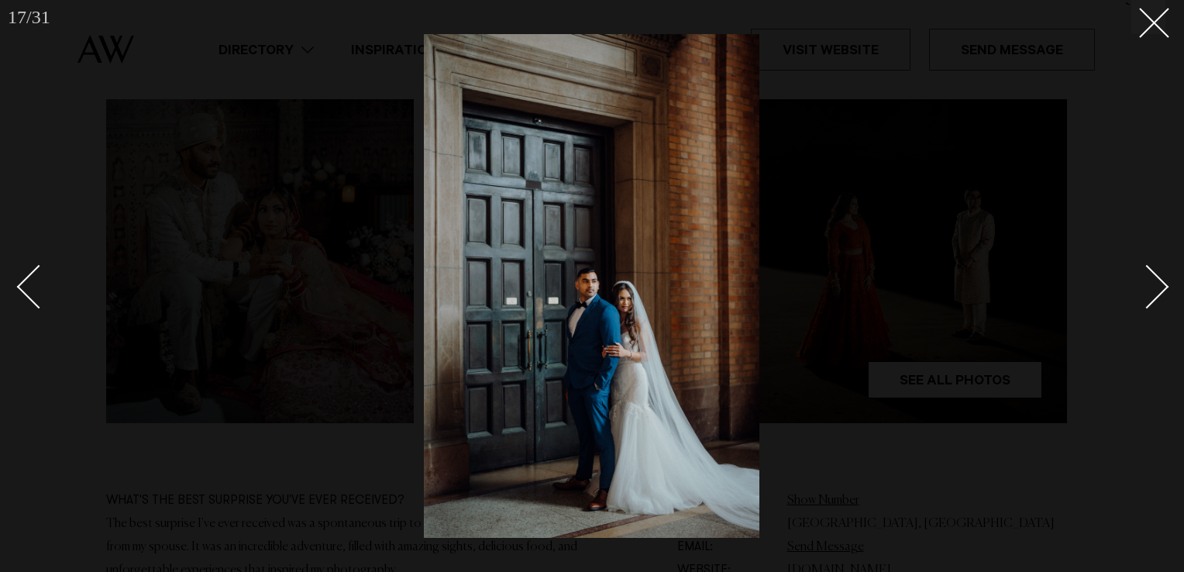
click at [1149, 304] on div "Next slide" at bounding box center [1147, 287] width 44 height 44
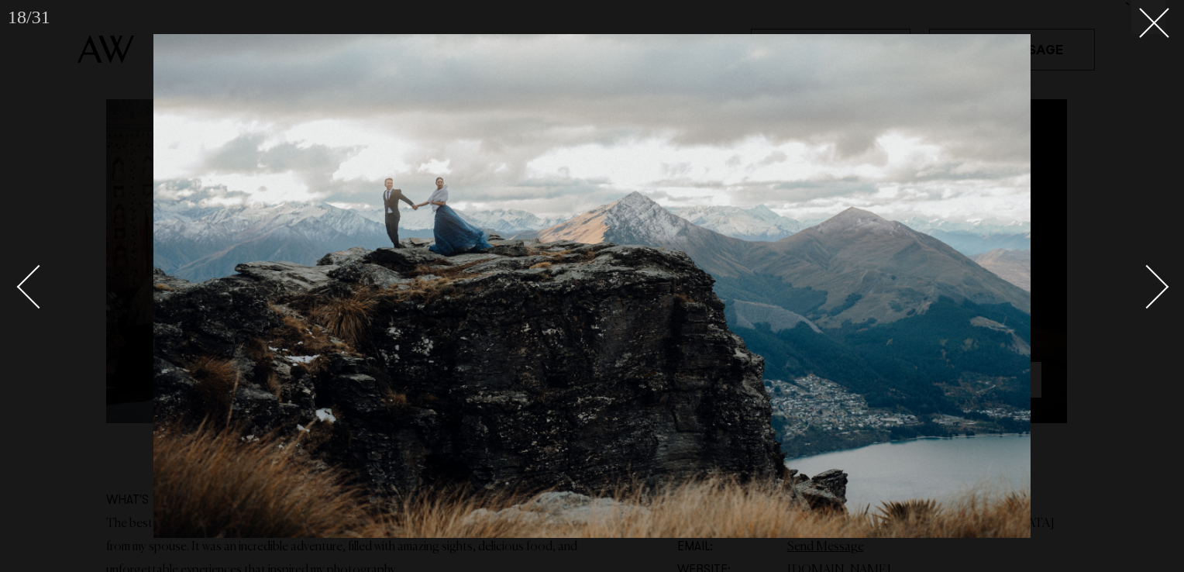
click at [1149, 304] on div "Next slide" at bounding box center [1147, 287] width 44 height 44
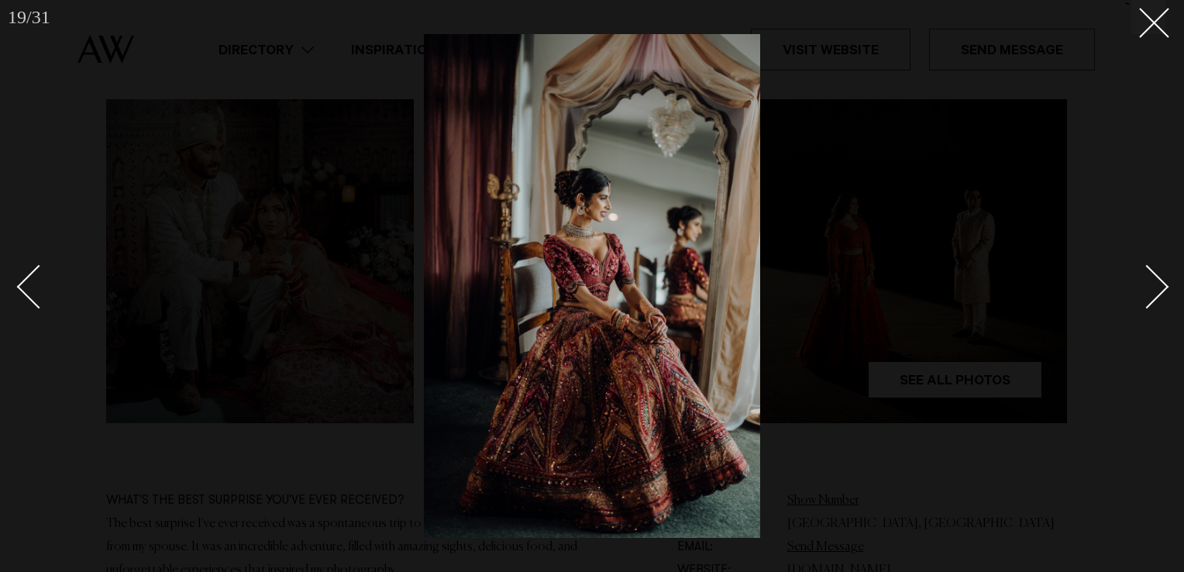
click at [1149, 304] on div "Next slide" at bounding box center [1147, 287] width 44 height 44
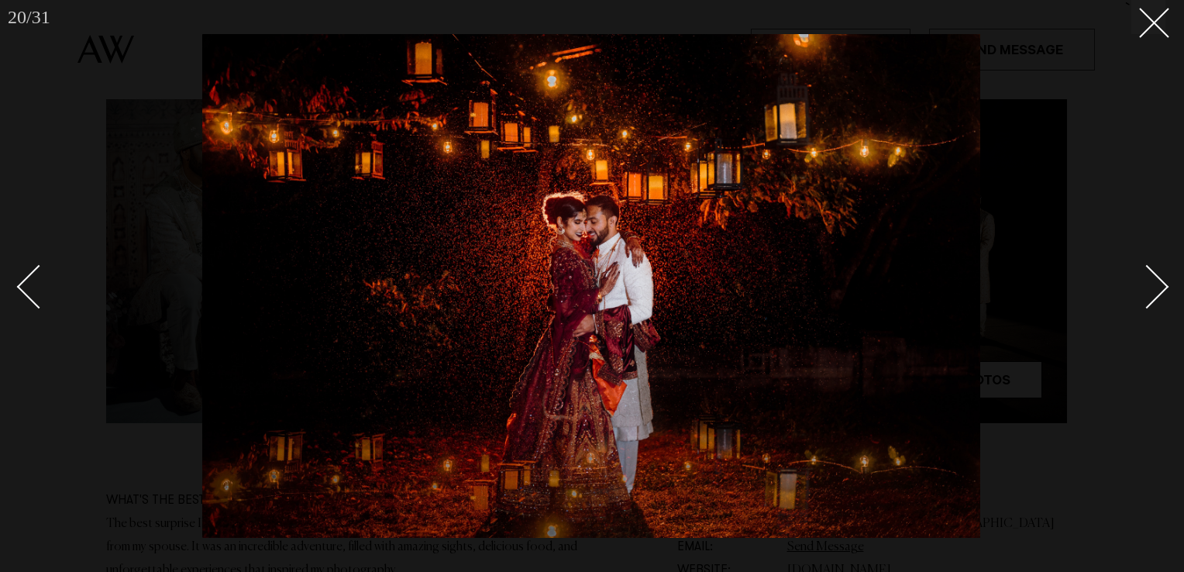
click at [1152, 290] on div "Next slide" at bounding box center [1147, 287] width 44 height 44
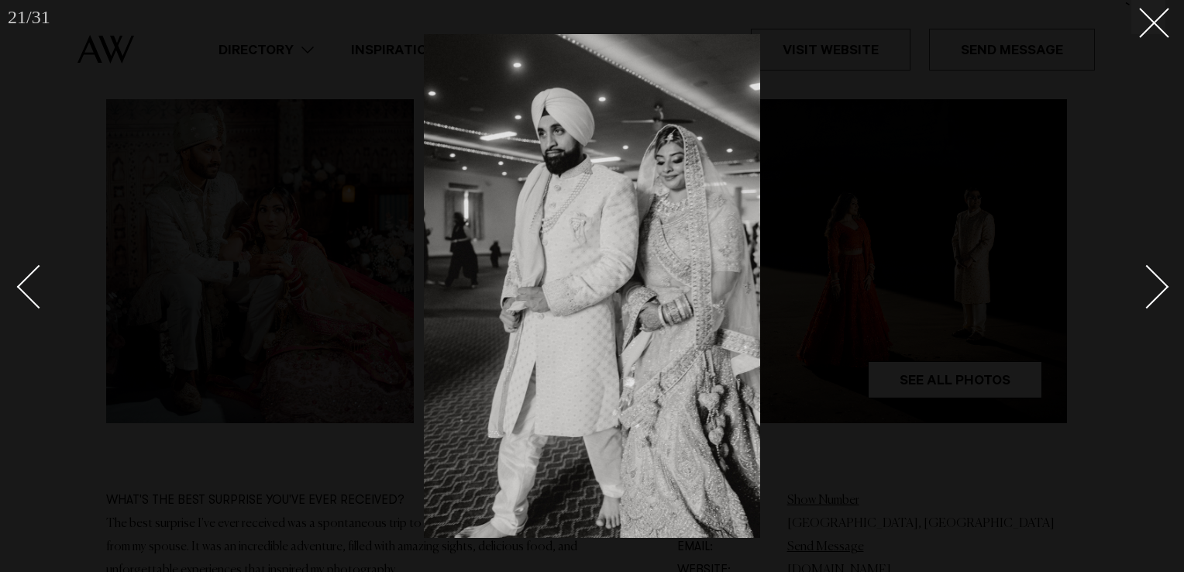
click at [1152, 290] on div "Next slide" at bounding box center [1147, 287] width 44 height 44
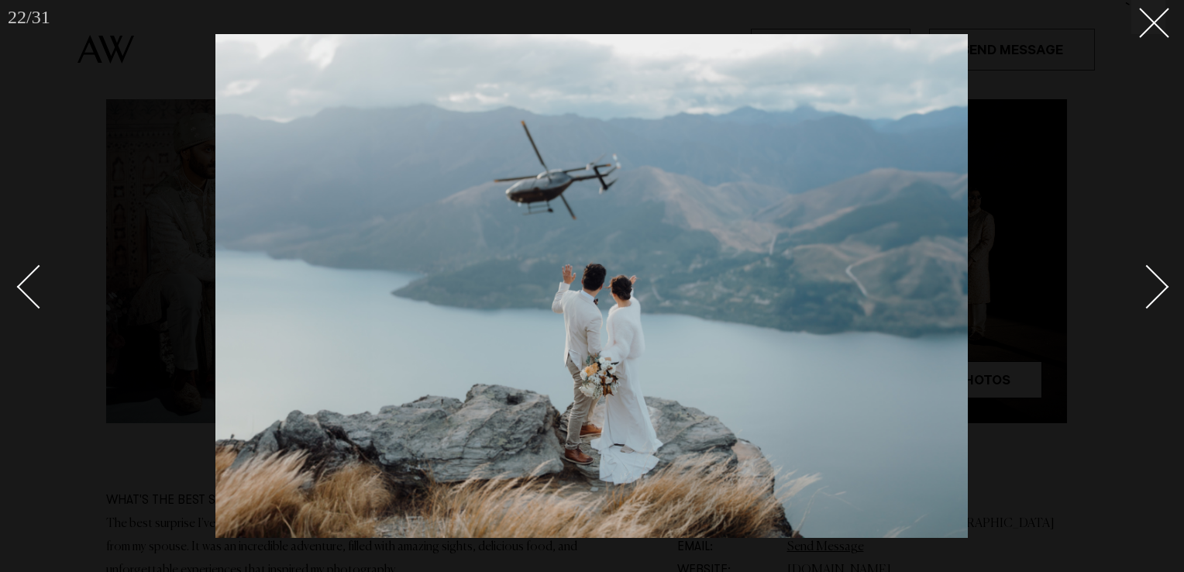
click at [1144, 290] on div "Next slide" at bounding box center [1147, 287] width 44 height 44
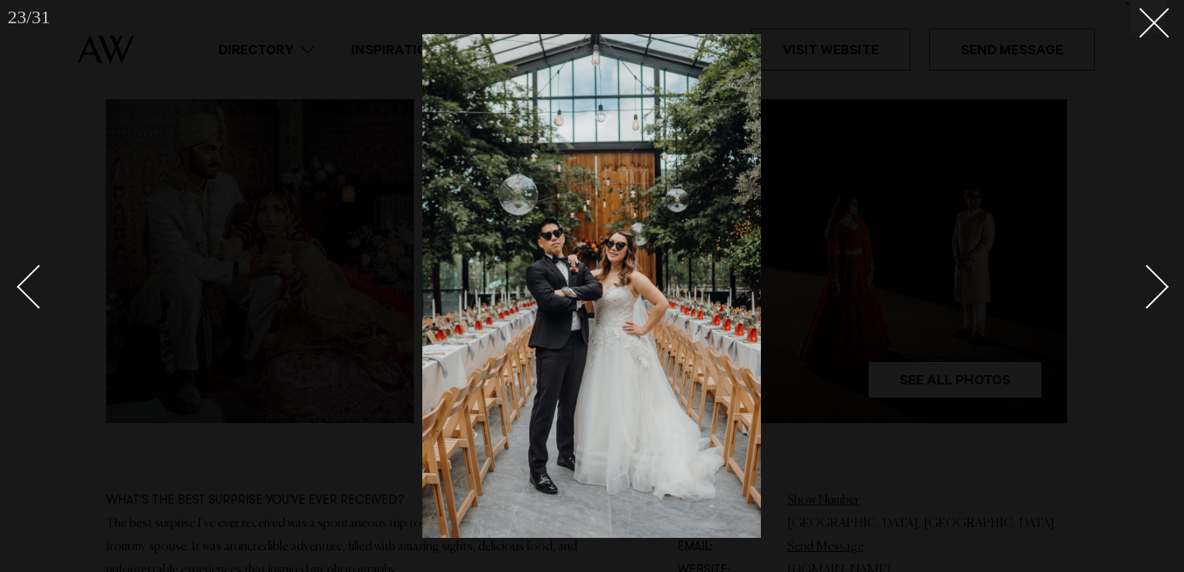
click at [1144, 290] on div "Next slide" at bounding box center [1147, 287] width 44 height 44
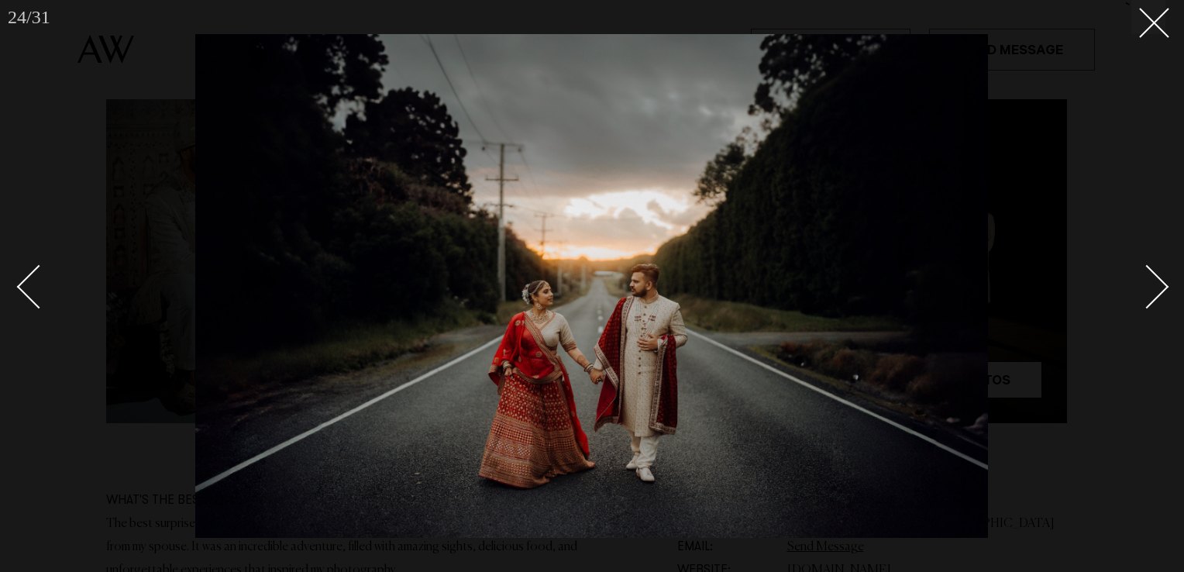
click at [1149, 291] on div "Next slide" at bounding box center [1147, 287] width 44 height 44
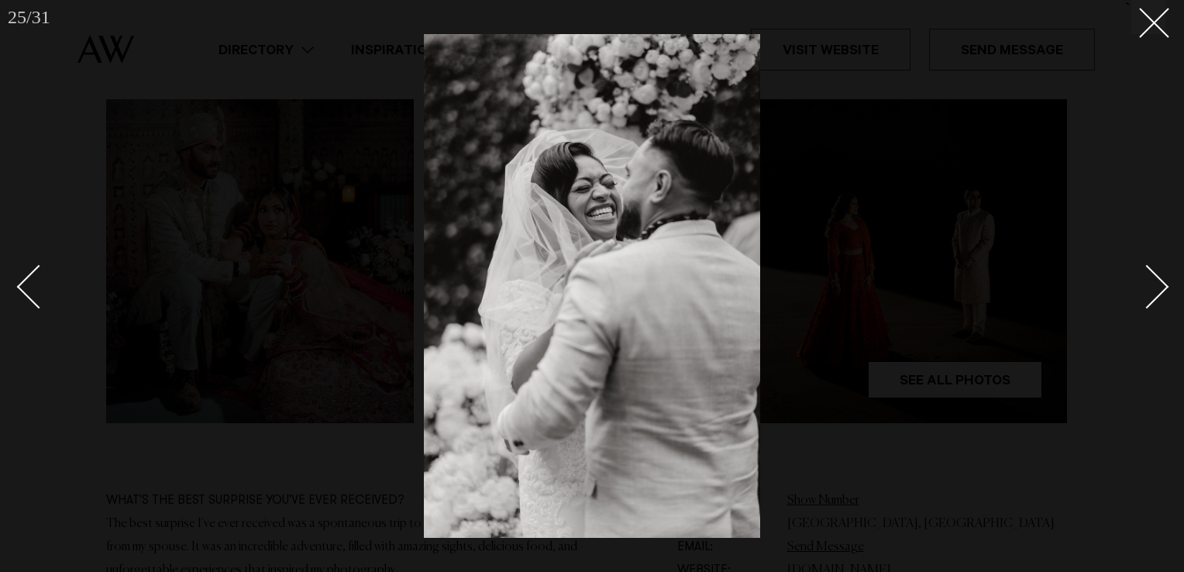
click at [1149, 291] on div "Next slide" at bounding box center [1147, 287] width 44 height 44
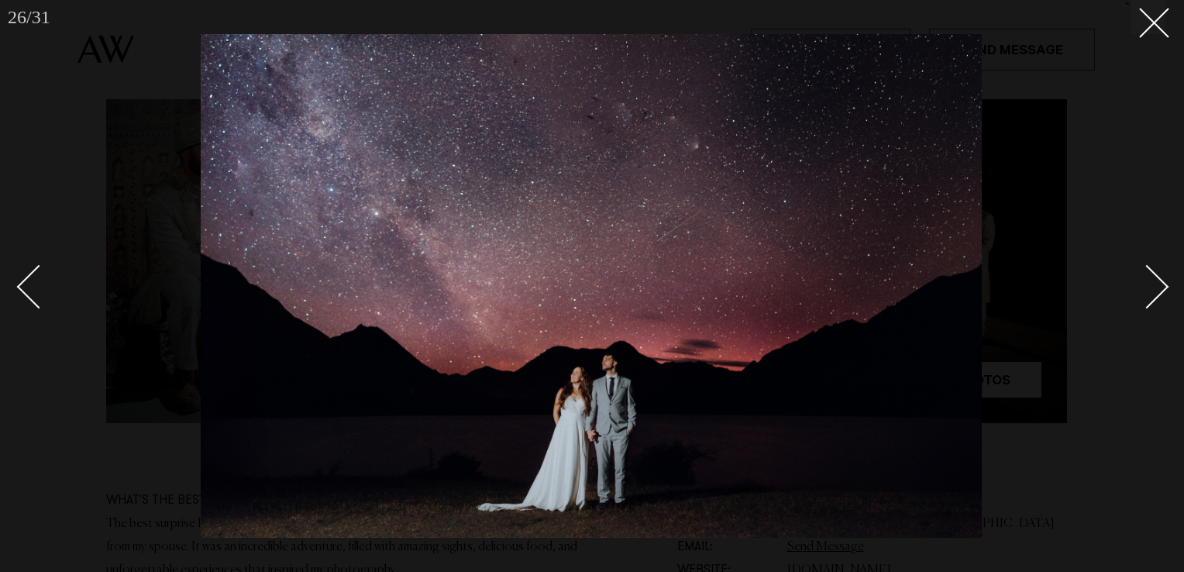
click at [1149, 291] on div "Next slide" at bounding box center [1147, 287] width 44 height 44
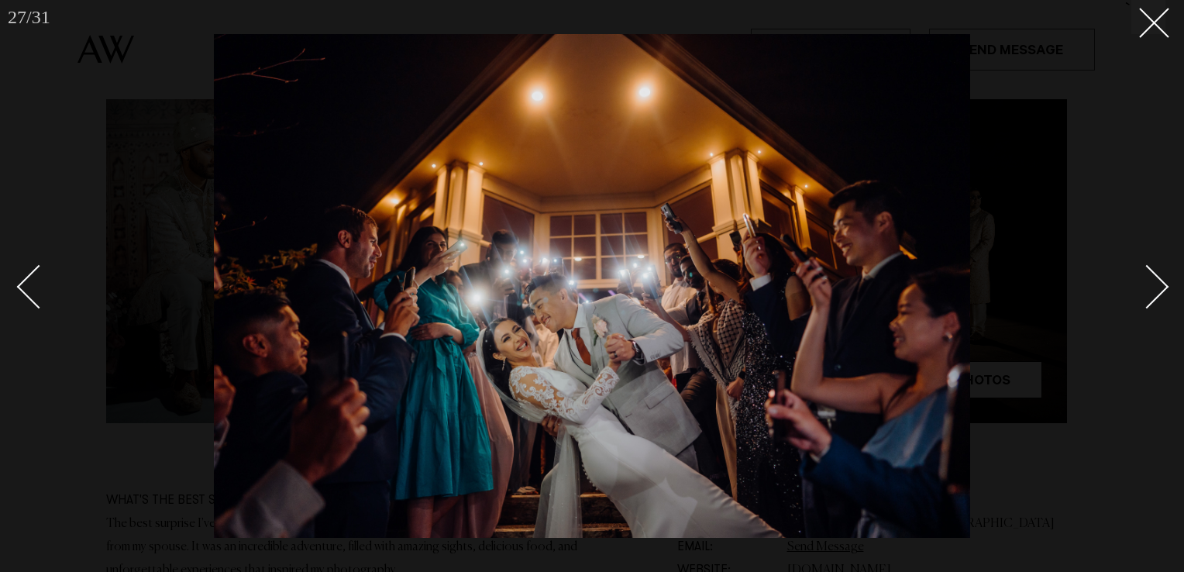
click at [1149, 291] on div "Next slide" at bounding box center [1147, 287] width 44 height 44
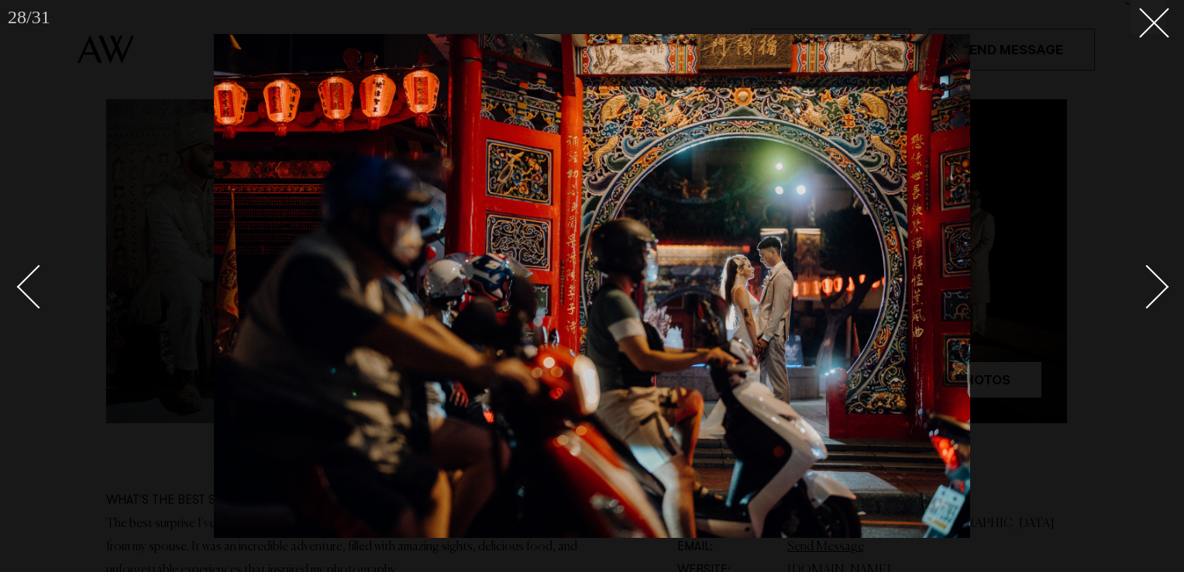
click at [1149, 291] on div "Next slide" at bounding box center [1147, 287] width 44 height 44
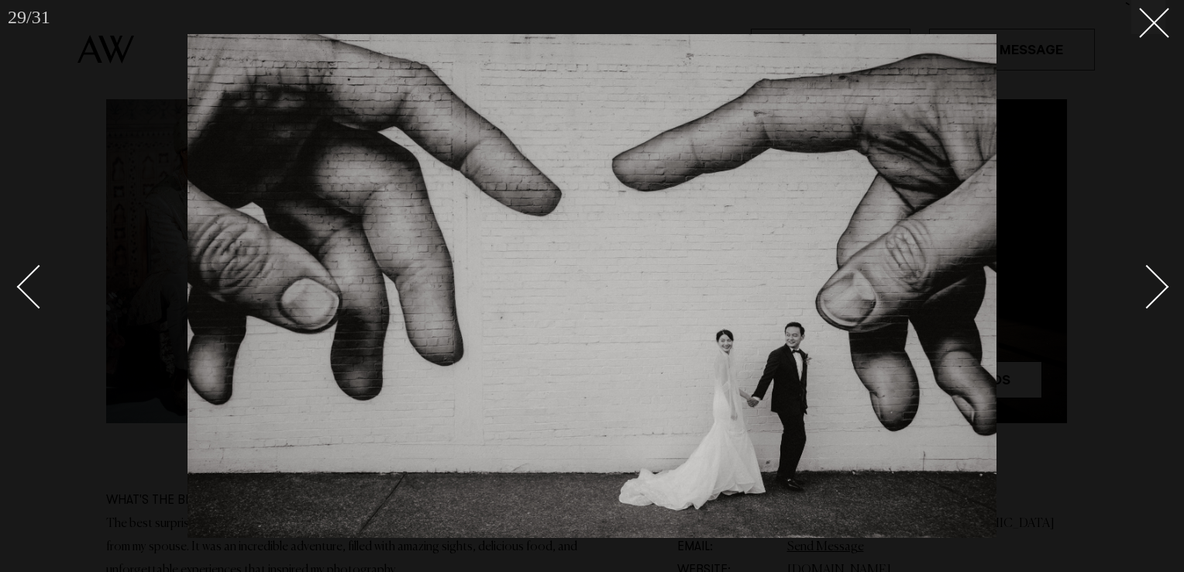
click at [1149, 291] on div "Next slide" at bounding box center [1147, 287] width 44 height 44
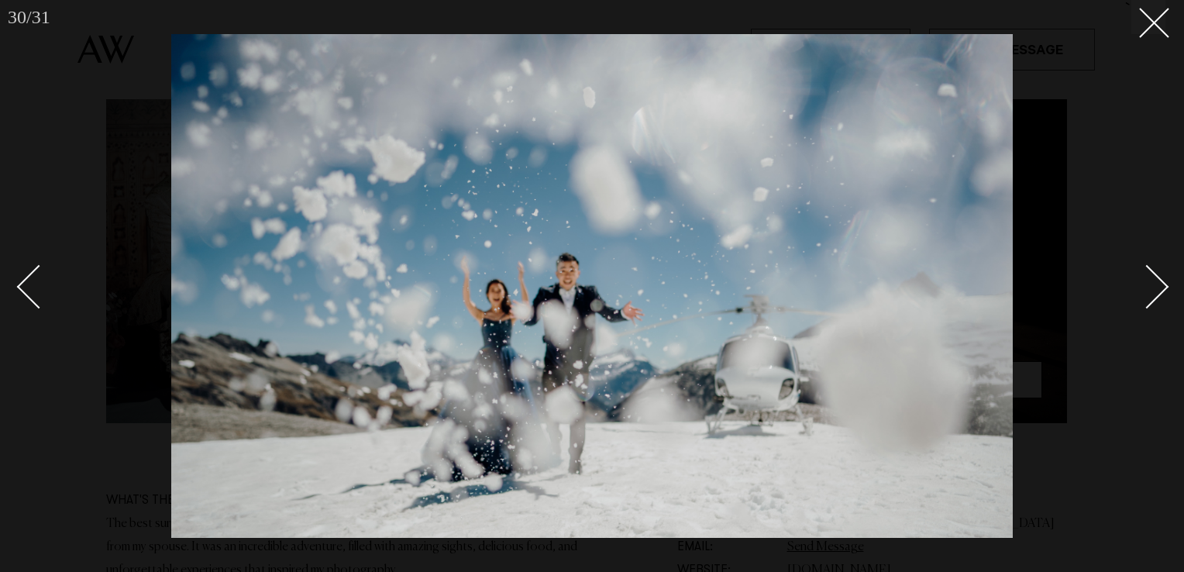
click at [1149, 291] on div "Next slide" at bounding box center [1147, 287] width 44 height 44
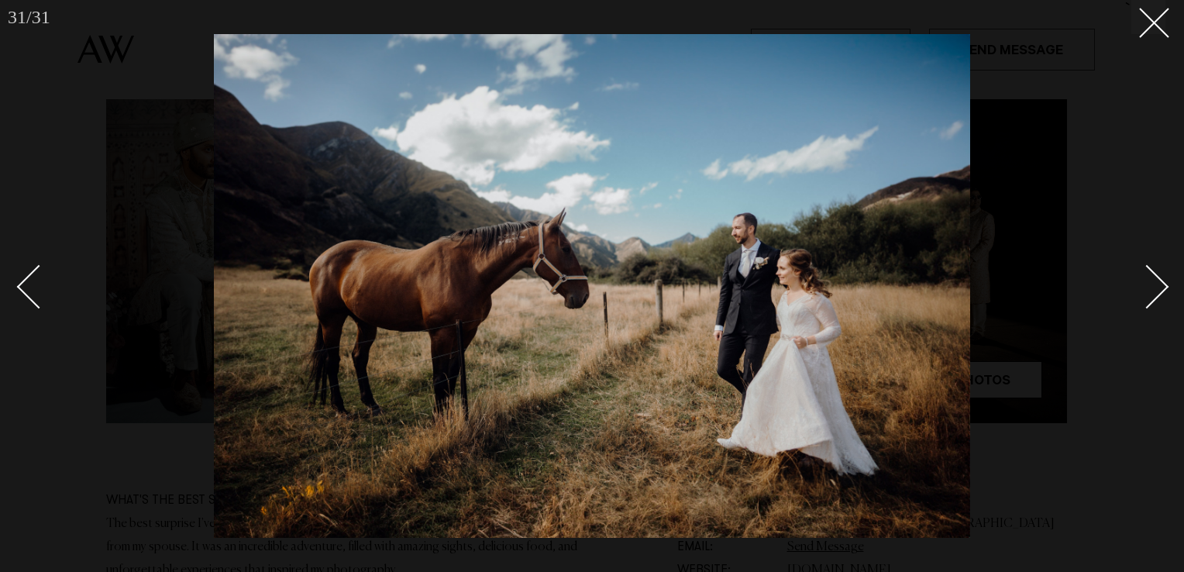
click at [1149, 291] on div "Next slide" at bounding box center [1147, 287] width 44 height 44
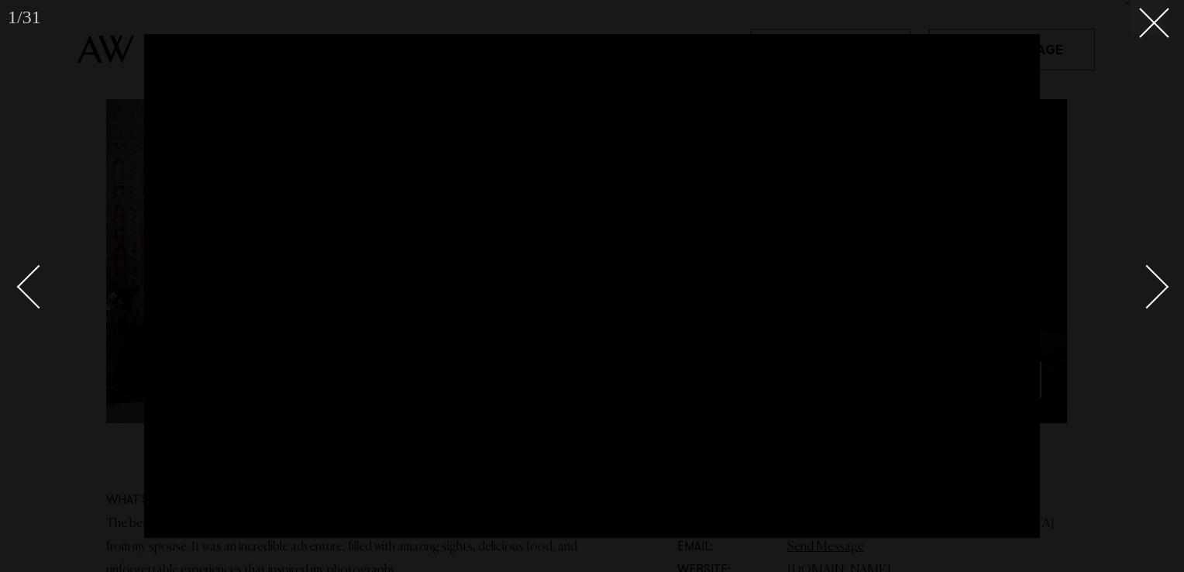
click at [1149, 291] on div "Next slide" at bounding box center [1147, 287] width 44 height 44
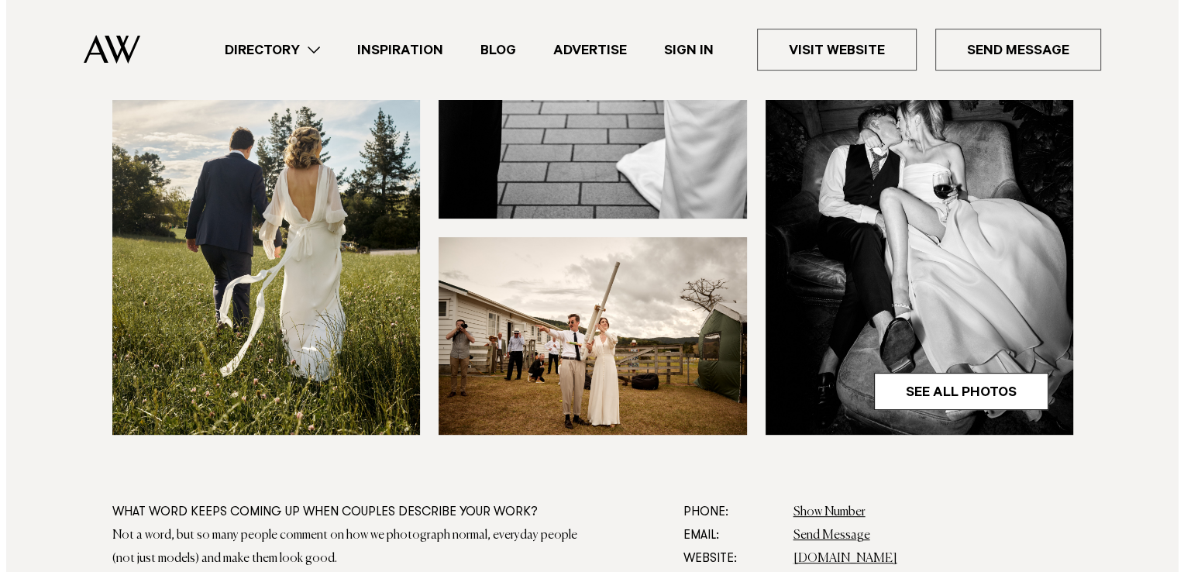
scroll to position [532, 0]
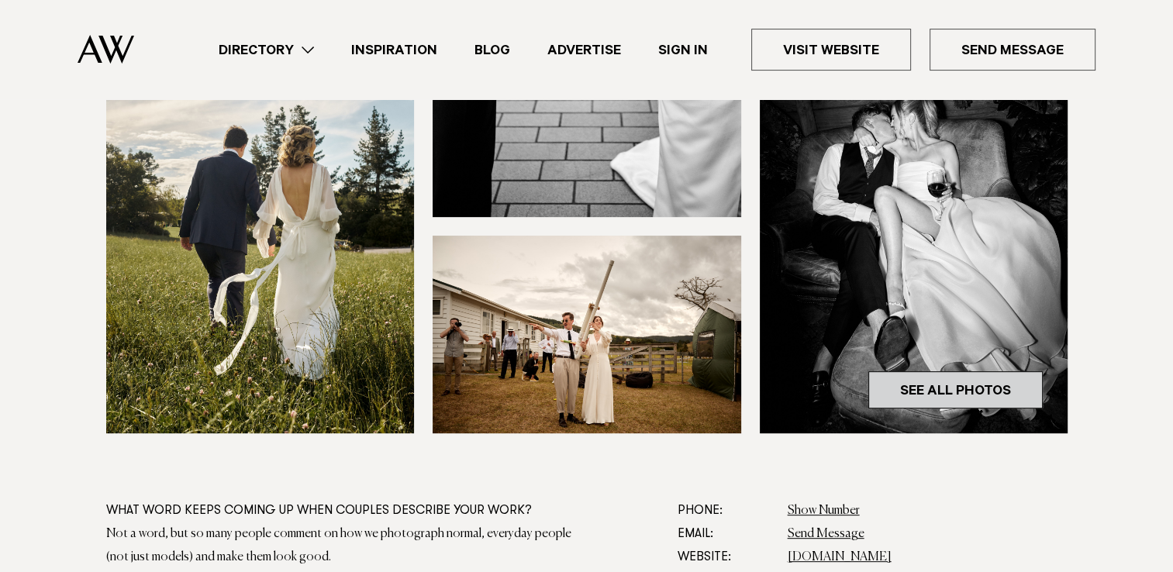
click at [959, 401] on link "See All Photos" at bounding box center [955, 389] width 174 height 37
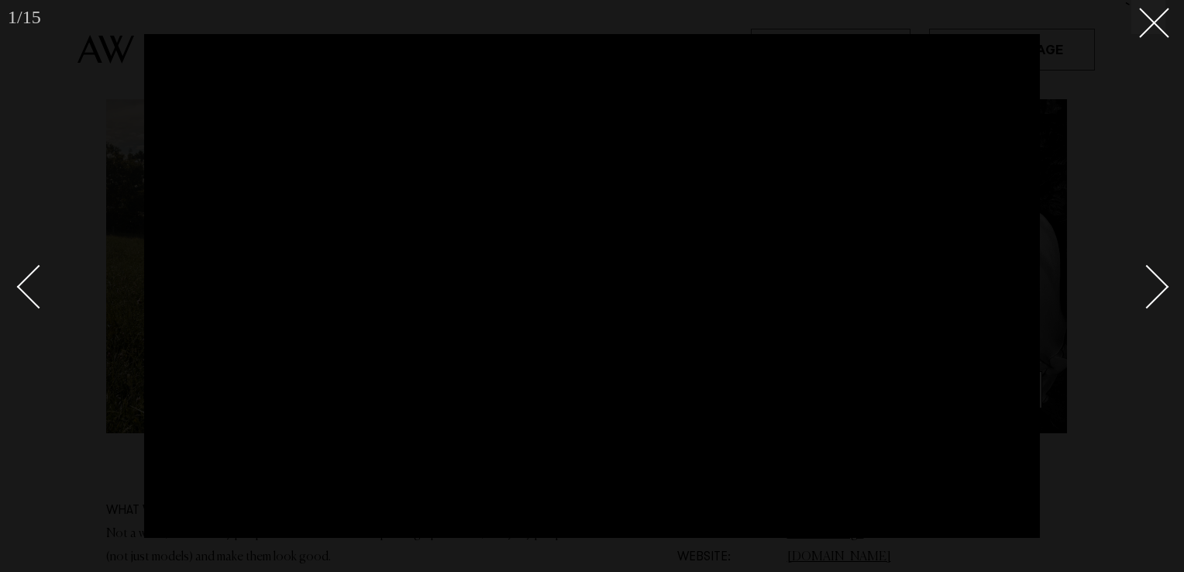
click at [1152, 294] on div "Next slide" at bounding box center [1147, 287] width 44 height 44
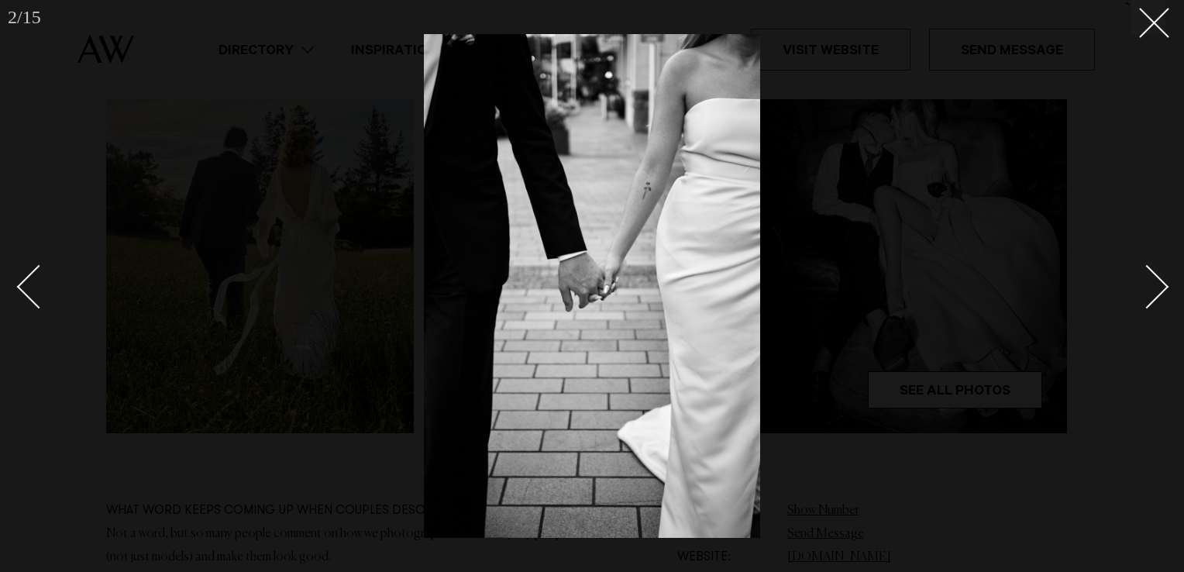
click at [1152, 294] on div "Next slide" at bounding box center [1147, 287] width 44 height 44
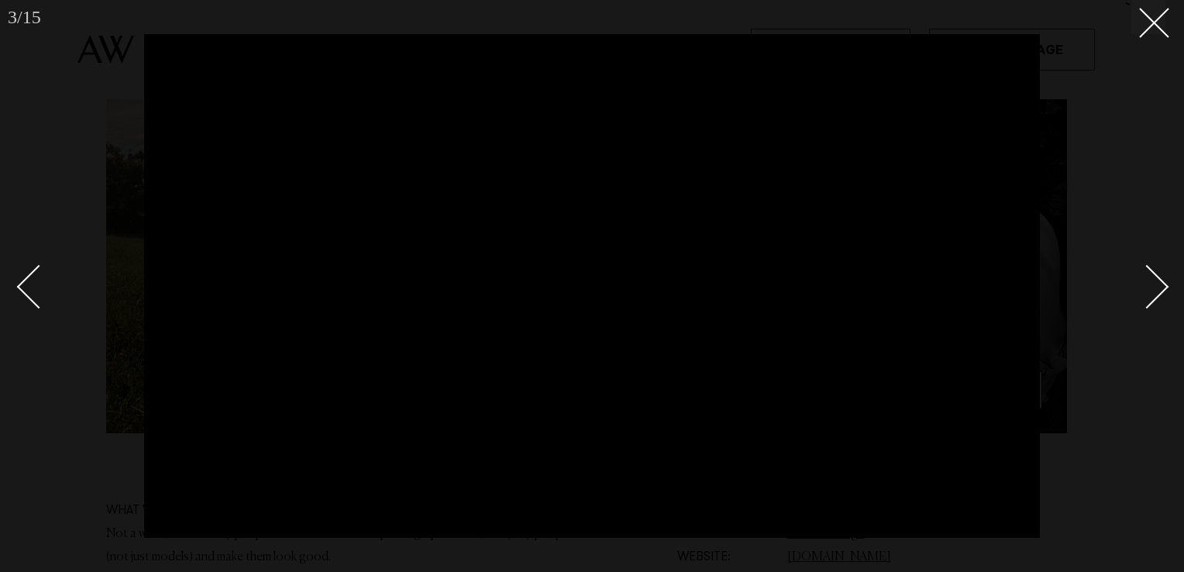
click at [1152, 294] on div "Next slide" at bounding box center [1147, 287] width 44 height 44
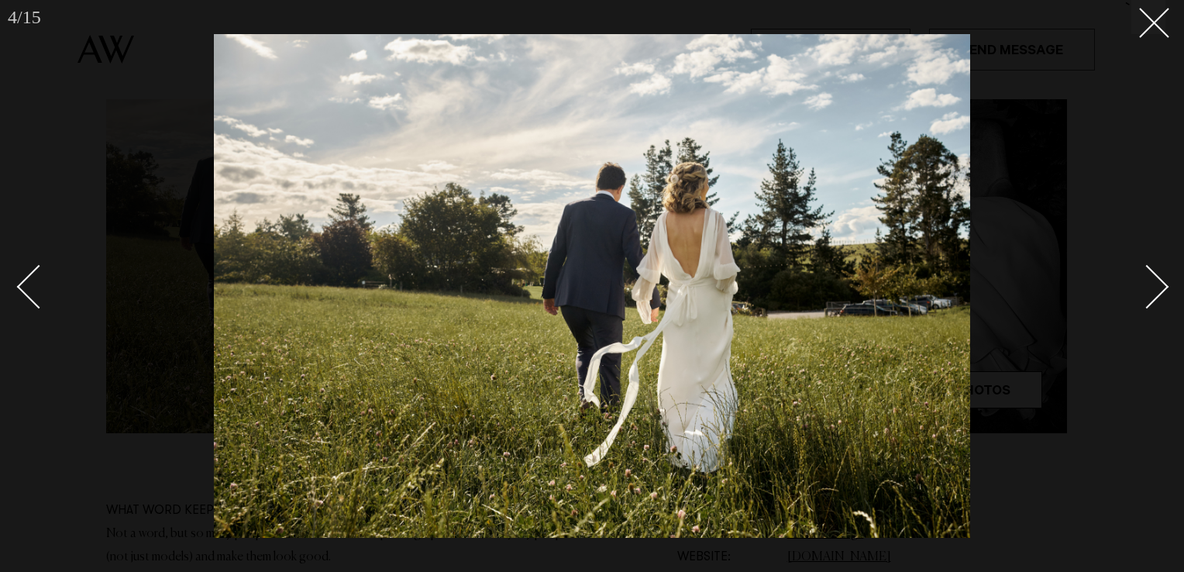
click at [1152, 294] on div "Next slide" at bounding box center [1147, 287] width 44 height 44
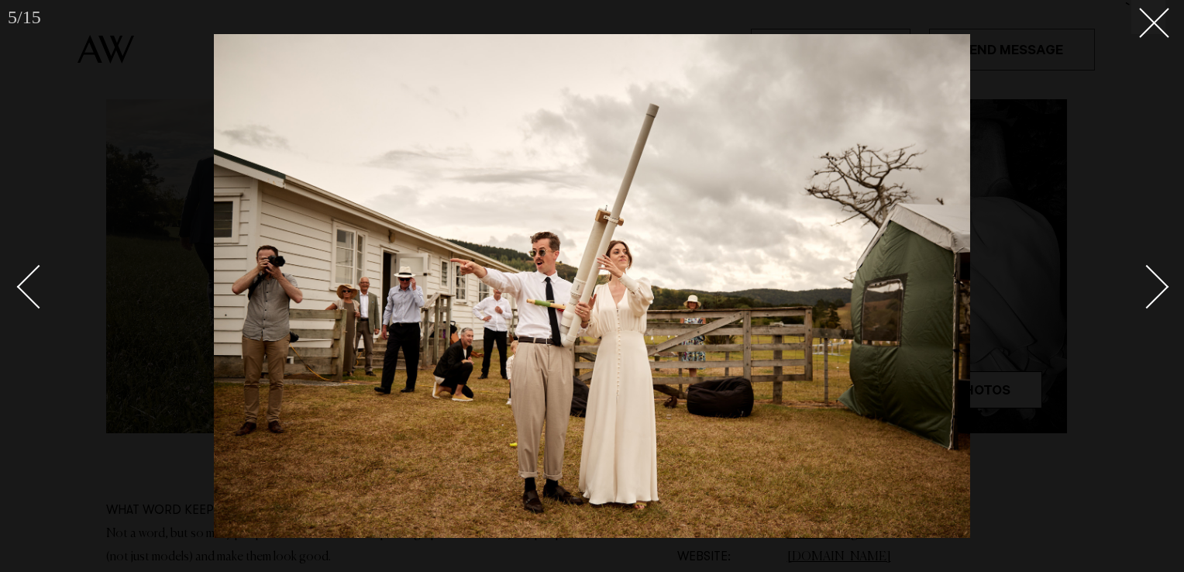
click at [1152, 294] on div "Next slide" at bounding box center [1147, 287] width 44 height 44
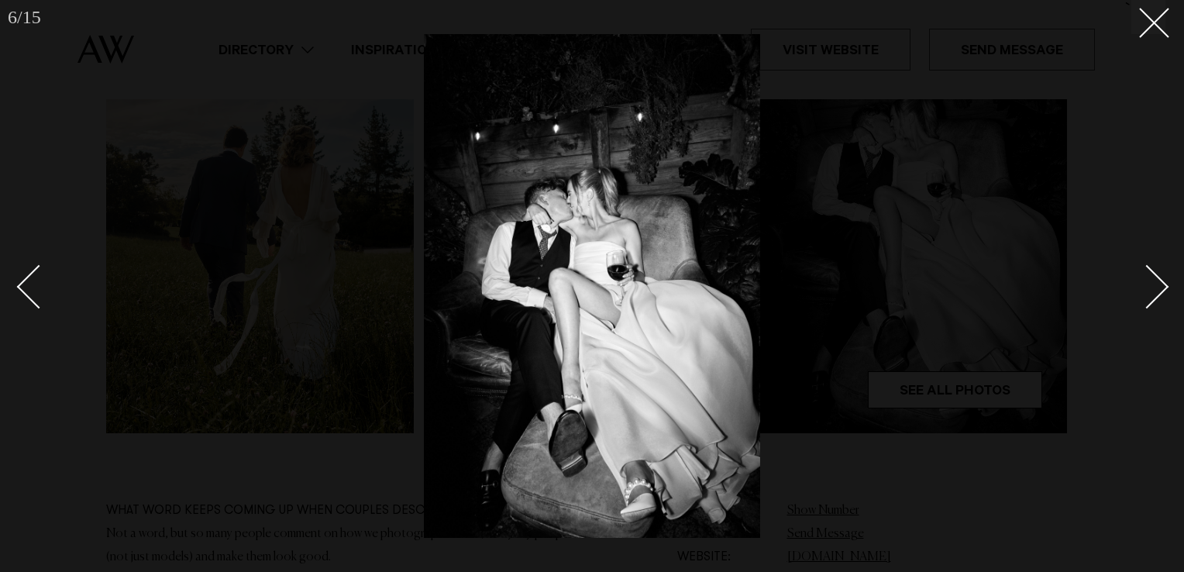
click at [1152, 294] on div "Next slide" at bounding box center [1147, 287] width 44 height 44
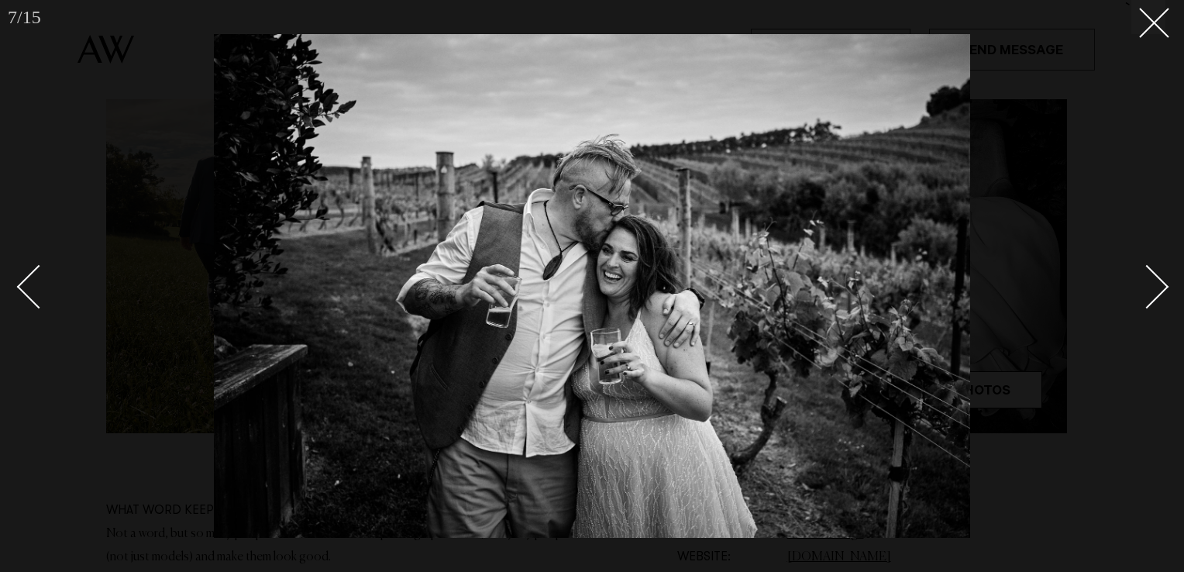
click at [1152, 294] on div "Next slide" at bounding box center [1147, 287] width 44 height 44
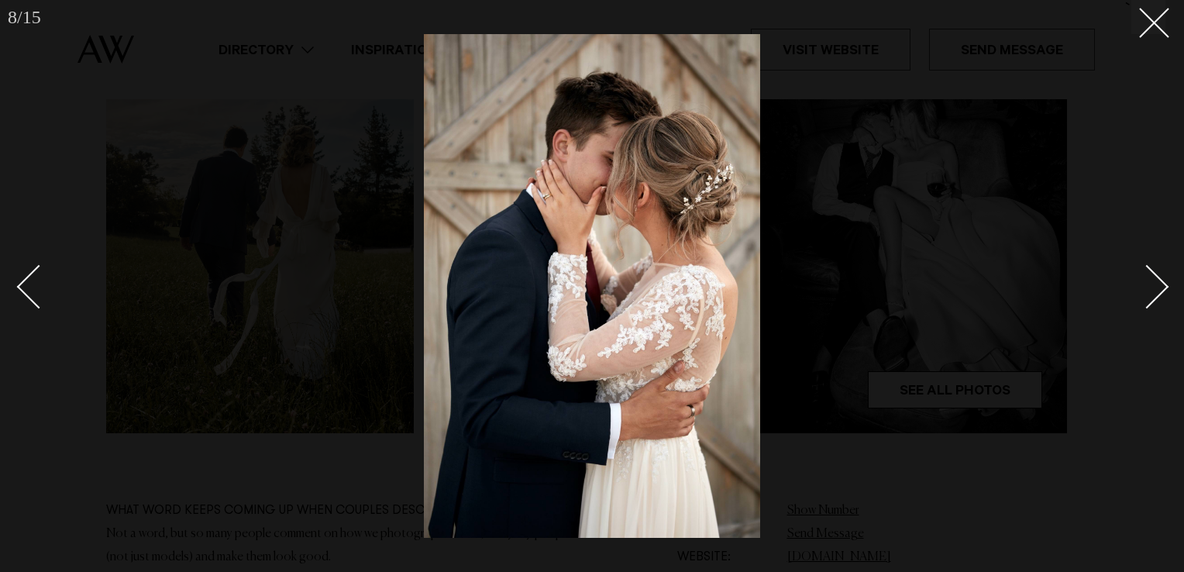
click at [1152, 294] on div "Next slide" at bounding box center [1147, 287] width 44 height 44
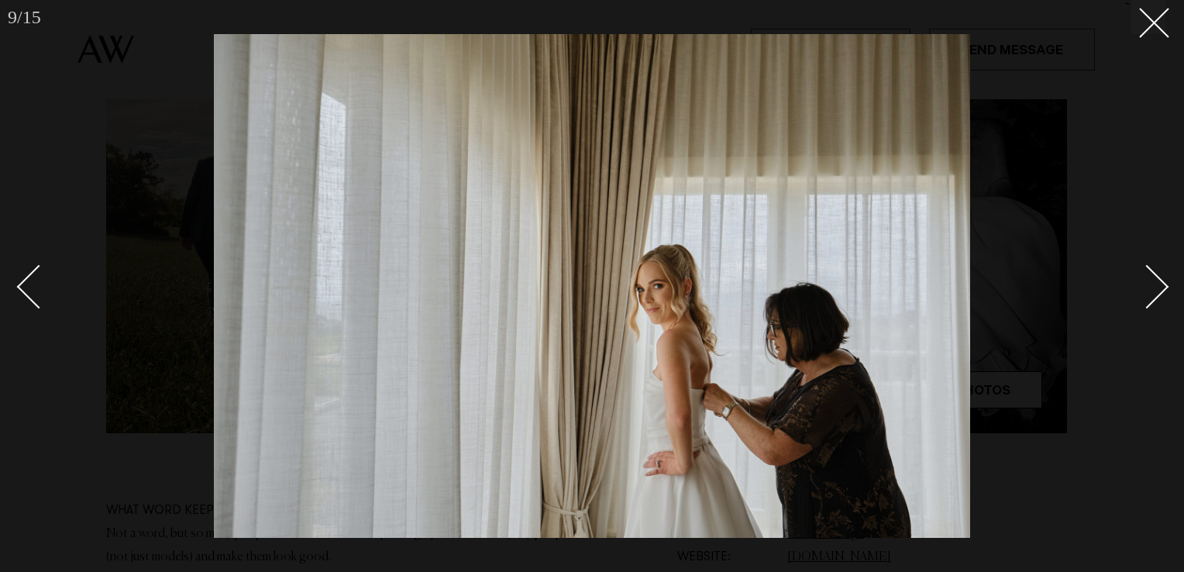
click at [1152, 294] on div "Next slide" at bounding box center [1147, 287] width 44 height 44
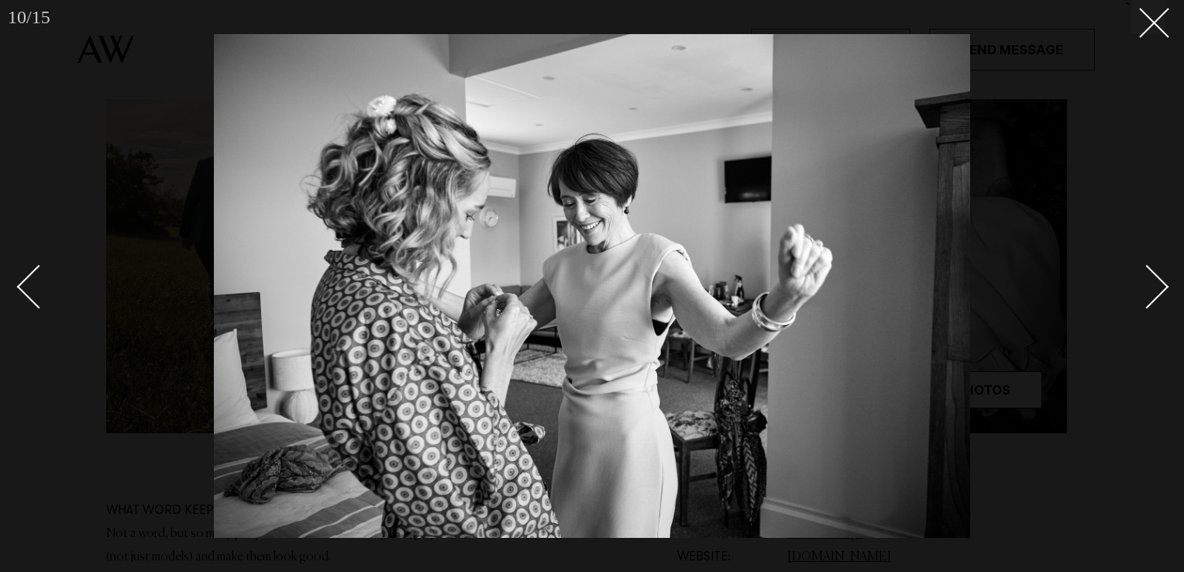
click at [1152, 294] on div "Next slide" at bounding box center [1147, 287] width 44 height 44
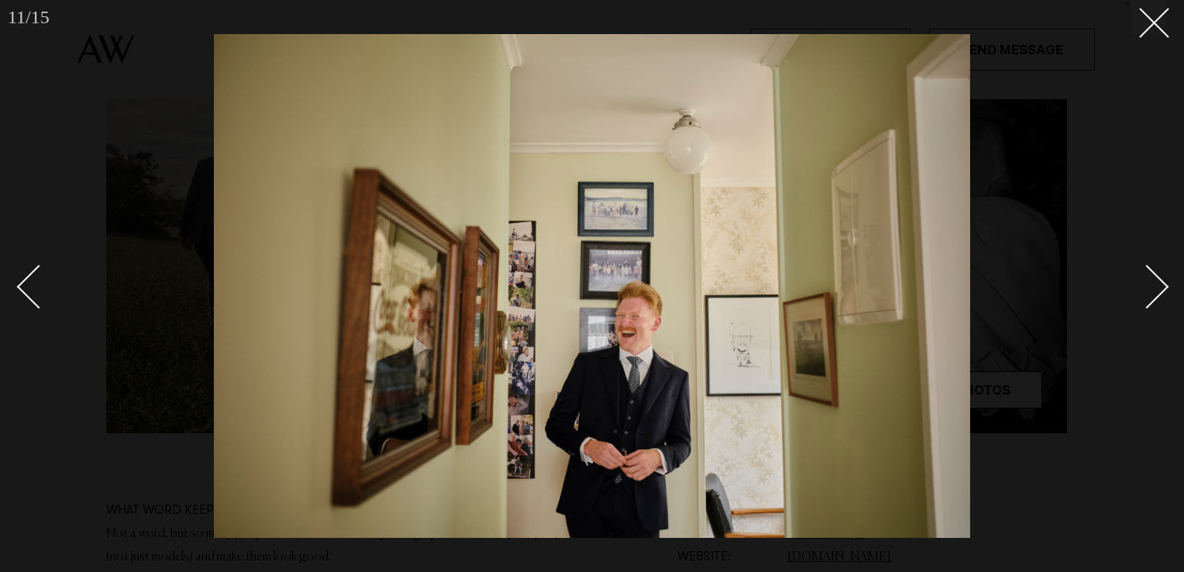
click at [1152, 294] on div "Next slide" at bounding box center [1147, 287] width 44 height 44
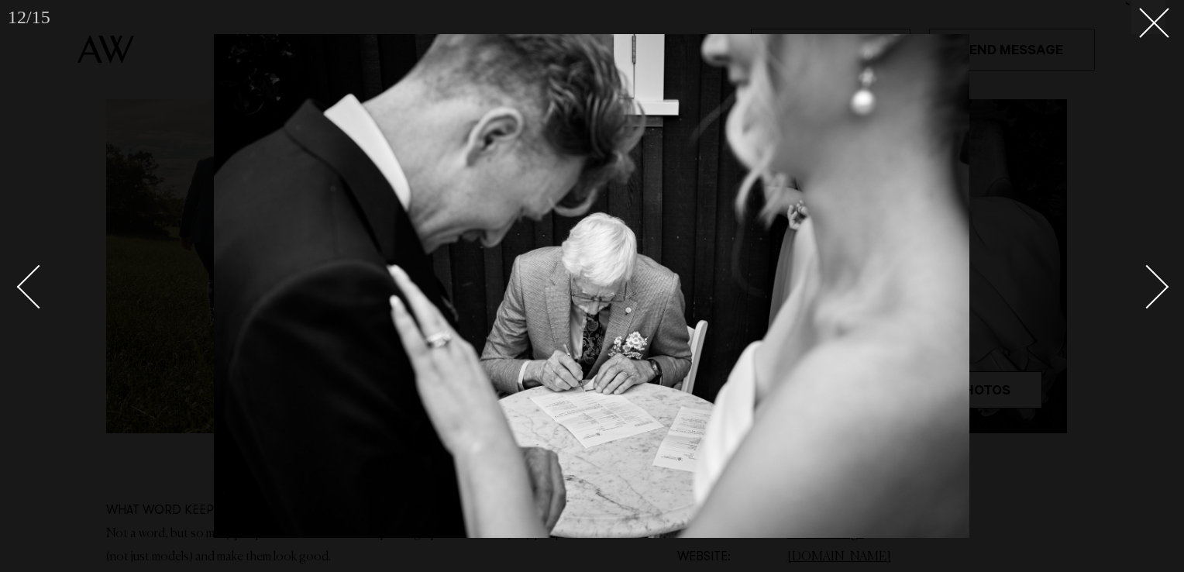
click at [1152, 294] on div "Next slide" at bounding box center [1147, 287] width 44 height 44
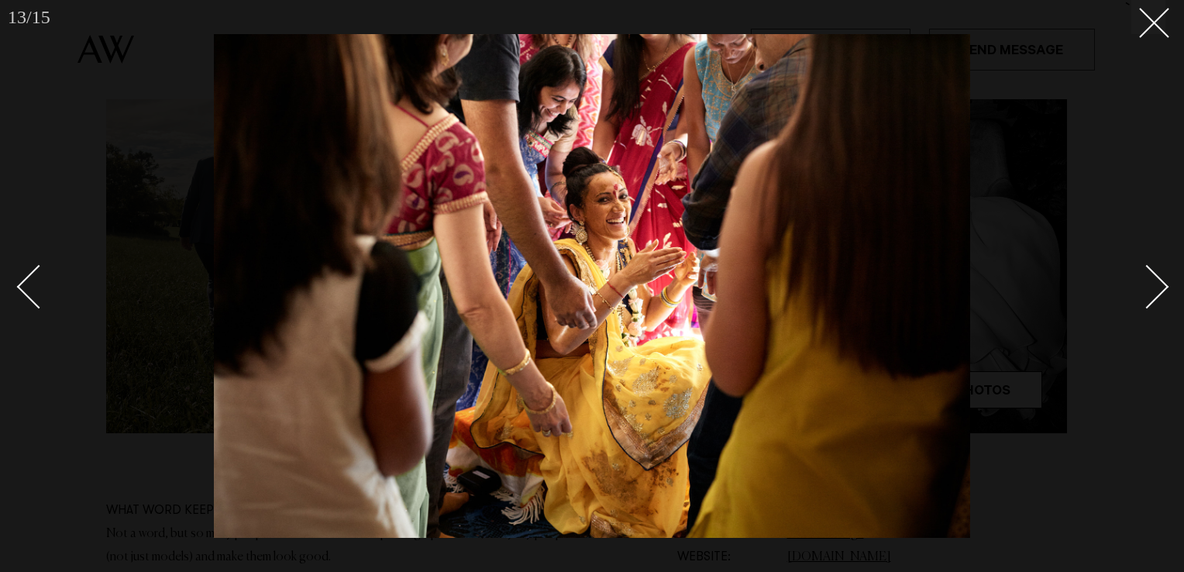
click at [1152, 294] on div "Next slide" at bounding box center [1147, 287] width 44 height 44
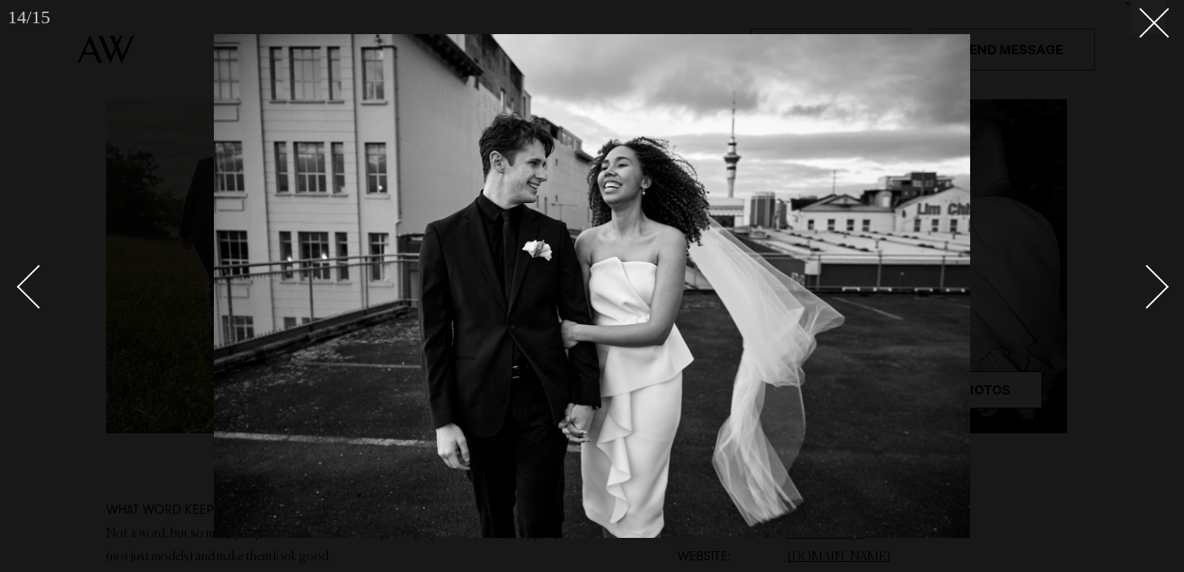
click at [1152, 294] on div "Next slide" at bounding box center [1147, 287] width 44 height 44
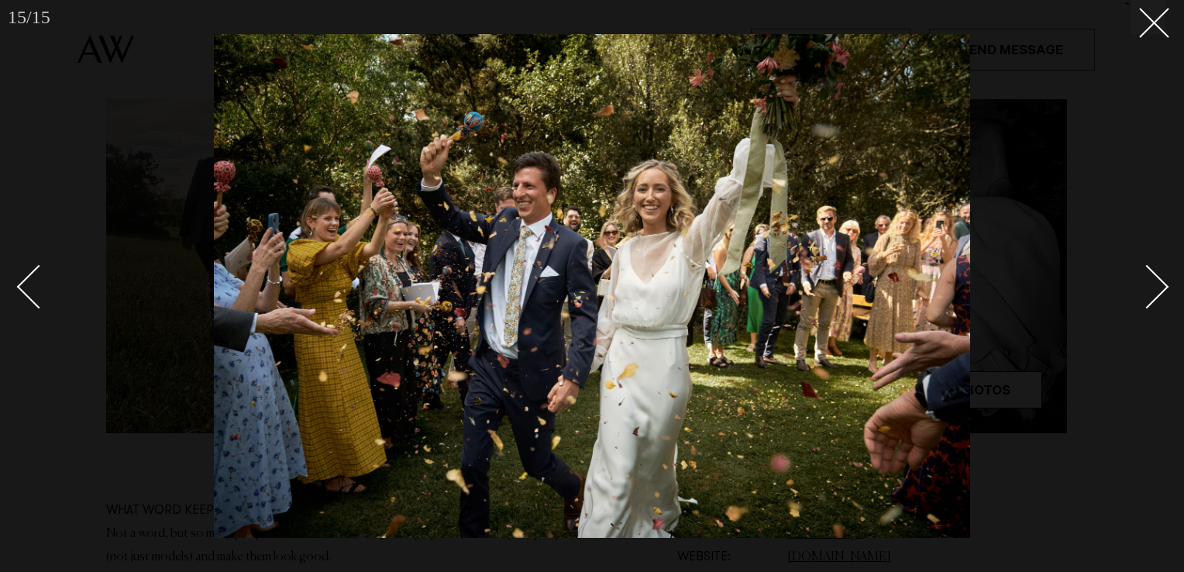
click at [1152, 294] on div "Next slide" at bounding box center [1147, 287] width 44 height 44
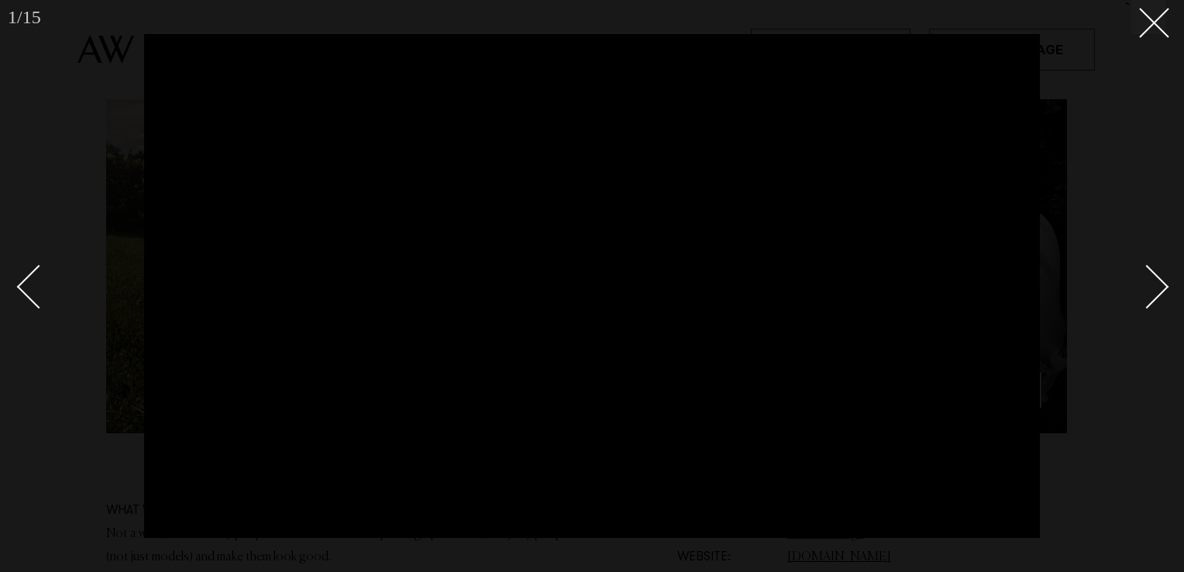
click at [1152, 294] on div "Next slide" at bounding box center [1147, 287] width 44 height 44
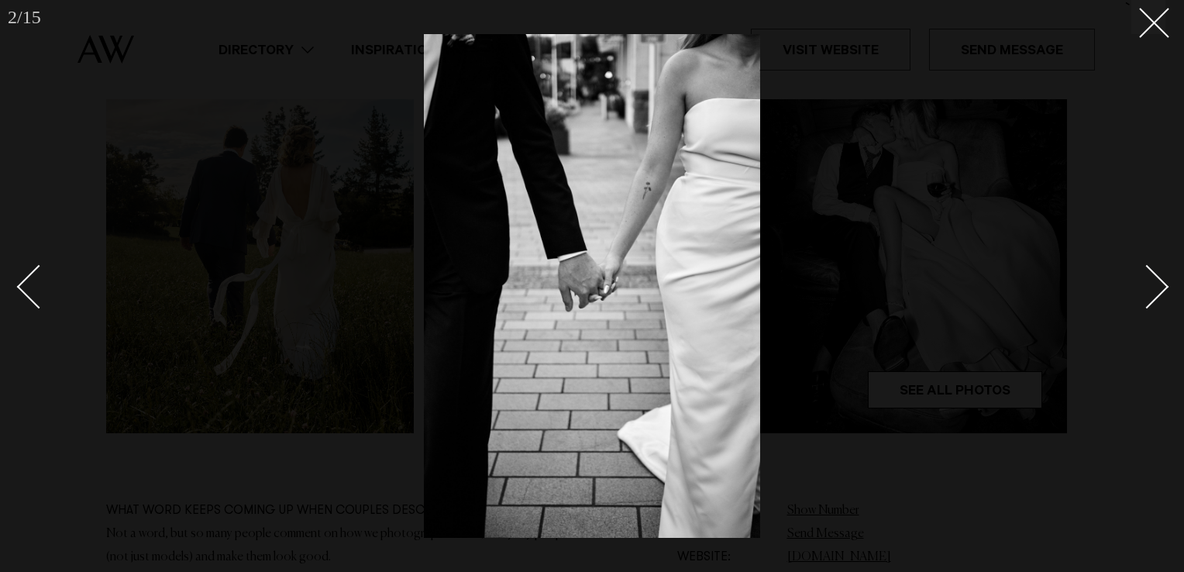
click at [1152, 294] on div "Next slide" at bounding box center [1147, 287] width 44 height 44
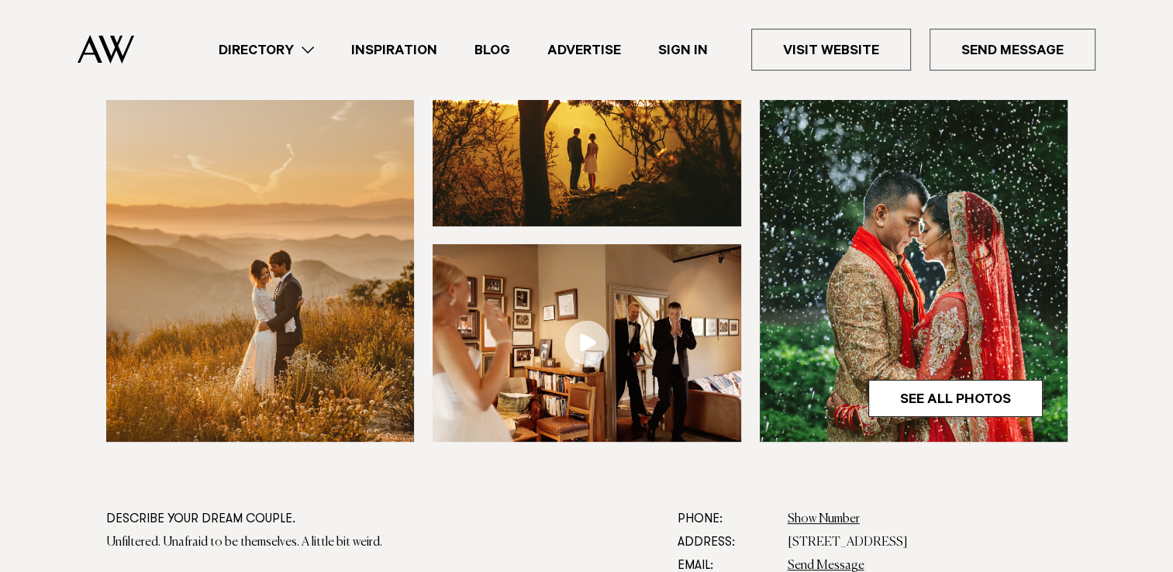
scroll to position [524, 0]
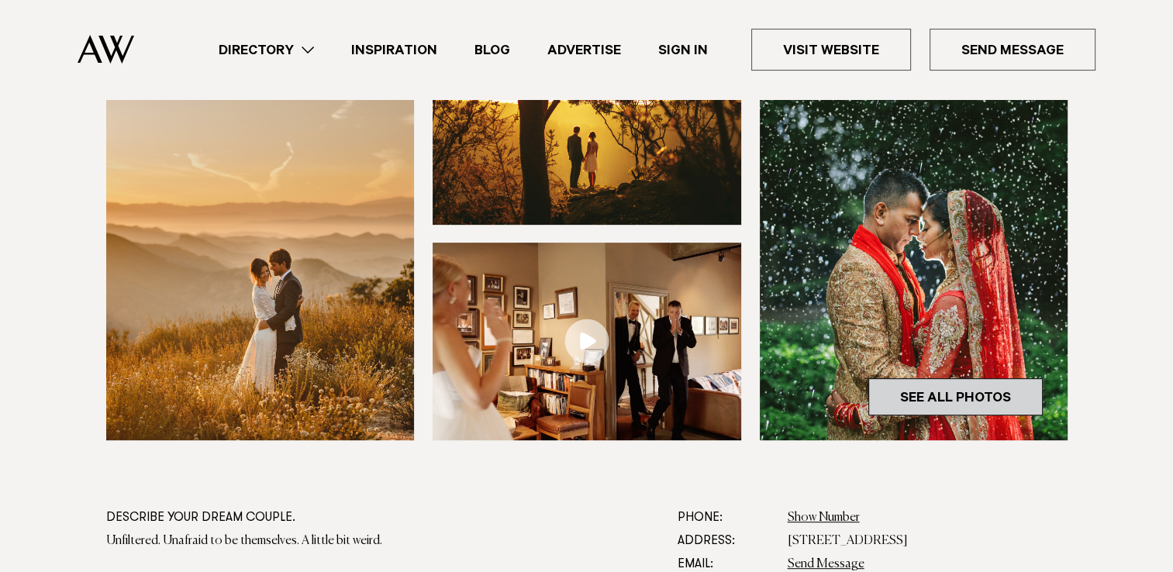
click at [977, 392] on link "See All Photos" at bounding box center [955, 396] width 174 height 37
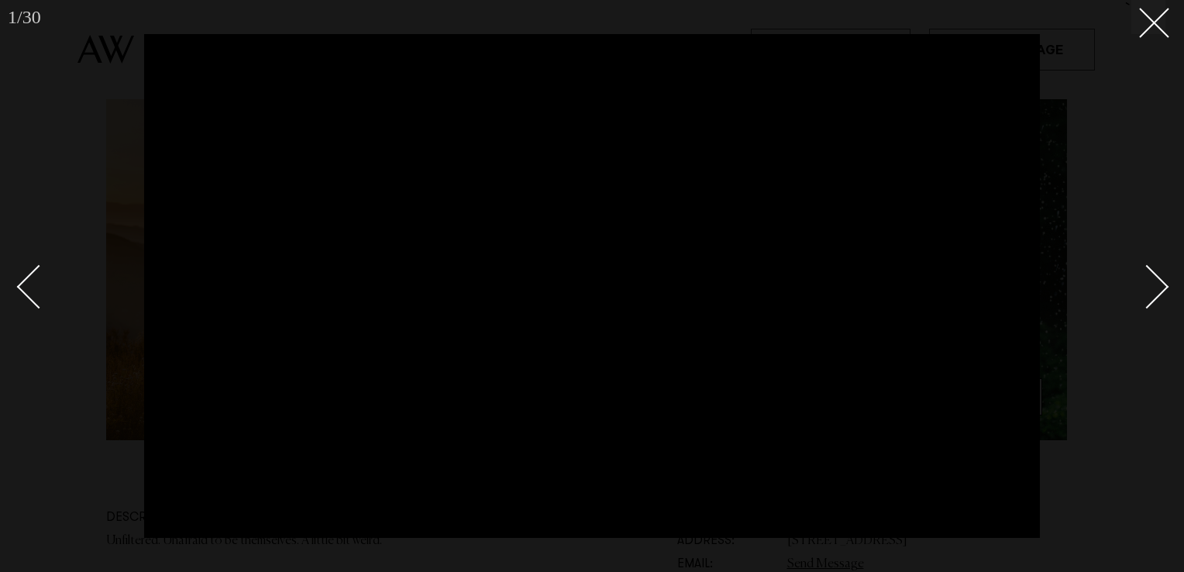
click at [1142, 301] on div "Next slide" at bounding box center [1147, 287] width 44 height 44
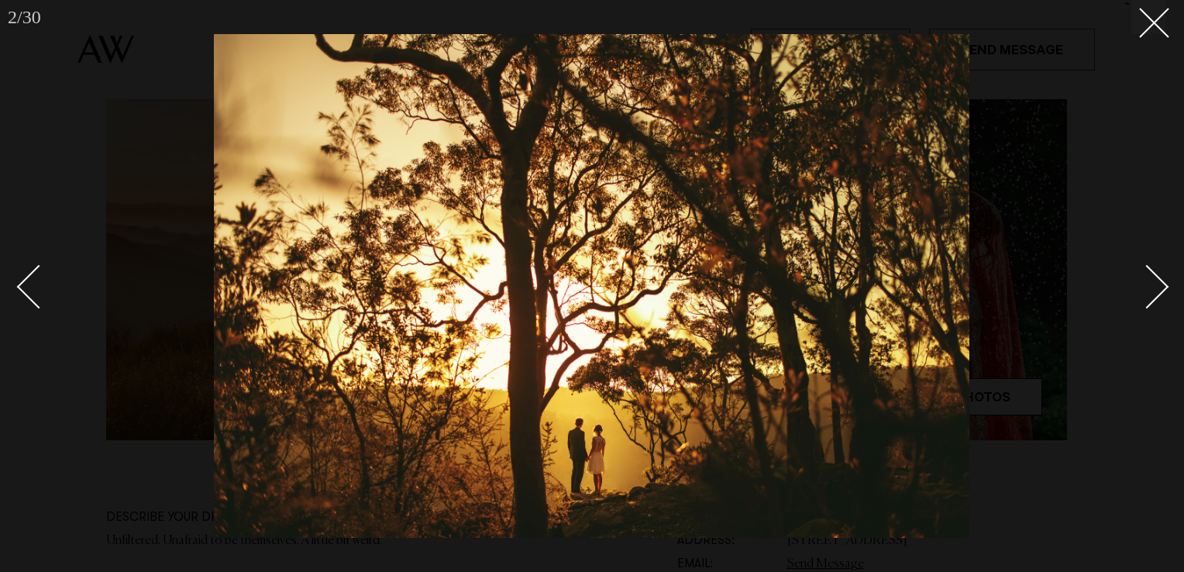
click at [1142, 301] on div "Next slide" at bounding box center [1147, 287] width 44 height 44
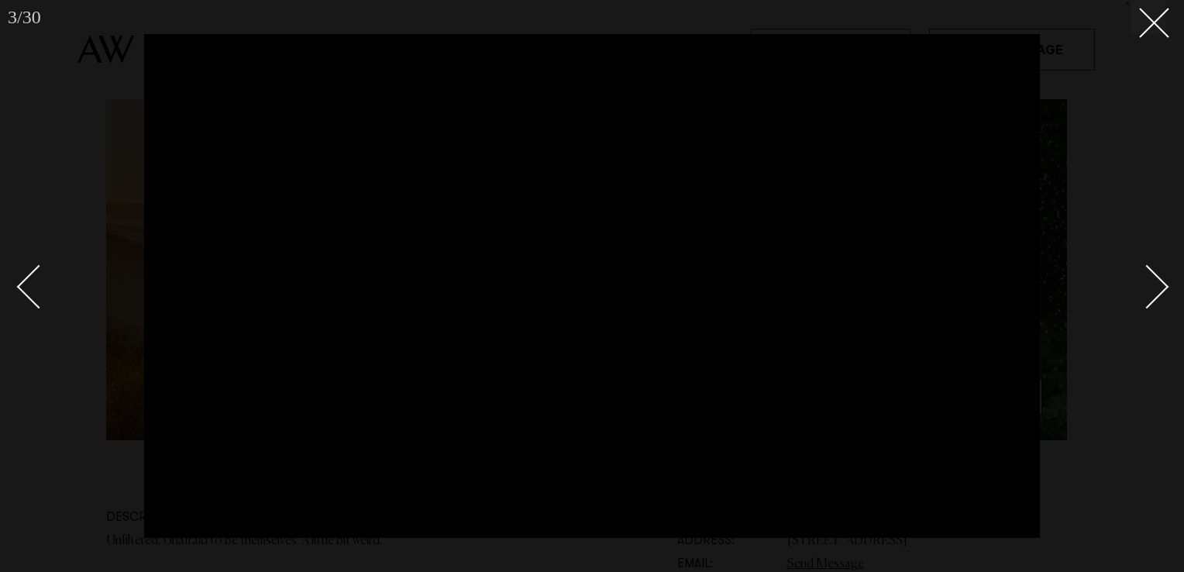
click at [1146, 302] on div "Next slide" at bounding box center [1147, 287] width 44 height 44
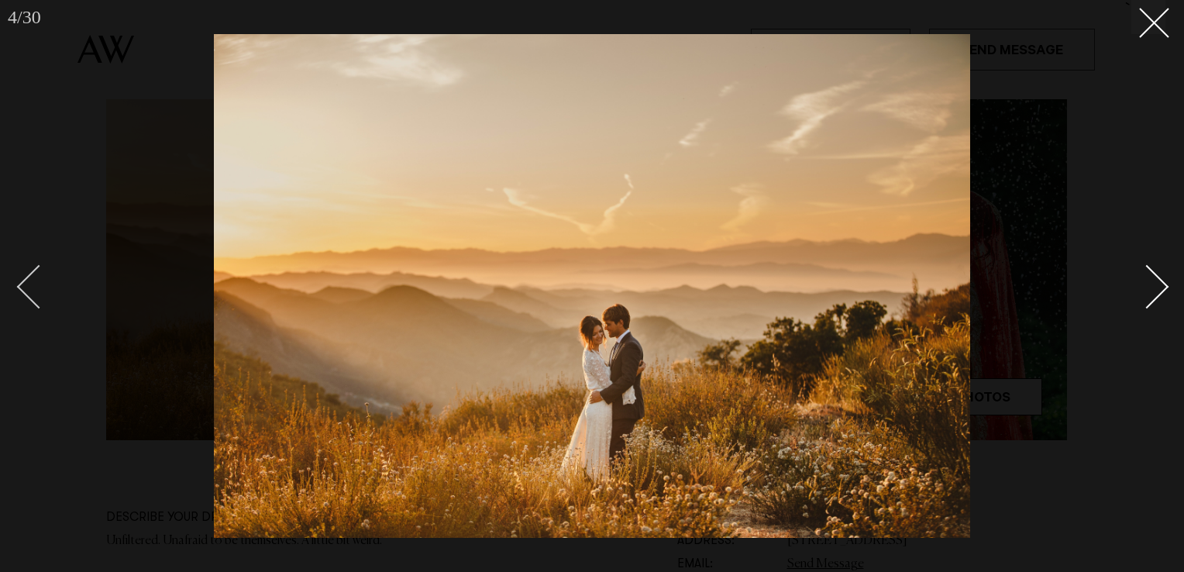
click at [39, 287] on div "Previous slide" at bounding box center [39, 287] width 44 height 44
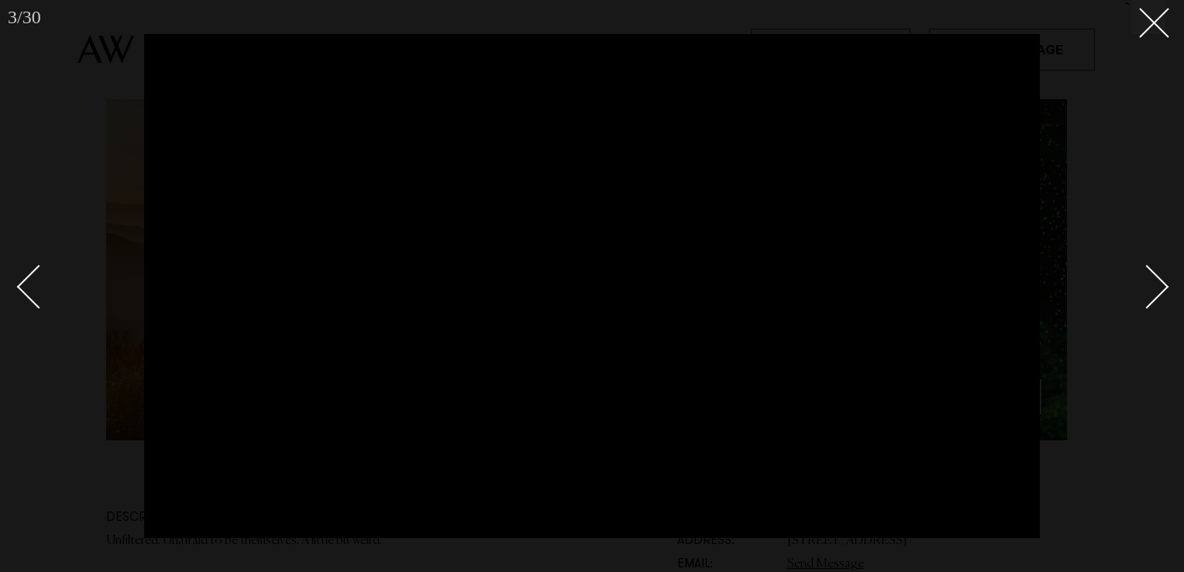
click at [1156, 285] on div "Next slide" at bounding box center [1147, 287] width 44 height 44
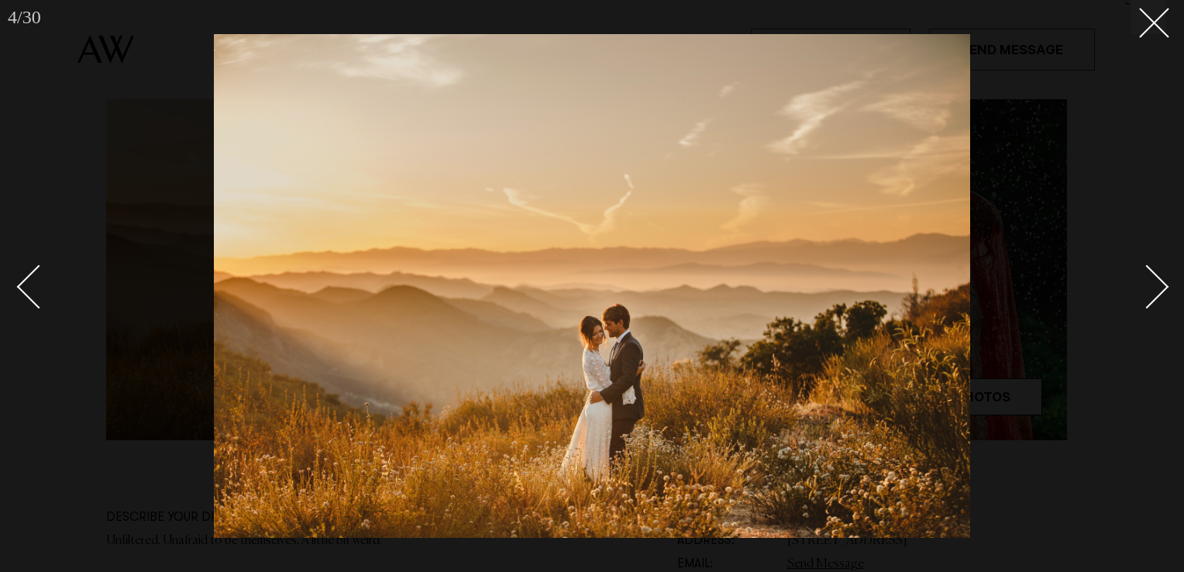
click at [1156, 285] on div "Next slide" at bounding box center [1147, 287] width 44 height 44
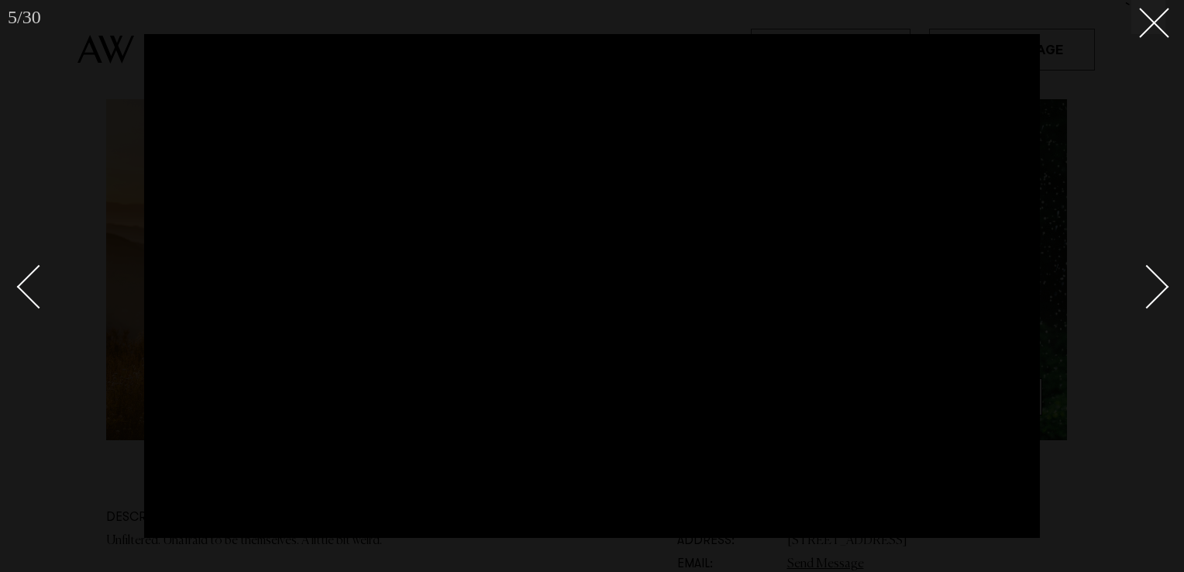
click at [1153, 278] on div "Next slide" at bounding box center [1147, 287] width 44 height 44
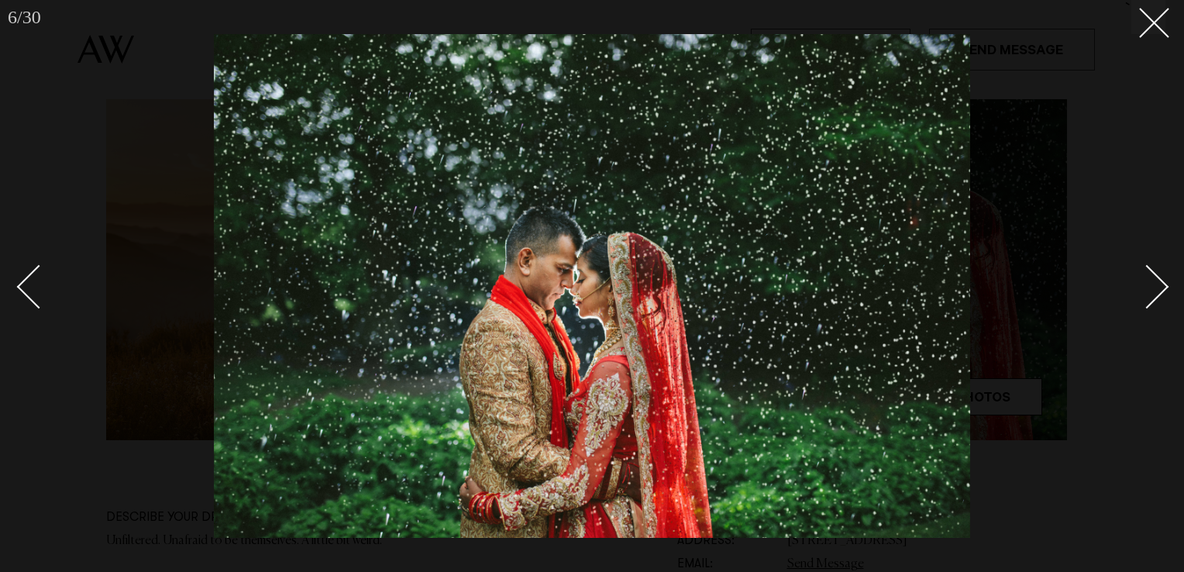
click at [1153, 278] on div "Next slide" at bounding box center [1147, 287] width 44 height 44
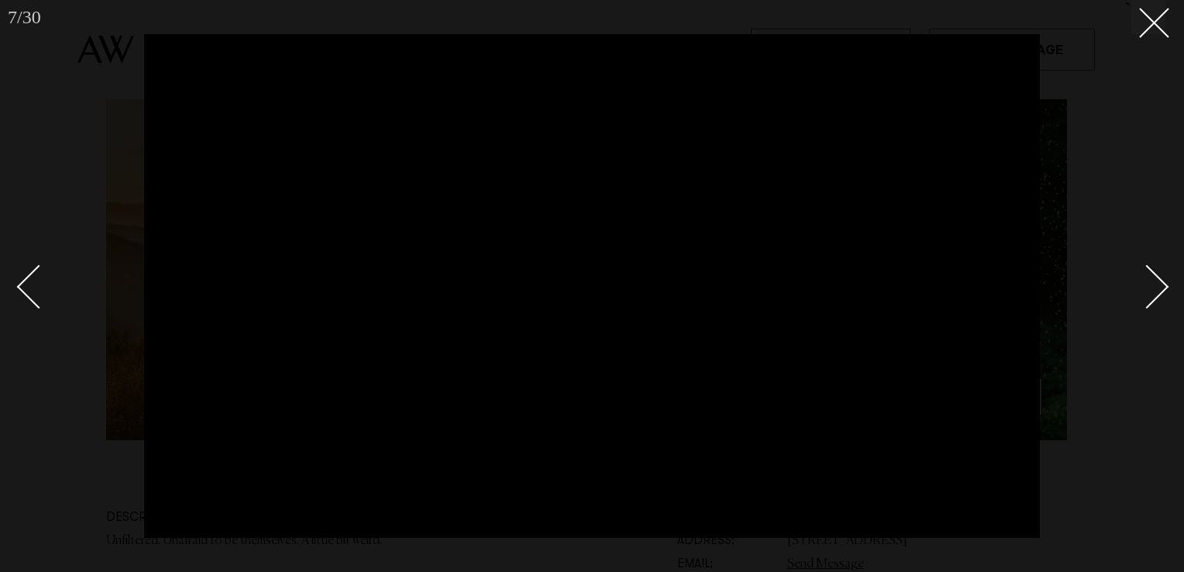
click at [1092, 247] on div at bounding box center [592, 286] width 1184 height 572
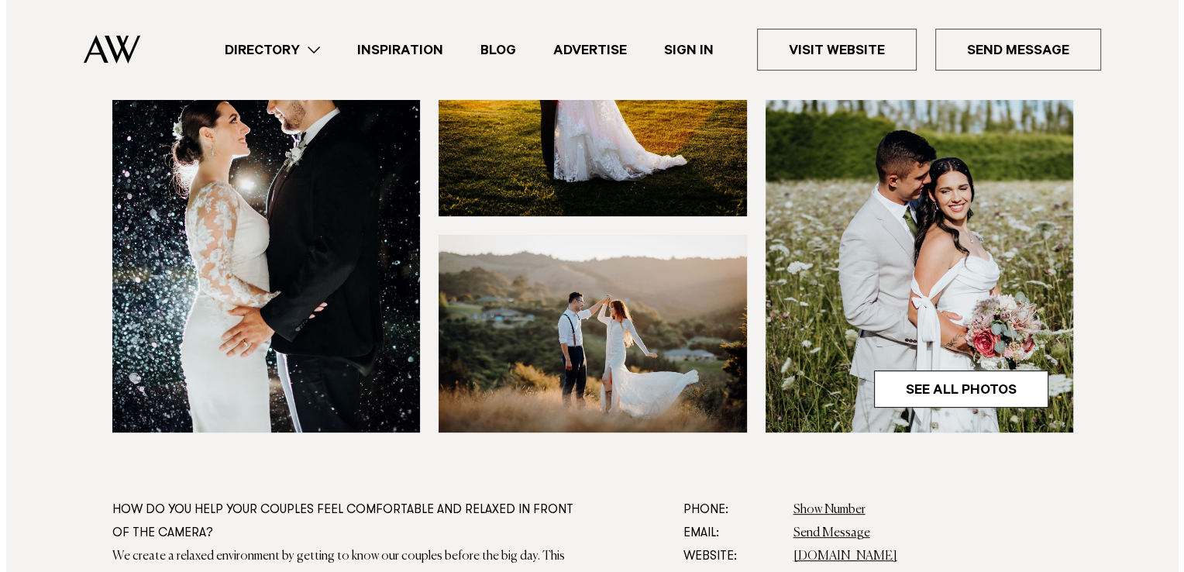
scroll to position [536, 0]
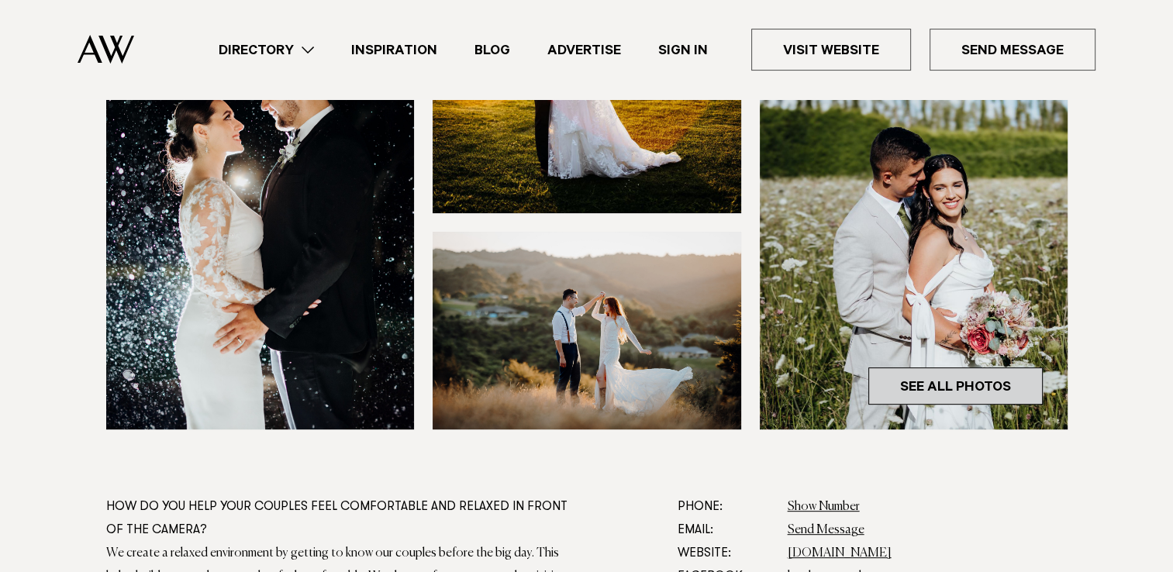
click at [928, 379] on link "See All Photos" at bounding box center [955, 385] width 174 height 37
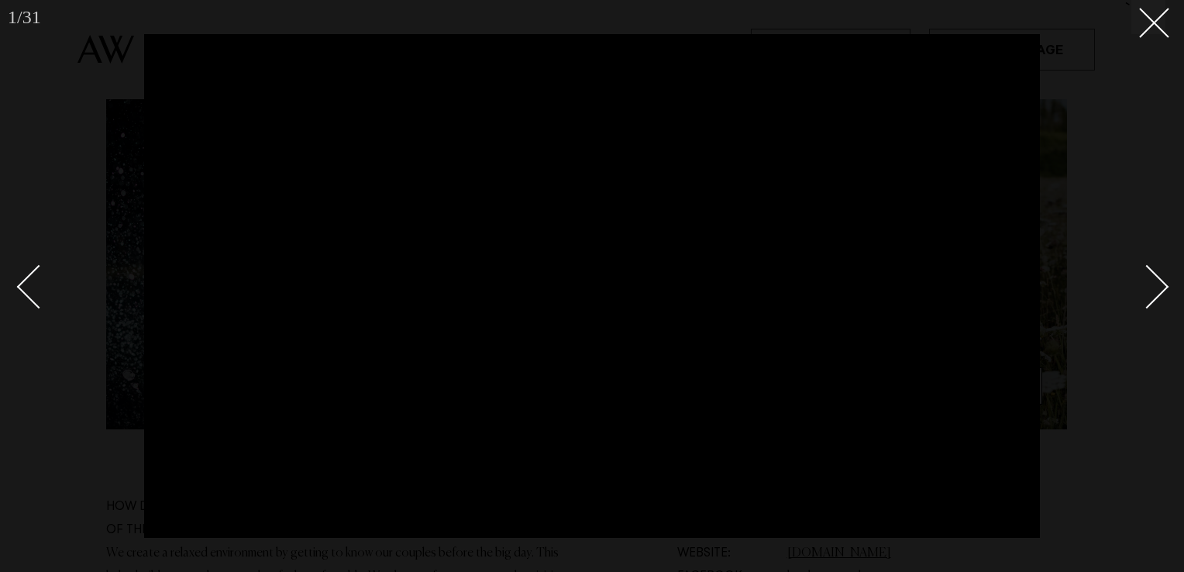
click at [1156, 274] on div "Next slide" at bounding box center [1147, 287] width 44 height 44
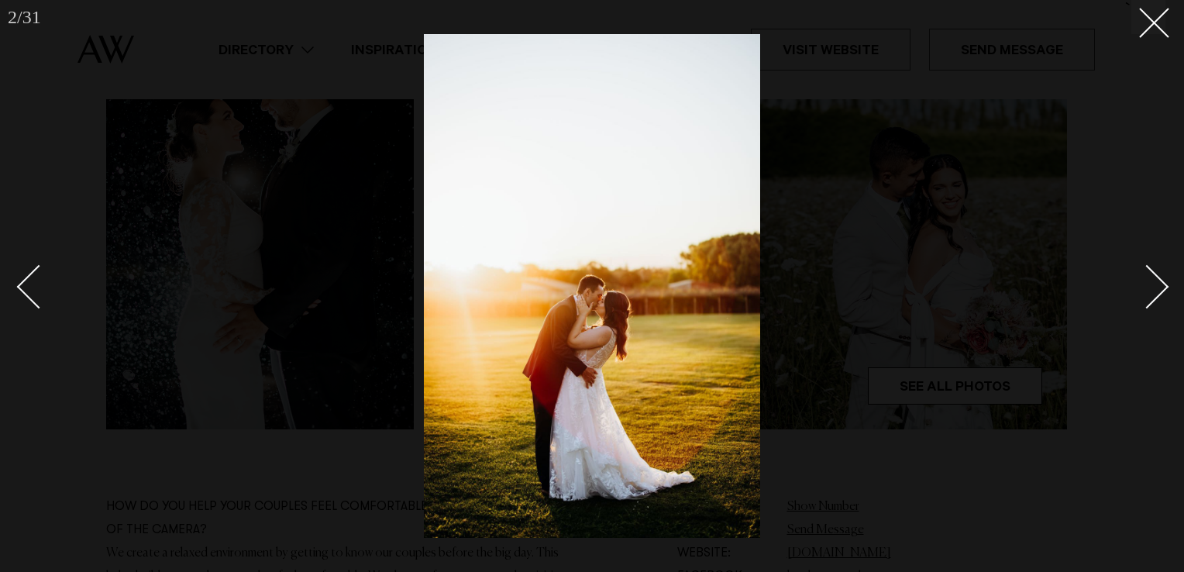
click at [1156, 274] on div "Next slide" at bounding box center [1147, 287] width 44 height 44
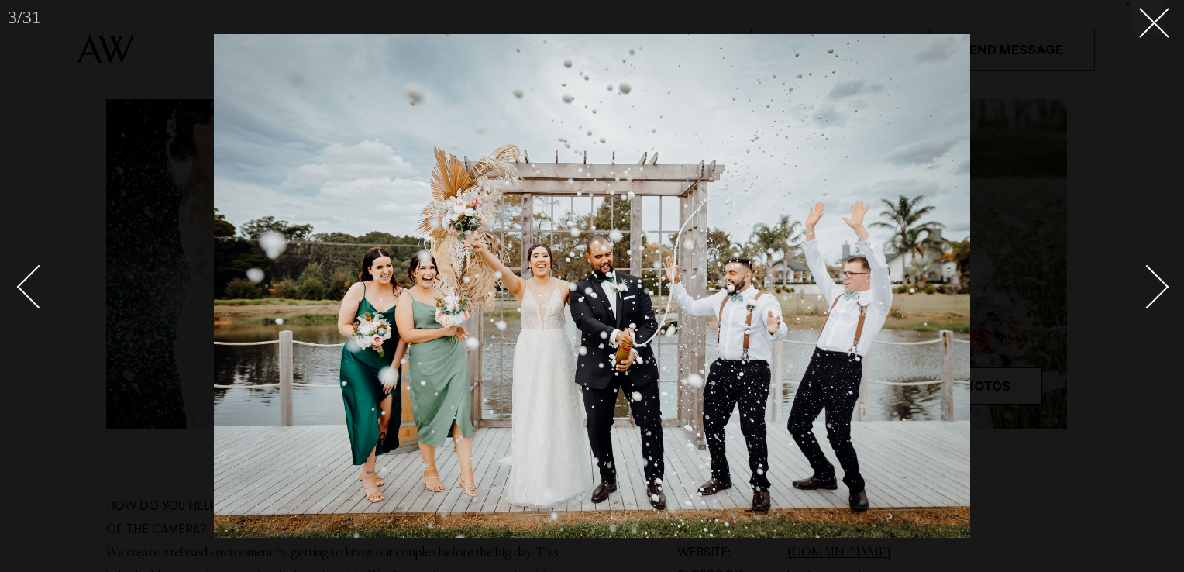
click at [1156, 274] on div "Next slide" at bounding box center [1147, 287] width 44 height 44
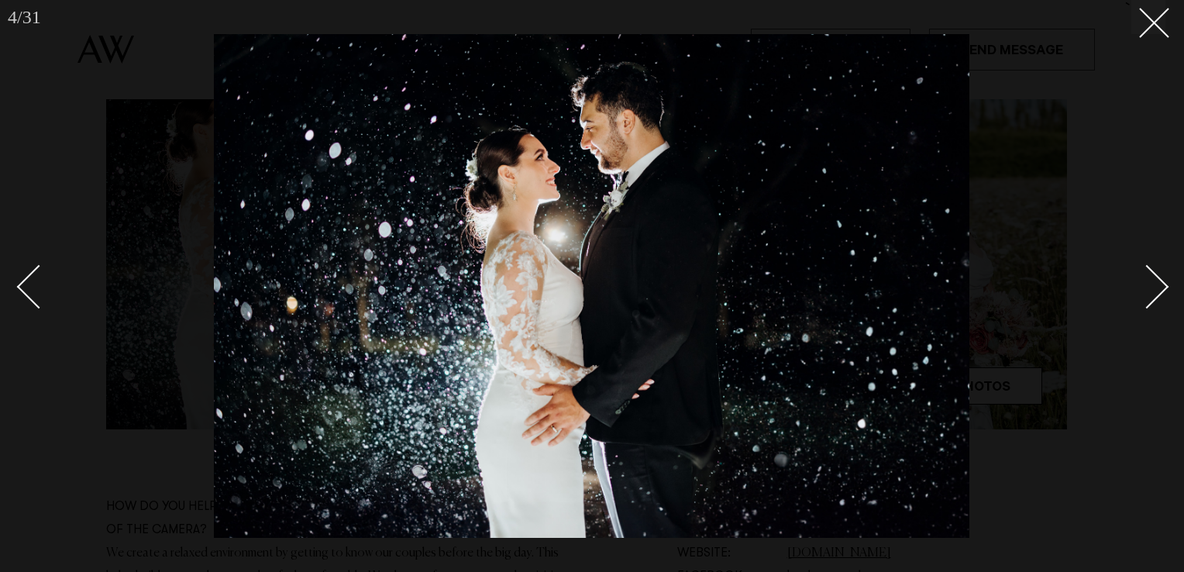
click at [1156, 274] on div "Next slide" at bounding box center [1147, 287] width 44 height 44
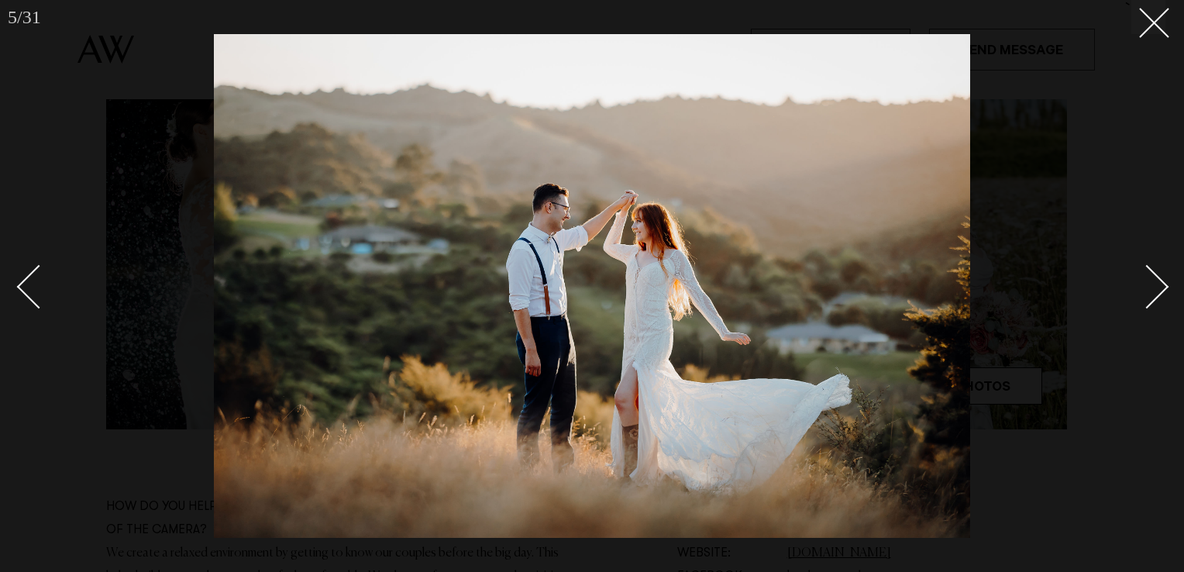
click at [1156, 274] on div "Next slide" at bounding box center [1147, 287] width 44 height 44
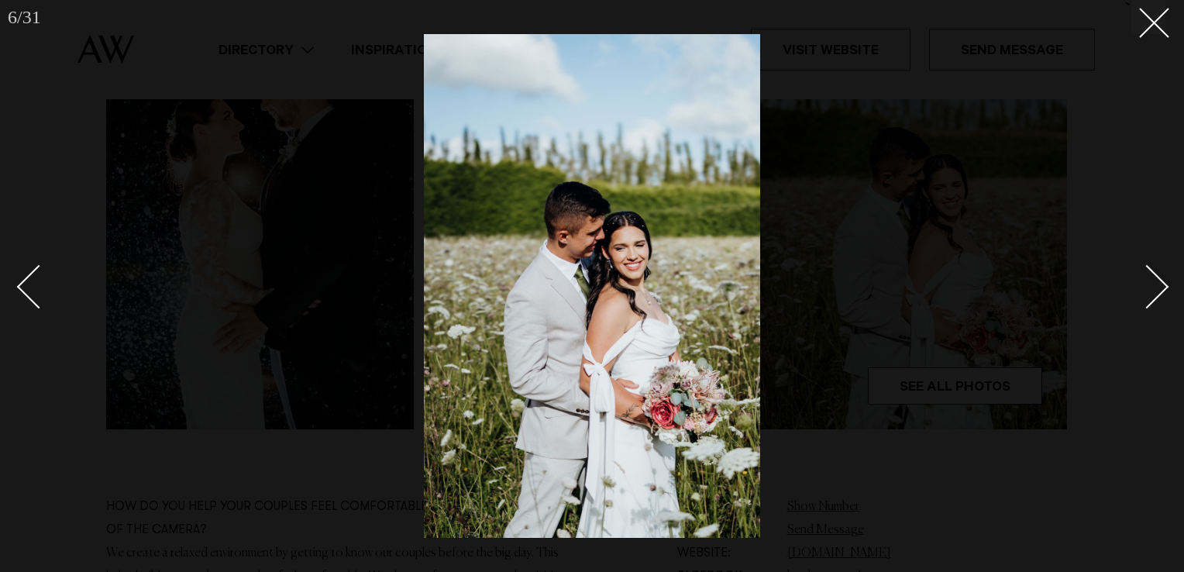
click at [1156, 274] on div "Next slide" at bounding box center [1147, 287] width 44 height 44
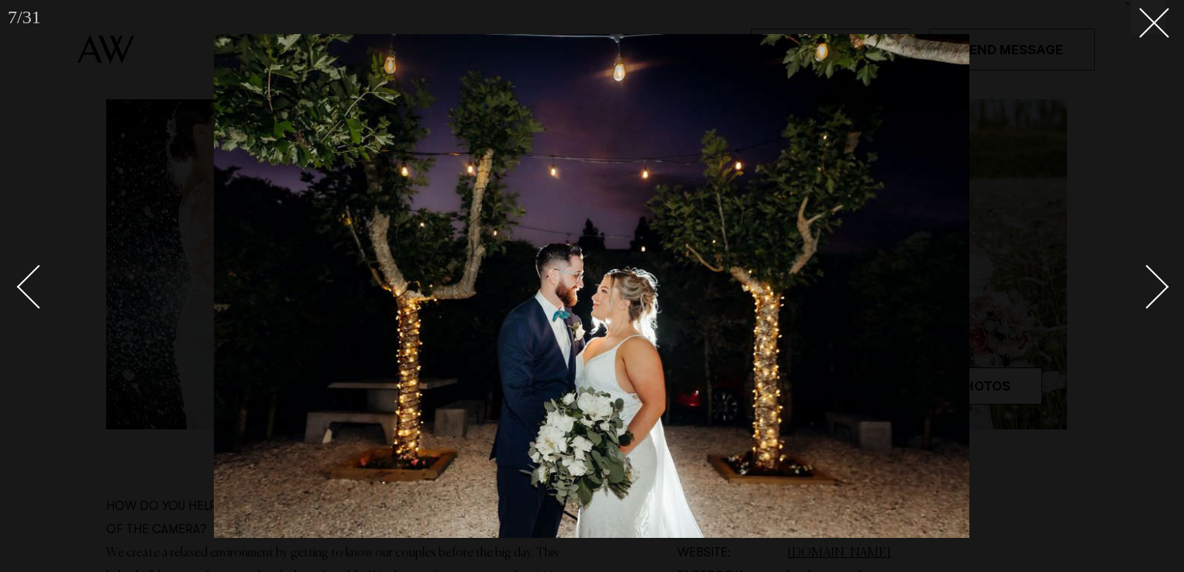
click at [1156, 274] on div "Next slide" at bounding box center [1147, 287] width 44 height 44
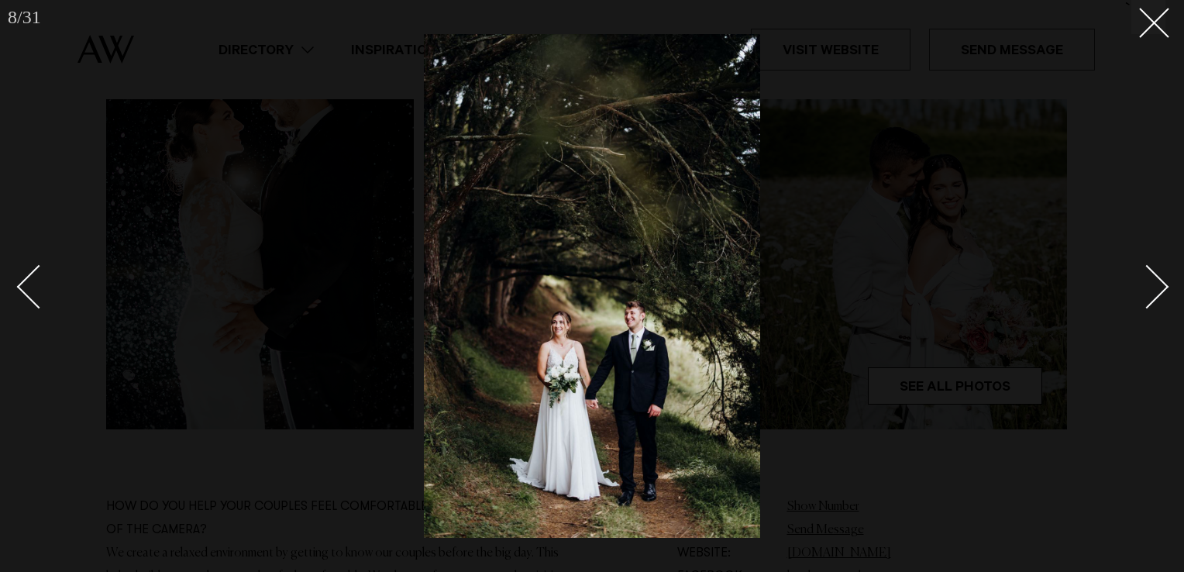
click at [1156, 274] on div "Next slide" at bounding box center [1147, 287] width 44 height 44
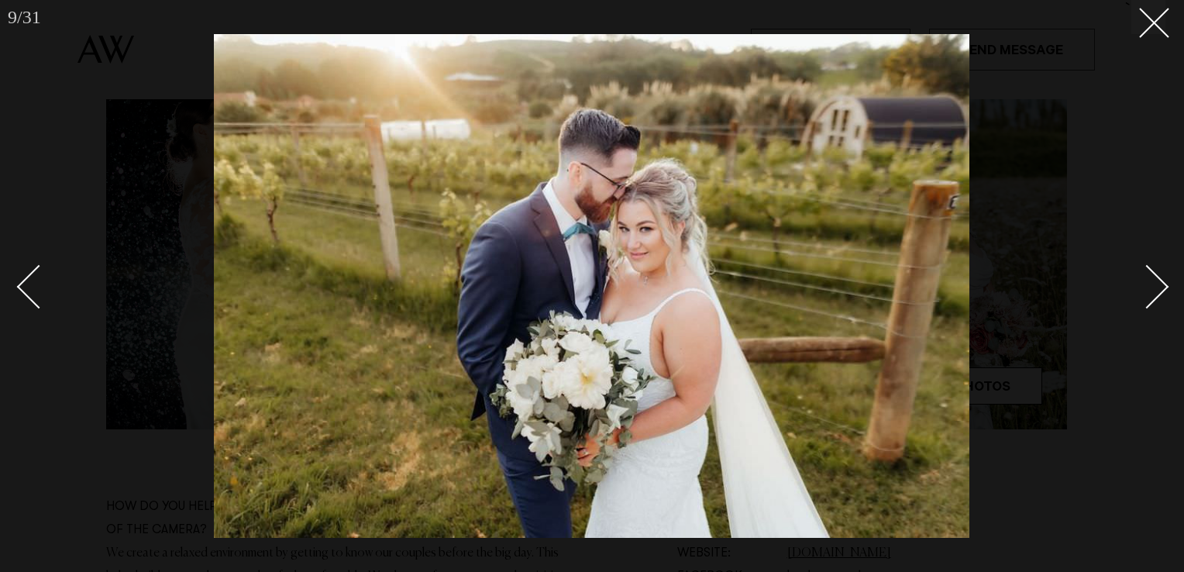
click at [1156, 274] on div "Next slide" at bounding box center [1147, 287] width 44 height 44
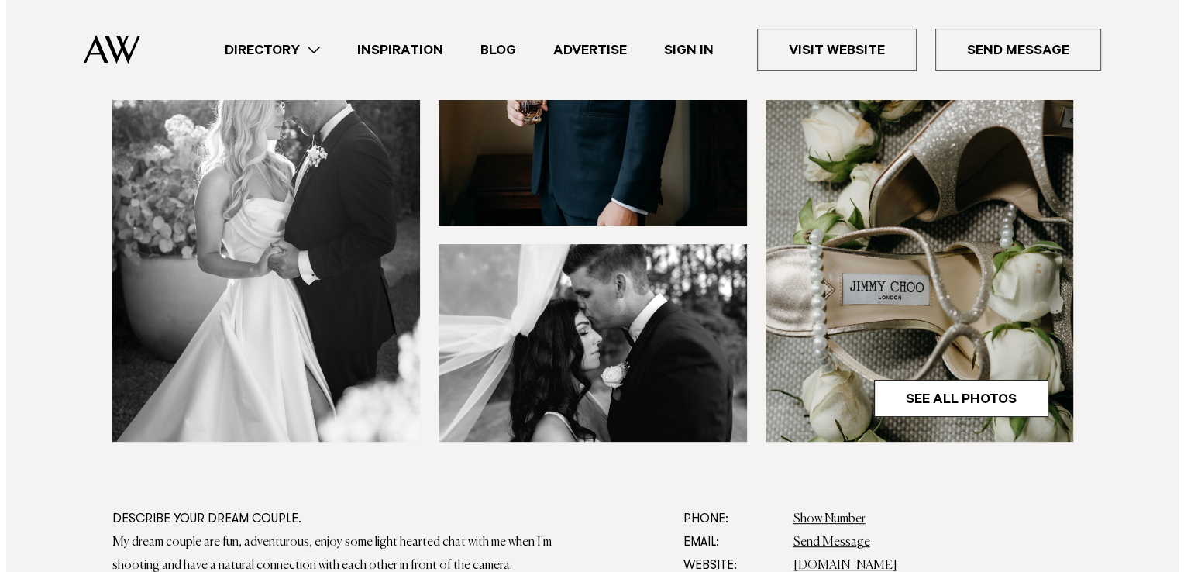
scroll to position [524, 0]
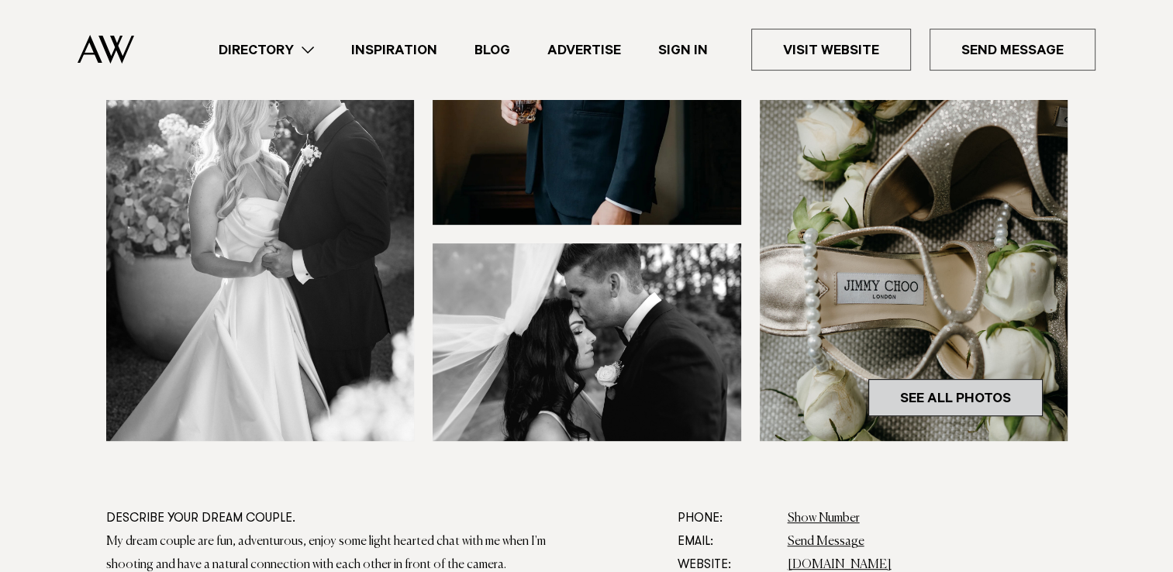
click at [992, 389] on link "See All Photos" at bounding box center [955, 397] width 174 height 37
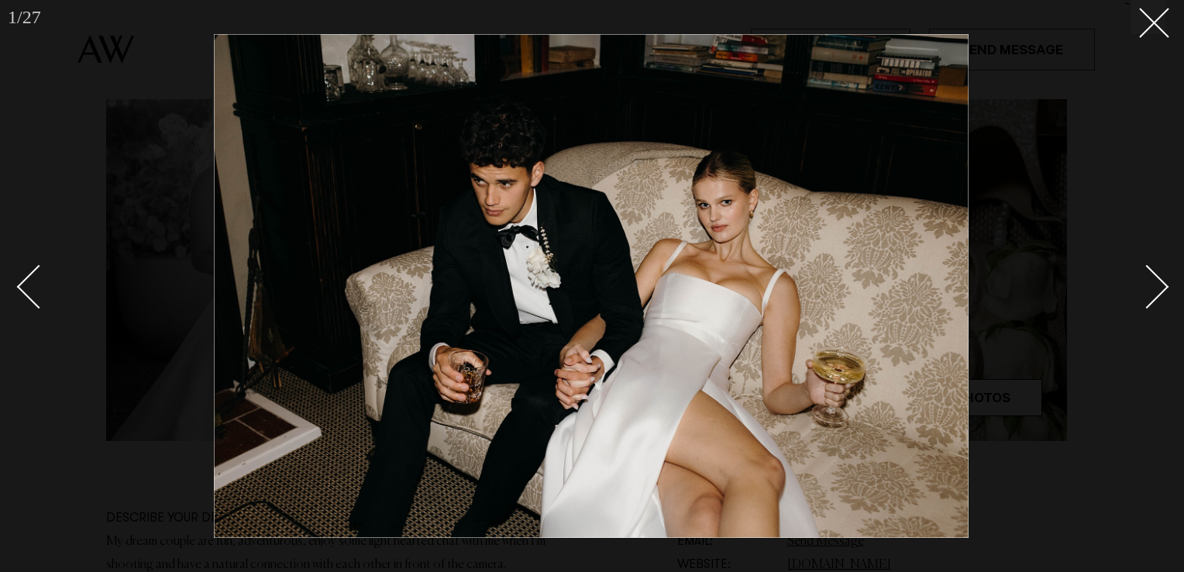
click at [1152, 274] on div "Next slide" at bounding box center [1147, 287] width 44 height 44
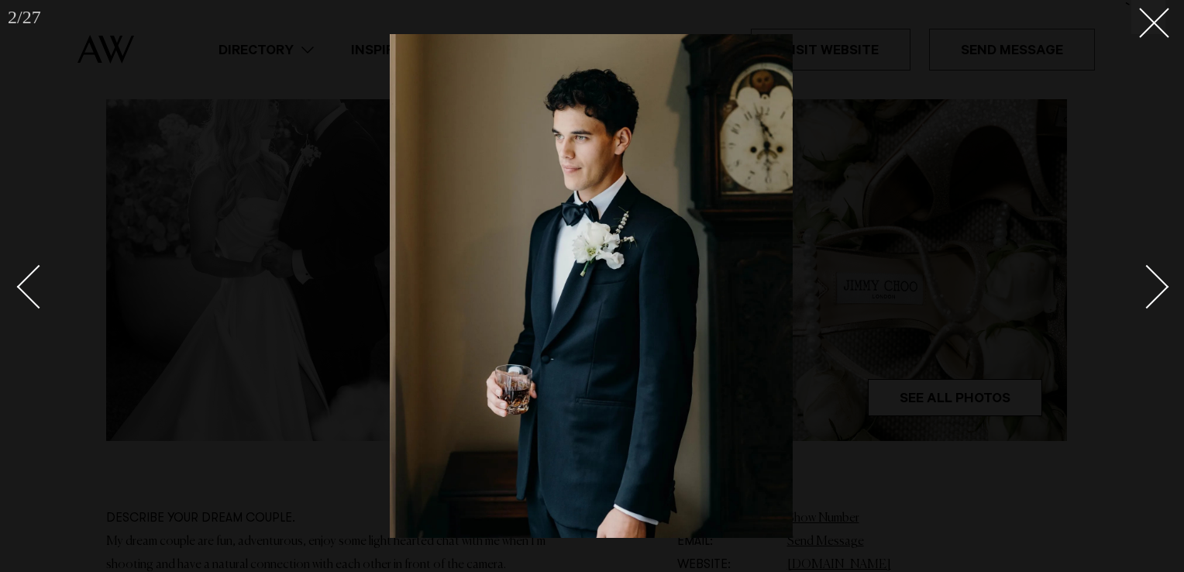
click at [1152, 274] on div "Next slide" at bounding box center [1147, 287] width 44 height 44
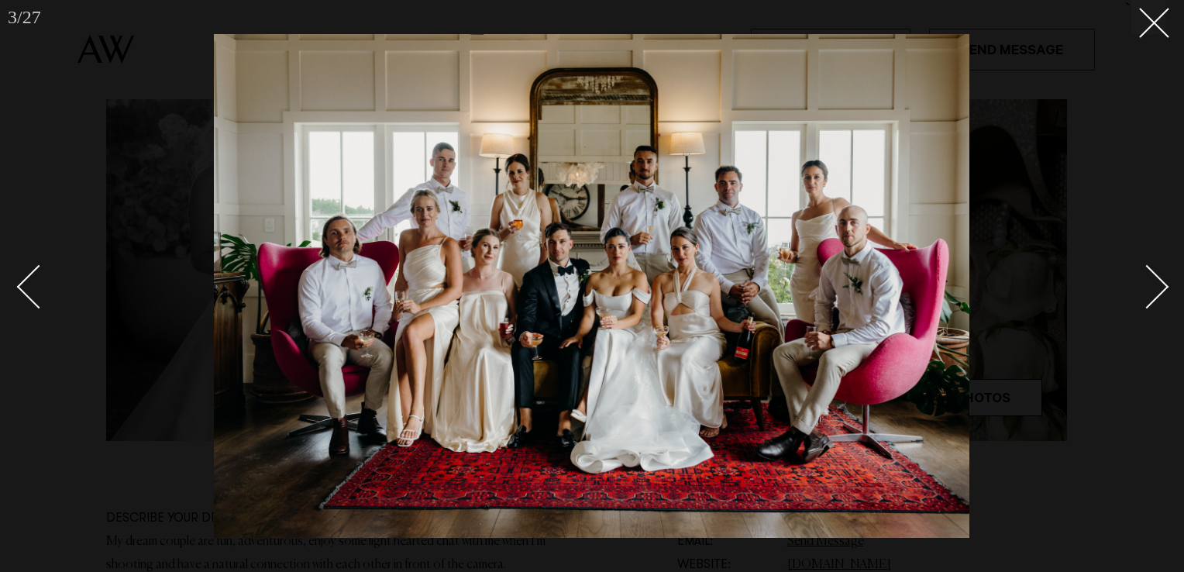
click at [1152, 274] on div "Next slide" at bounding box center [1147, 287] width 44 height 44
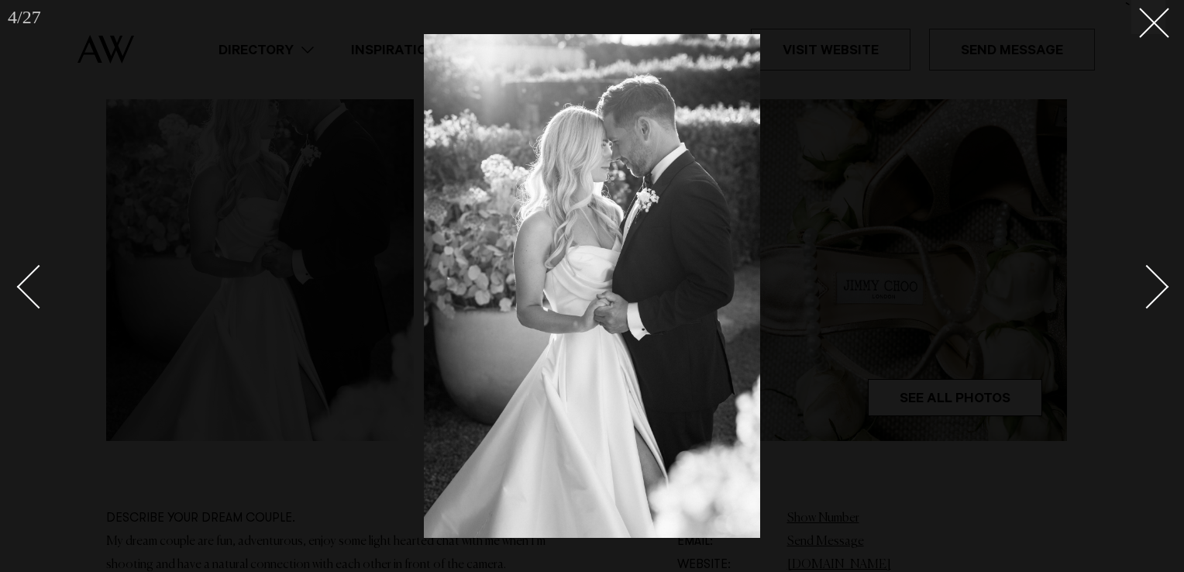
click at [1152, 274] on div "Next slide" at bounding box center [1147, 287] width 44 height 44
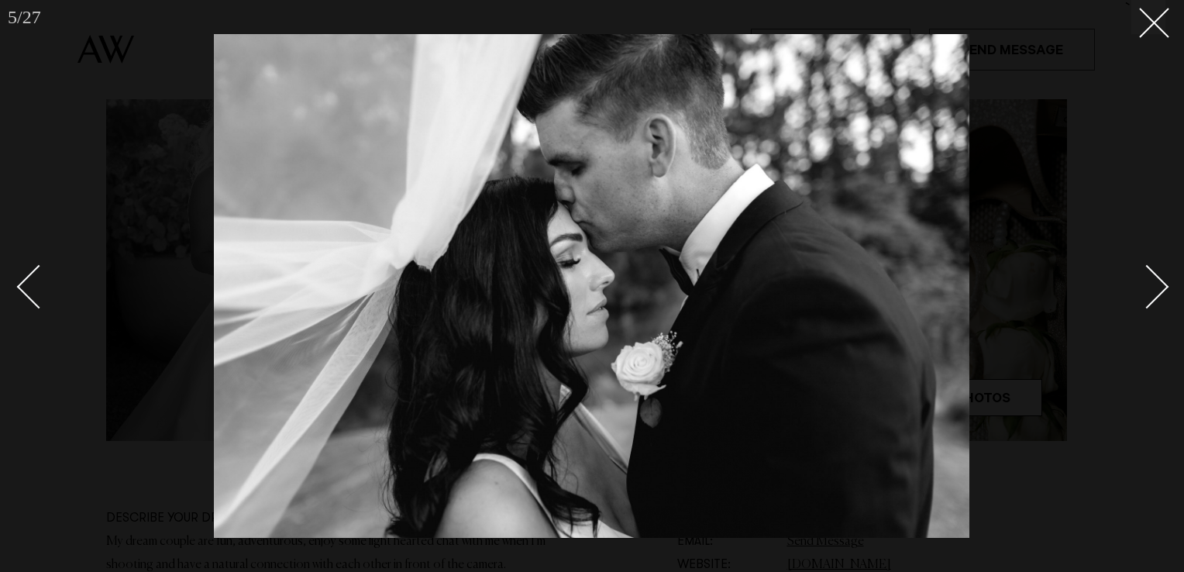
click at [1152, 274] on div "Next slide" at bounding box center [1147, 287] width 44 height 44
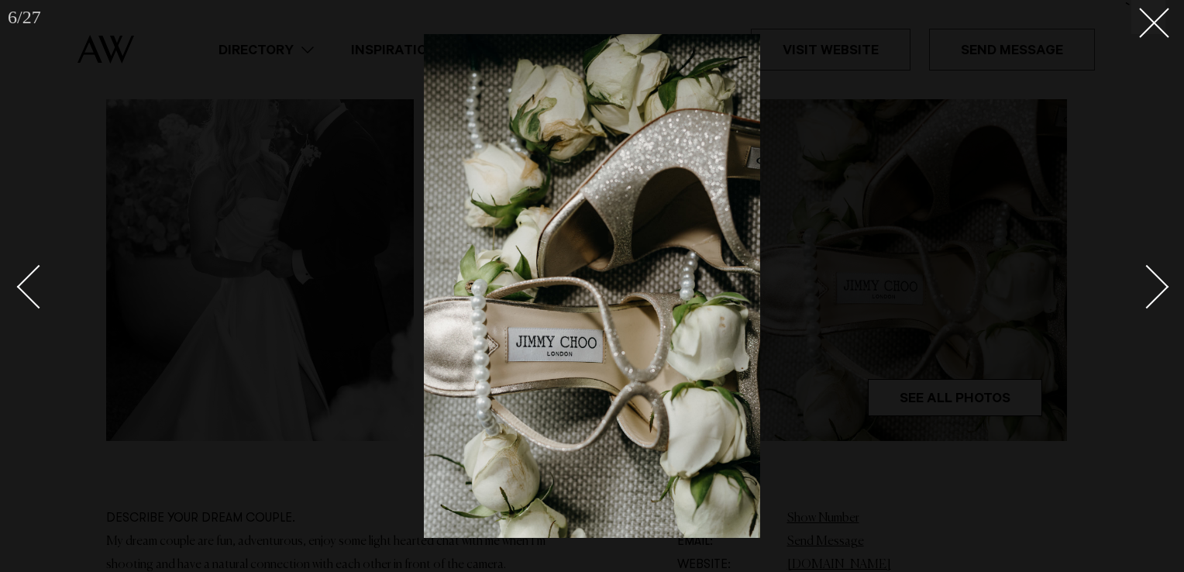
click at [1152, 274] on div "Next slide" at bounding box center [1147, 287] width 44 height 44
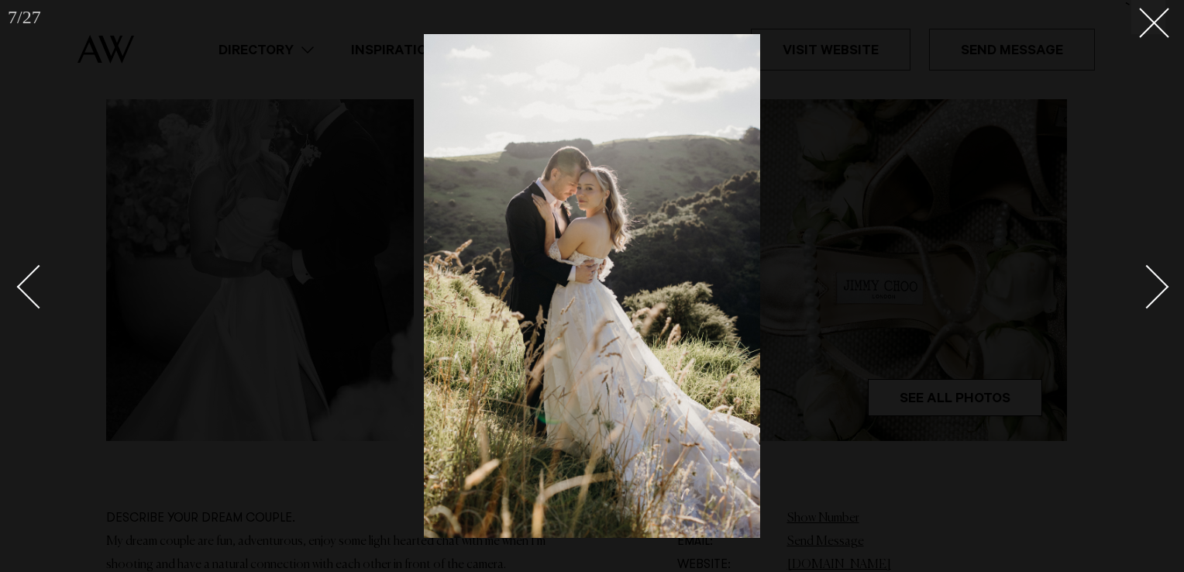
click at [1152, 274] on div "Next slide" at bounding box center [1147, 287] width 44 height 44
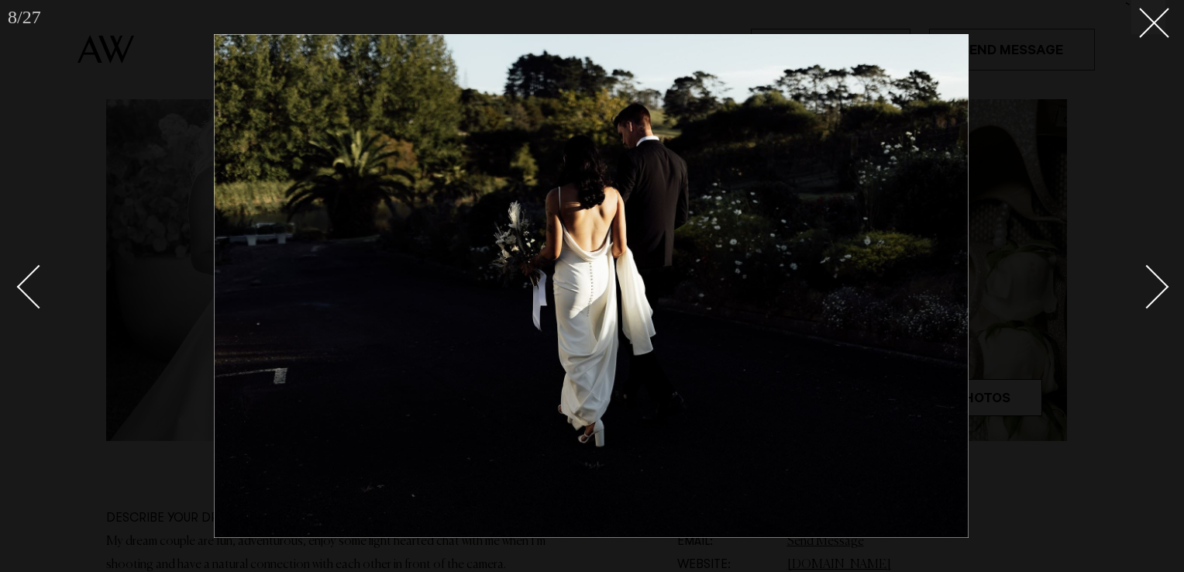
click at [1152, 274] on div "Next slide" at bounding box center [1147, 287] width 44 height 44
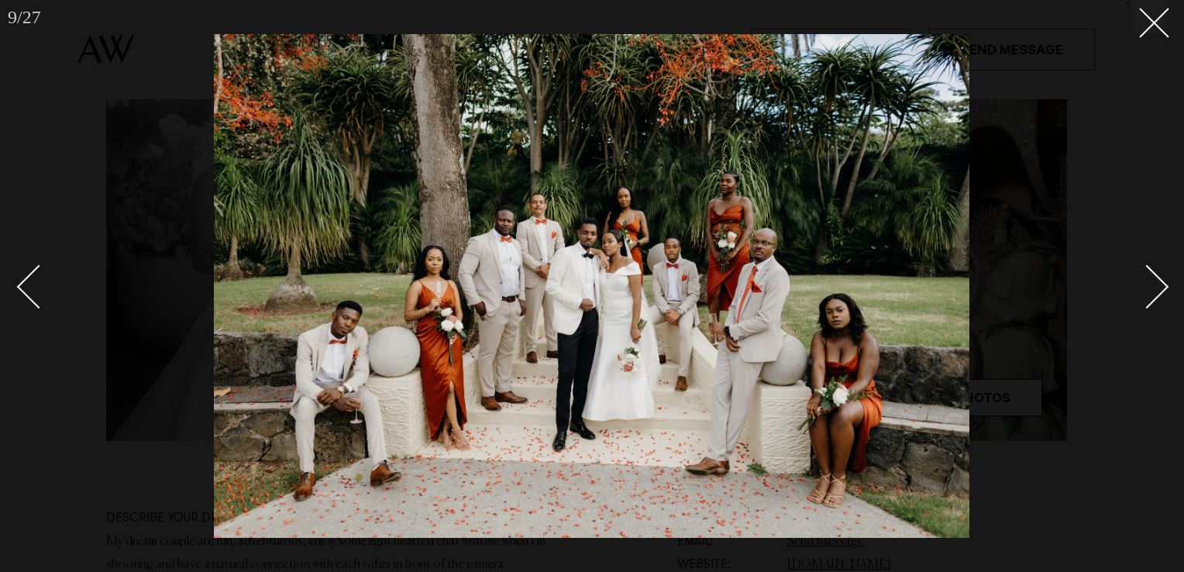
click at [1152, 274] on div "Next slide" at bounding box center [1147, 287] width 44 height 44
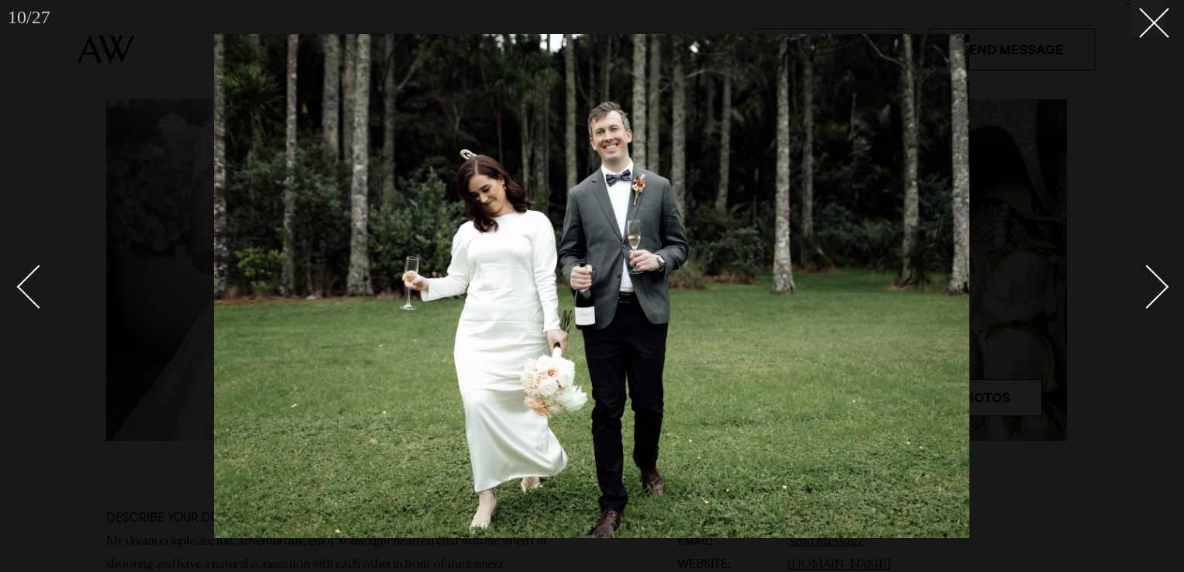
click at [1152, 274] on div "Next slide" at bounding box center [1147, 287] width 44 height 44
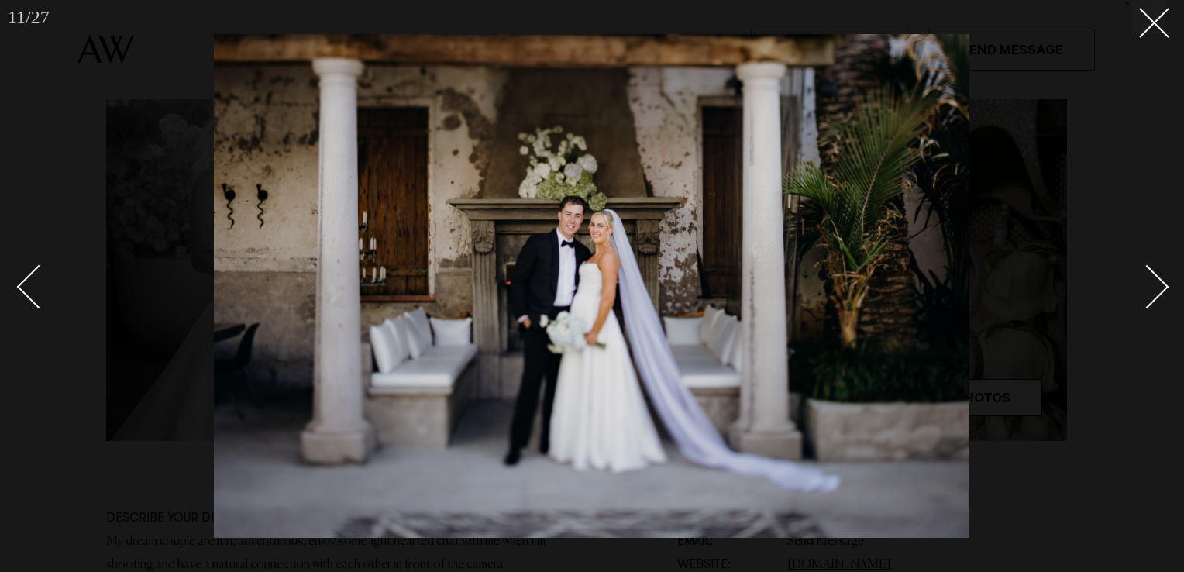
click at [1152, 274] on div "Next slide" at bounding box center [1147, 287] width 44 height 44
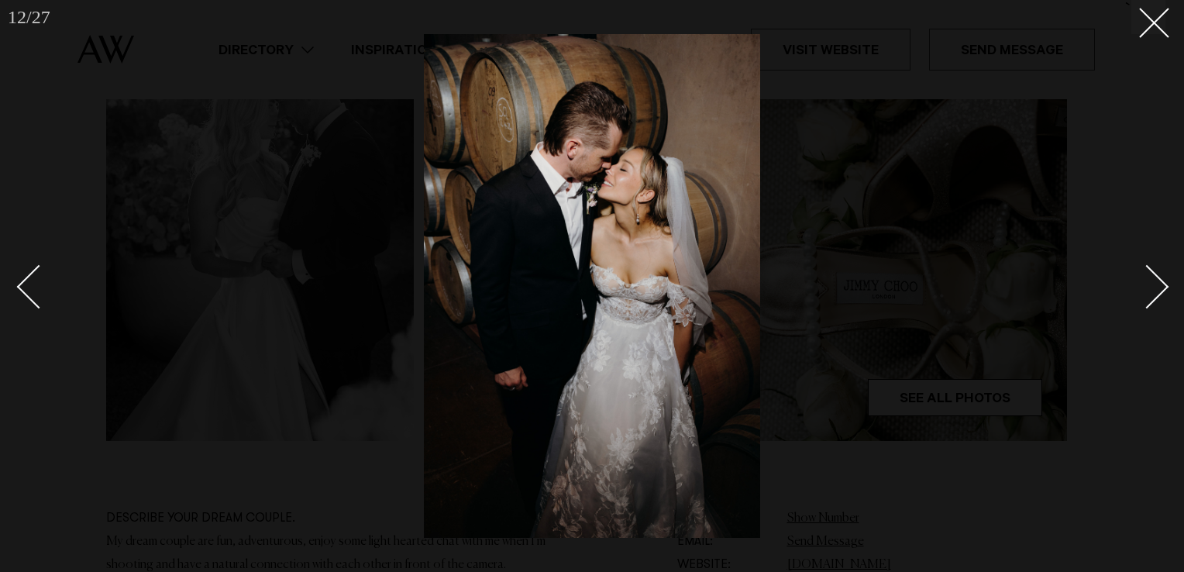
click at [1152, 274] on div "Next slide" at bounding box center [1147, 287] width 44 height 44
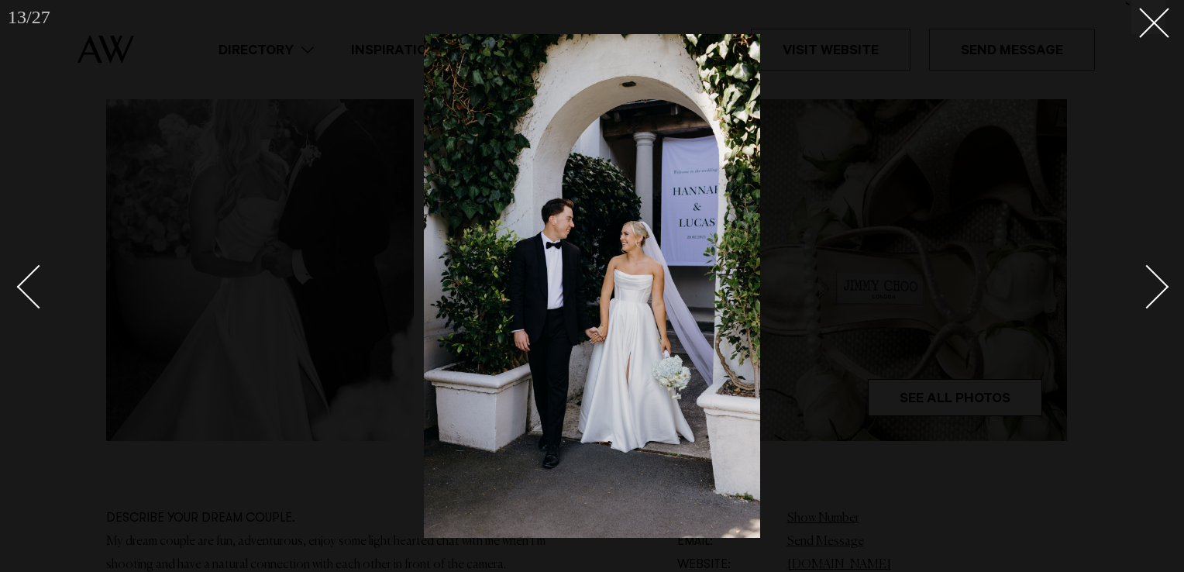
click at [1152, 274] on div "Next slide" at bounding box center [1147, 287] width 44 height 44
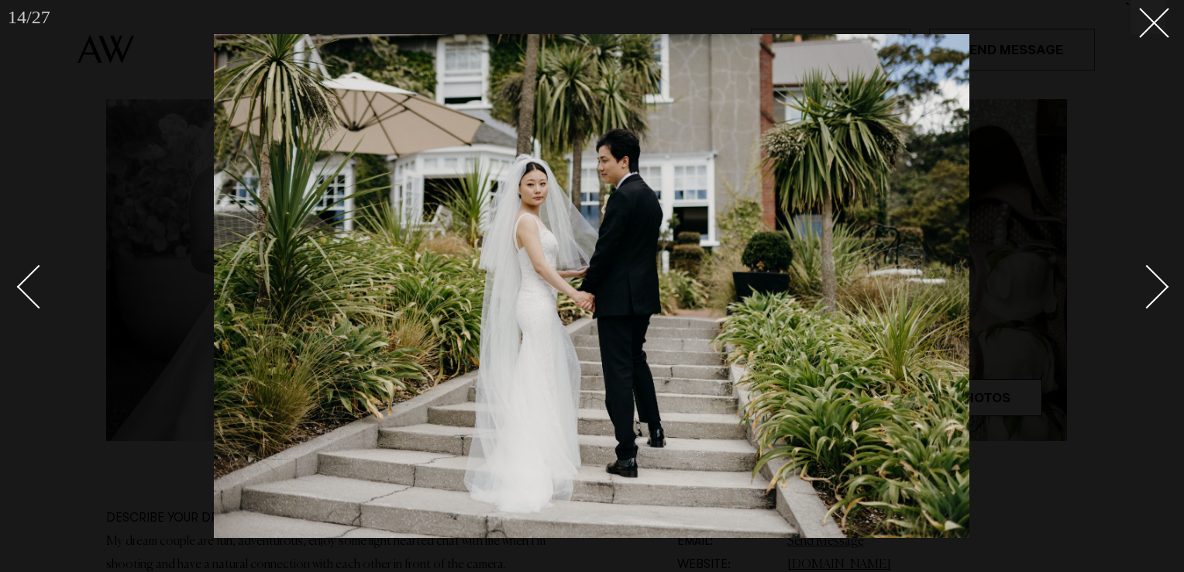
click at [1152, 274] on div "Next slide" at bounding box center [1147, 287] width 44 height 44
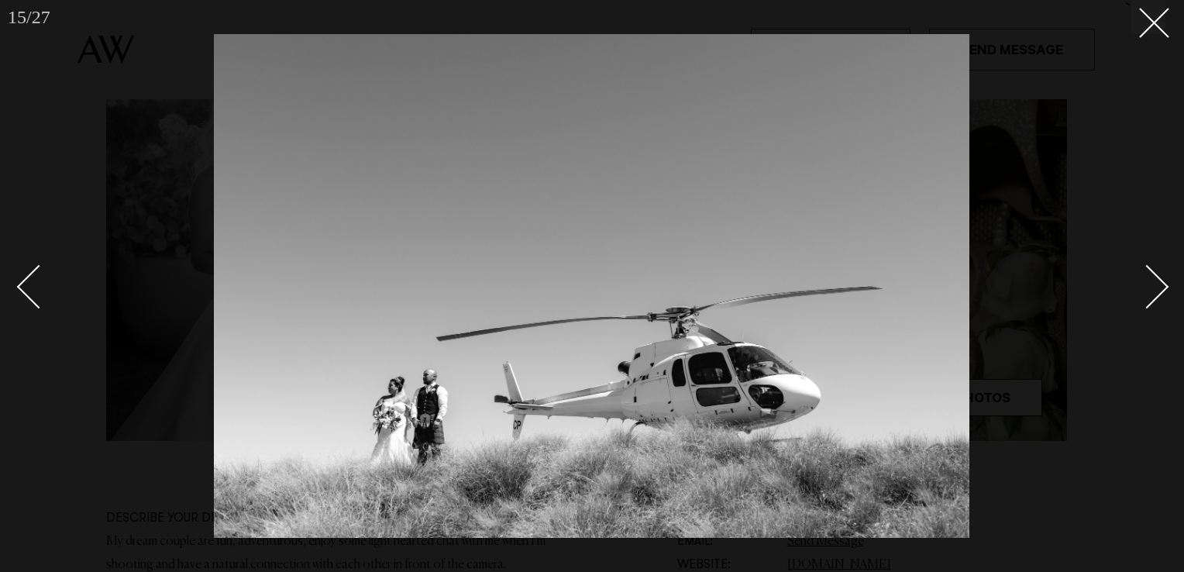
click at [1152, 274] on div "Next slide" at bounding box center [1147, 287] width 44 height 44
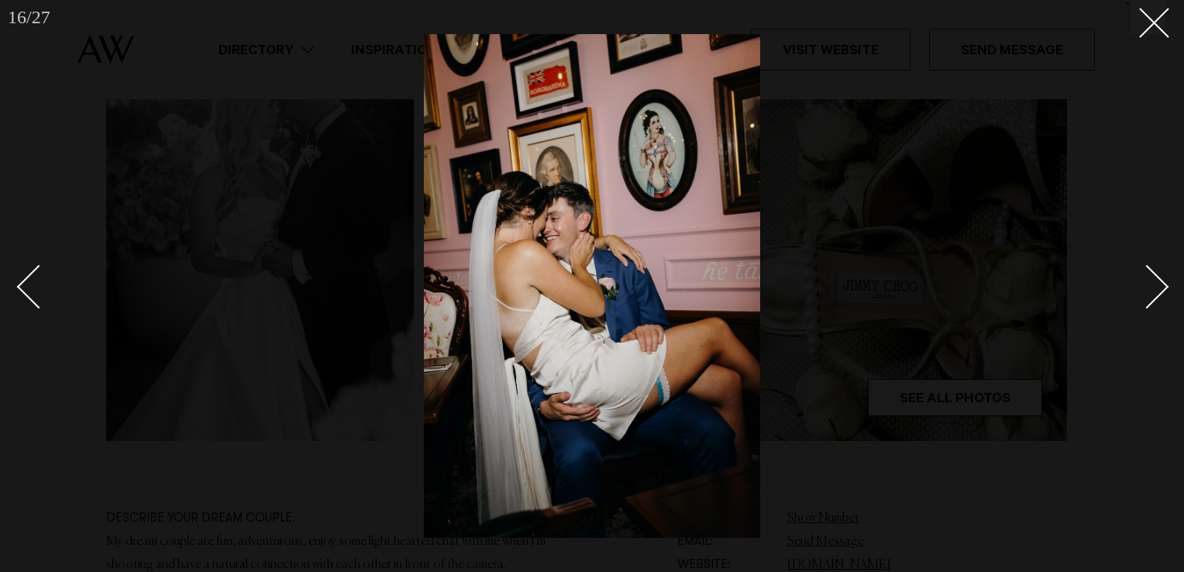
click at [1152, 274] on div "Next slide" at bounding box center [1147, 287] width 44 height 44
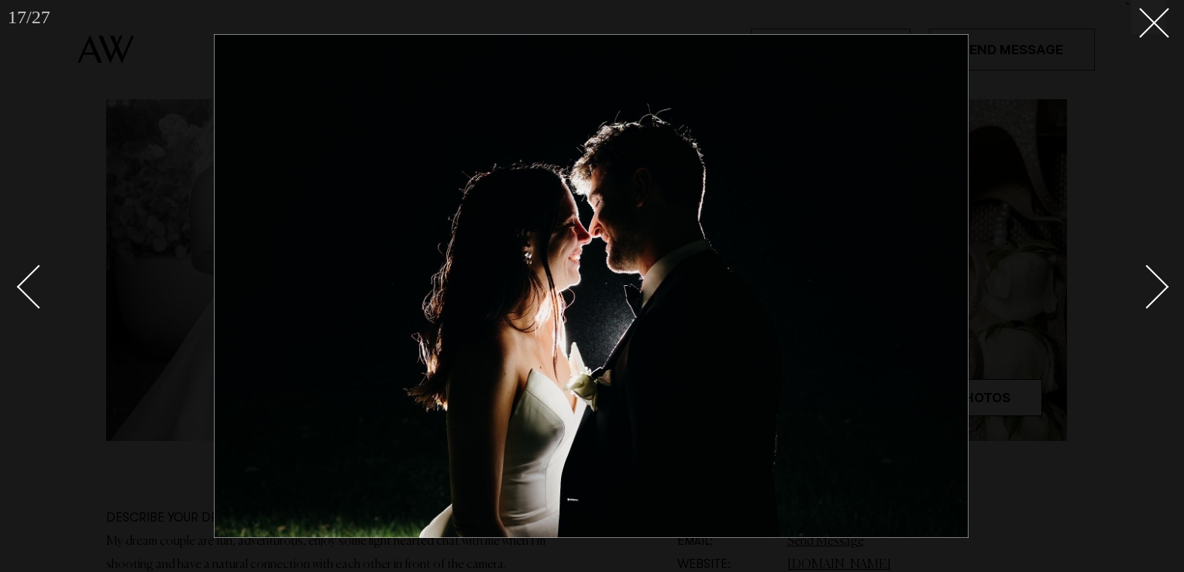
click at [1152, 274] on div "Next slide" at bounding box center [1147, 287] width 44 height 44
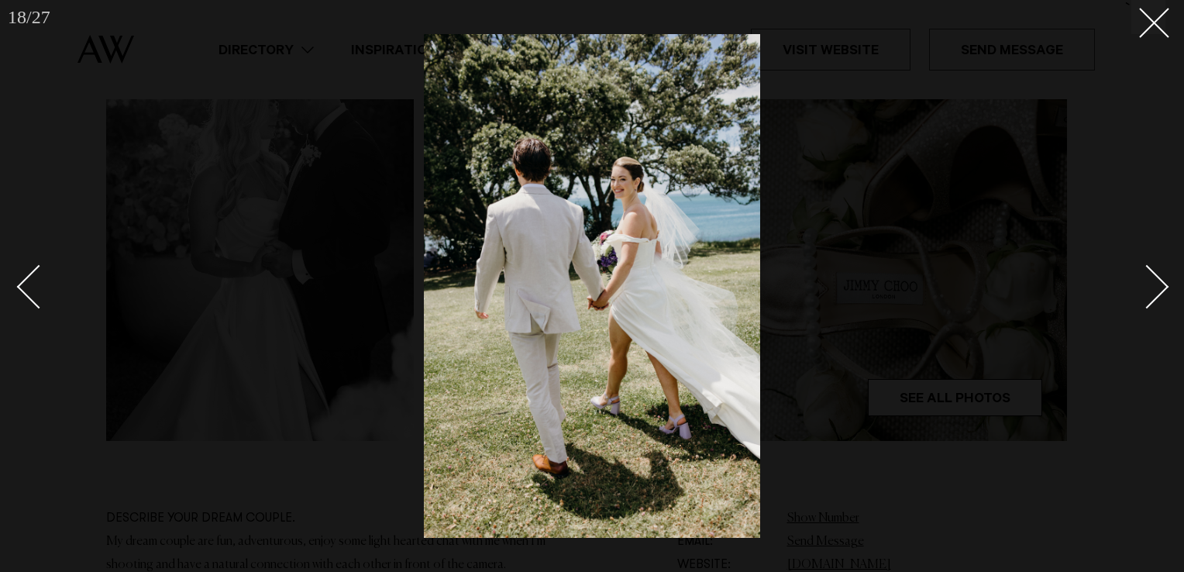
click at [1152, 274] on div "Next slide" at bounding box center [1147, 287] width 44 height 44
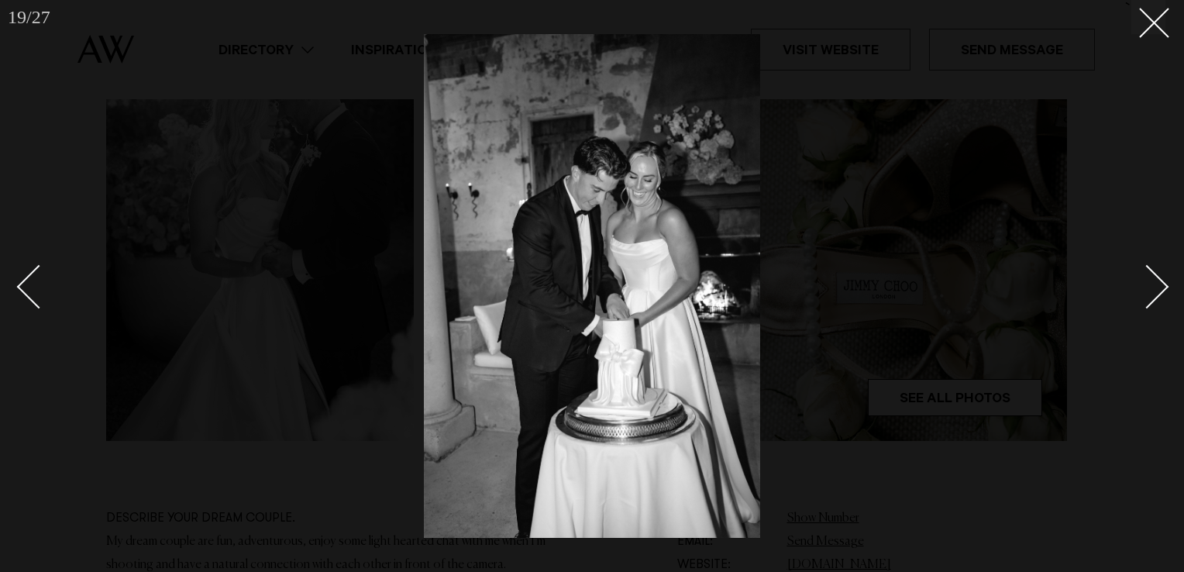
click at [1152, 274] on div "Next slide" at bounding box center [1147, 287] width 44 height 44
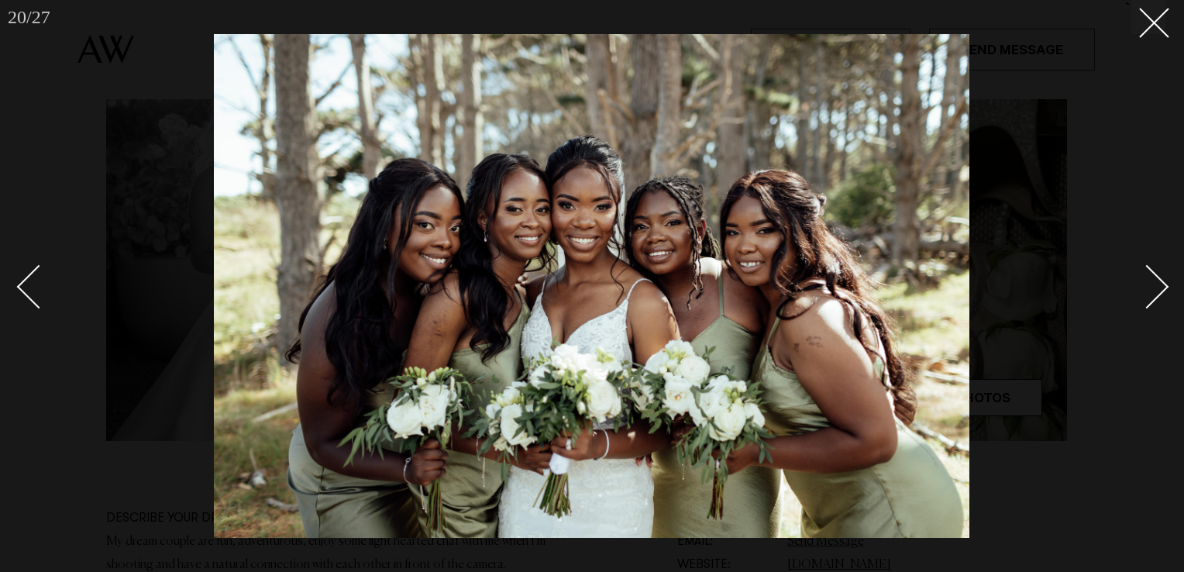
click at [1152, 274] on div "Next slide" at bounding box center [1147, 287] width 44 height 44
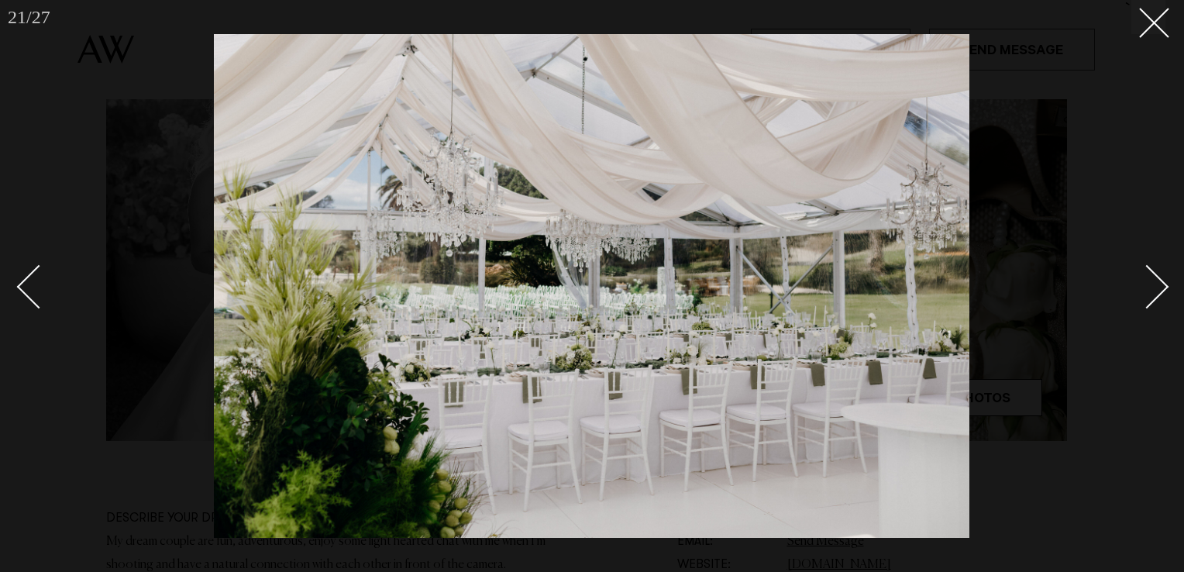
click at [1152, 274] on div "Next slide" at bounding box center [1147, 287] width 44 height 44
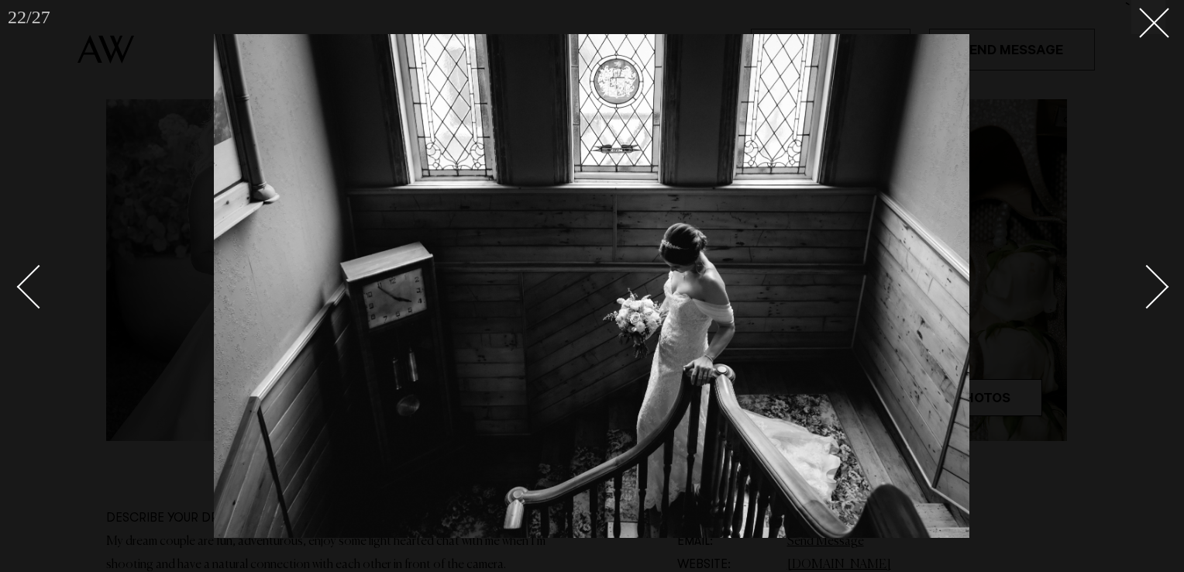
click at [1152, 274] on div "Next slide" at bounding box center [1147, 287] width 44 height 44
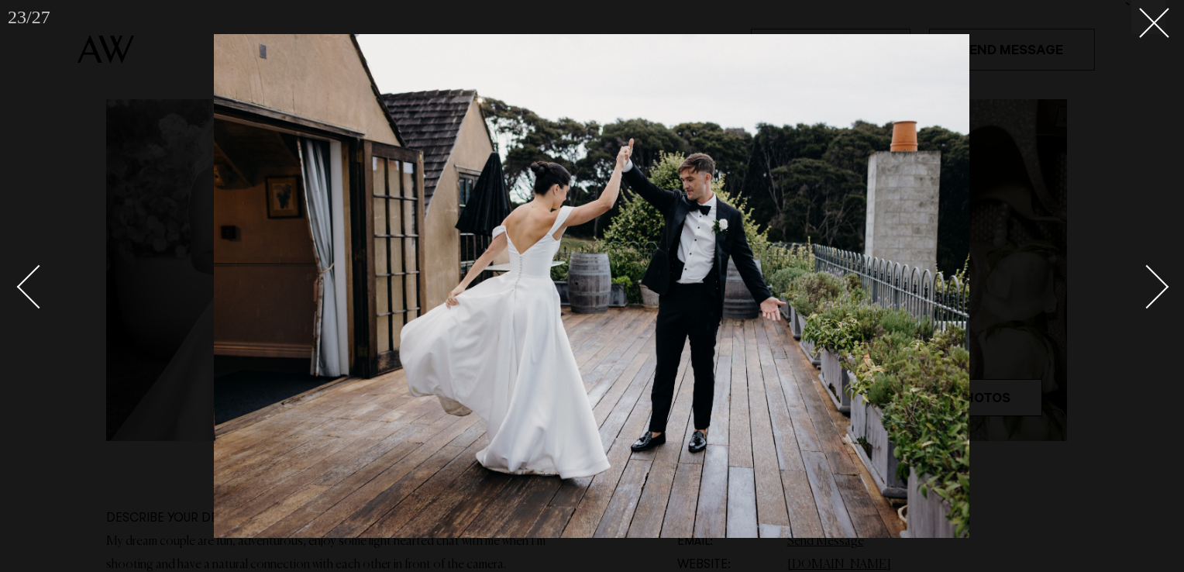
click at [1152, 274] on div "Next slide" at bounding box center [1147, 287] width 44 height 44
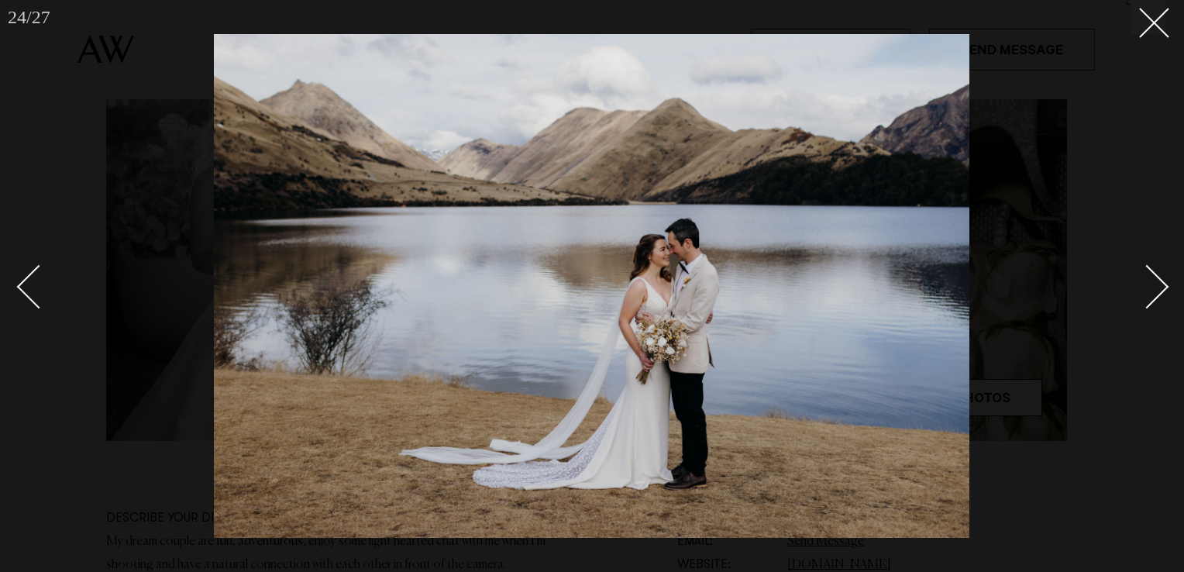
click at [1152, 274] on div "Next slide" at bounding box center [1147, 287] width 44 height 44
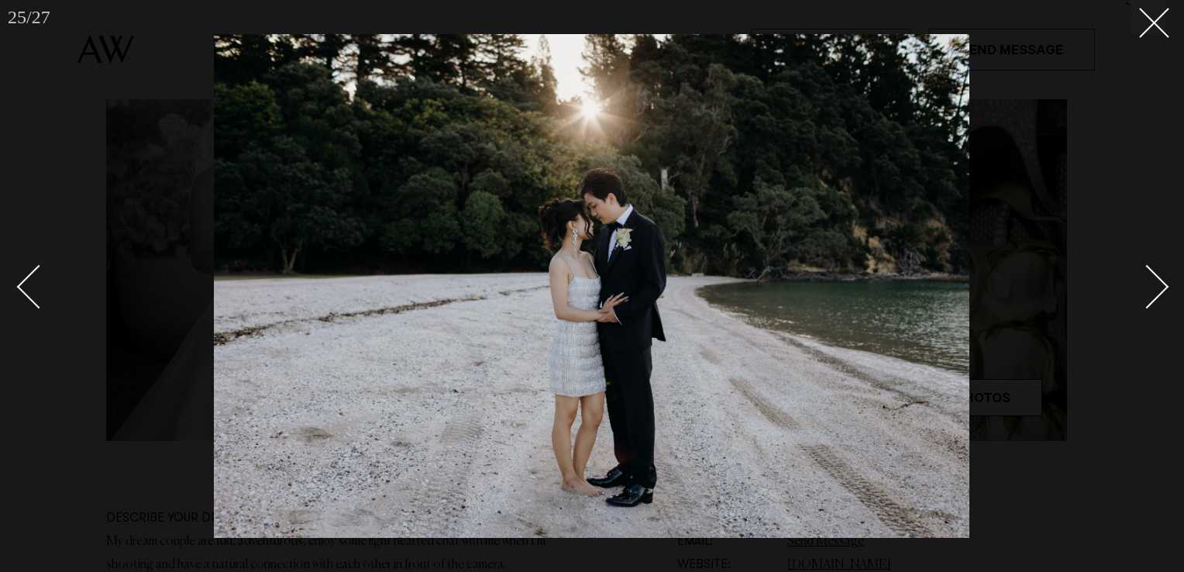
click at [1152, 274] on div "Next slide" at bounding box center [1147, 287] width 44 height 44
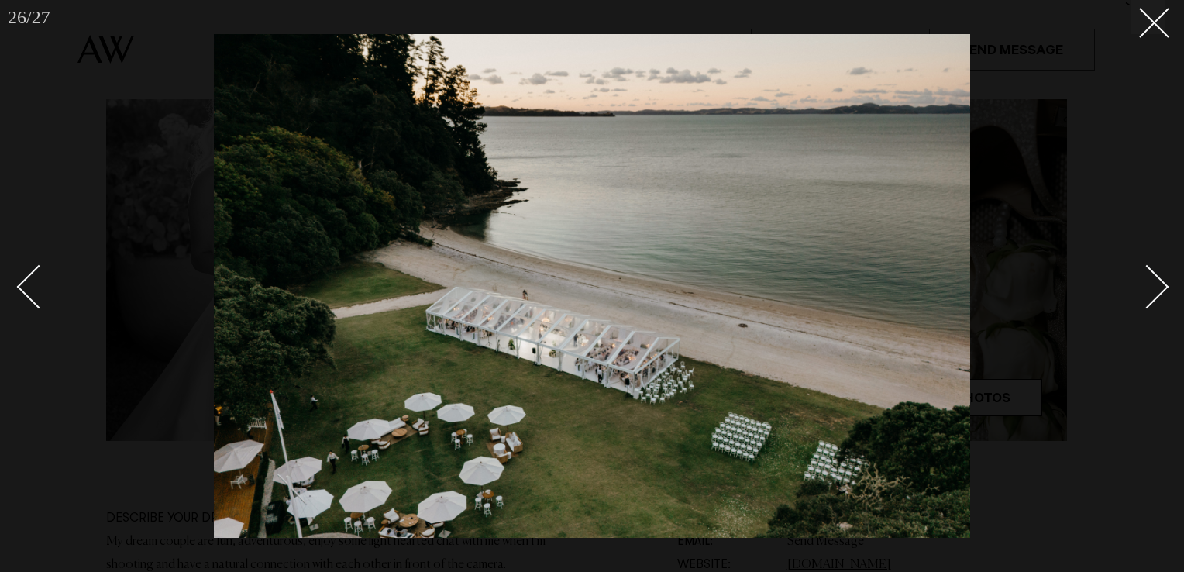
click at [1152, 274] on div "Next slide" at bounding box center [1147, 287] width 44 height 44
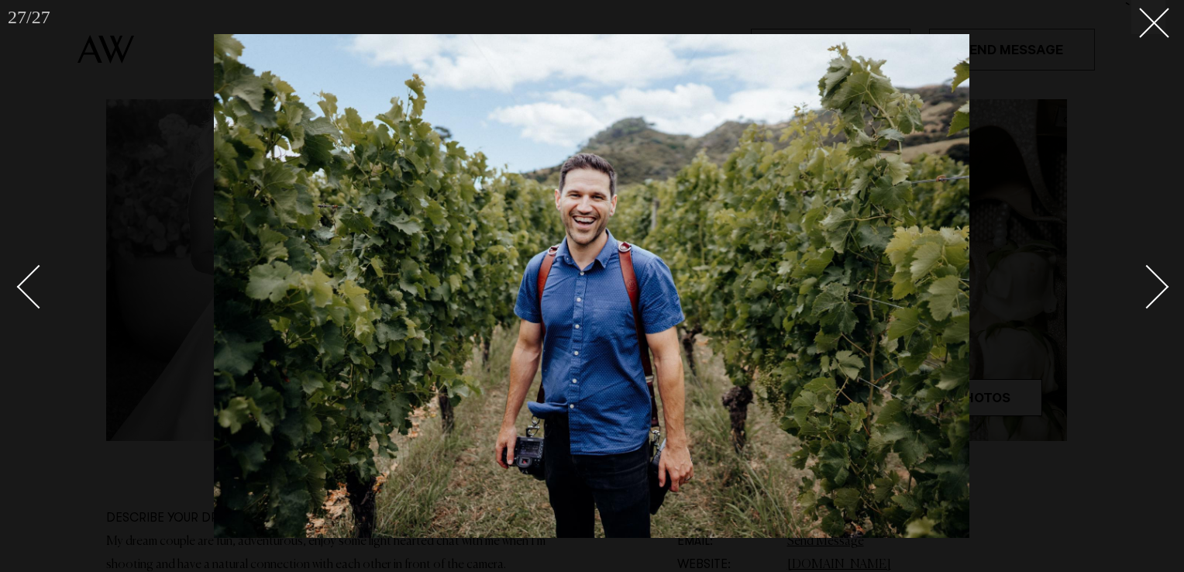
click at [1152, 274] on div "Next slide" at bounding box center [1147, 287] width 44 height 44
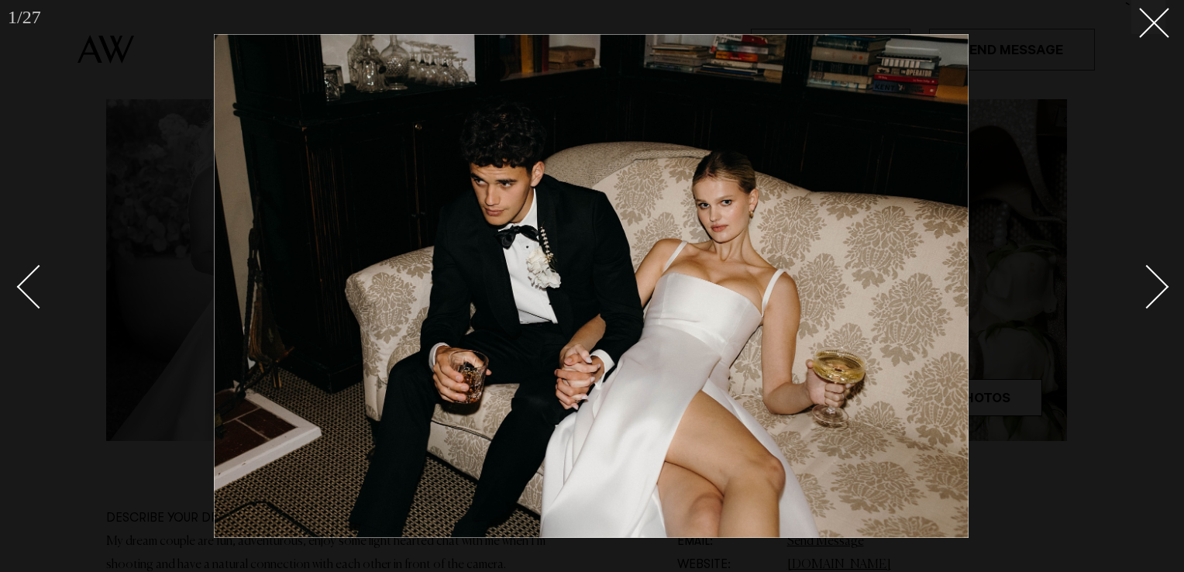
click at [1152, 274] on div "Next slide" at bounding box center [1147, 287] width 44 height 44
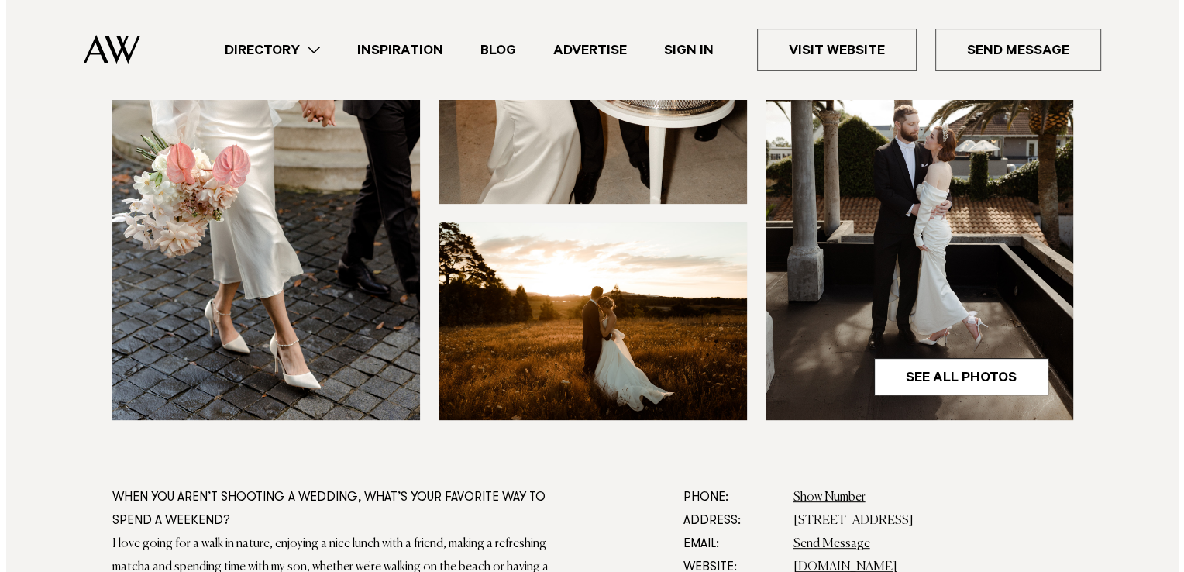
scroll to position [546, 0]
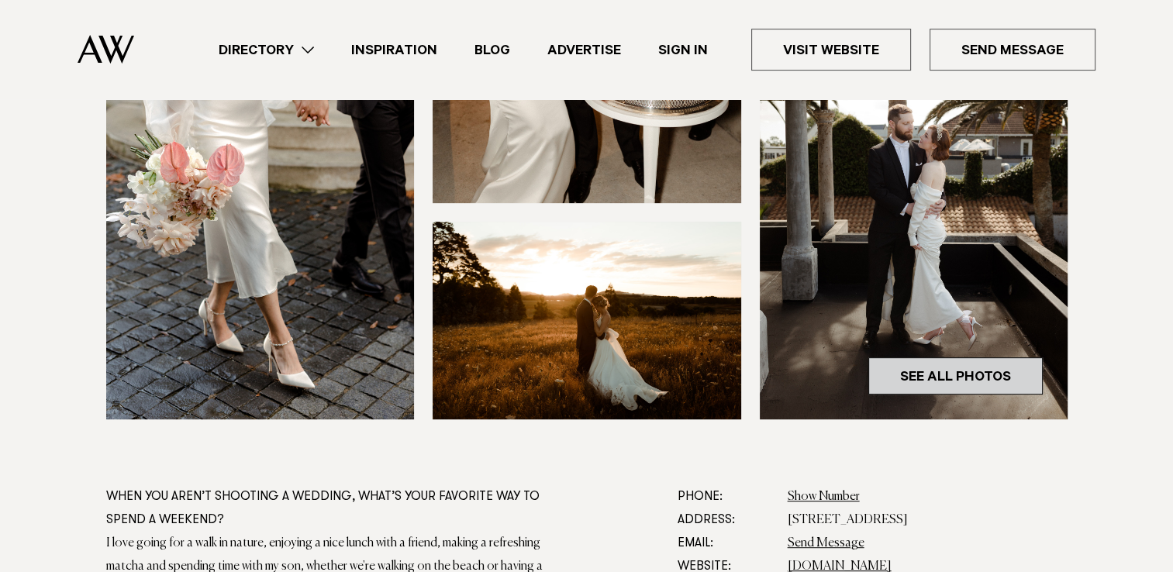
click at [945, 372] on link "See All Photos" at bounding box center [955, 375] width 174 height 37
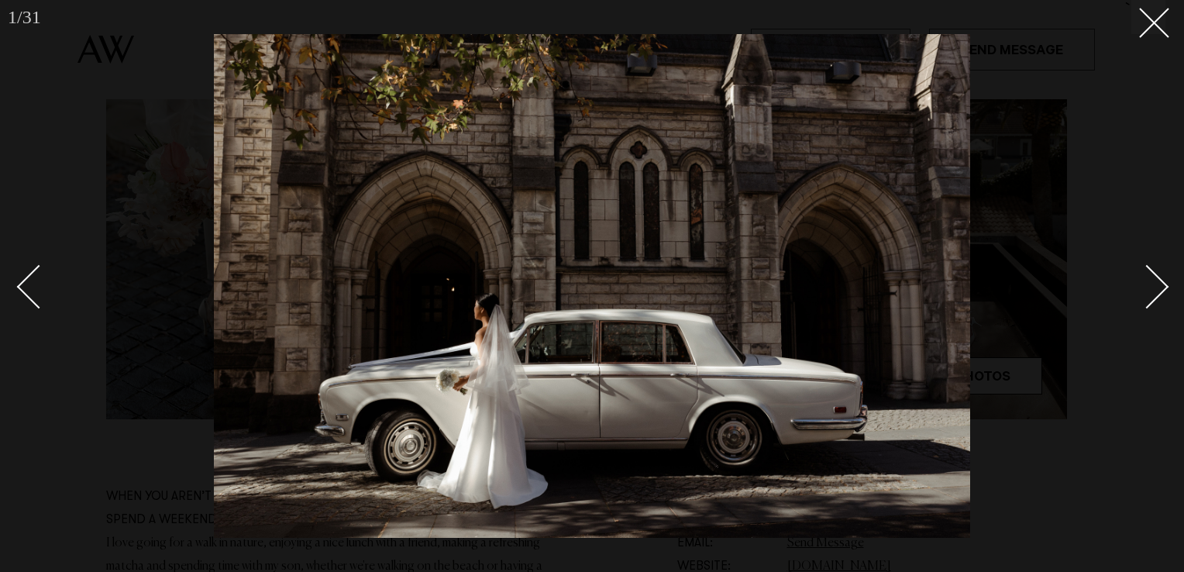
click at [1153, 277] on div "Next slide" at bounding box center [1147, 287] width 44 height 44
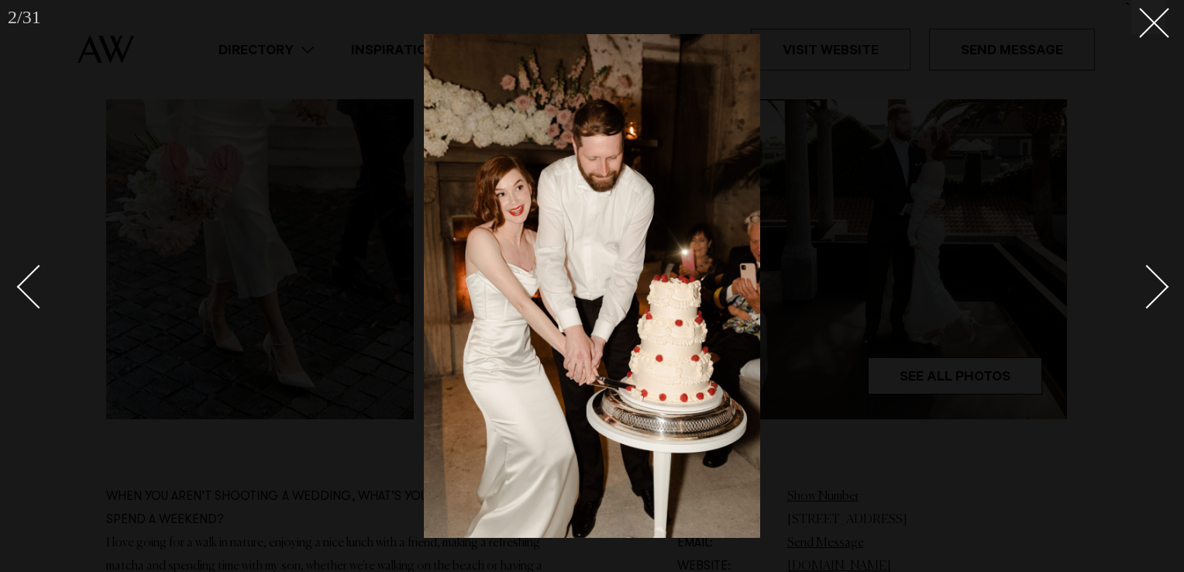
click at [1153, 277] on div "Next slide" at bounding box center [1147, 287] width 44 height 44
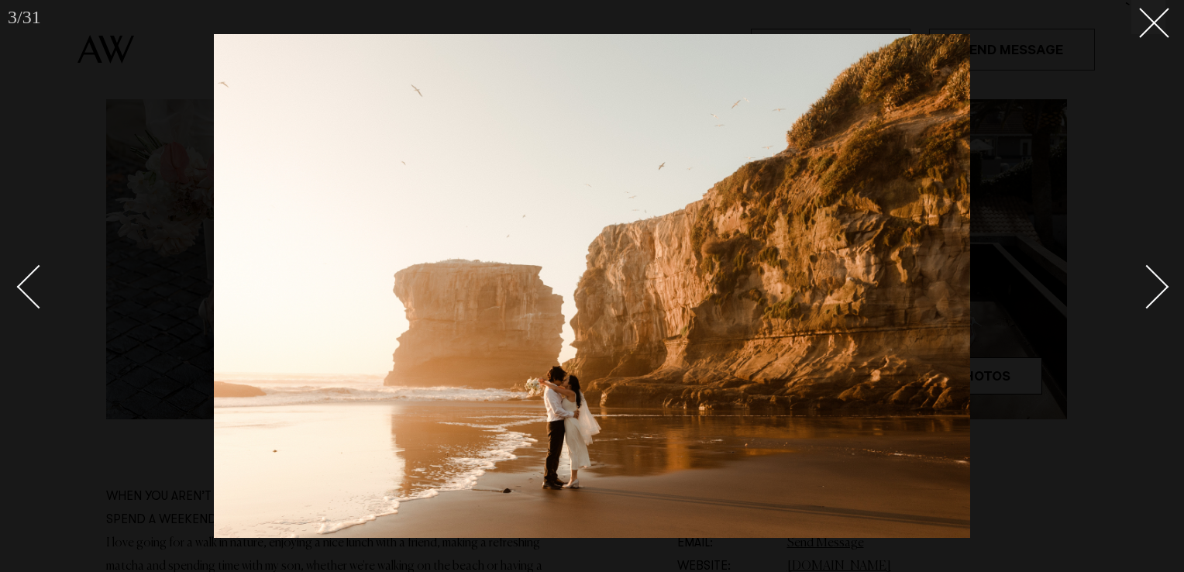
click at [1153, 277] on div "Next slide" at bounding box center [1147, 287] width 44 height 44
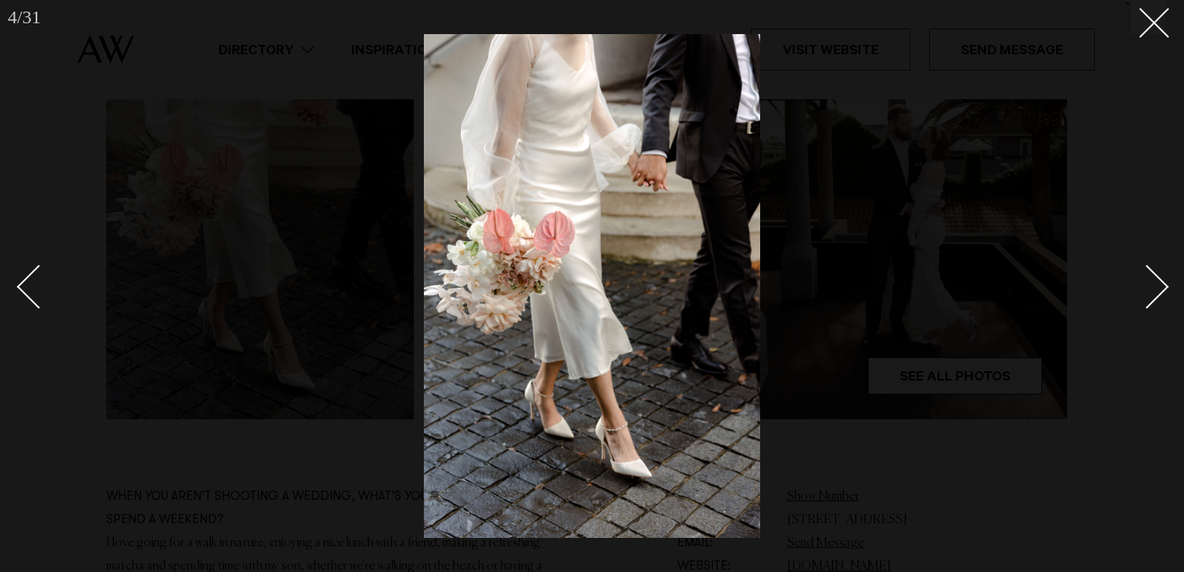
click at [1153, 277] on div "Next slide" at bounding box center [1147, 287] width 44 height 44
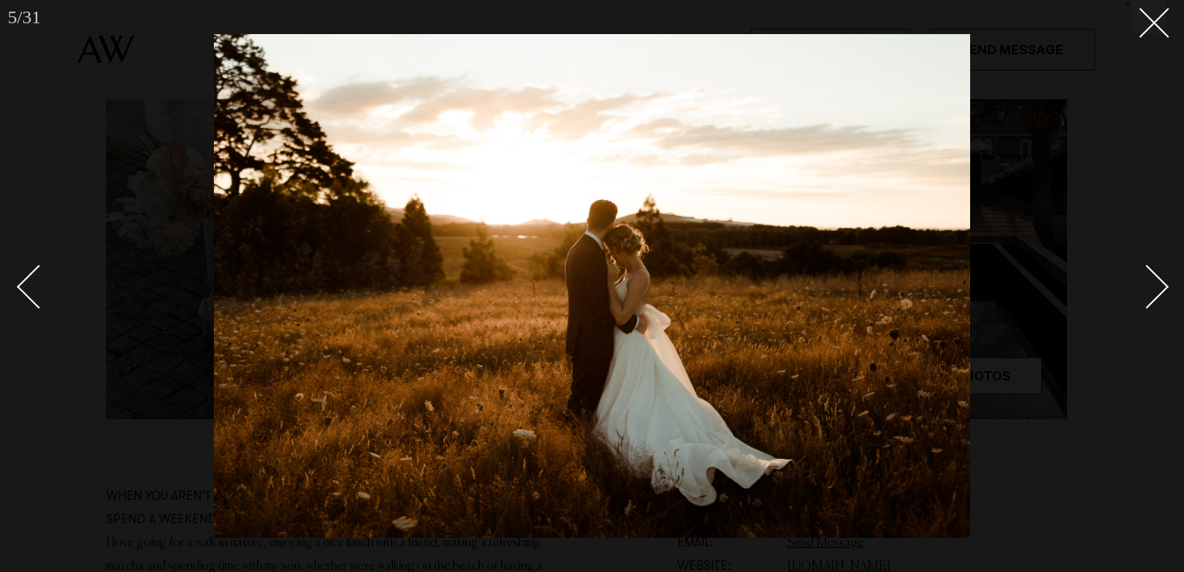
click at [1153, 277] on div "Next slide" at bounding box center [1147, 287] width 44 height 44
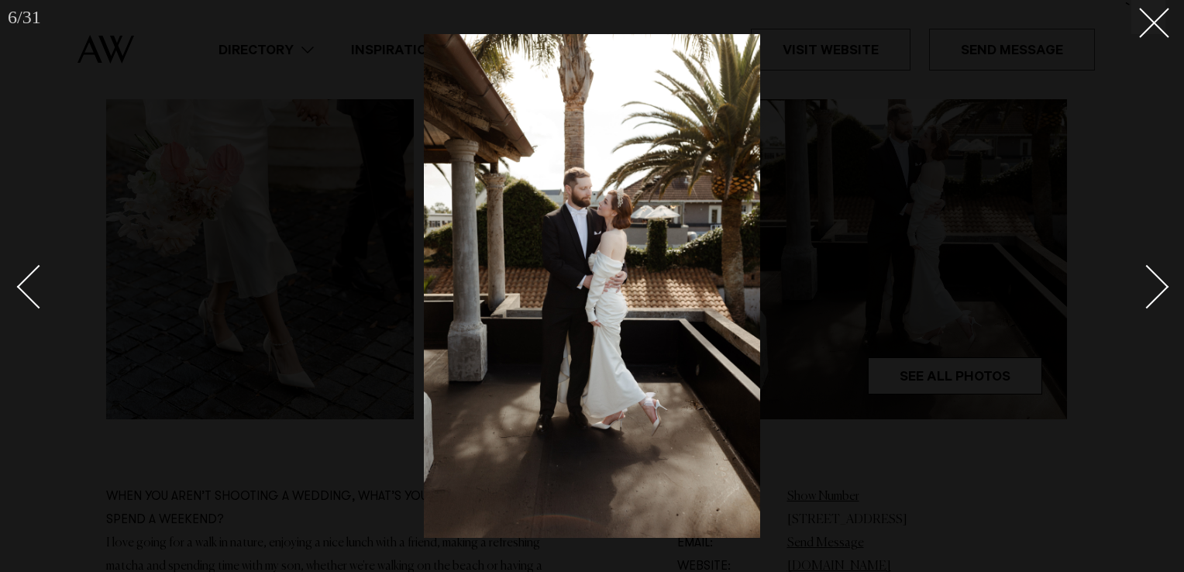
click at [1153, 277] on div "Next slide" at bounding box center [1147, 287] width 44 height 44
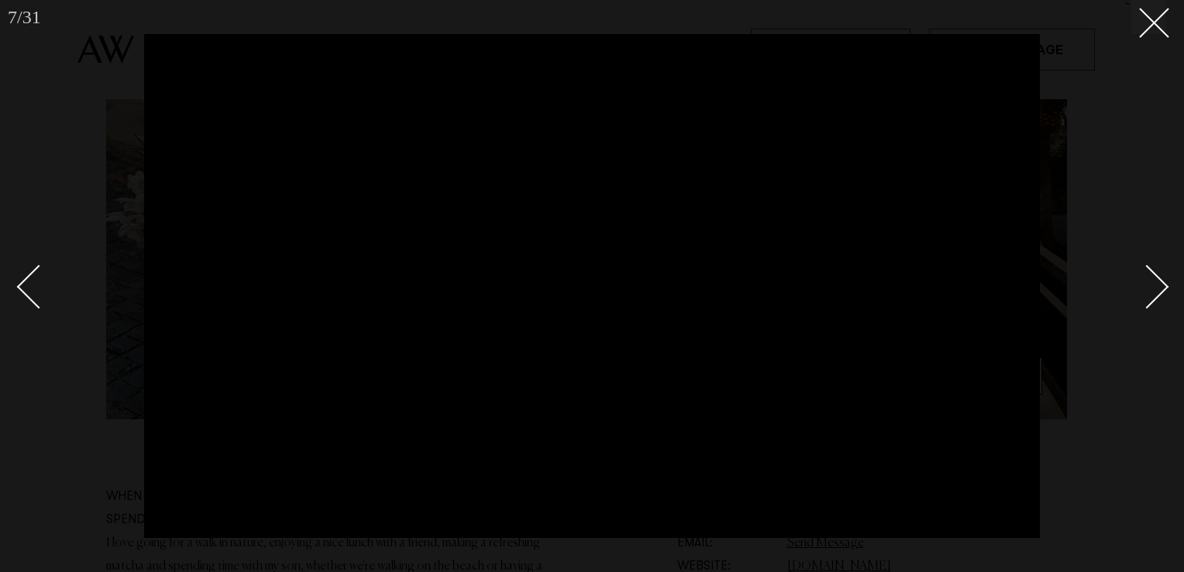
click at [1153, 277] on div "Next slide" at bounding box center [1147, 287] width 44 height 44
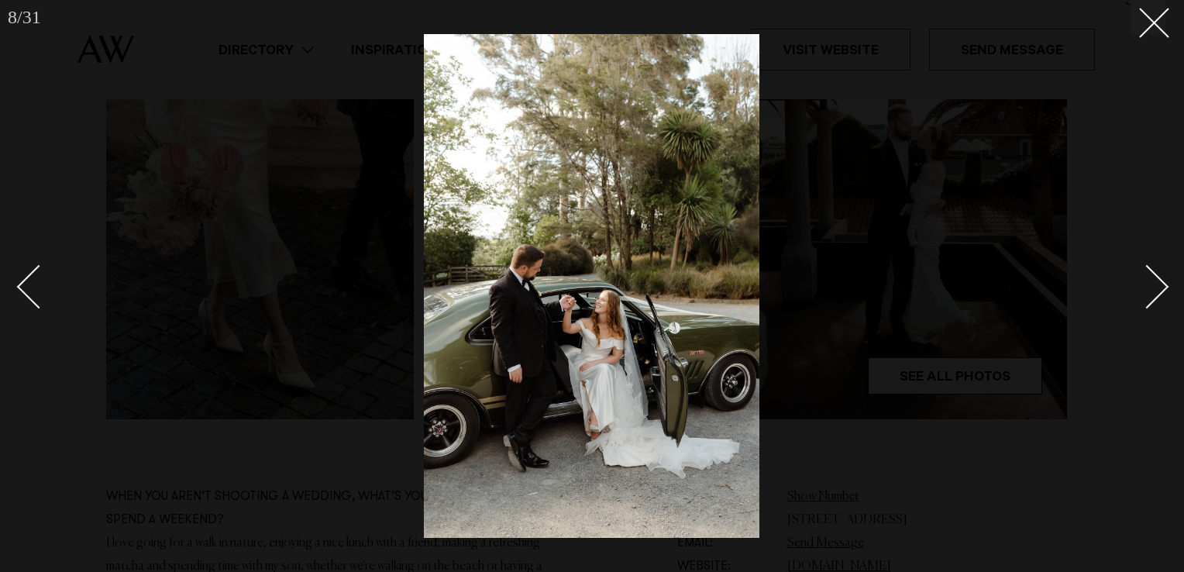
click at [1153, 277] on div "Next slide" at bounding box center [1147, 287] width 44 height 44
